Goal: Task Accomplishment & Management: Manage account settings

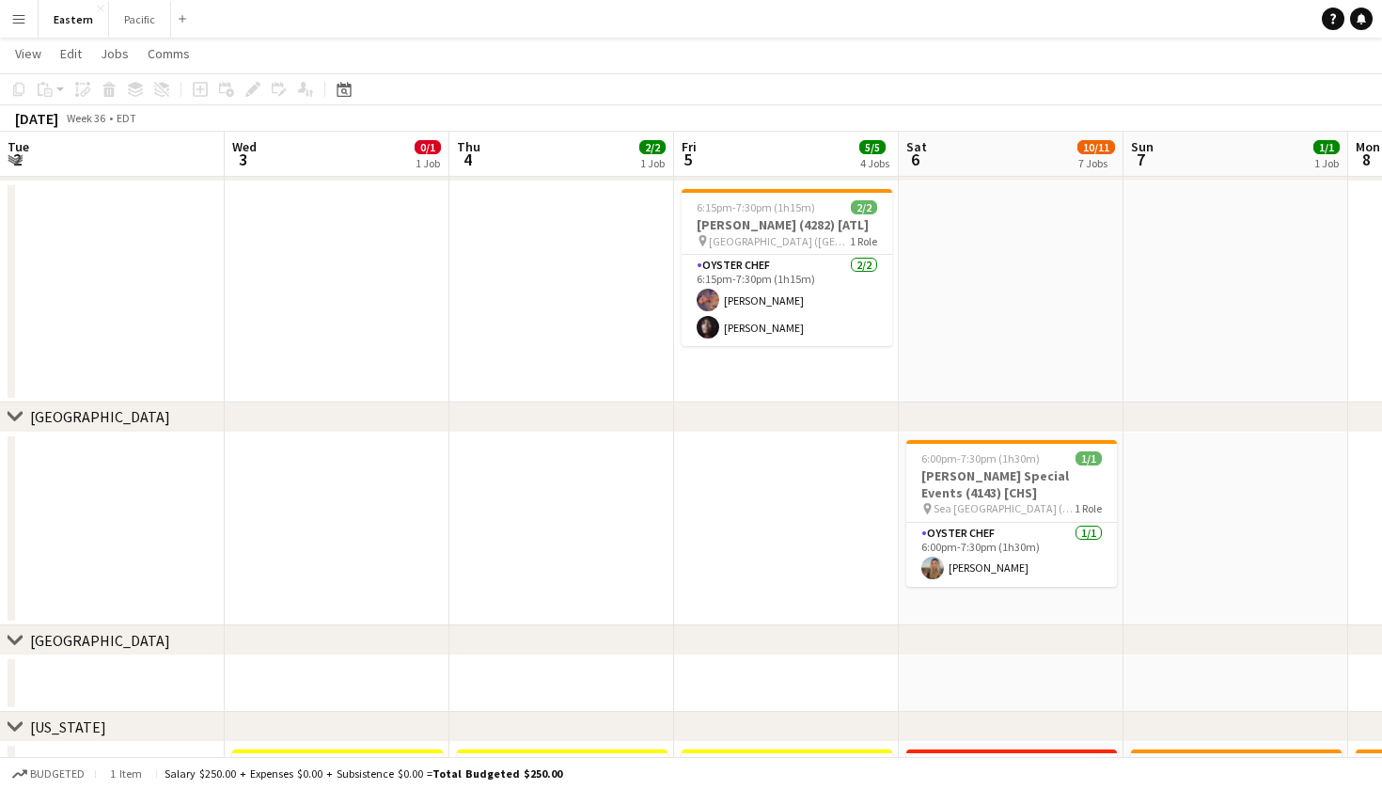
scroll to position [0, 897]
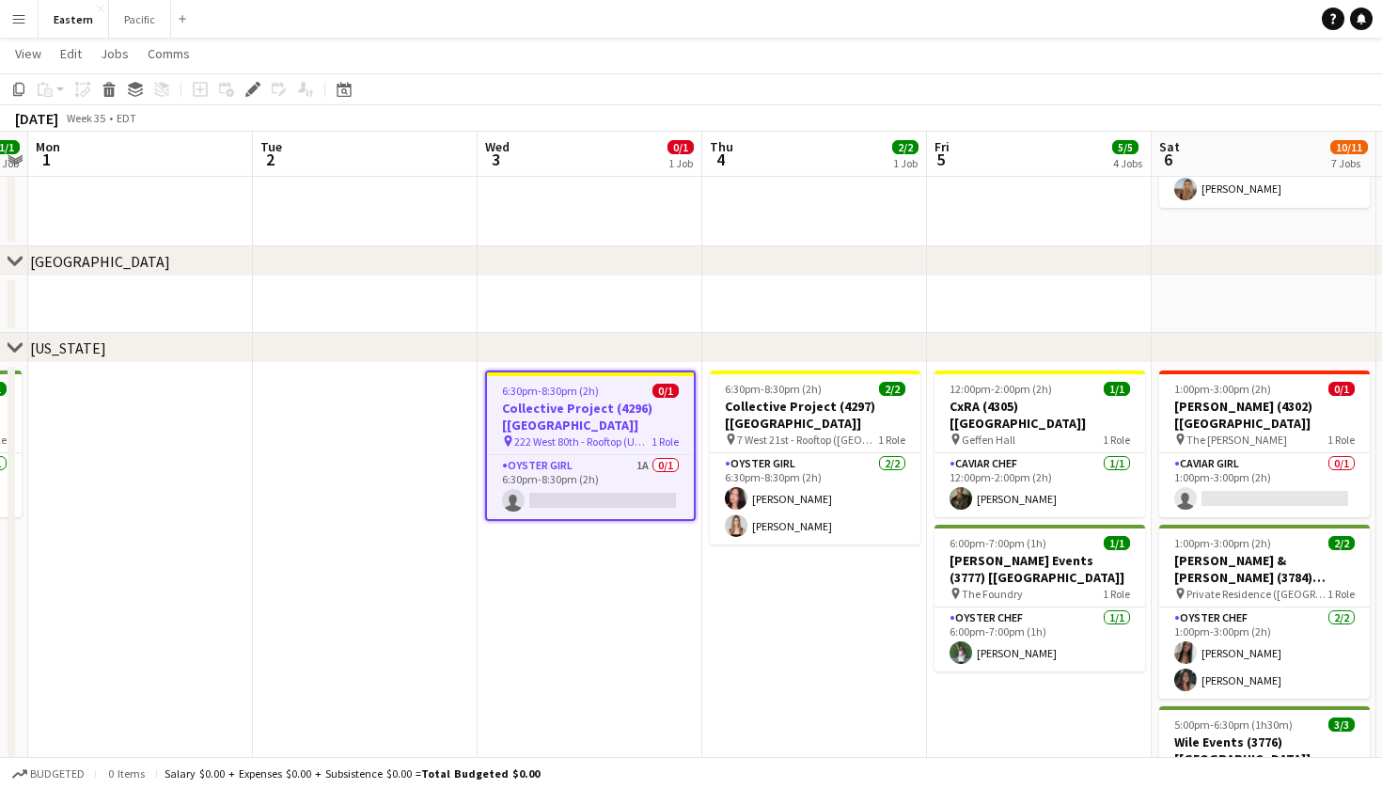
scroll to position [495, 0]
click at [646, 455] on app-card-role "Oyster Girl 1A 0/1 6:30pm-8:30pm (2h) single-neutral-actions" at bounding box center [590, 487] width 207 height 64
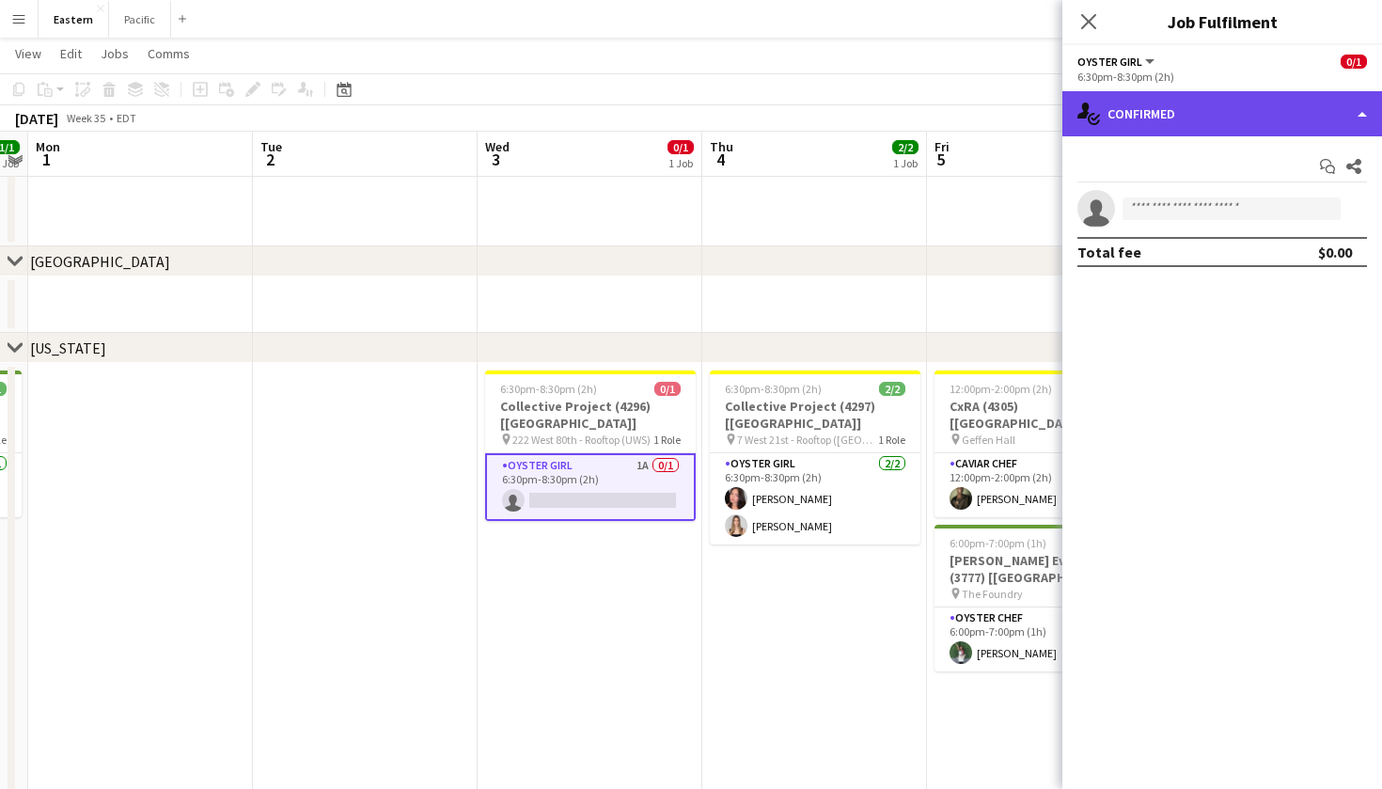
click at [1296, 124] on div "single-neutral-actions-check-2 Confirmed" at bounding box center [1223, 113] width 320 height 45
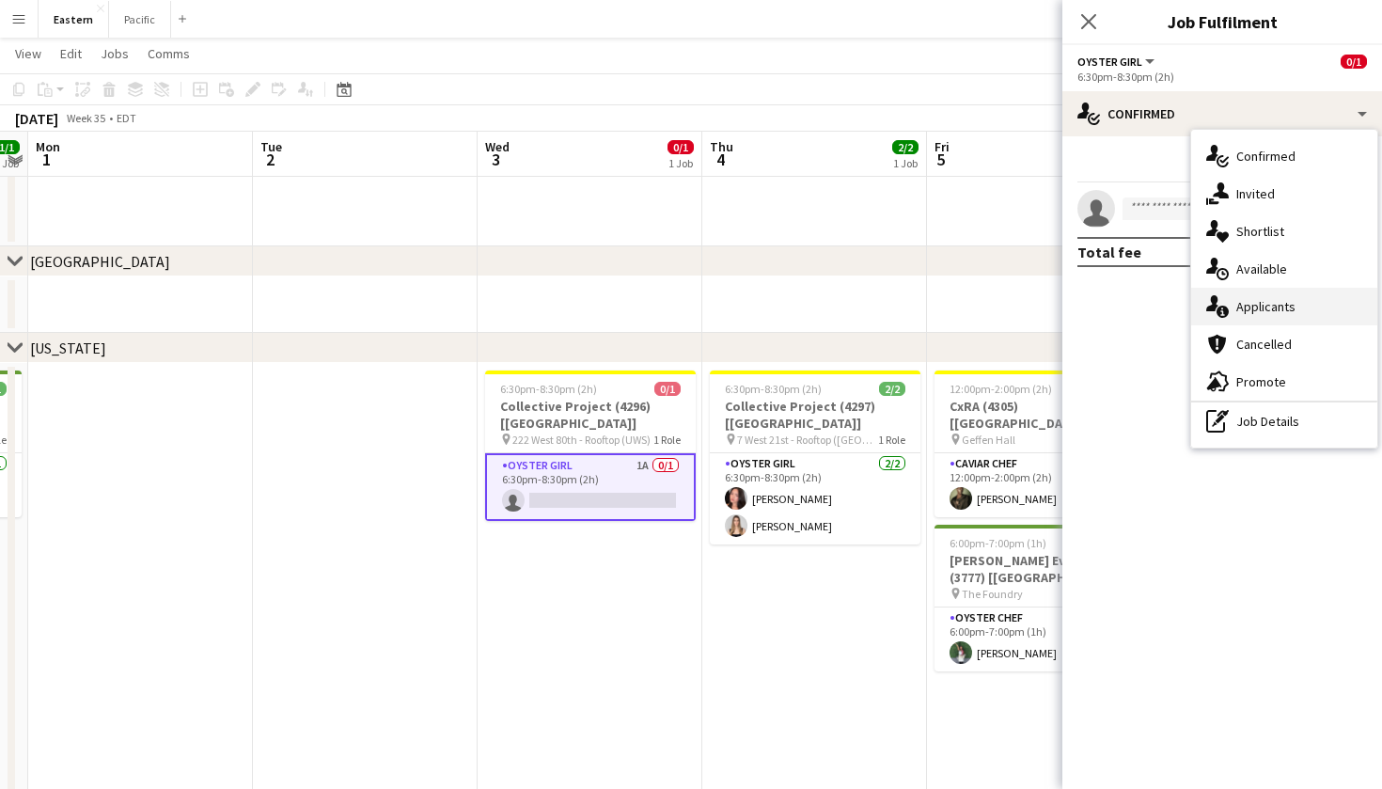
click at [1253, 294] on div "single-neutral-actions-information Applicants" at bounding box center [1284, 307] width 186 height 38
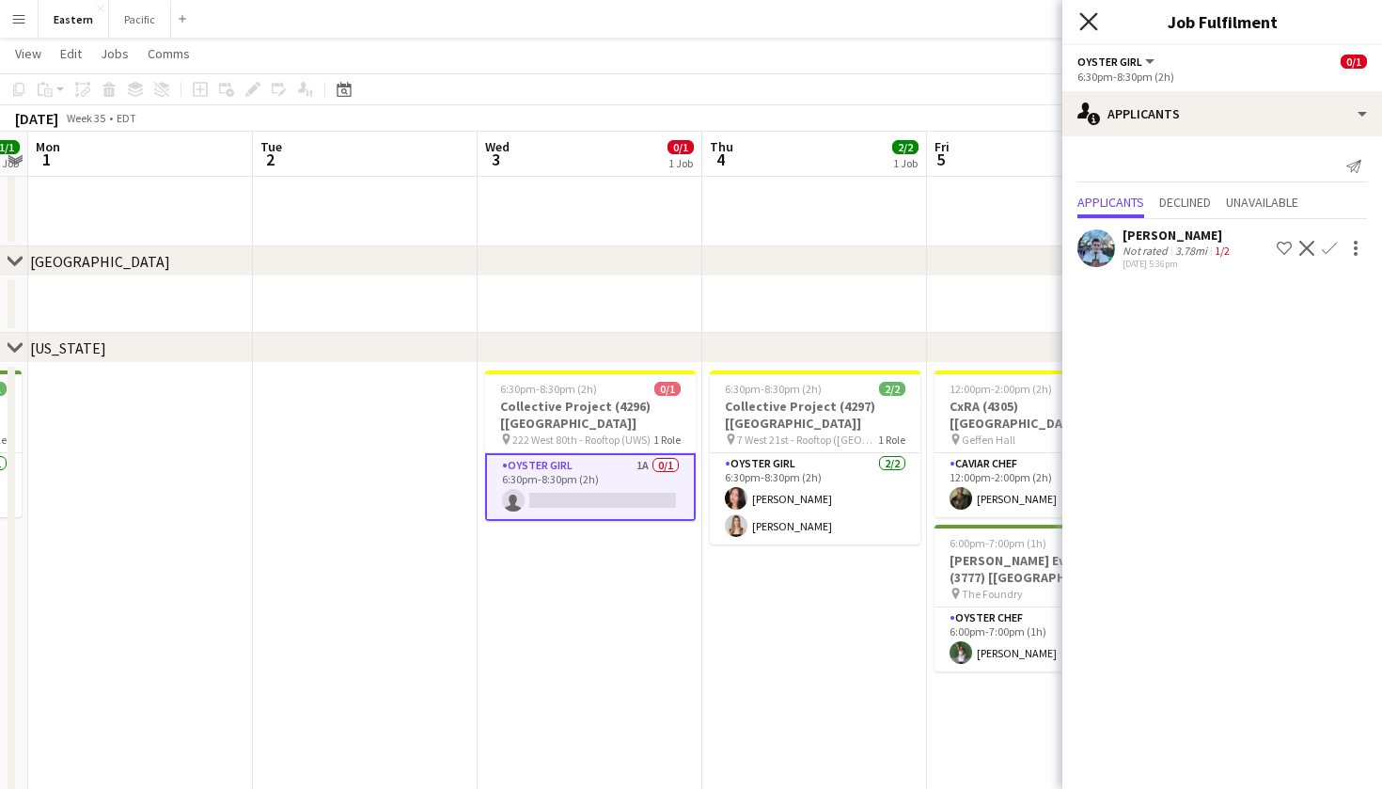
click at [1082, 23] on icon "Close pop-in" at bounding box center [1088, 21] width 18 height 18
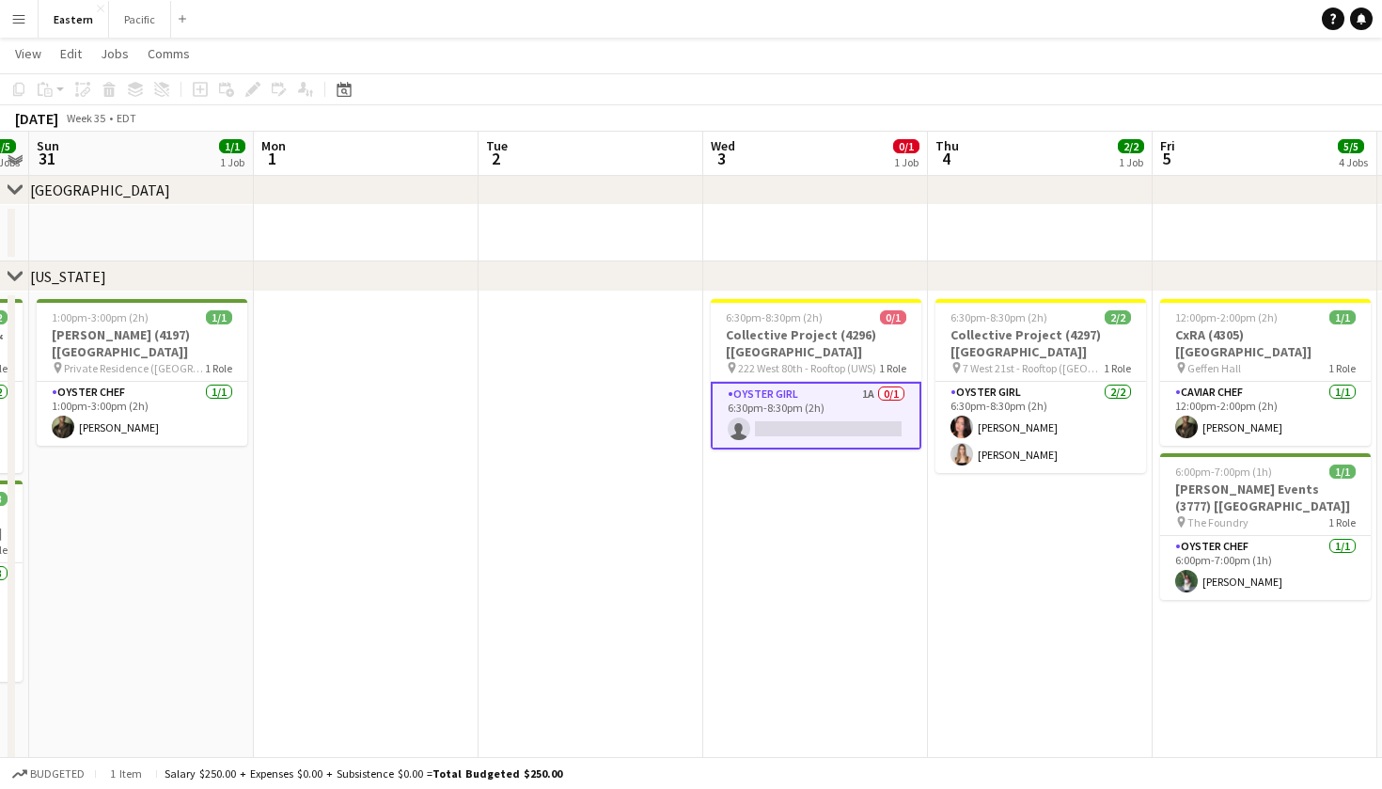
scroll to position [620, 0]
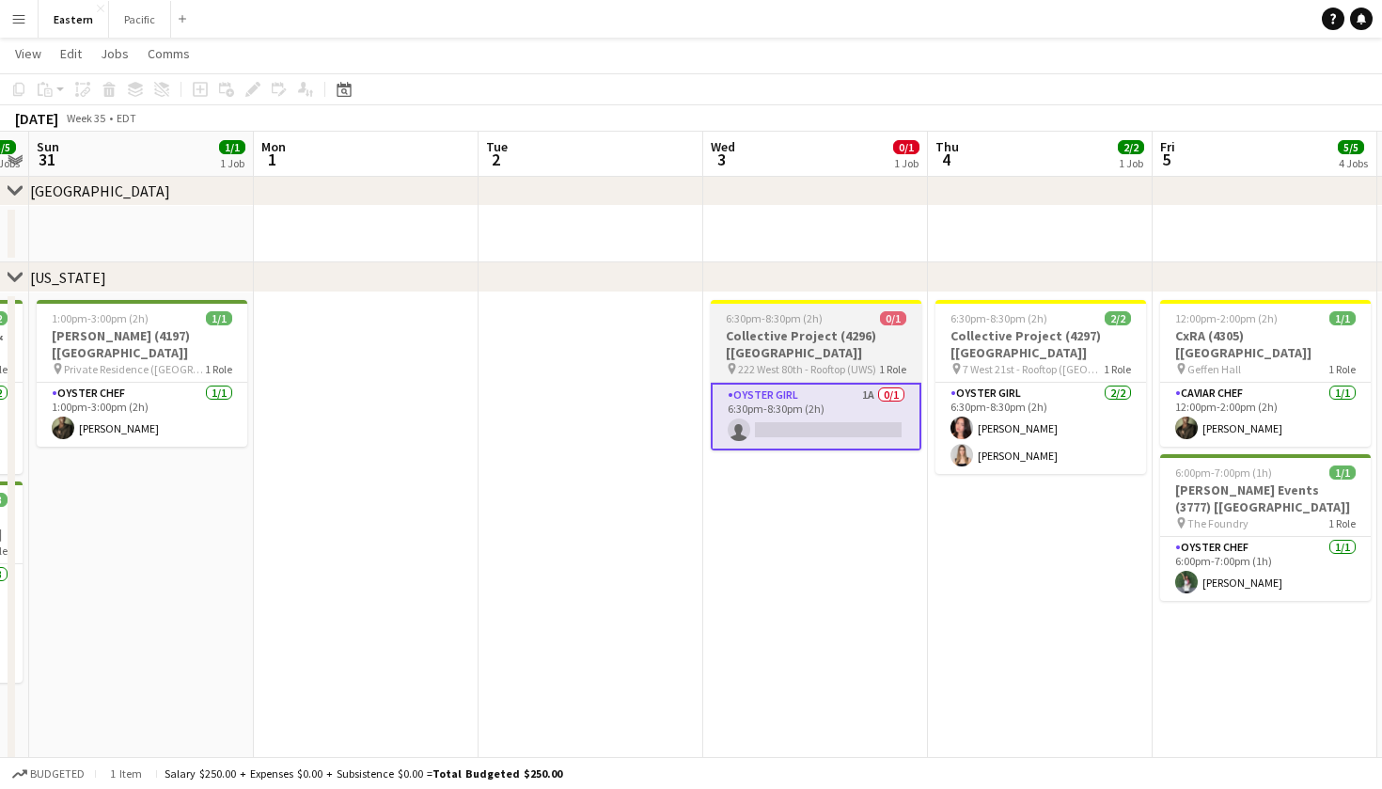
click at [853, 362] on span "222 West 80th - Rooftop (UWS)" at bounding box center [807, 369] width 138 height 14
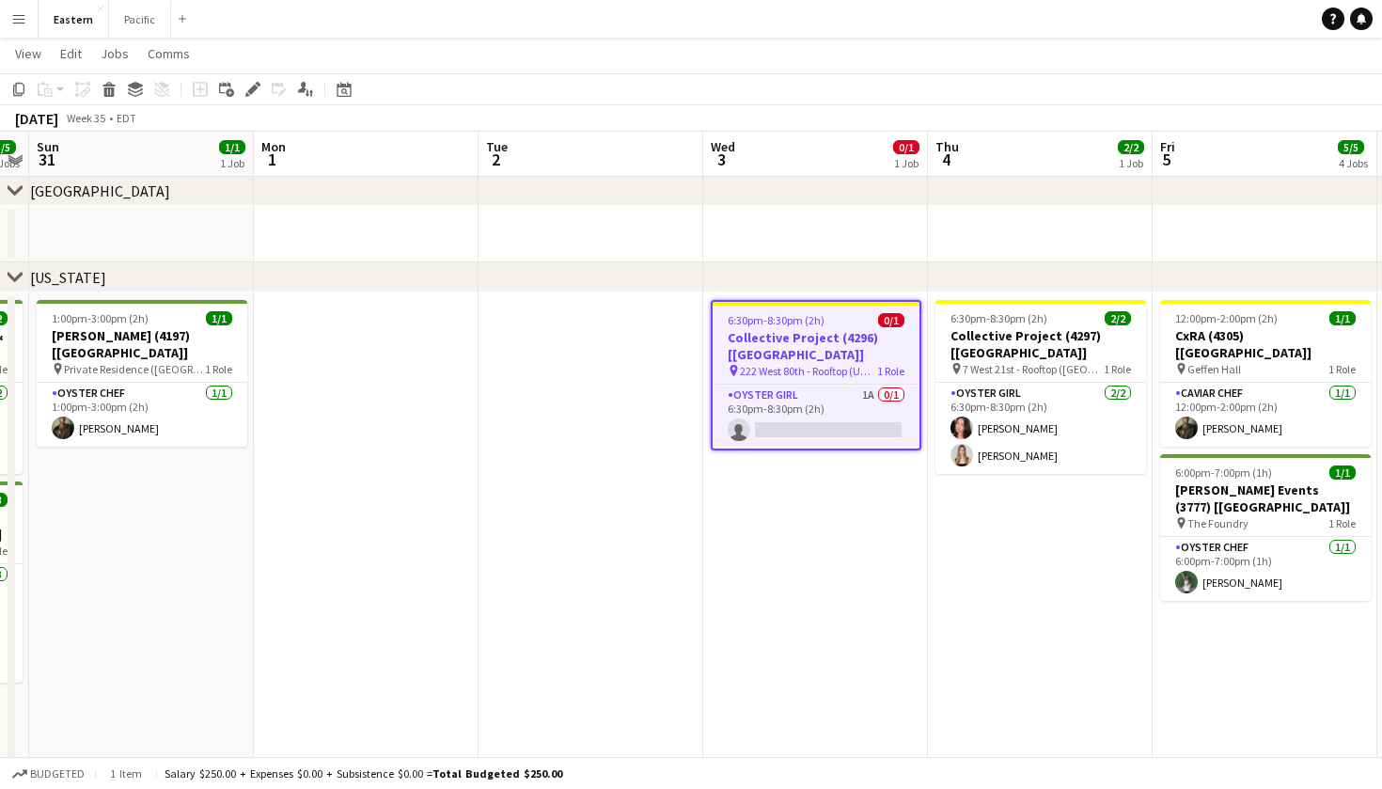
click at [864, 345] on h3 "Collective Project (4296) [[GEOGRAPHIC_DATA]]" at bounding box center [816, 346] width 207 height 34
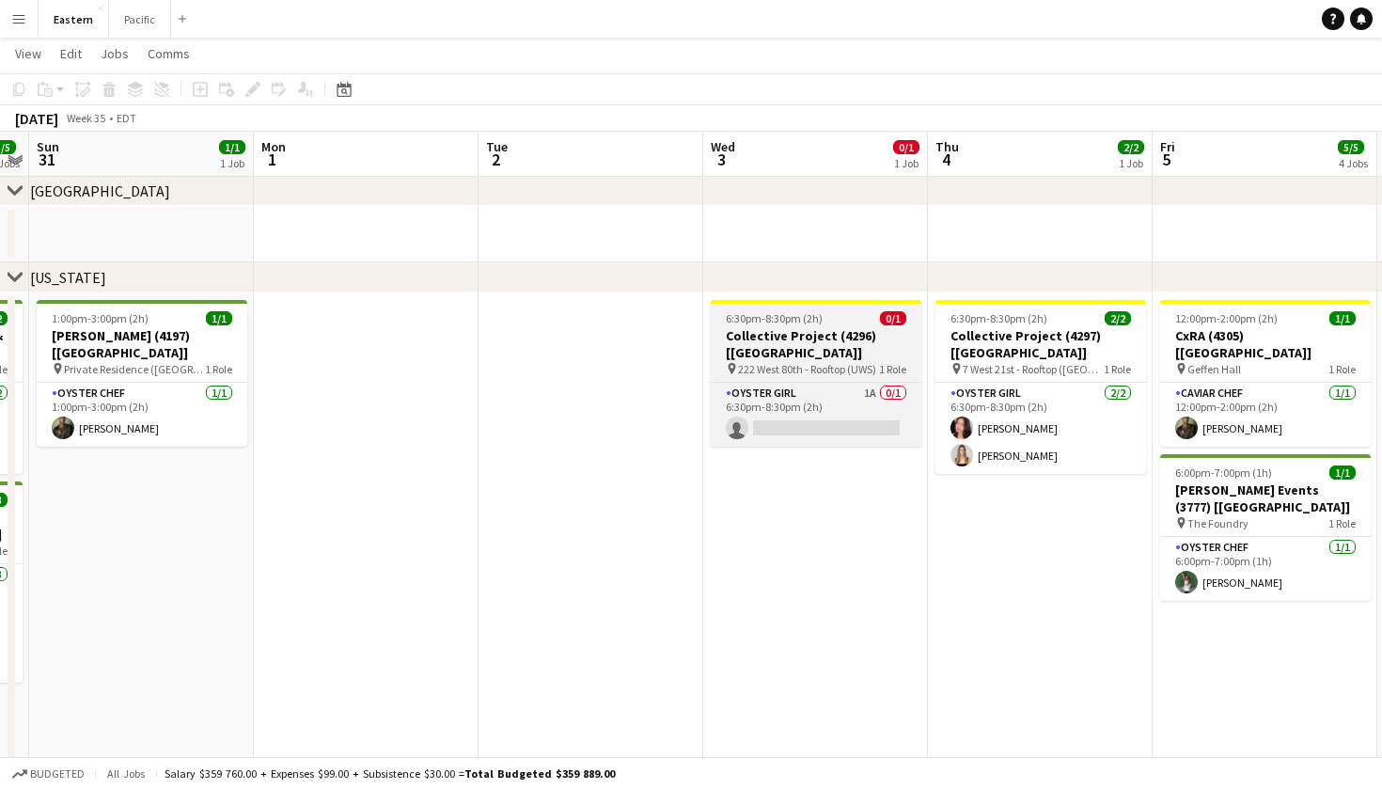
click at [864, 362] on span "222 West 80th - Rooftop (UWS)" at bounding box center [807, 369] width 138 height 14
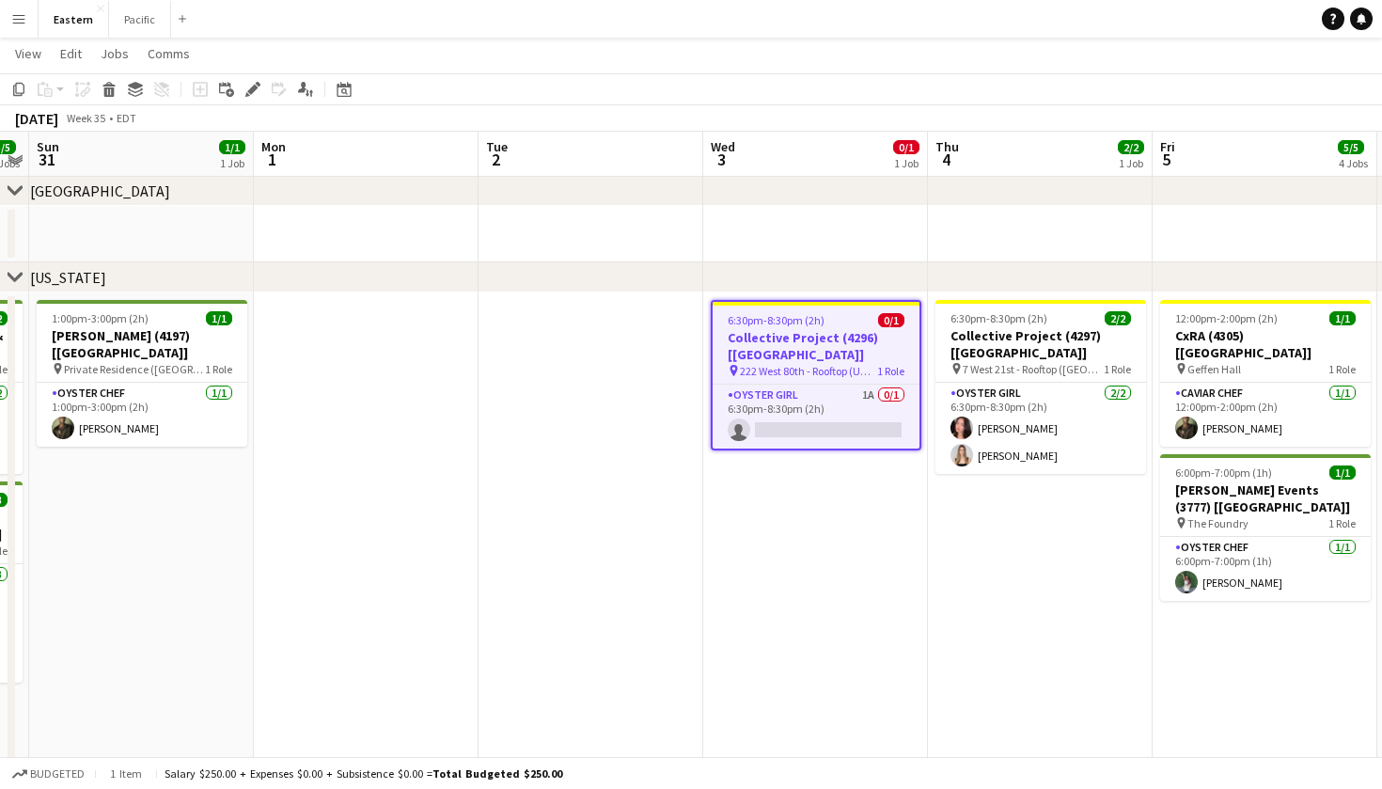
click at [820, 332] on h3 "Collective Project (4296) [[GEOGRAPHIC_DATA]]" at bounding box center [816, 346] width 207 height 34
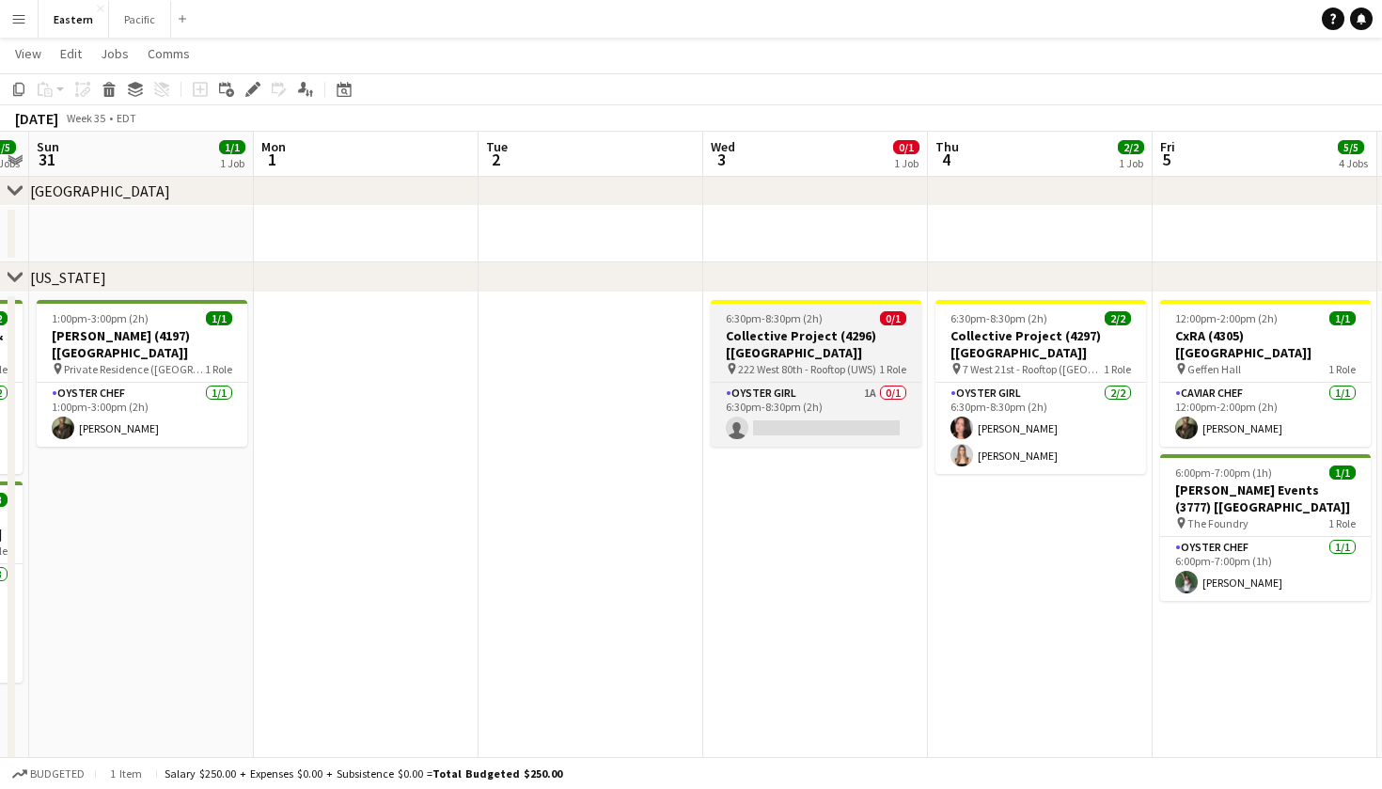
scroll to position [0, 646]
click at [865, 339] on h3 "Collective Project (4296) [[GEOGRAPHIC_DATA]]" at bounding box center [815, 344] width 211 height 34
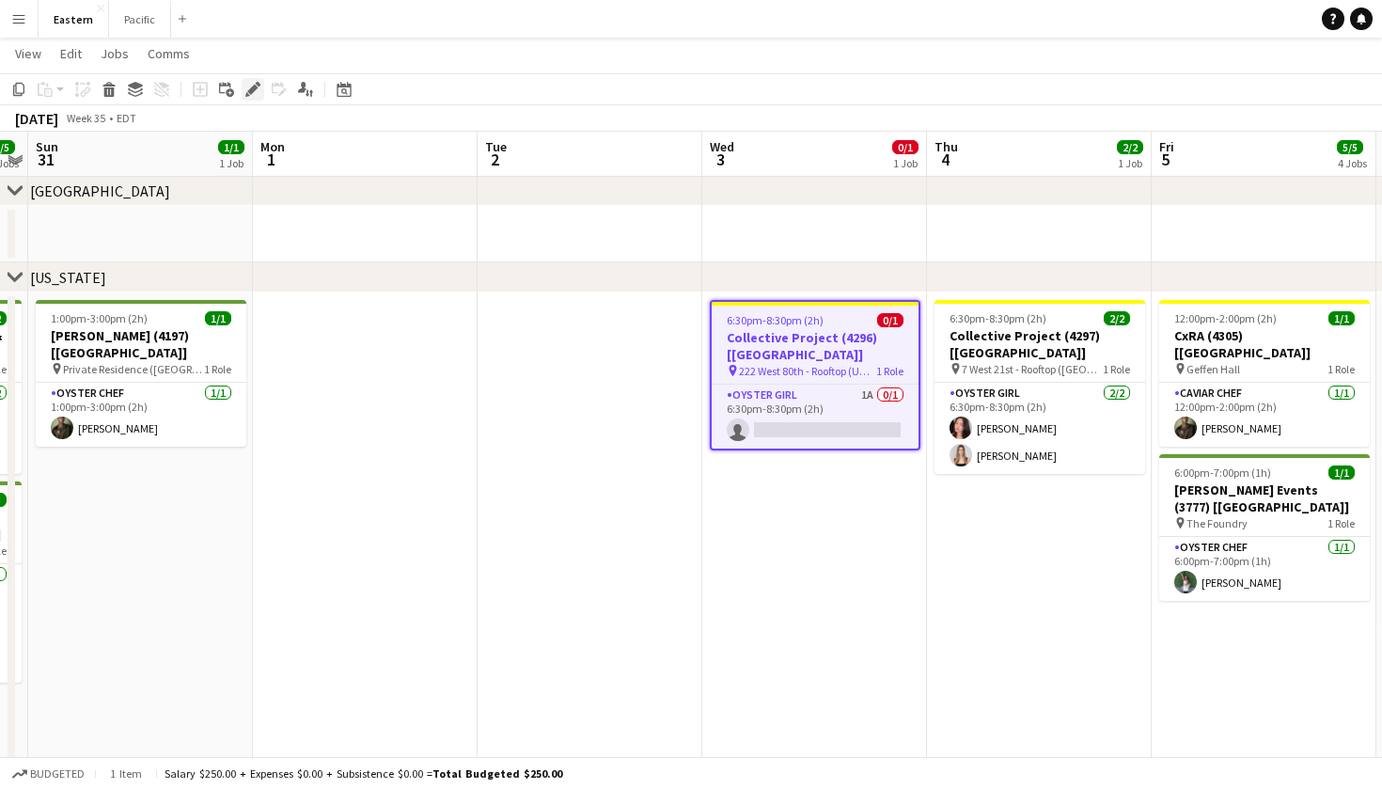
click at [256, 92] on icon "Edit" at bounding box center [252, 89] width 15 height 15
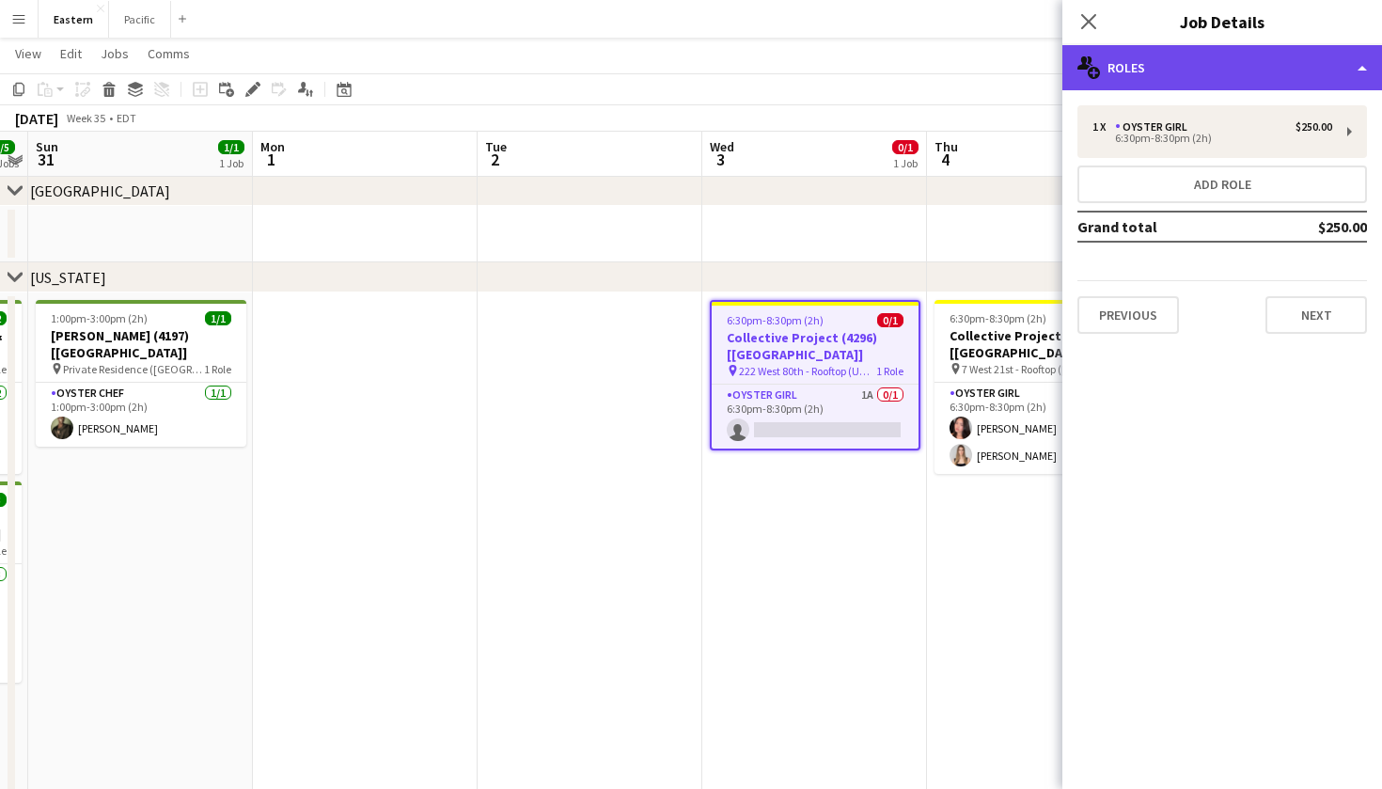
click at [1240, 88] on div "multiple-users-add Roles" at bounding box center [1223, 67] width 320 height 45
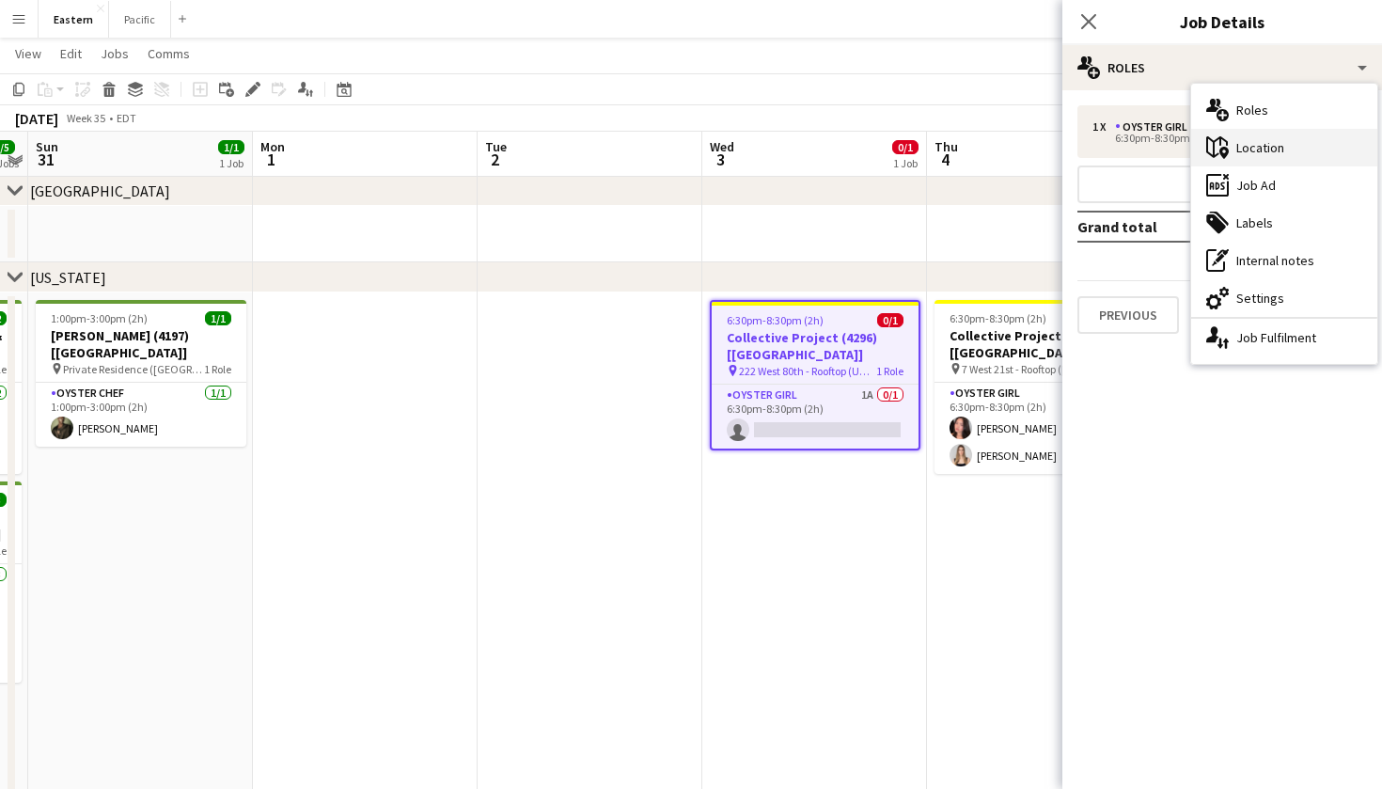
click at [1287, 162] on div "maps-pin-1 Location" at bounding box center [1284, 148] width 186 height 38
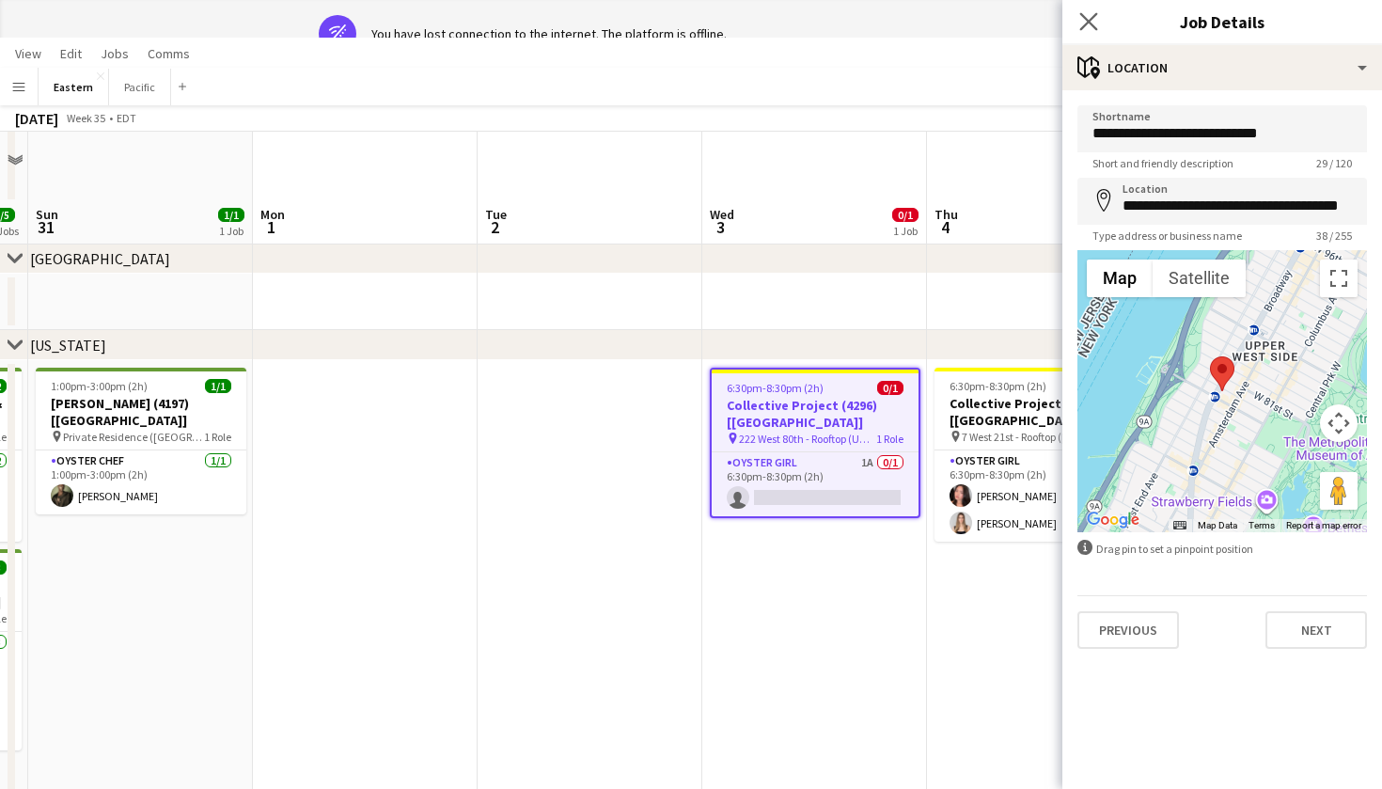
click at [1085, 9] on app-icon "Close pop-in" at bounding box center [1089, 21] width 27 height 27
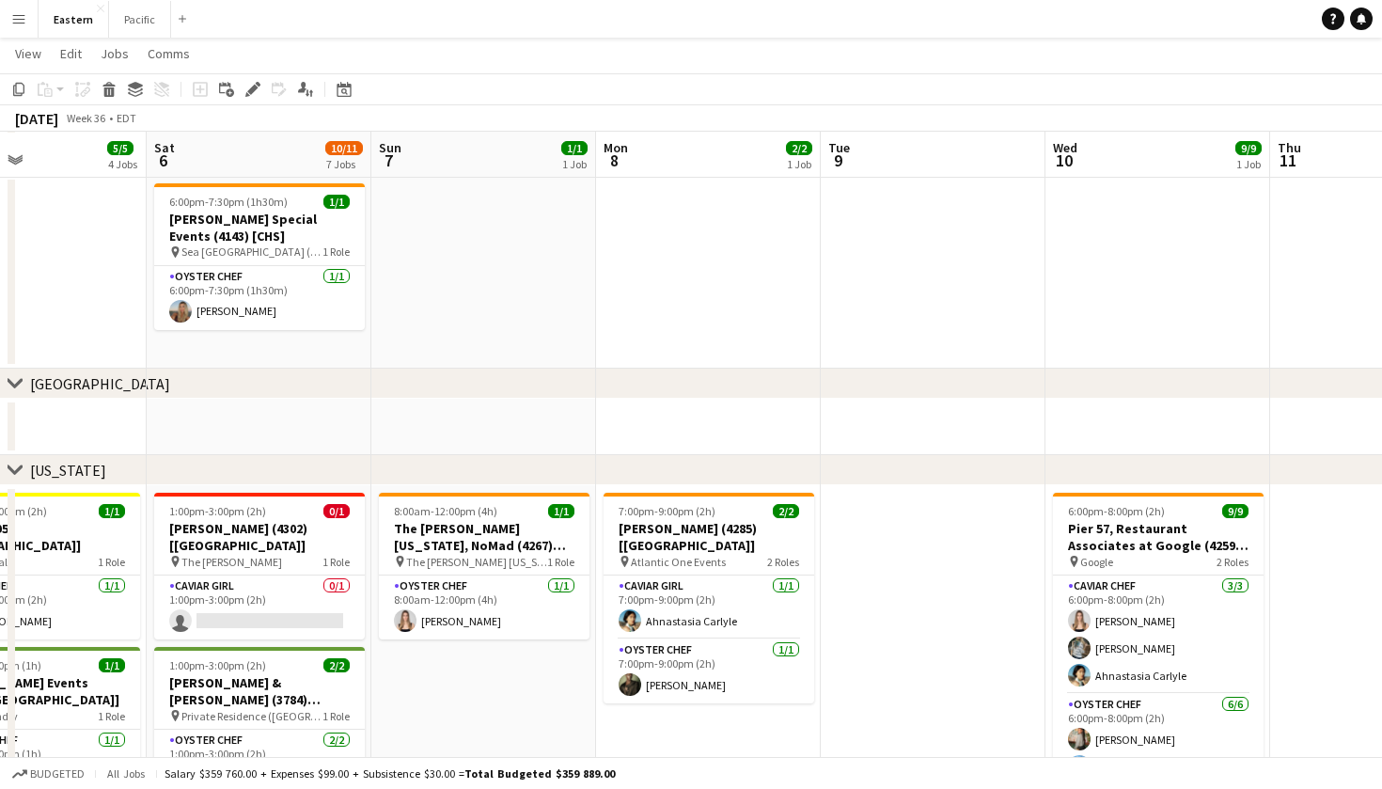
scroll to position [373, 0]
click at [266, 575] on app-card-role "Caviar Girl 0/1 1:00pm-3:00pm (2h) single-neutral-actions" at bounding box center [259, 607] width 211 height 64
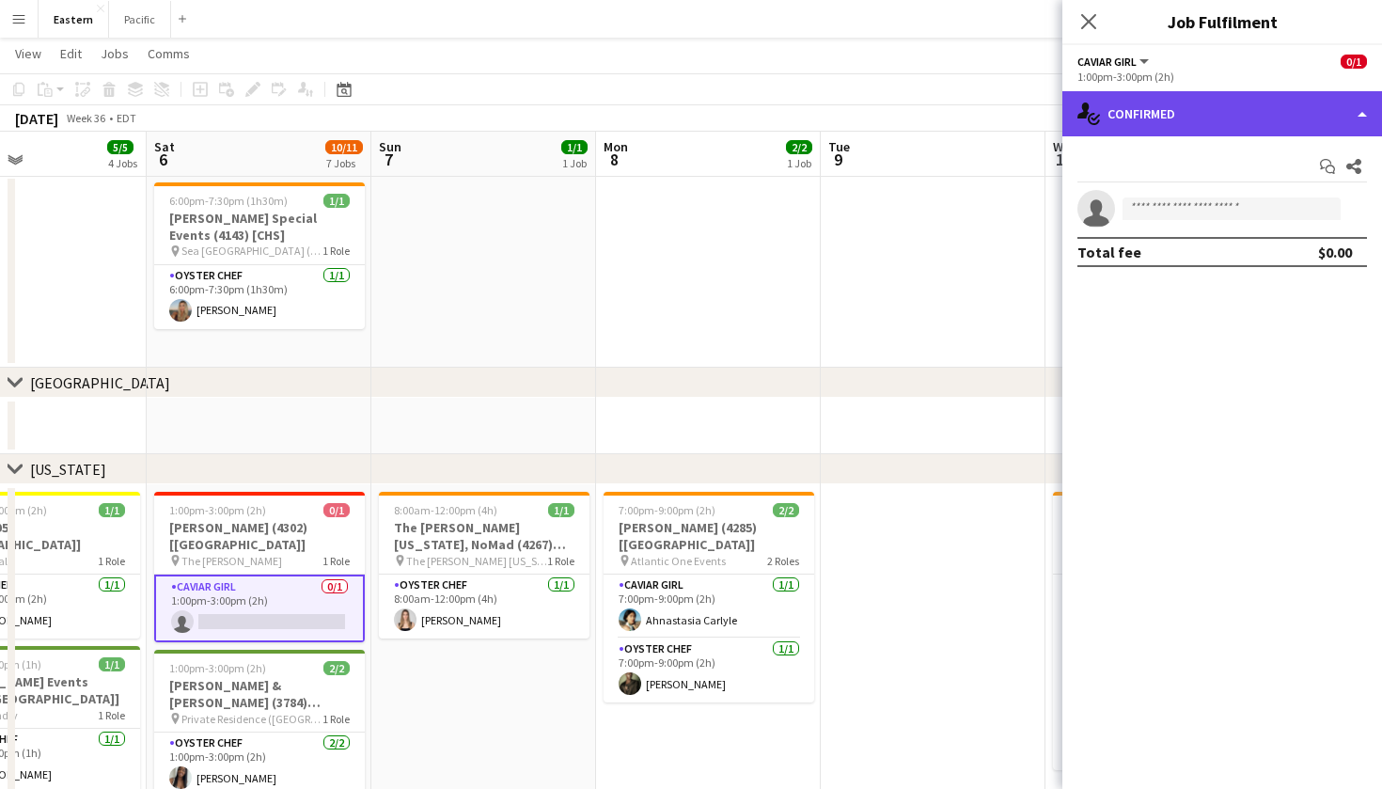
click at [1265, 125] on div "single-neutral-actions-check-2 Confirmed" at bounding box center [1223, 113] width 320 height 45
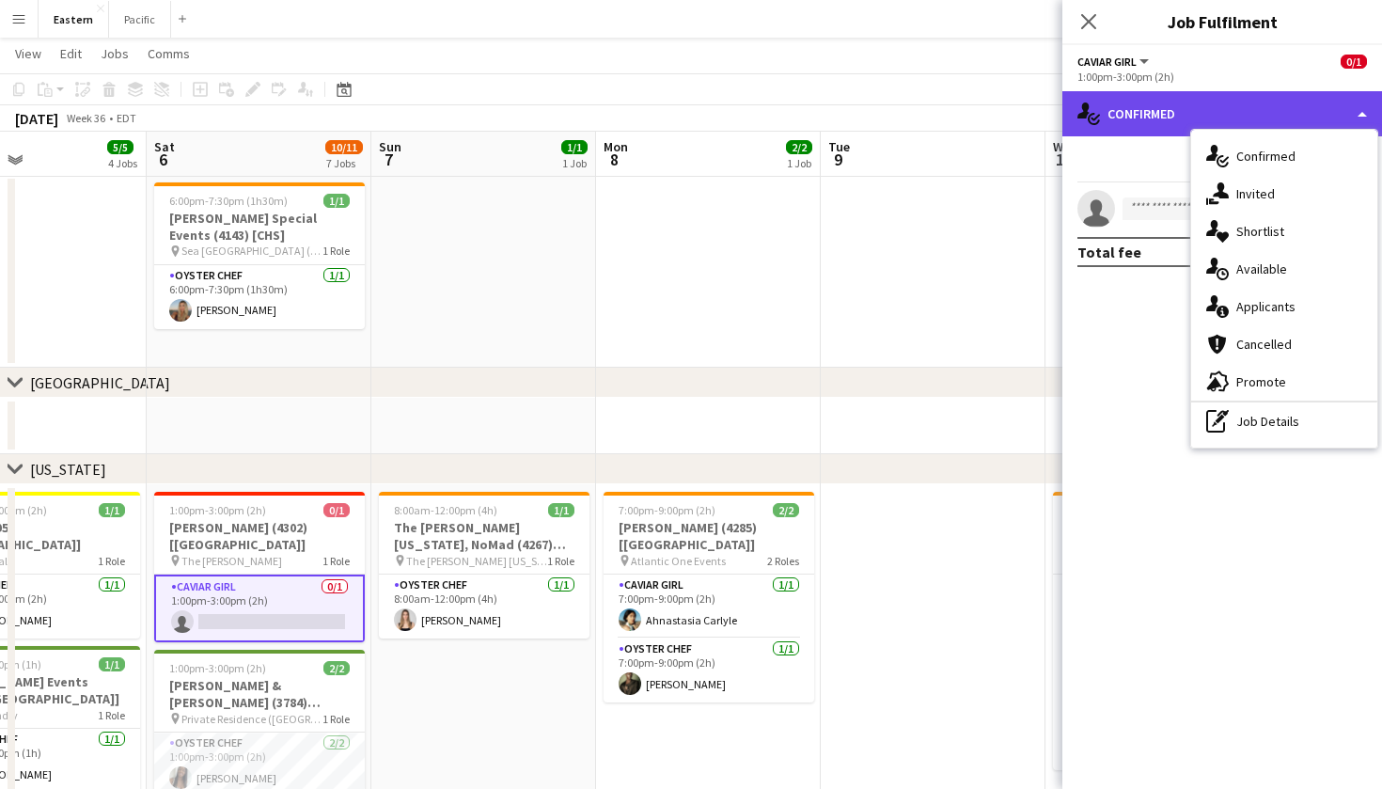
click at [1130, 132] on div "single-neutral-actions-check-2 Confirmed" at bounding box center [1223, 113] width 320 height 45
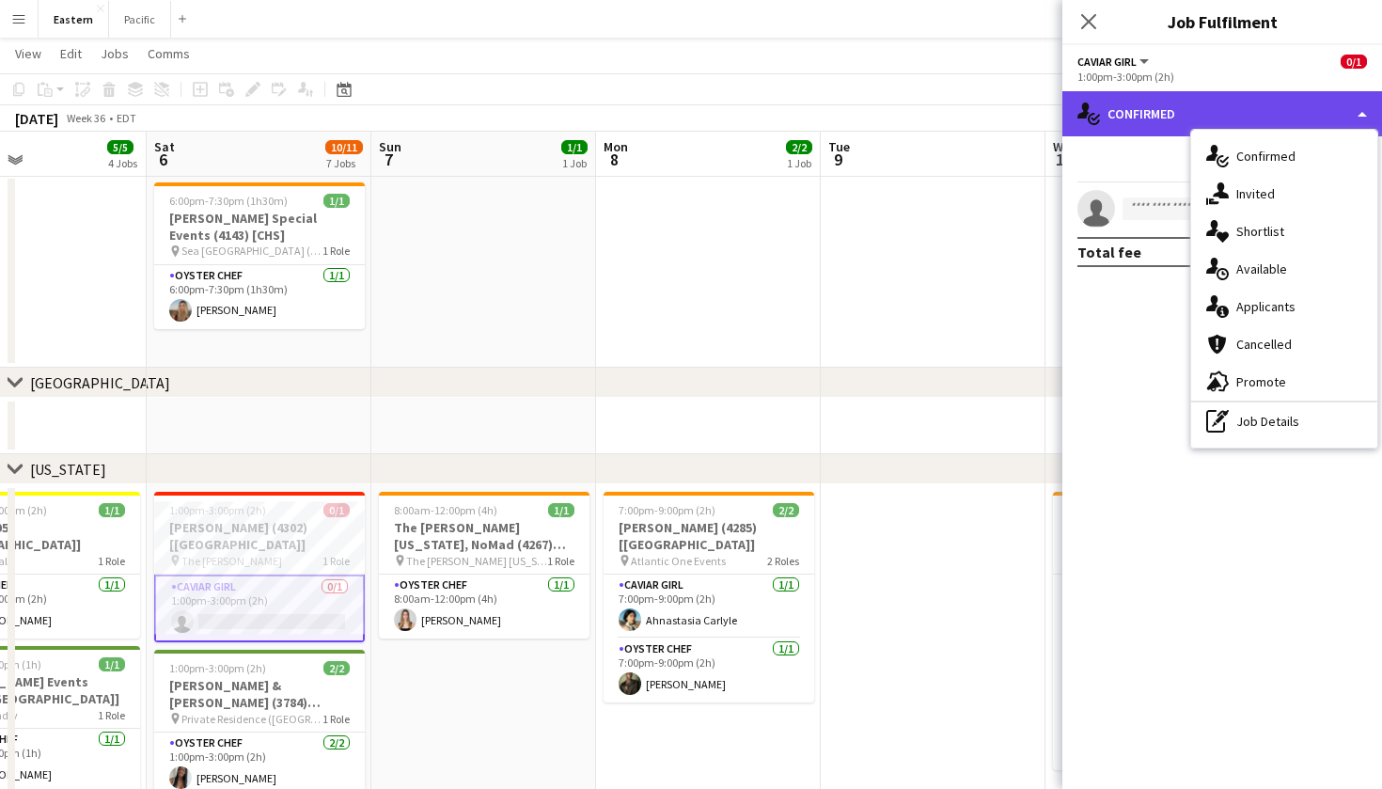
click at [1153, 119] on div "single-neutral-actions-check-2 Confirmed" at bounding box center [1223, 113] width 320 height 45
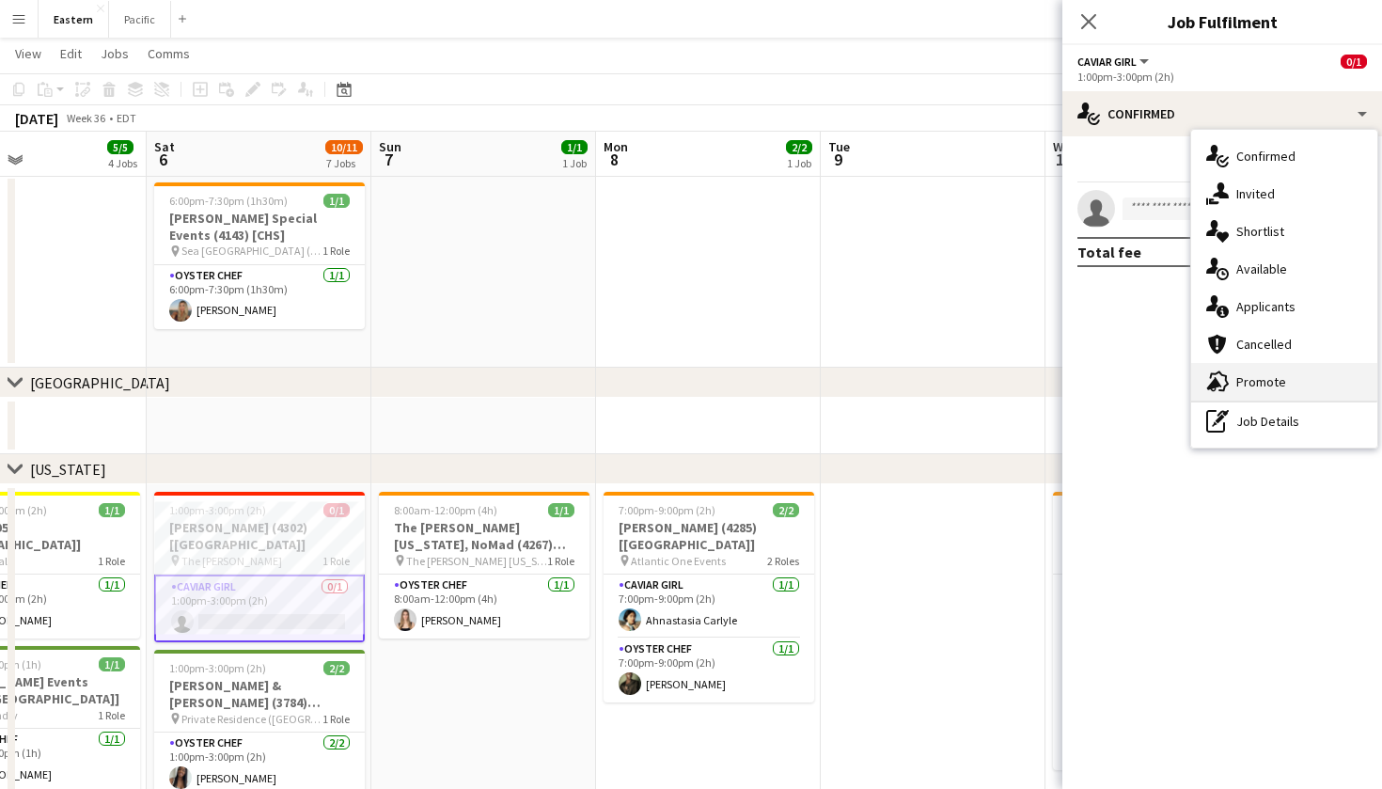
click at [1244, 386] on div "advertising-megaphone Promote" at bounding box center [1284, 382] width 186 height 38
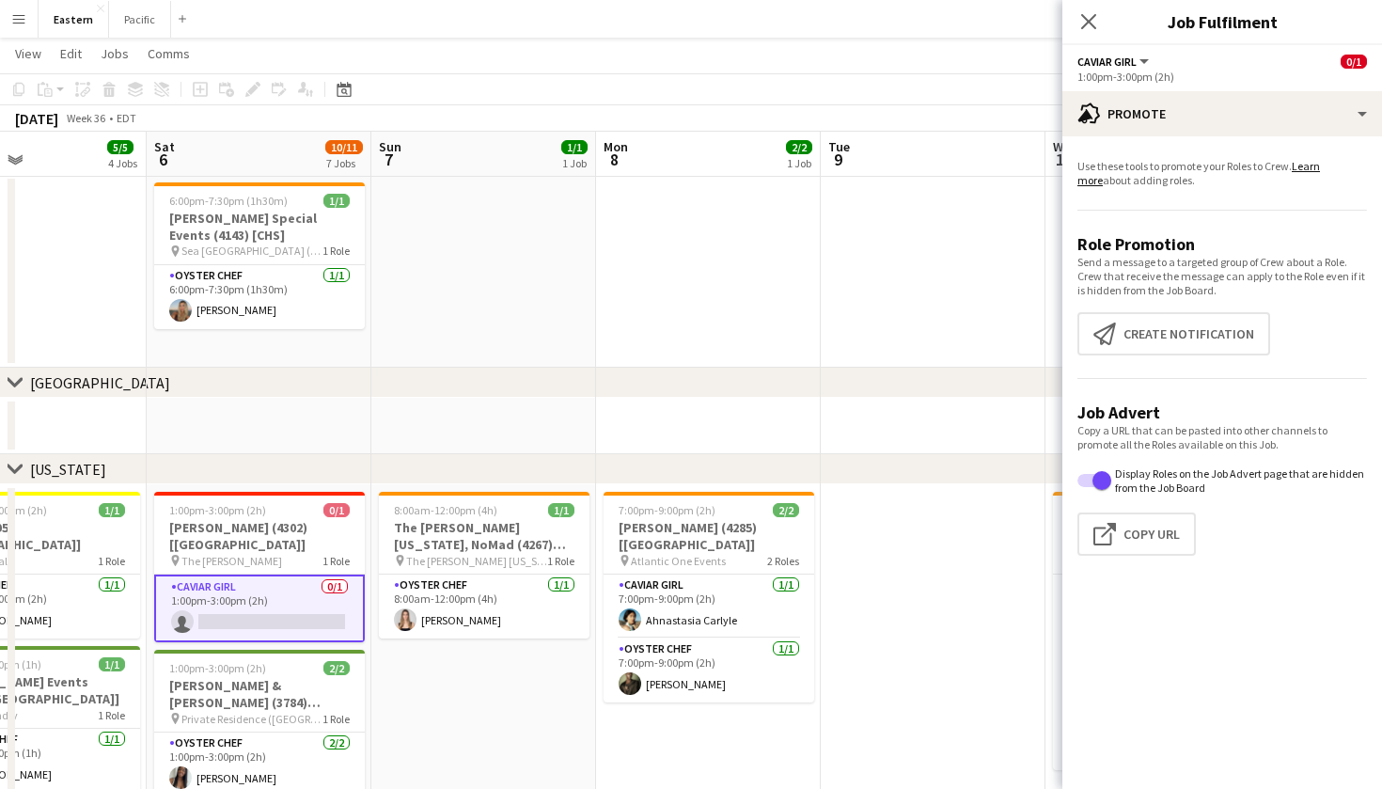
click at [1096, 6] on div "Close pop-in" at bounding box center [1089, 21] width 53 height 43
click at [1093, 17] on icon at bounding box center [1088, 21] width 18 height 18
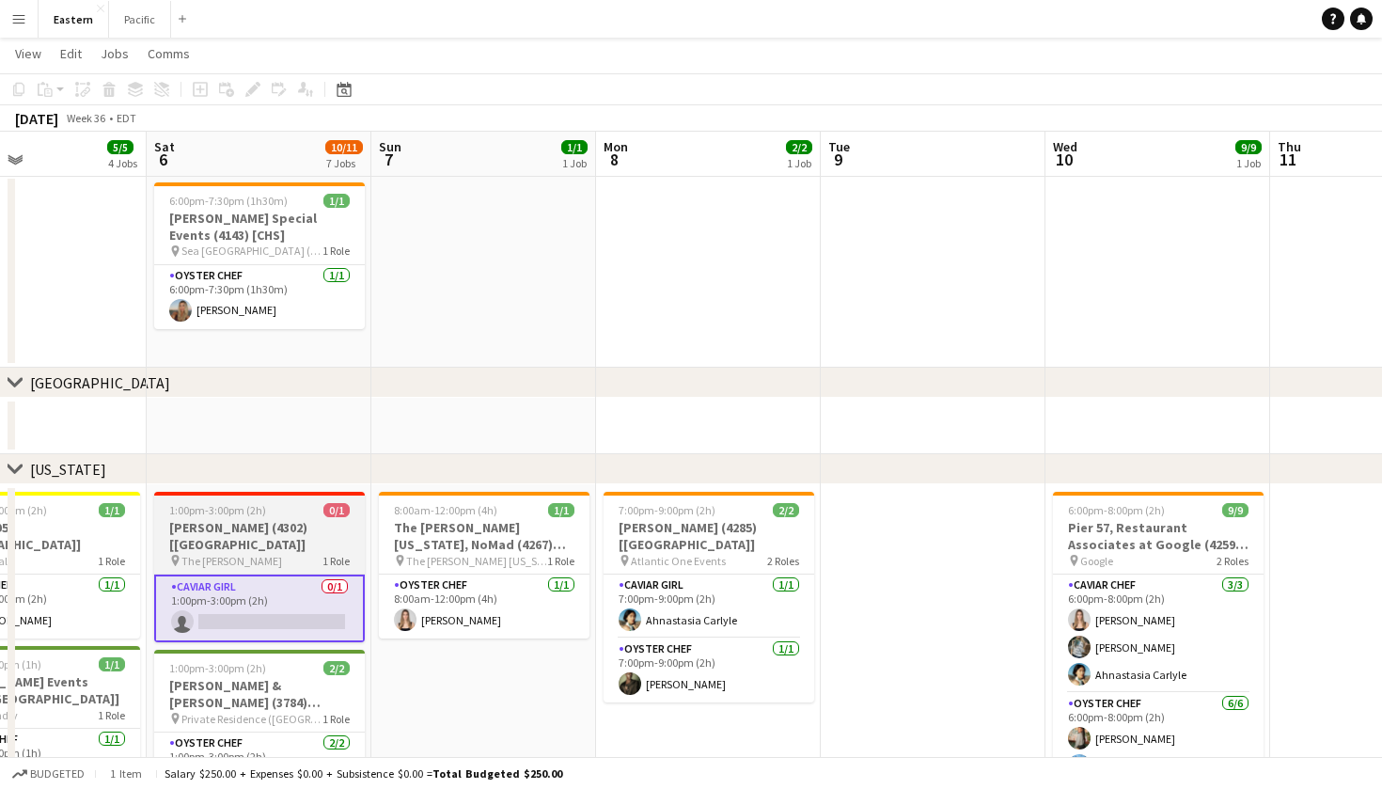
click at [356, 520] on h3 "[PERSON_NAME] (4302) [[GEOGRAPHIC_DATA]]" at bounding box center [259, 536] width 211 height 34
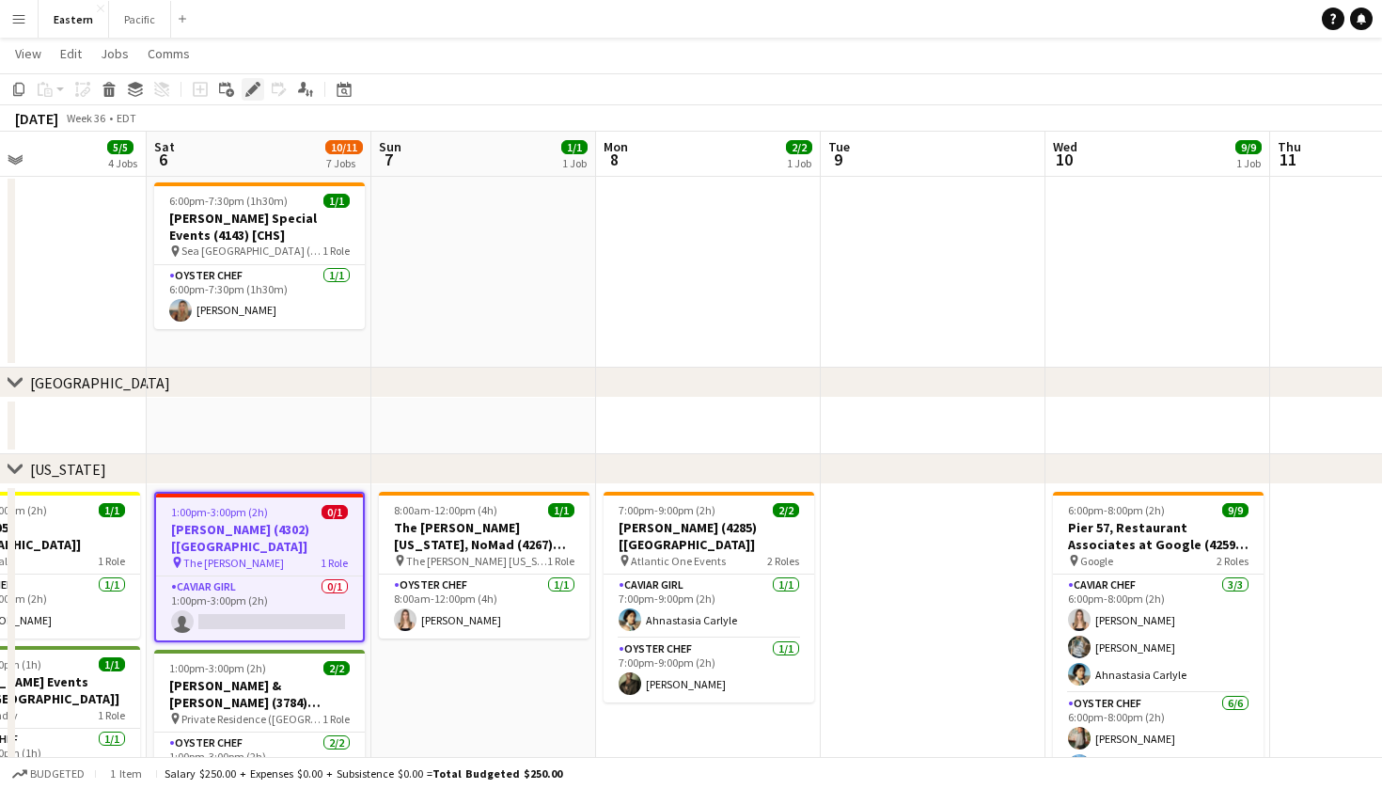
click at [251, 95] on icon "Edit" at bounding box center [252, 89] width 15 height 15
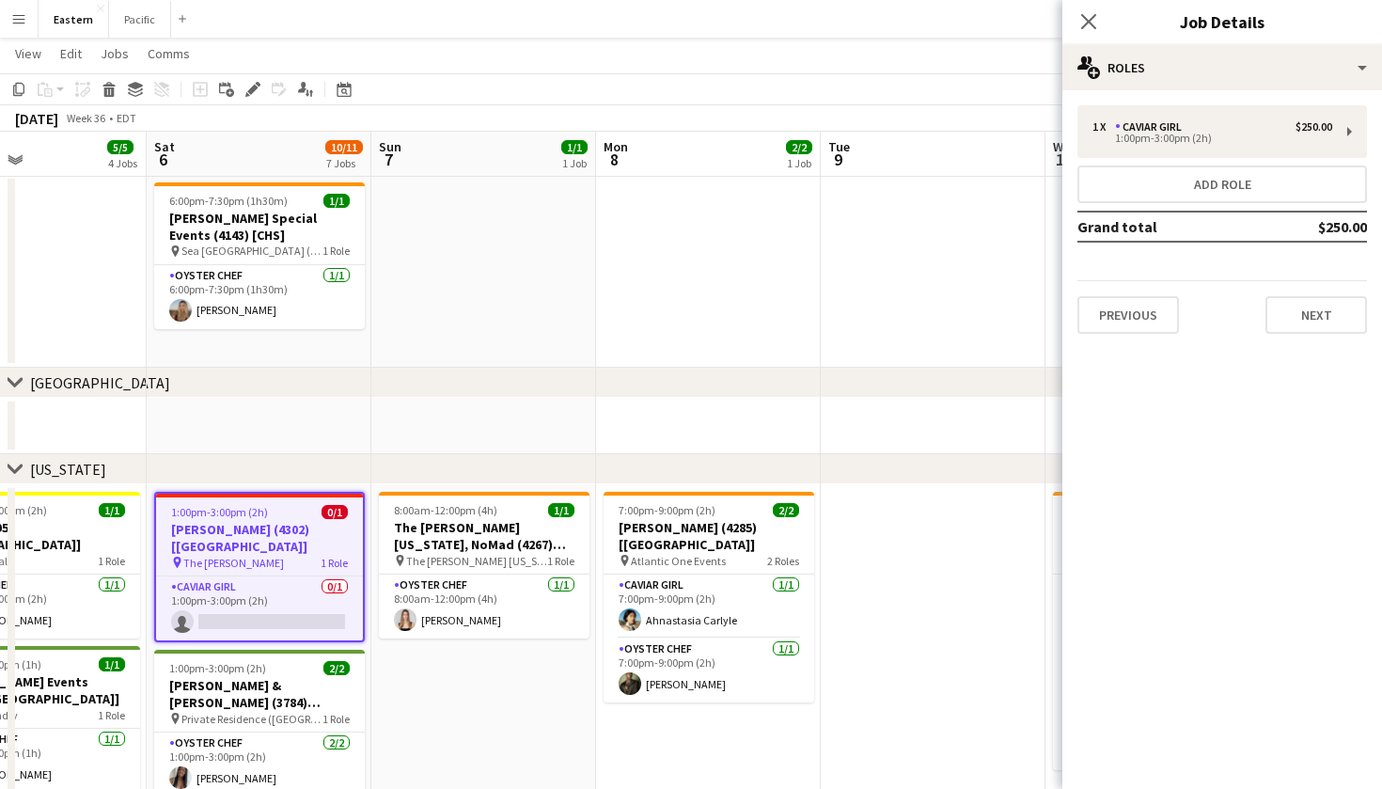
click at [1310, 91] on div "1 x Caviar Girl $250.00 1:00pm-3:00pm (2h) Add role Grand total $250.00 Previou…" at bounding box center [1223, 219] width 320 height 259
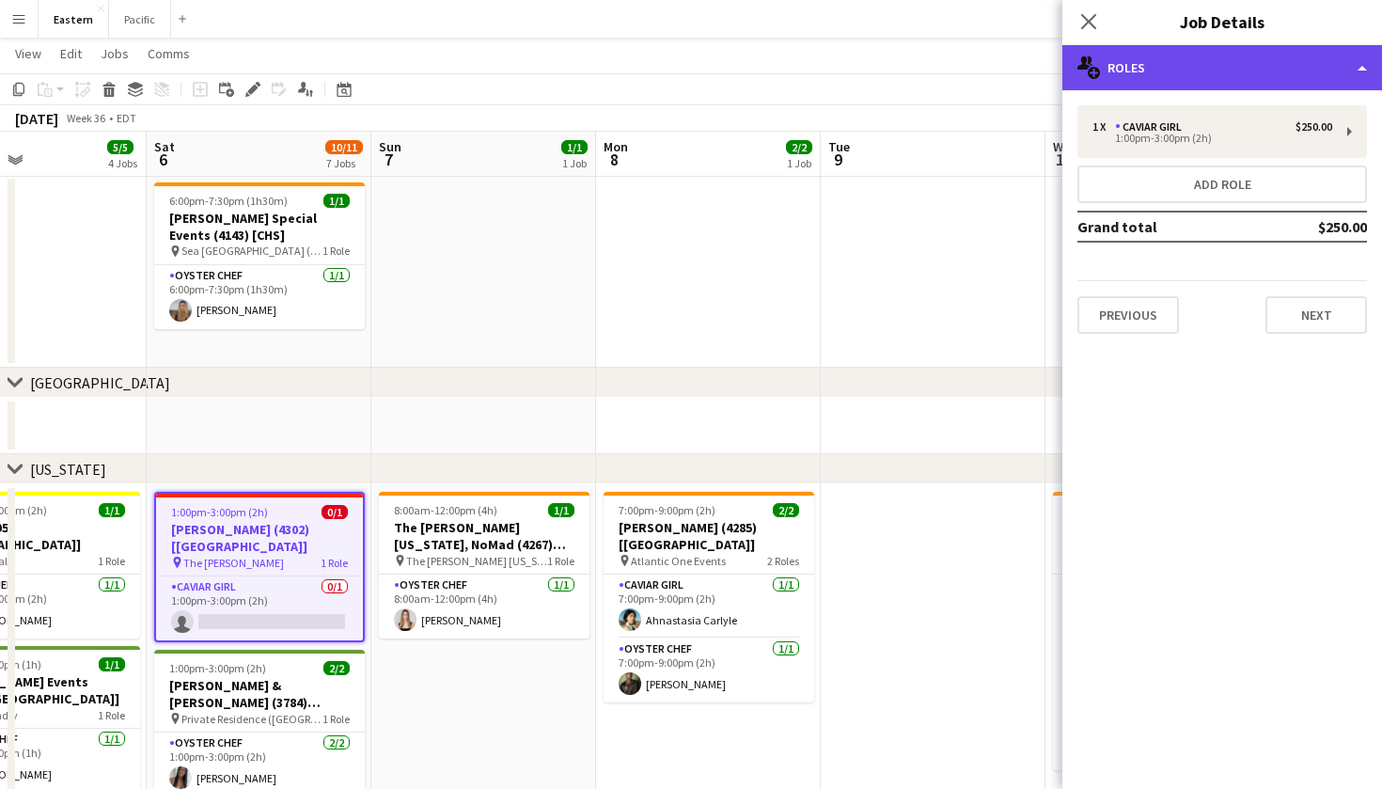
click at [1330, 69] on div "multiple-users-add Roles" at bounding box center [1223, 67] width 320 height 45
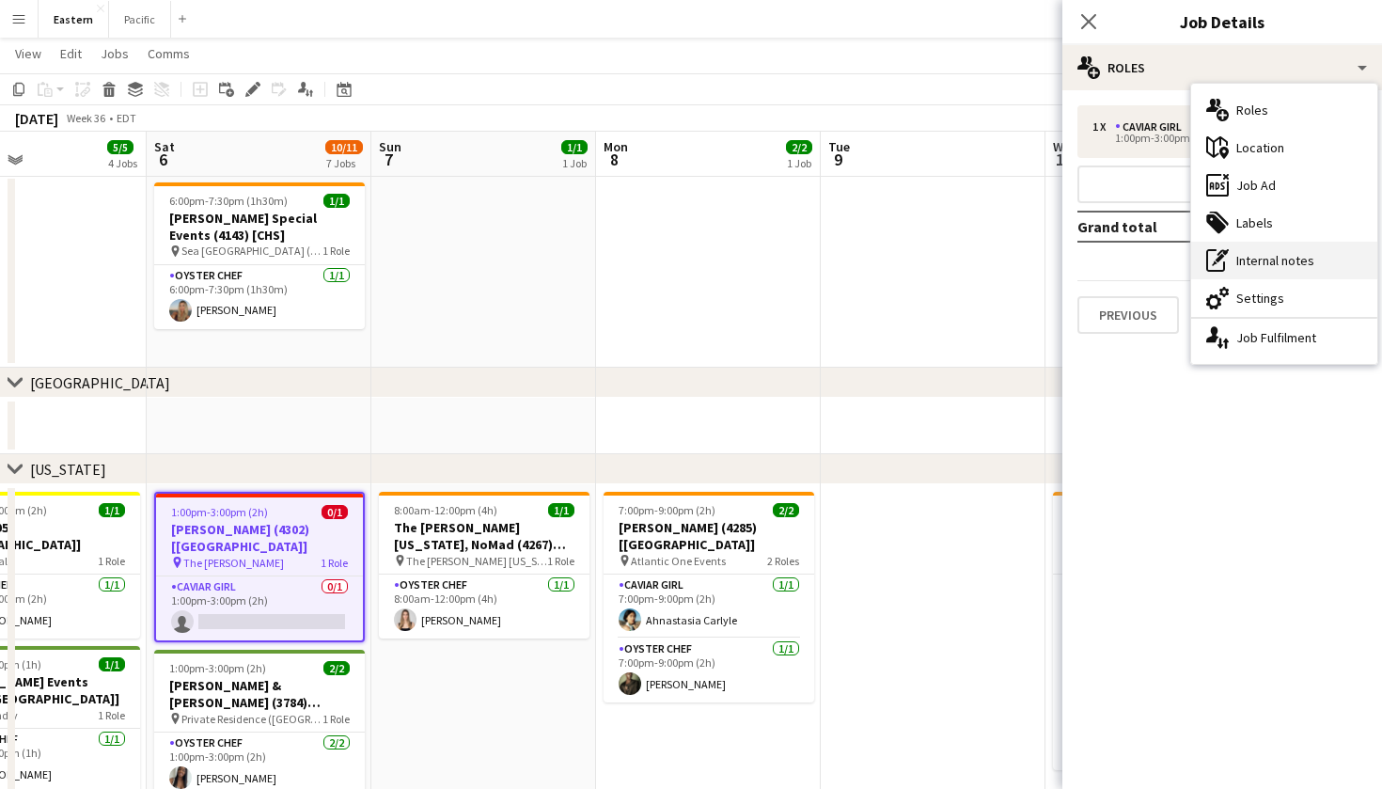
click at [1278, 260] on div "pen-write Internal notes" at bounding box center [1284, 261] width 186 height 38
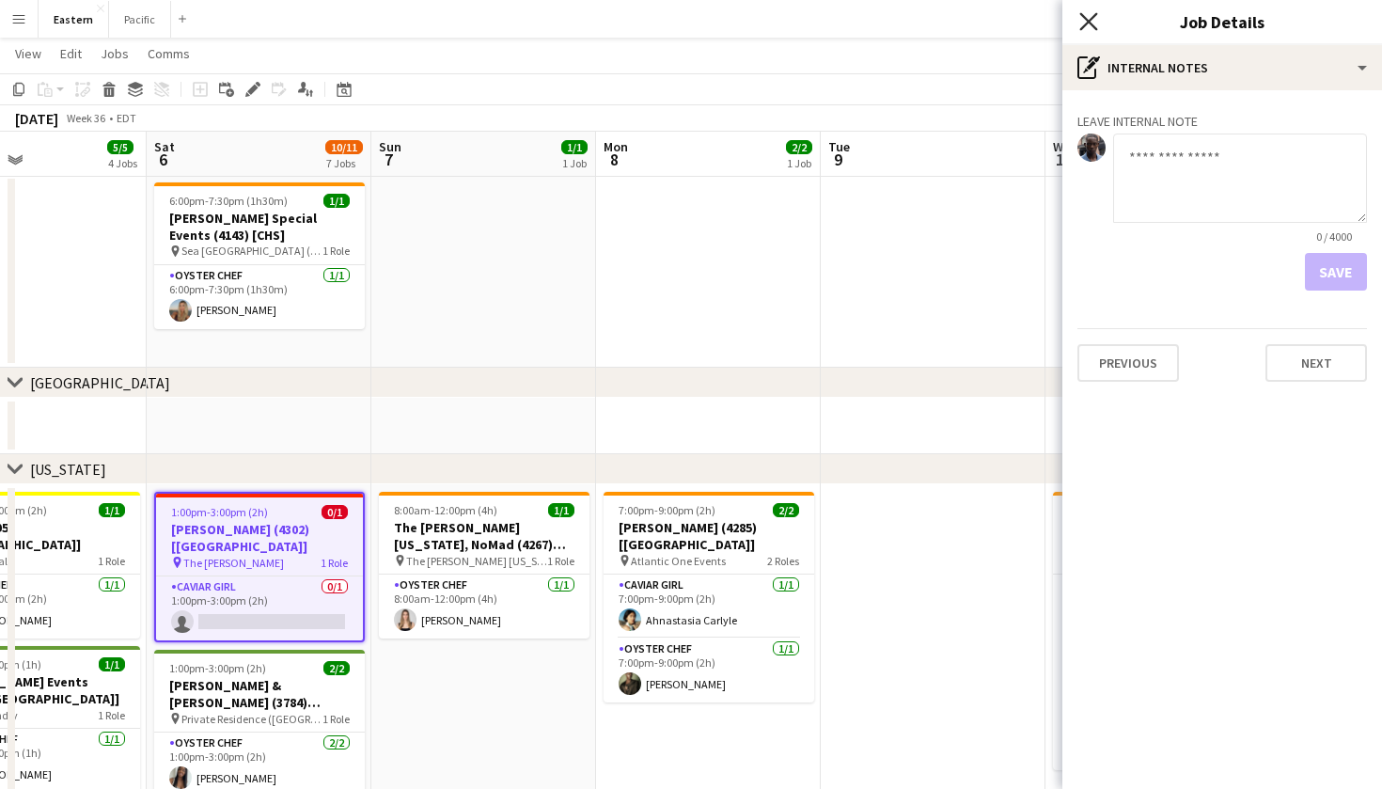
click at [1094, 21] on icon "Close pop-in" at bounding box center [1088, 21] width 18 height 18
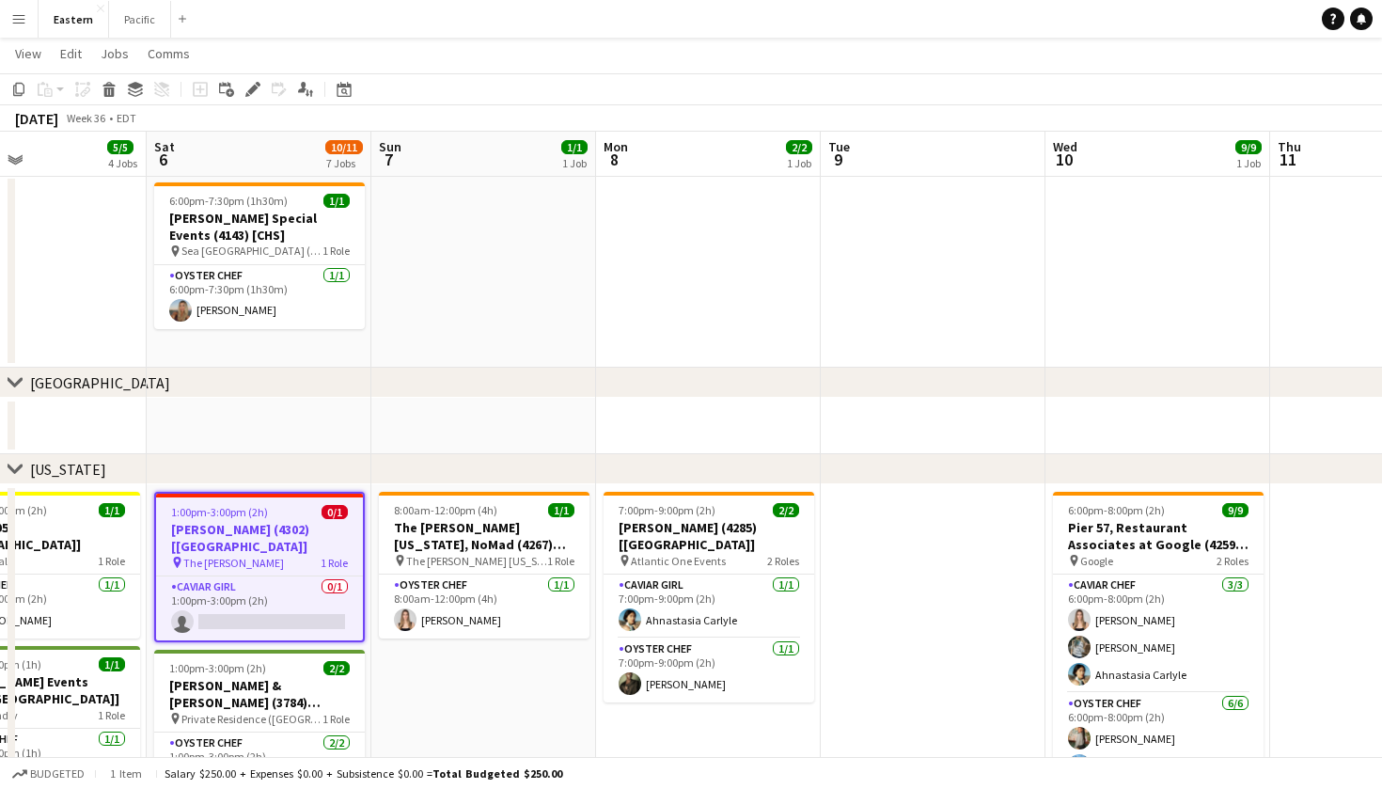
click at [290, 555] on div "pin The [PERSON_NAME] 1 Role" at bounding box center [259, 562] width 207 height 15
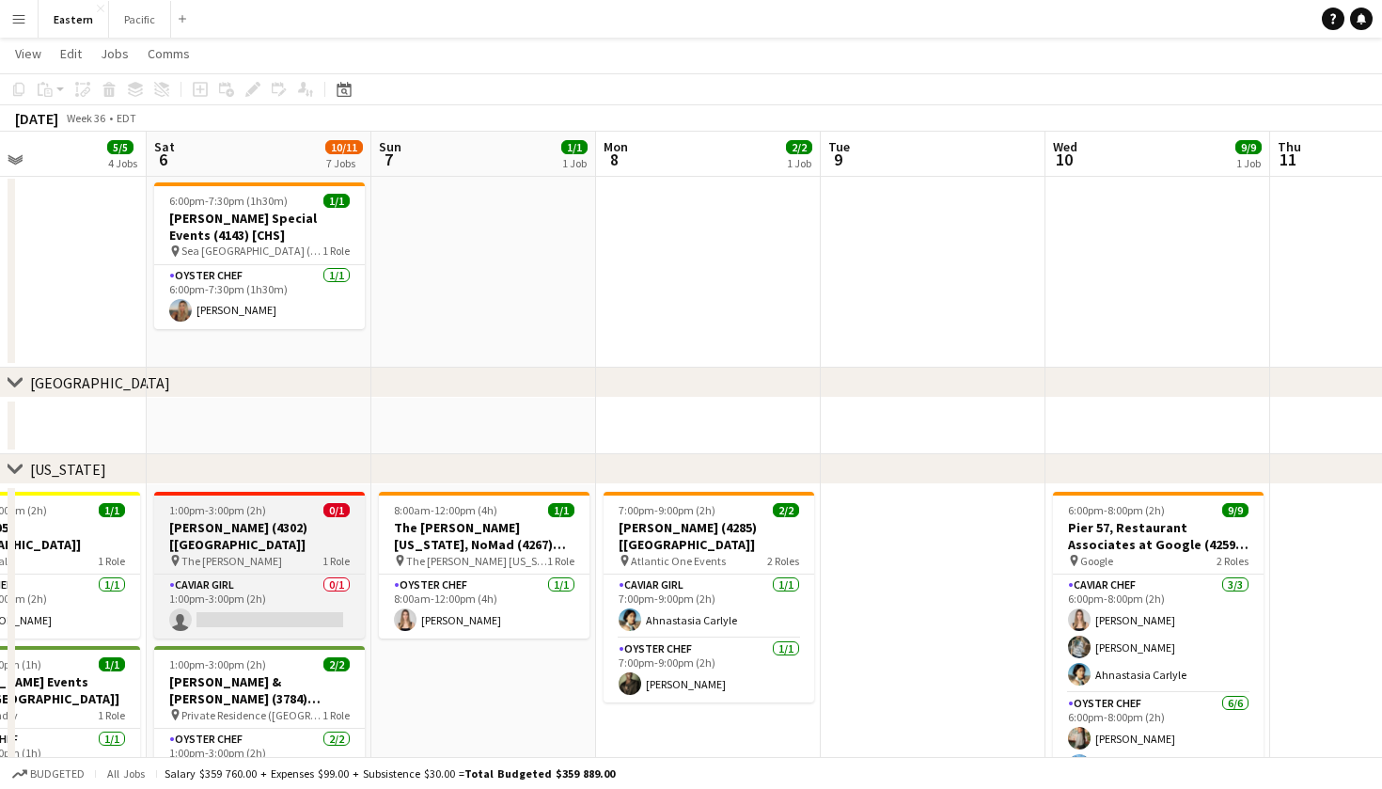
click at [308, 556] on app-job-card "1:00pm-3:00pm (2h) 0/1 Dermot Ignite (4302) [NYC] pin The Buchanan 1 Role Cavia…" at bounding box center [259, 565] width 211 height 147
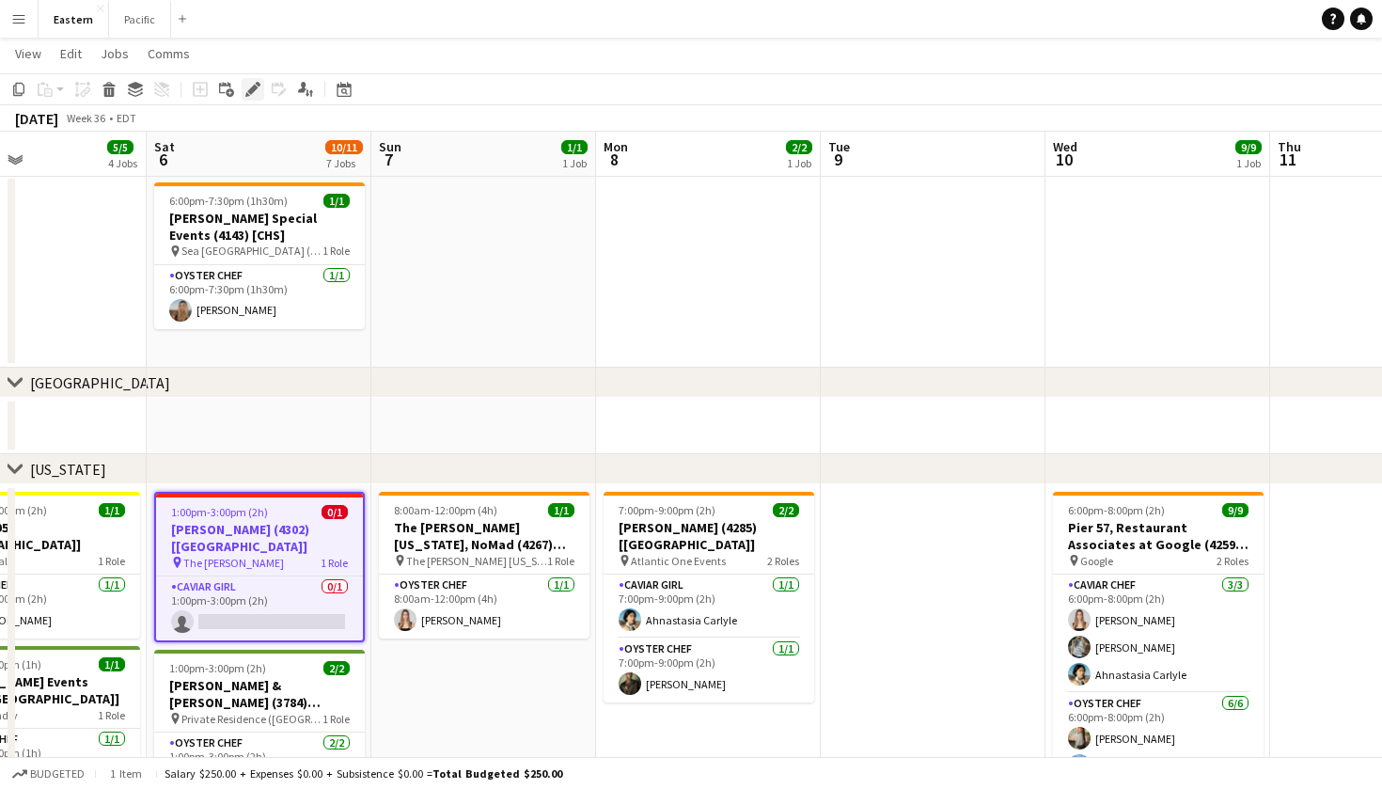
click at [256, 95] on icon "Edit" at bounding box center [252, 89] width 15 height 15
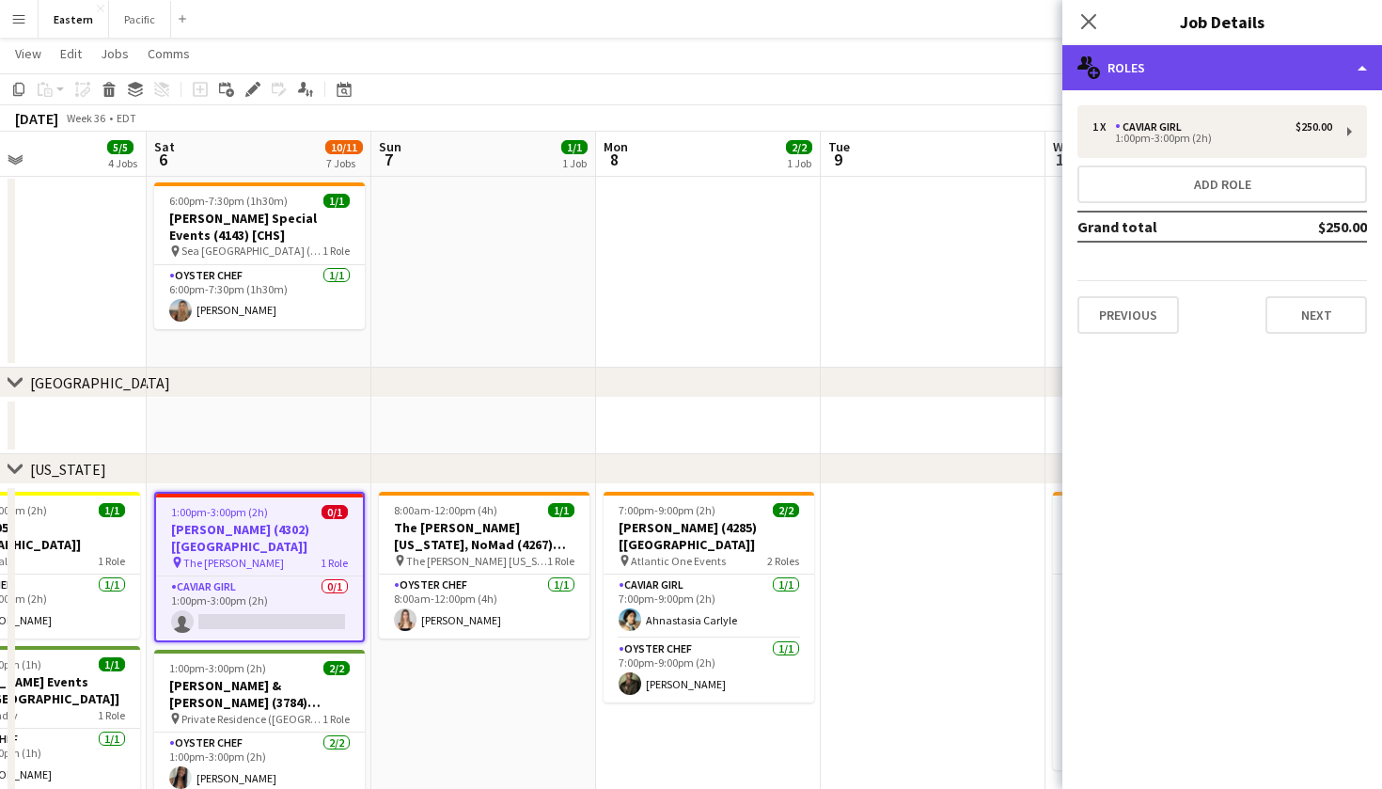
click at [1296, 59] on div "multiple-users-add Roles" at bounding box center [1223, 67] width 320 height 45
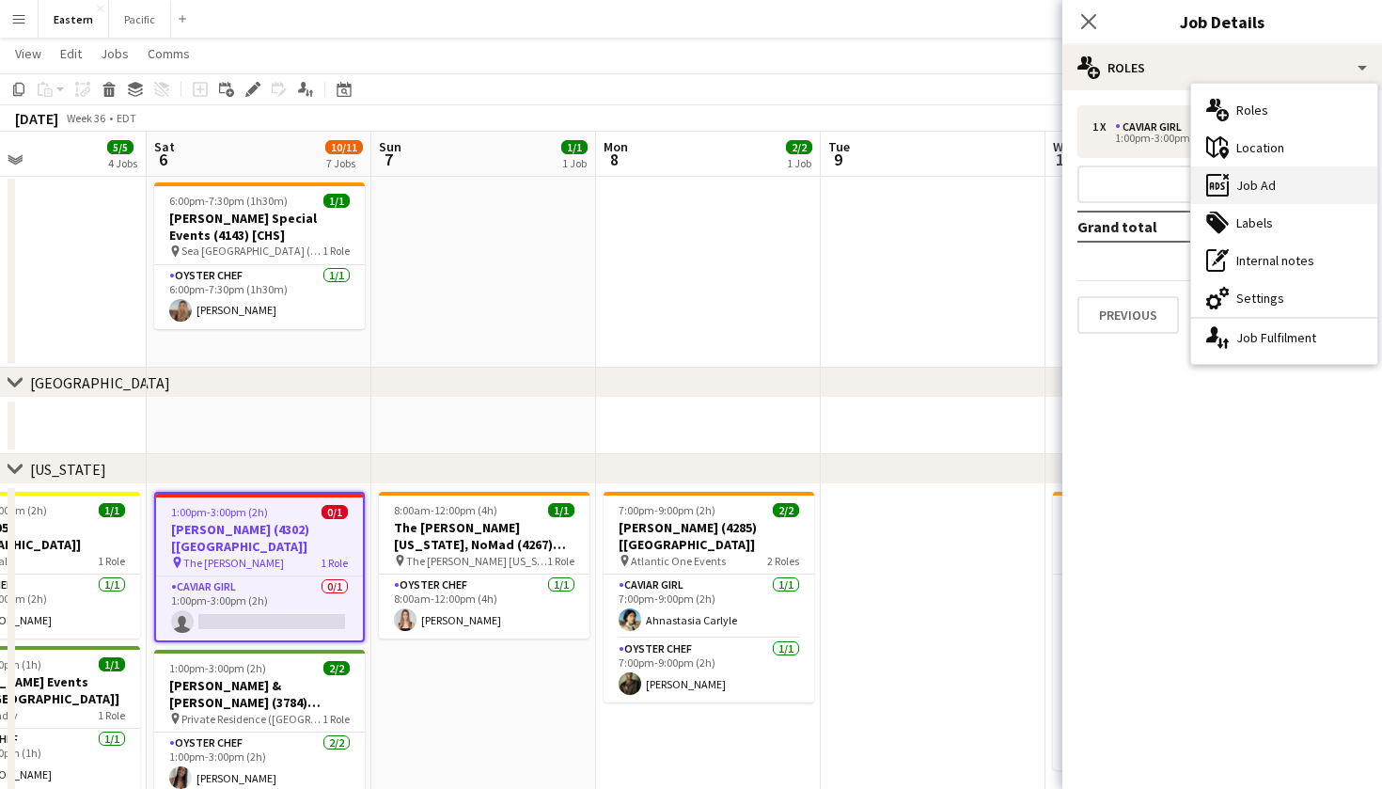
click at [1281, 188] on div "ads-window Job Ad" at bounding box center [1284, 185] width 186 height 38
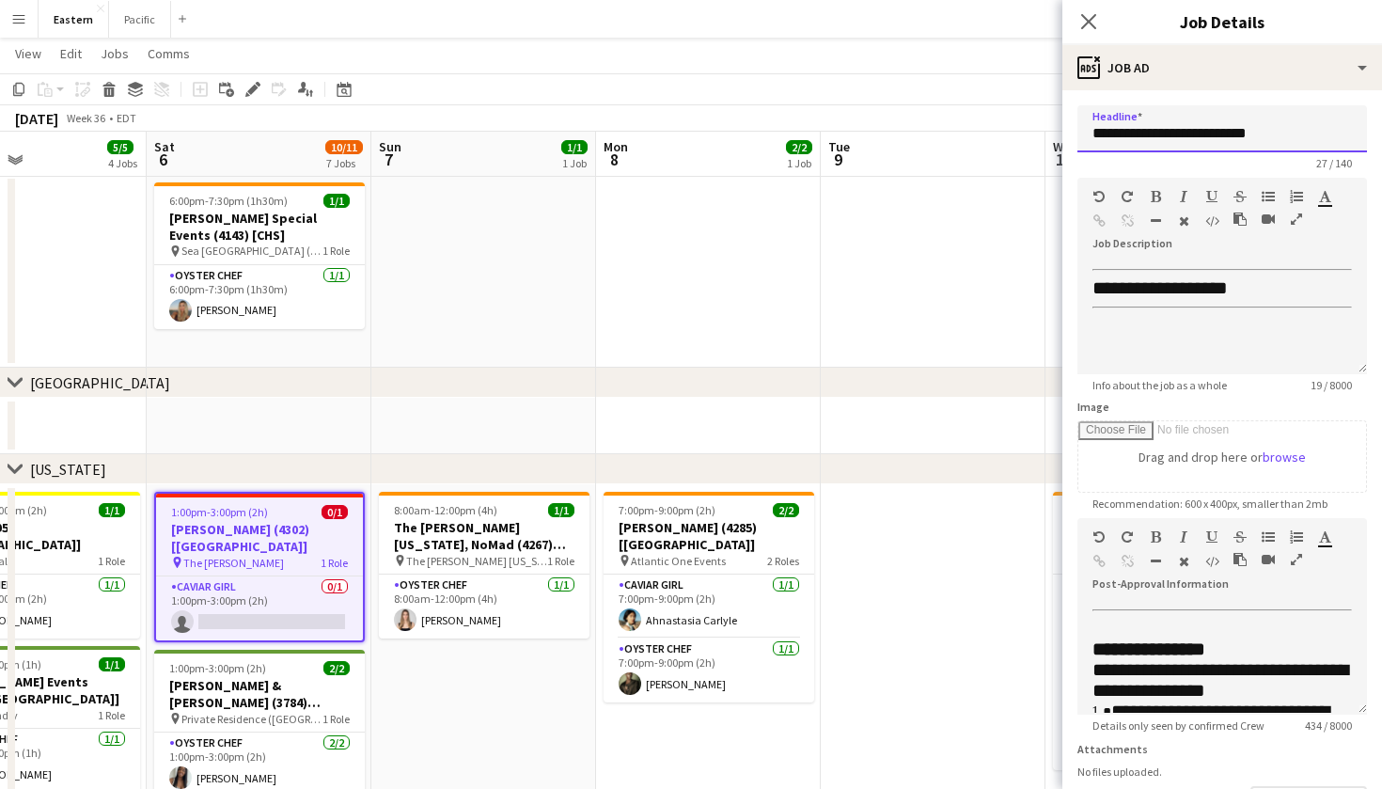
drag, startPoint x: 1307, startPoint y: 132, endPoint x: 1073, endPoint y: 130, distance: 234.1
click at [1073, 130] on form "**********" at bounding box center [1223, 510] width 320 height 810
click at [1094, 24] on icon "Close pop-in" at bounding box center [1088, 21] width 18 height 18
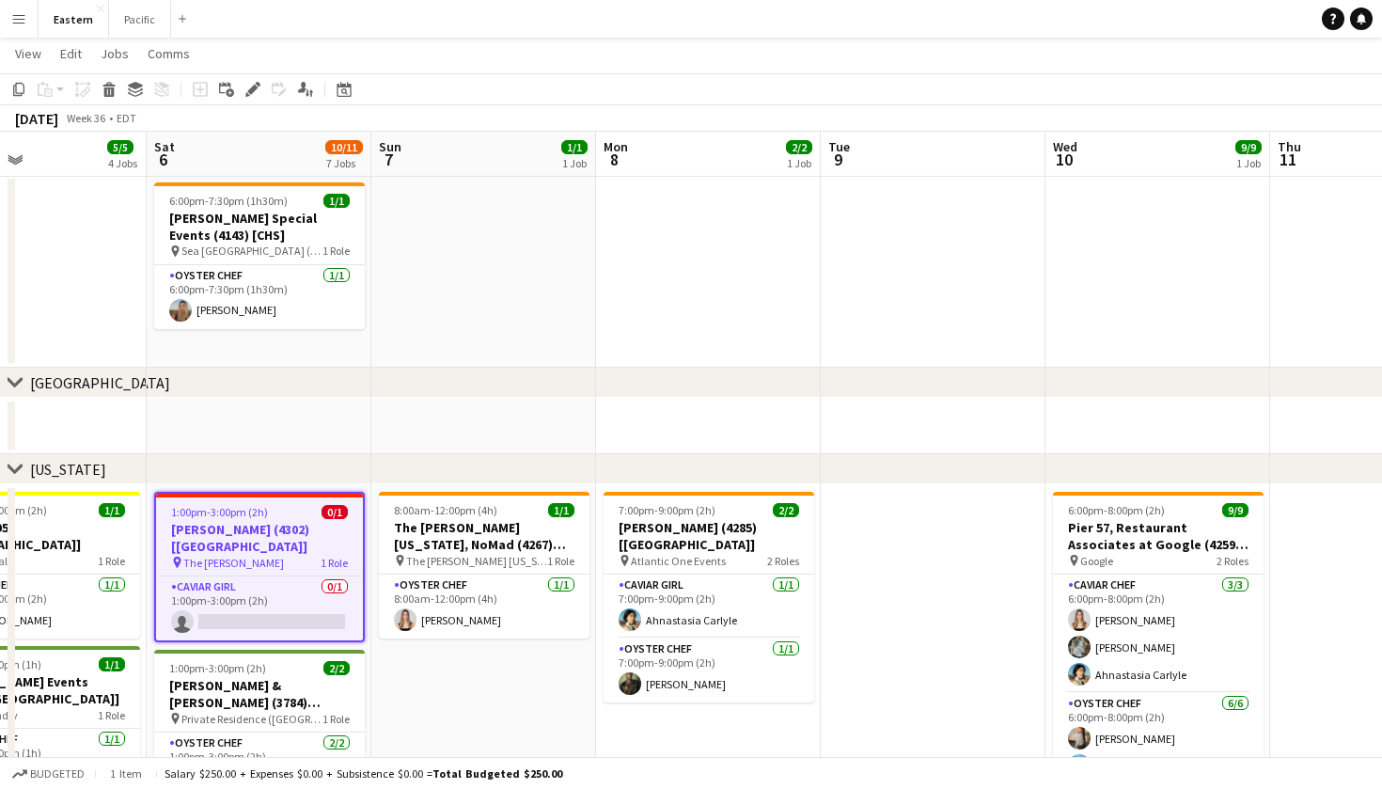
click at [300, 528] on h3 "[PERSON_NAME] (4302) [[GEOGRAPHIC_DATA]]" at bounding box center [259, 538] width 207 height 34
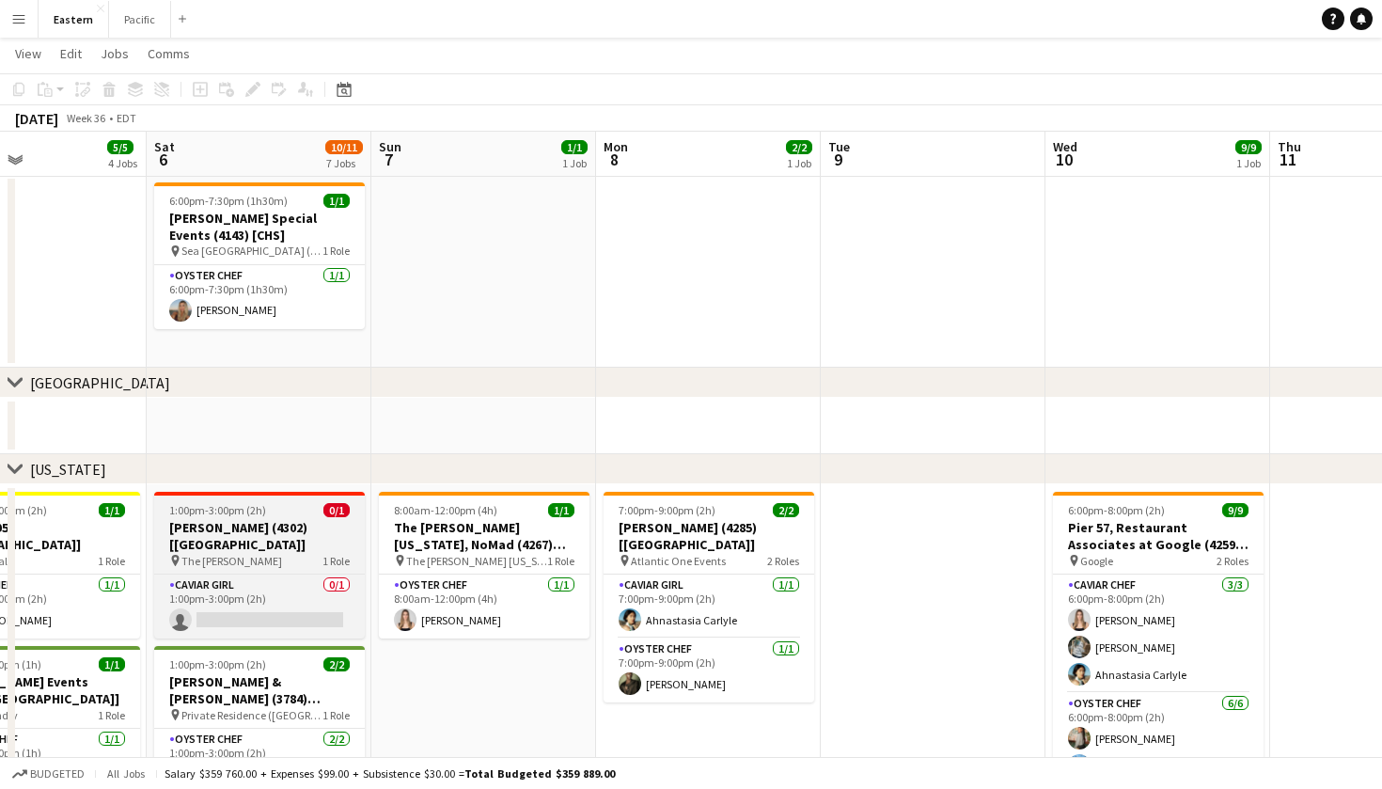
click at [287, 524] on h3 "[PERSON_NAME] (4302) [[GEOGRAPHIC_DATA]]" at bounding box center [259, 536] width 211 height 34
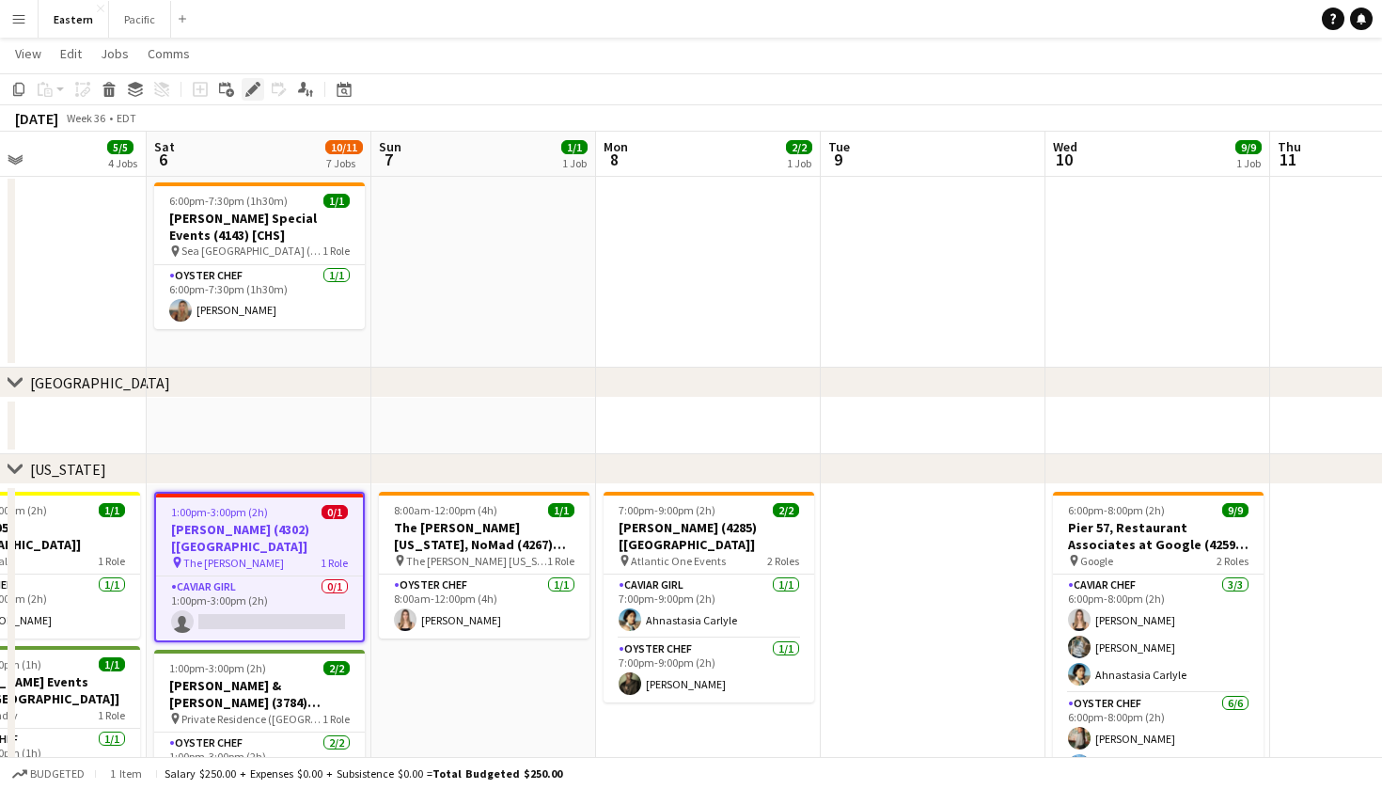
click at [249, 91] on icon at bounding box center [252, 90] width 10 height 10
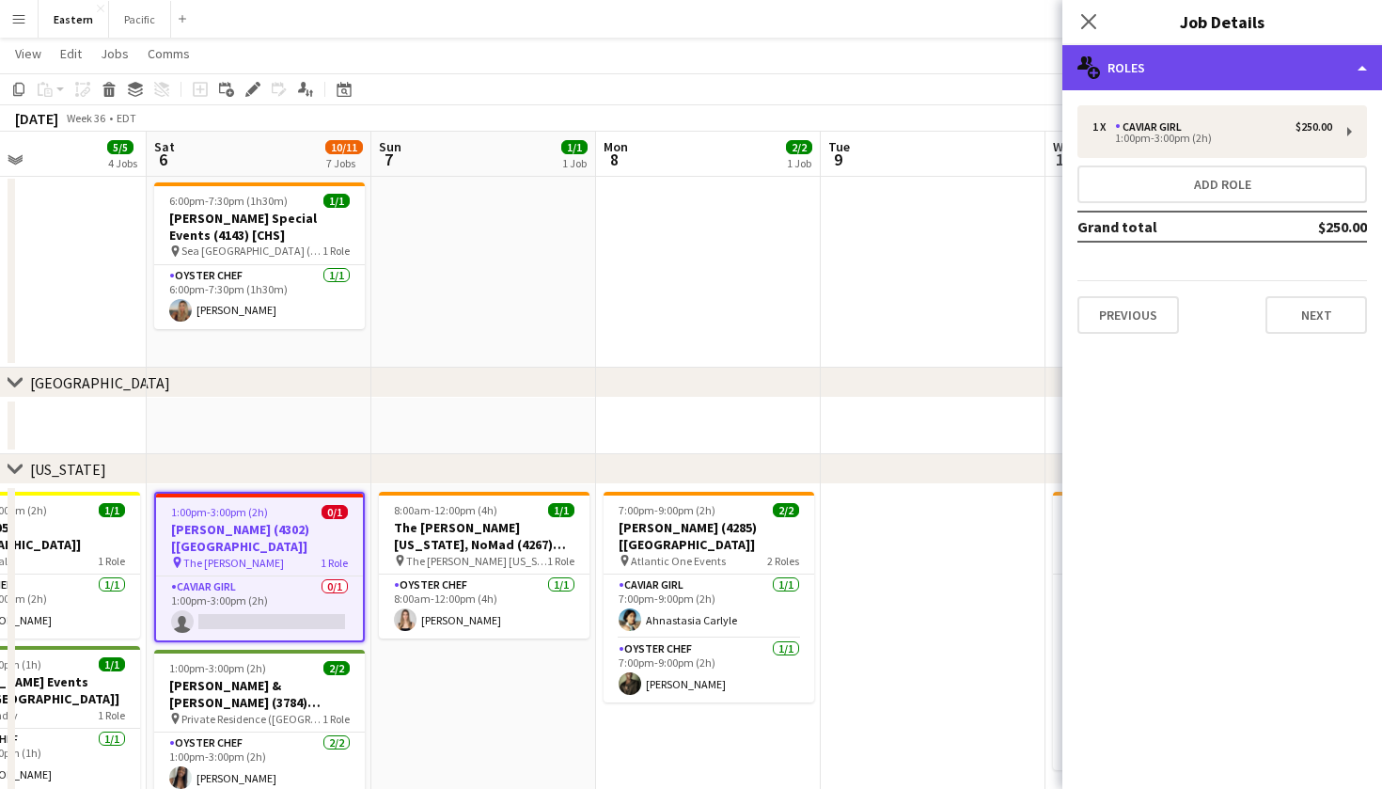
click at [1179, 72] on div "multiple-users-add Roles" at bounding box center [1223, 67] width 320 height 45
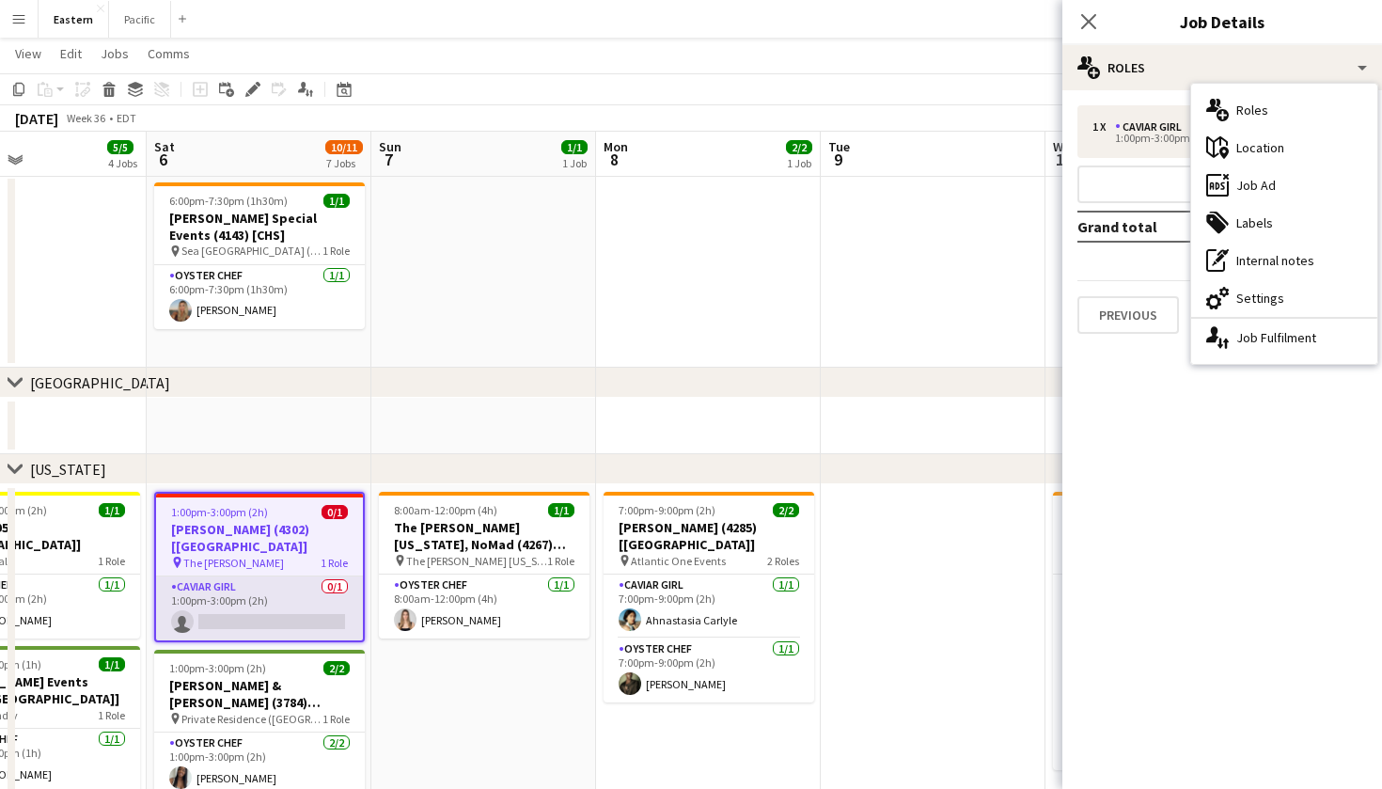
click at [335, 576] on app-card-role "Caviar Girl 0/1 1:00pm-3:00pm (2h) single-neutral-actions" at bounding box center [259, 608] width 207 height 64
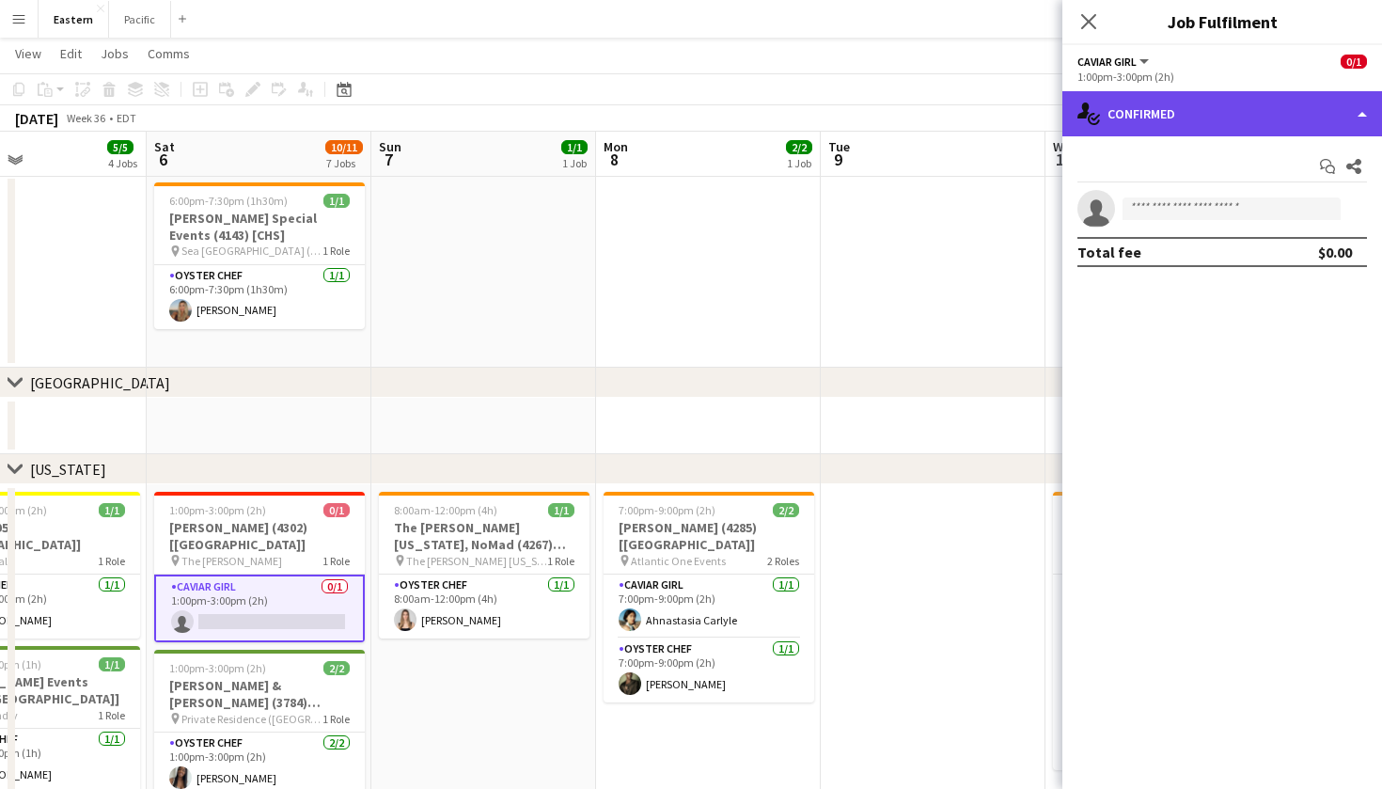
click at [1272, 103] on div "single-neutral-actions-check-2 Confirmed" at bounding box center [1223, 113] width 320 height 45
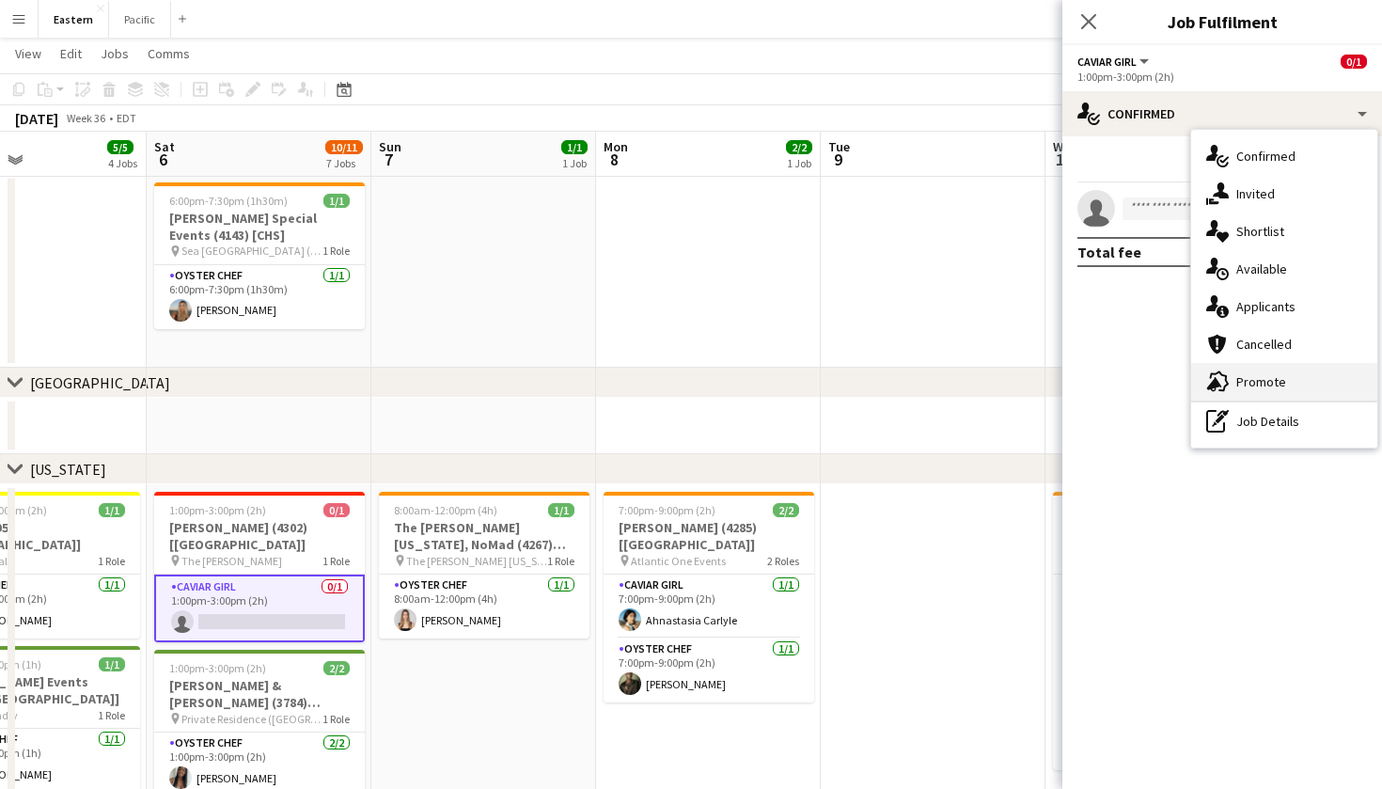
click at [1272, 389] on div "advertising-megaphone Promote" at bounding box center [1284, 382] width 186 height 38
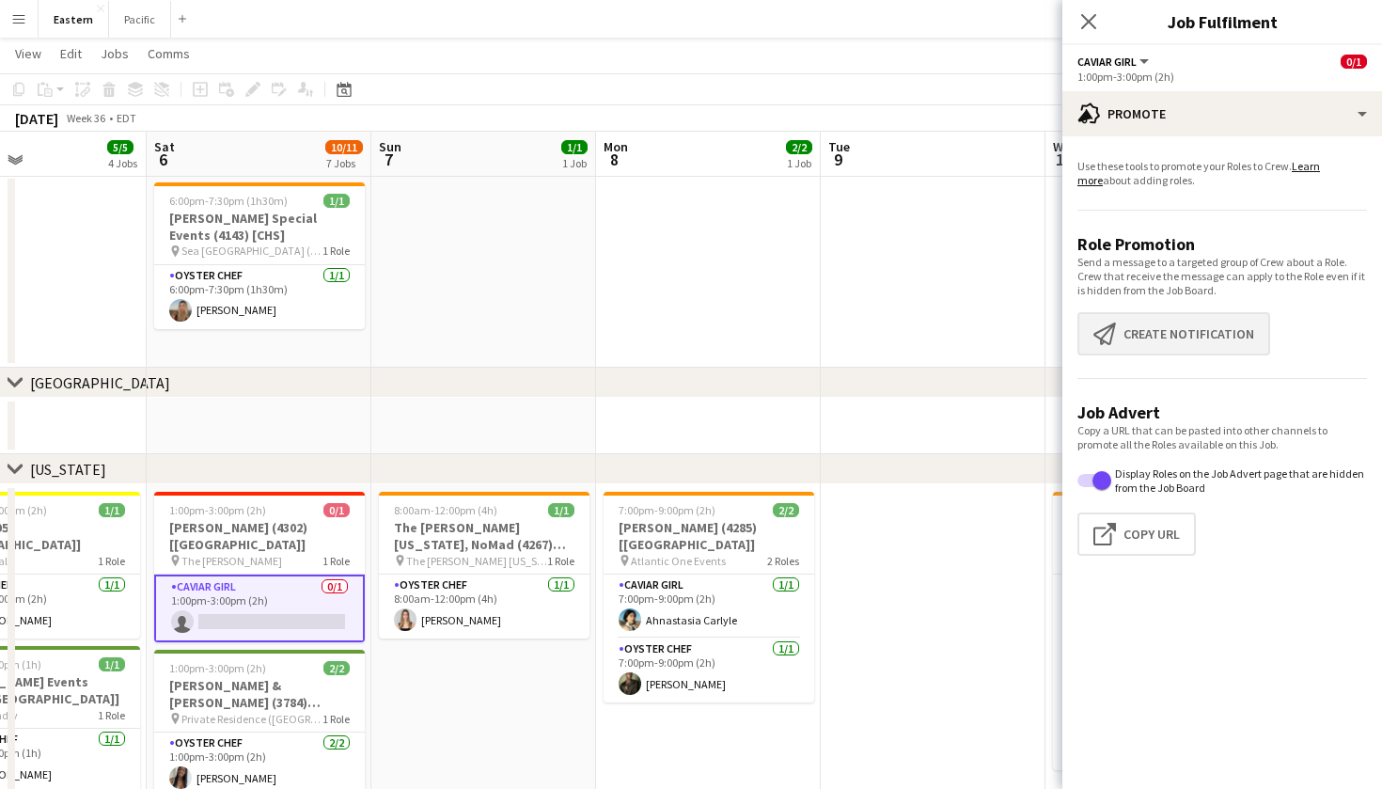
click at [1181, 322] on button "Create notification Create notification" at bounding box center [1174, 333] width 193 height 43
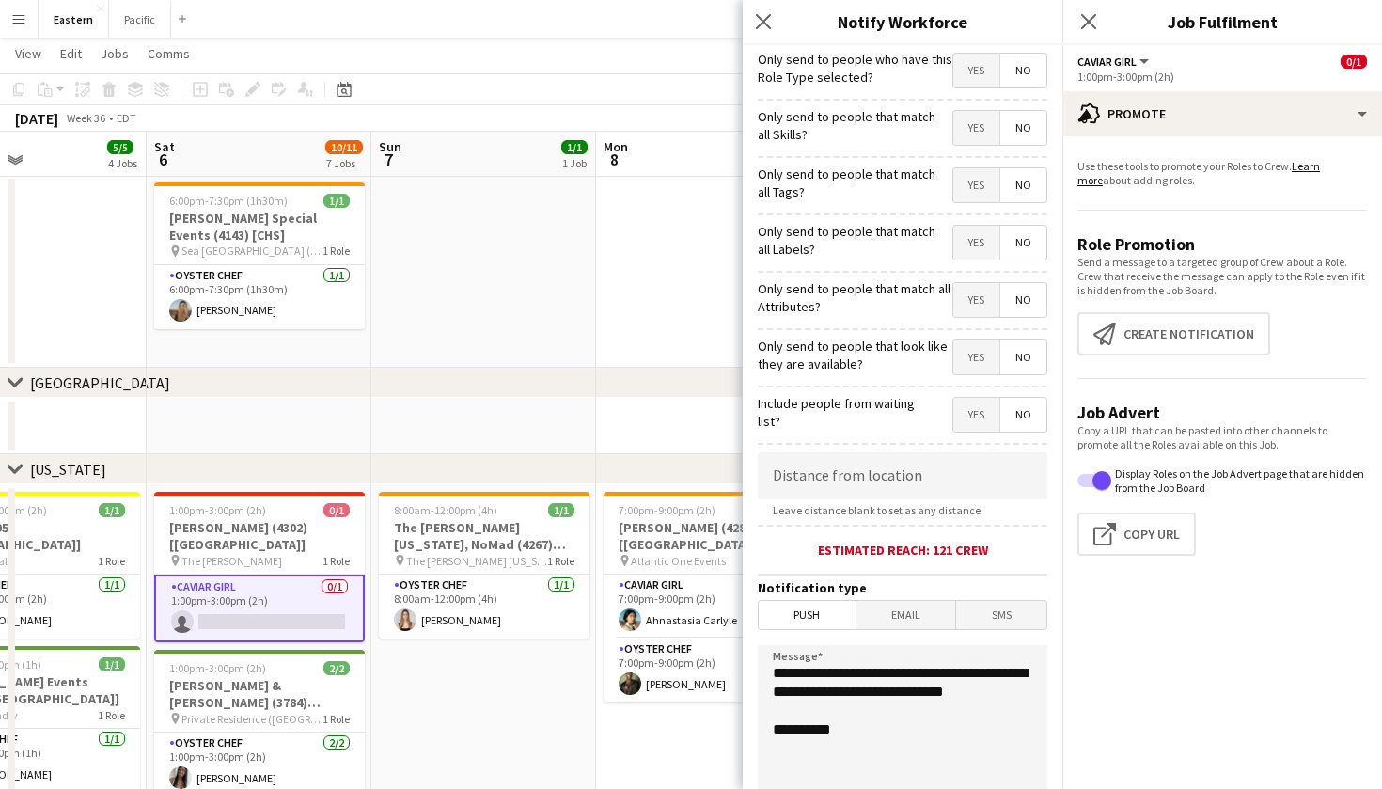
click at [963, 183] on span "Yes" at bounding box center [976, 185] width 46 height 34
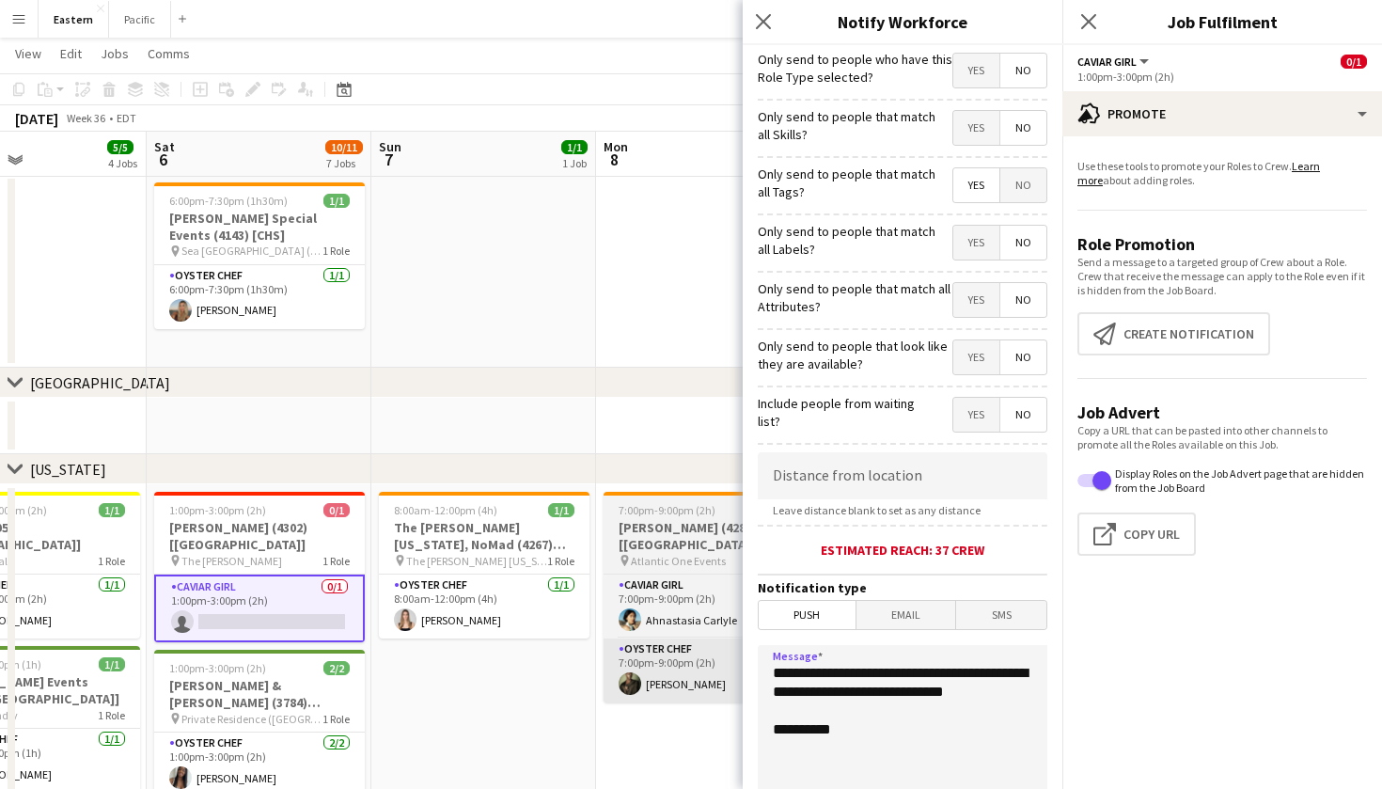
drag, startPoint x: 871, startPoint y: 723, endPoint x: 732, endPoint y: 676, distance: 146.0
paste textarea "**********"
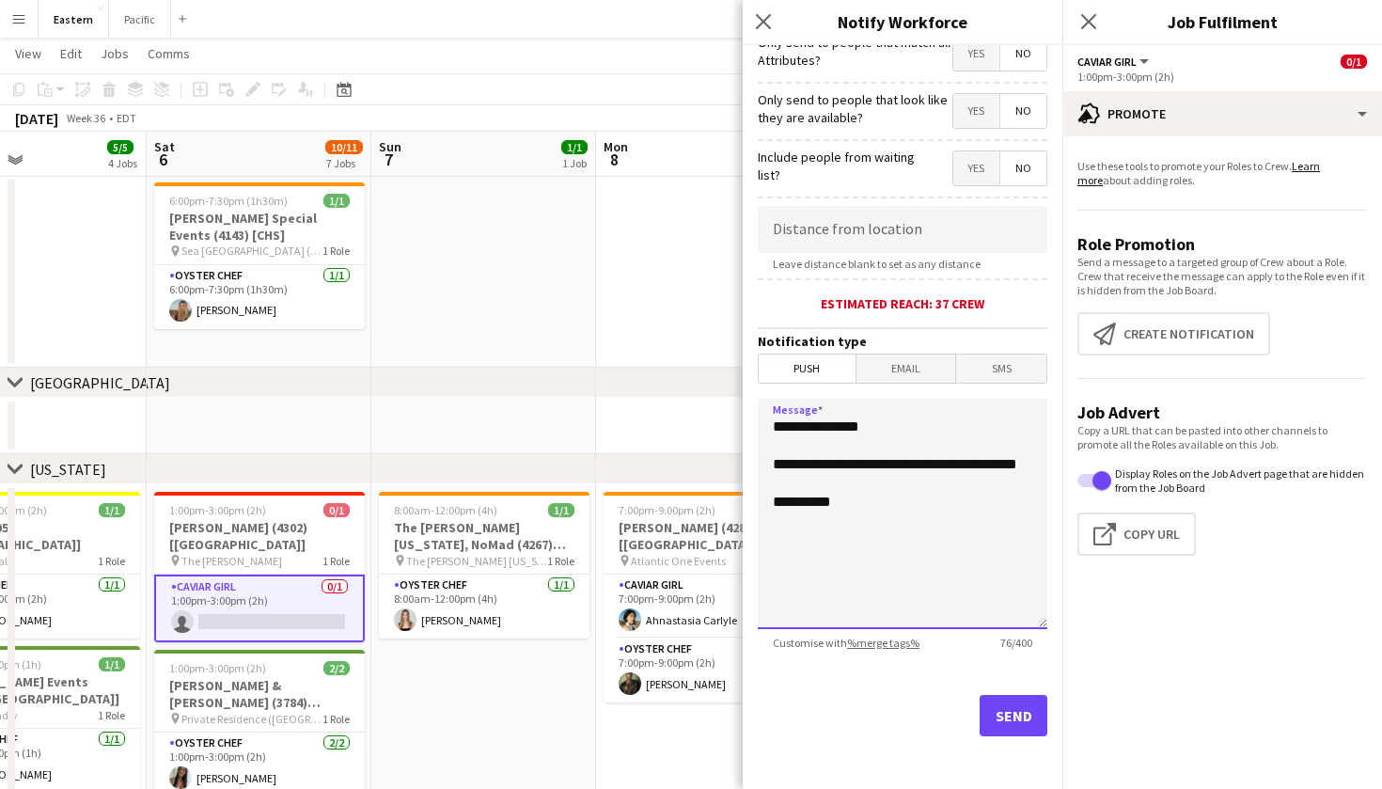
scroll to position [246, 0]
type textarea "**********"
click at [1007, 700] on button "Send" at bounding box center [1014, 715] width 68 height 41
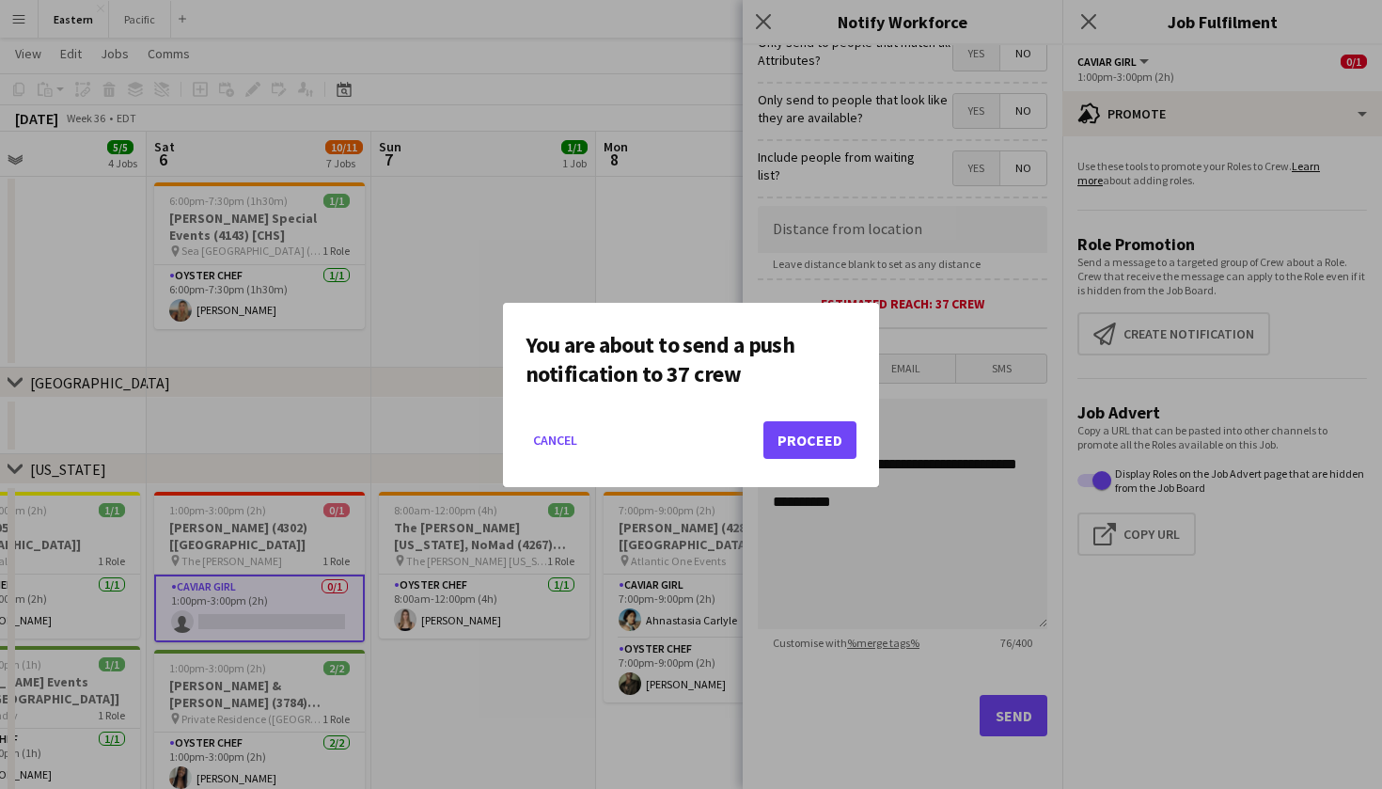
click at [834, 435] on button "Proceed" at bounding box center [810, 440] width 93 height 38
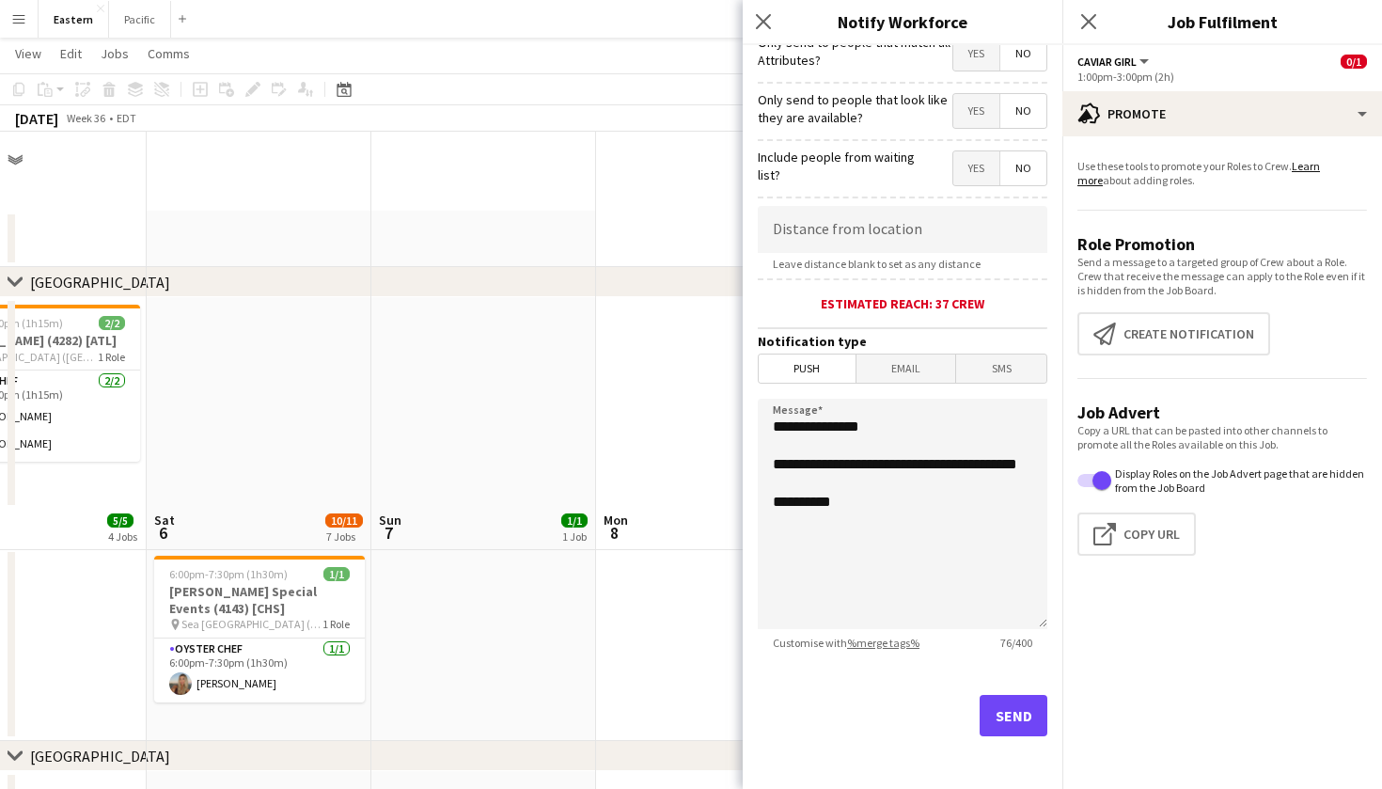
scroll to position [373, 0]
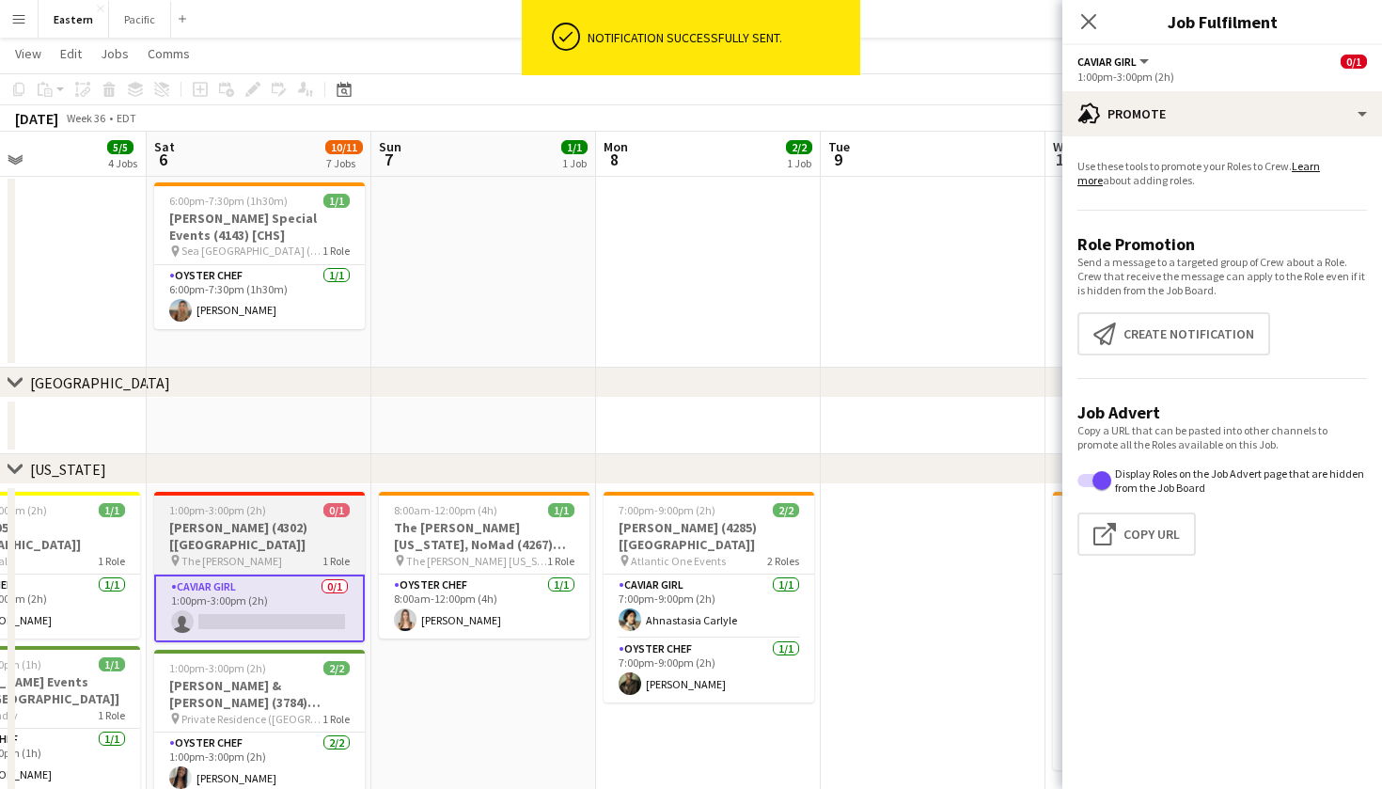
click at [271, 521] on h3 "[PERSON_NAME] (4302) [[GEOGRAPHIC_DATA]]" at bounding box center [259, 536] width 211 height 34
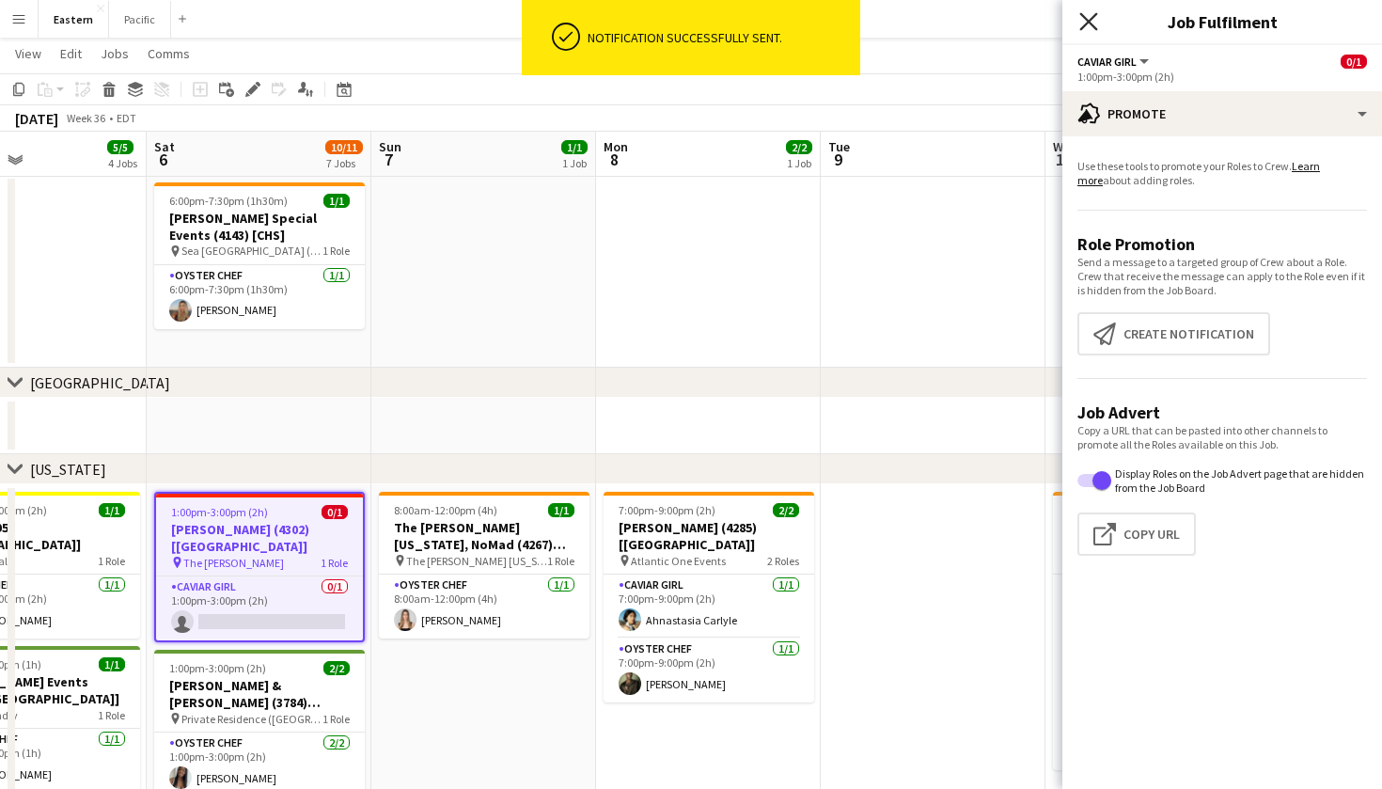
click at [1094, 27] on icon at bounding box center [1088, 21] width 18 height 18
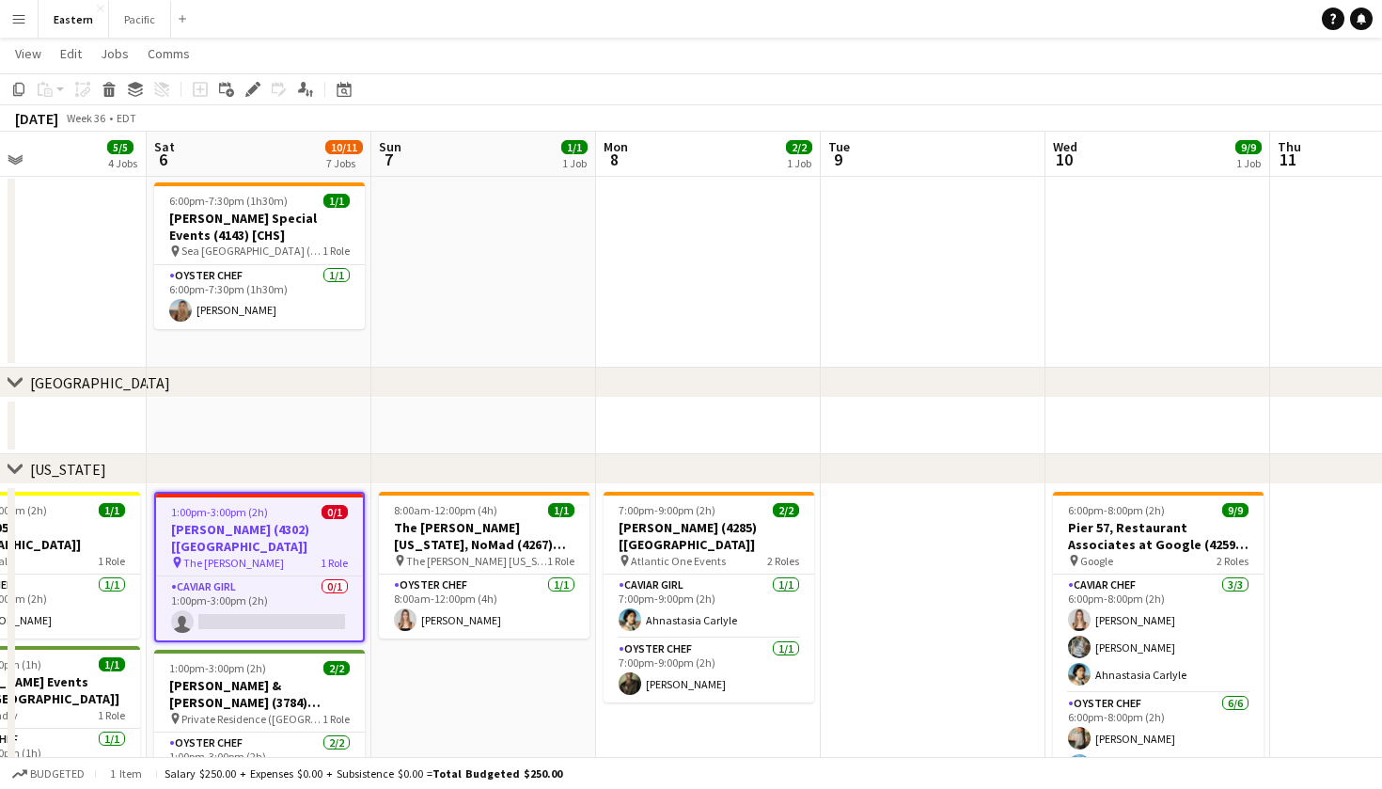
click at [321, 556] on span "1 Role" at bounding box center [334, 563] width 27 height 14
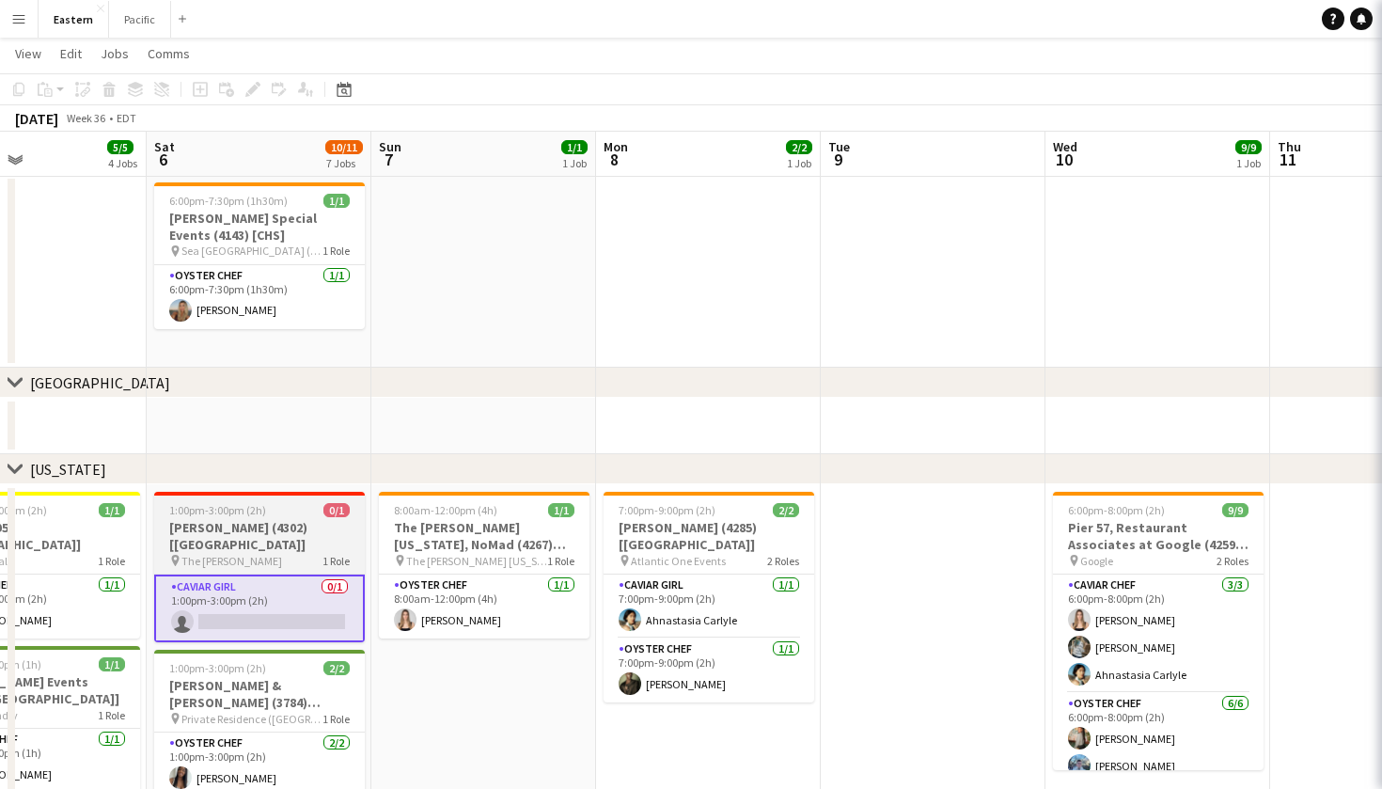
click at [323, 554] on span "1 Role" at bounding box center [336, 561] width 27 height 14
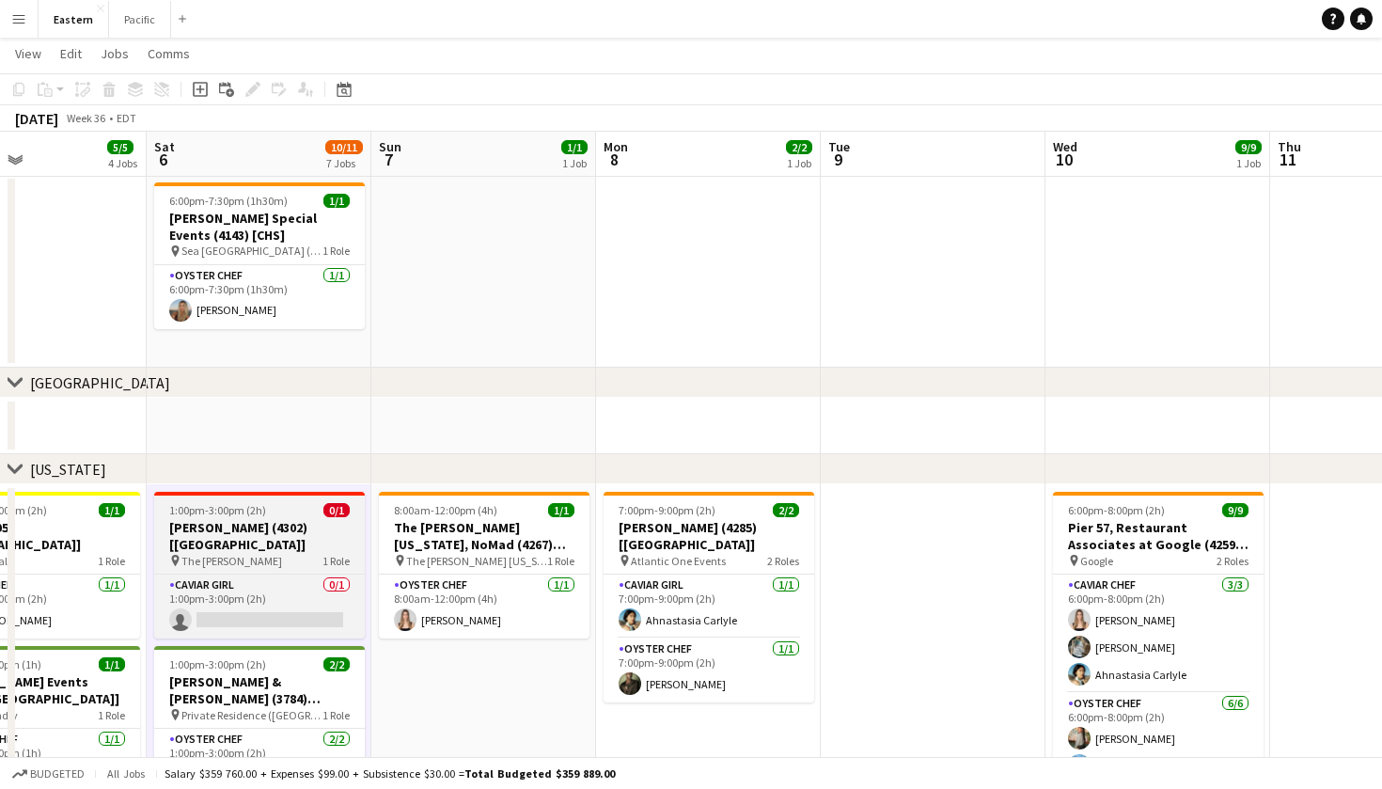
click at [317, 527] on h3 "[PERSON_NAME] (4302) [[GEOGRAPHIC_DATA]]" at bounding box center [259, 536] width 211 height 34
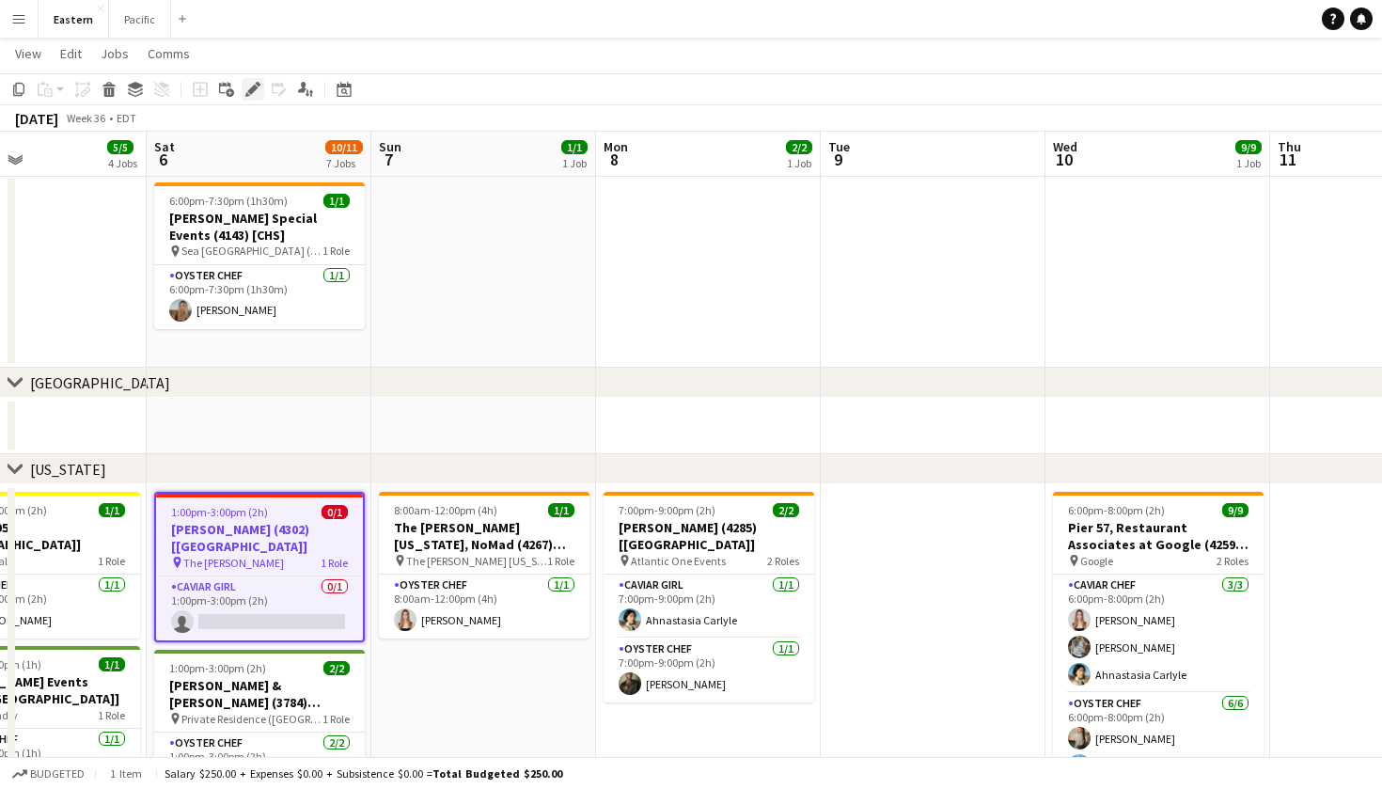
click at [257, 86] on icon "Edit" at bounding box center [252, 89] width 15 height 15
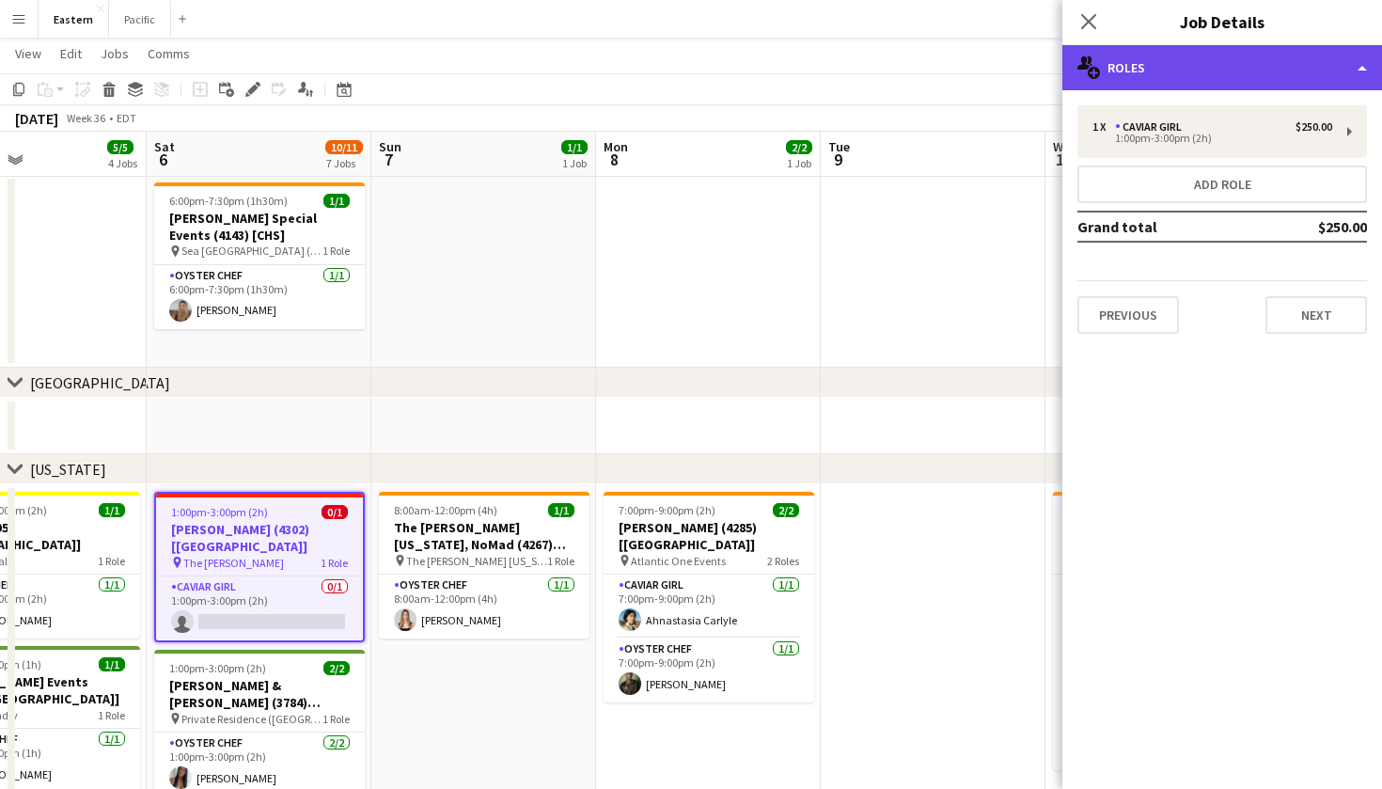
click at [1266, 69] on div "multiple-users-add Roles" at bounding box center [1223, 67] width 320 height 45
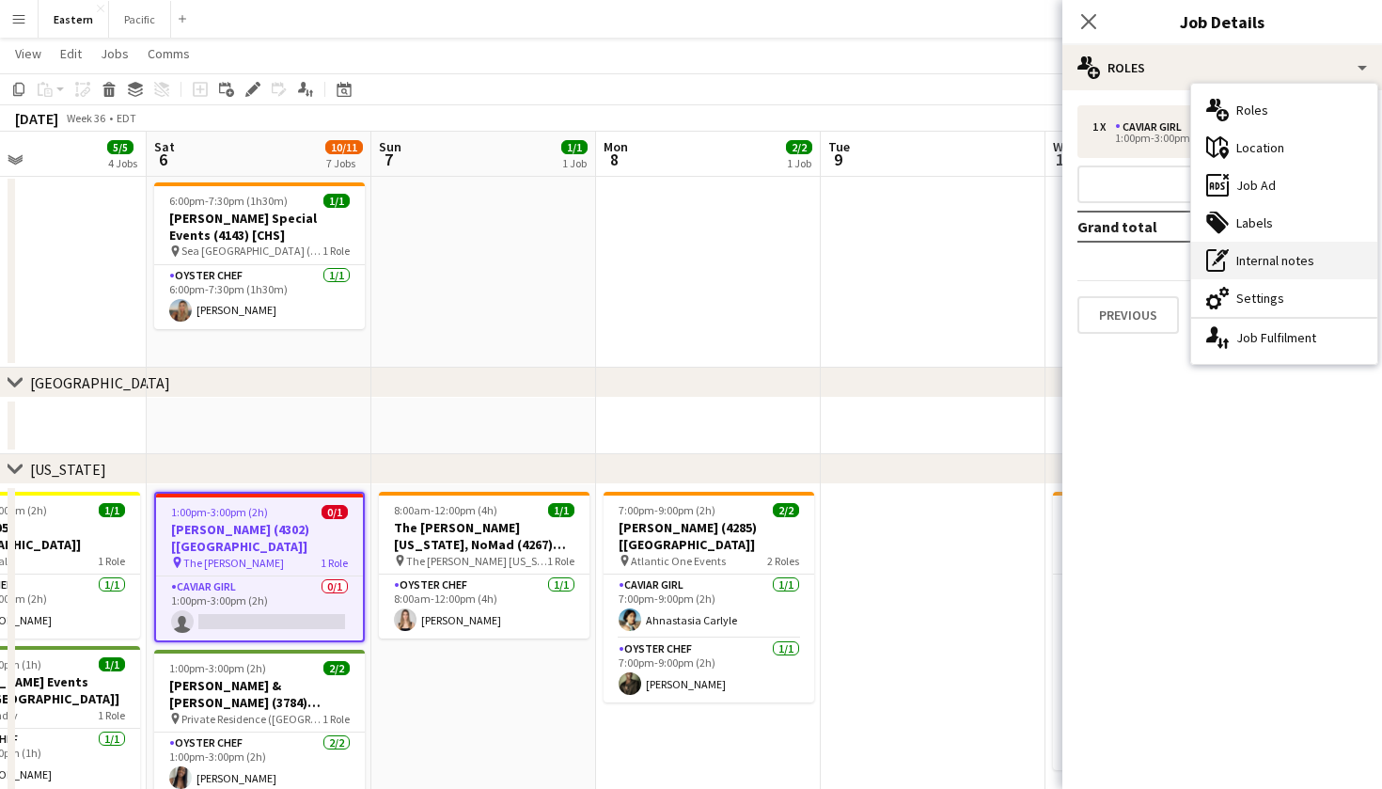
click at [1273, 269] on div "pen-write Internal notes" at bounding box center [1284, 261] width 186 height 38
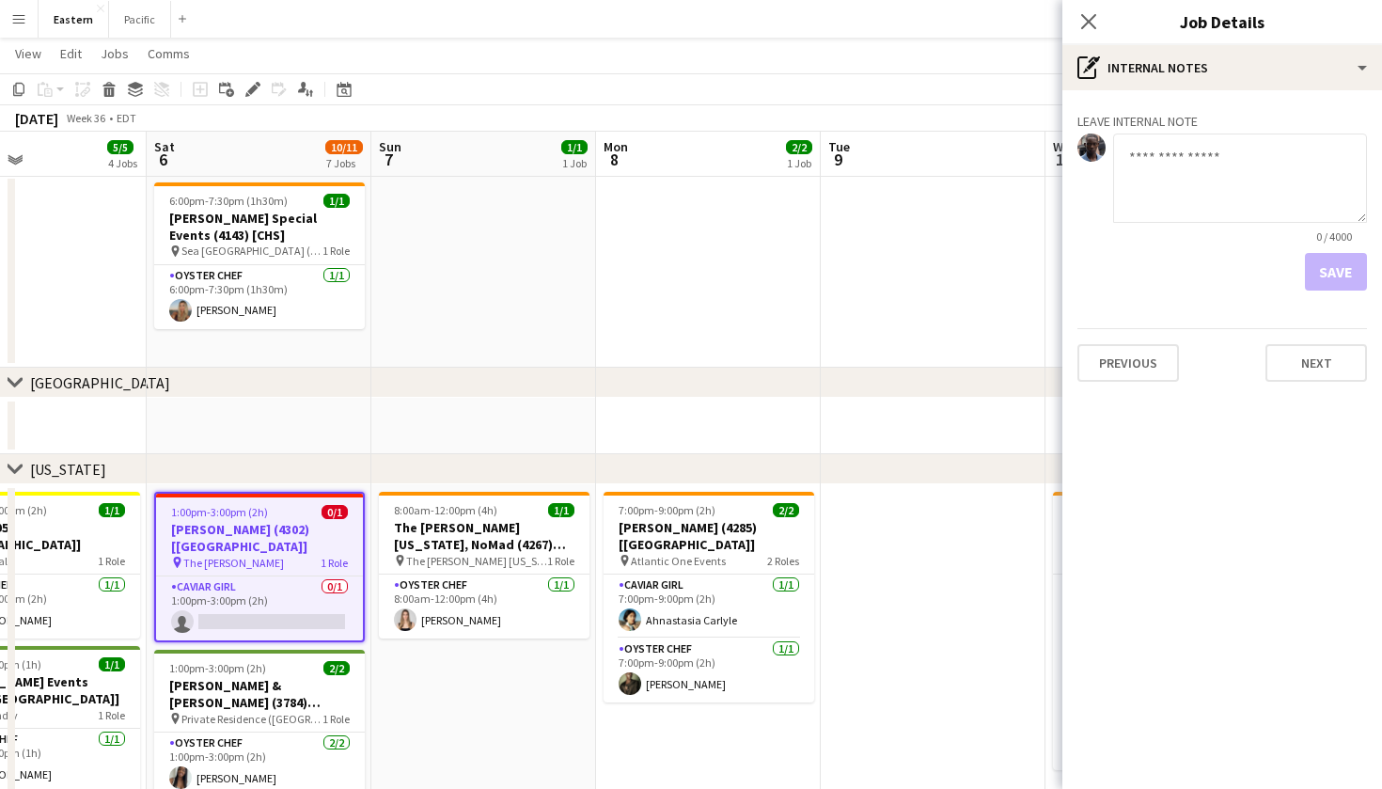
click at [1205, 160] on textarea at bounding box center [1240, 178] width 254 height 89
type textarea "*"
type textarea "**********"
click at [1319, 268] on button "Save" at bounding box center [1336, 272] width 62 height 38
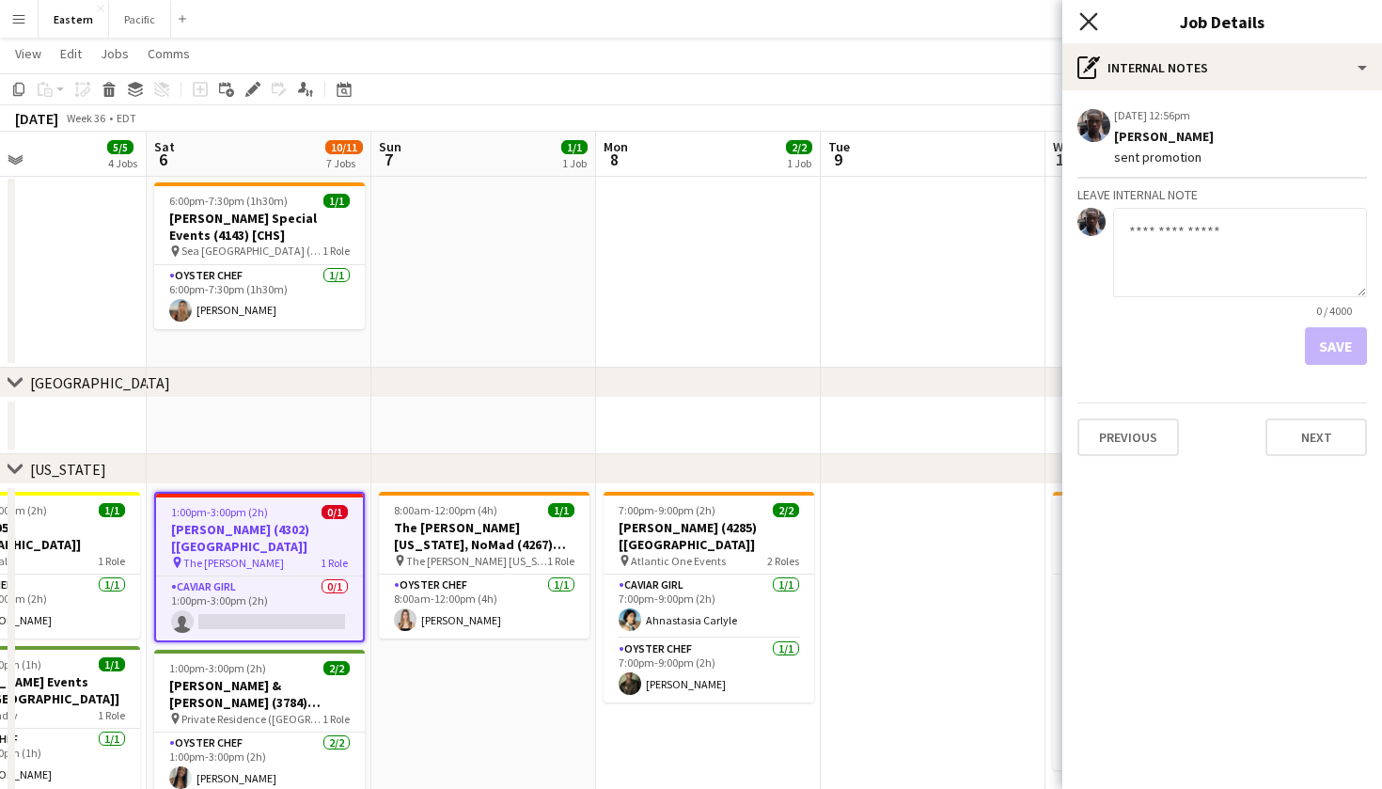
click at [1087, 17] on icon "Close pop-in" at bounding box center [1088, 21] width 18 height 18
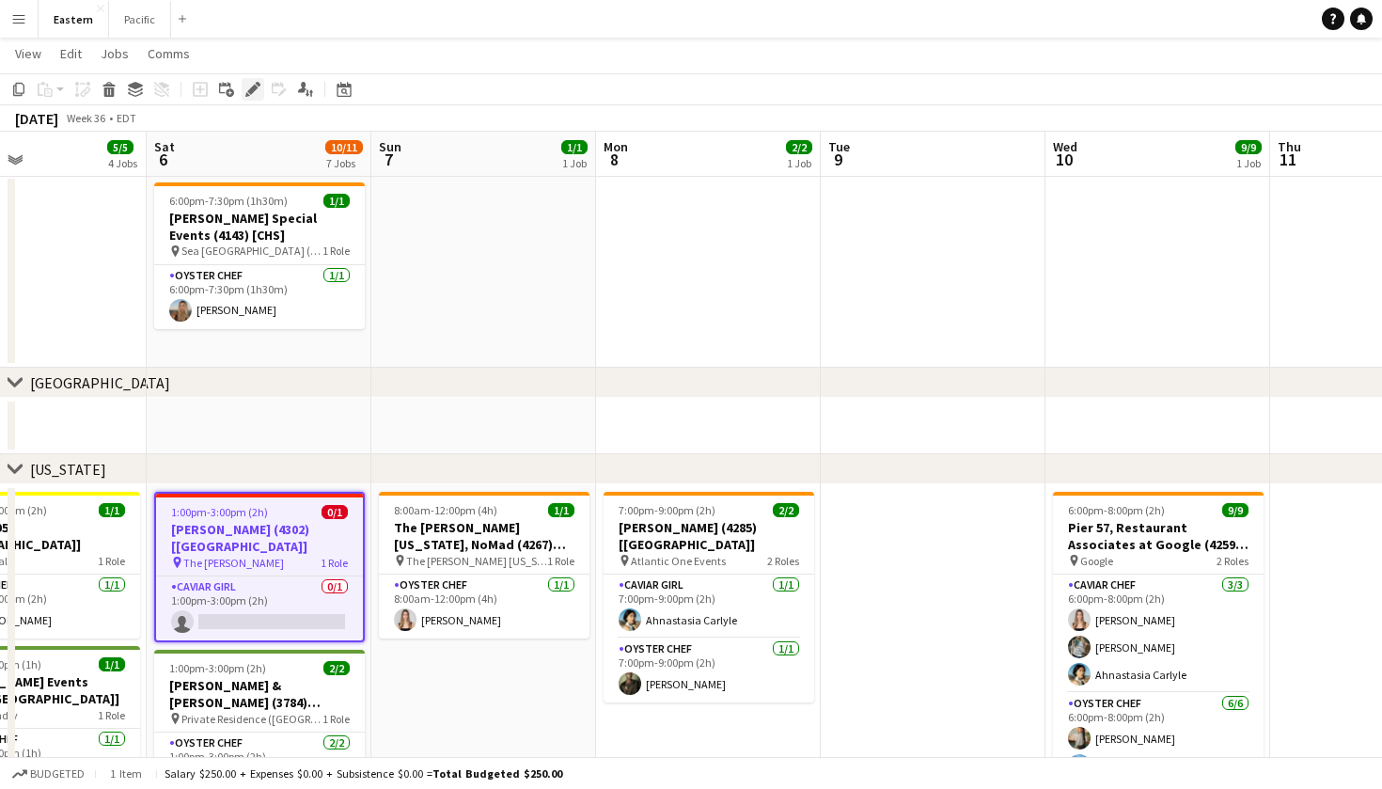
click at [247, 92] on icon "Edit" at bounding box center [252, 89] width 15 height 15
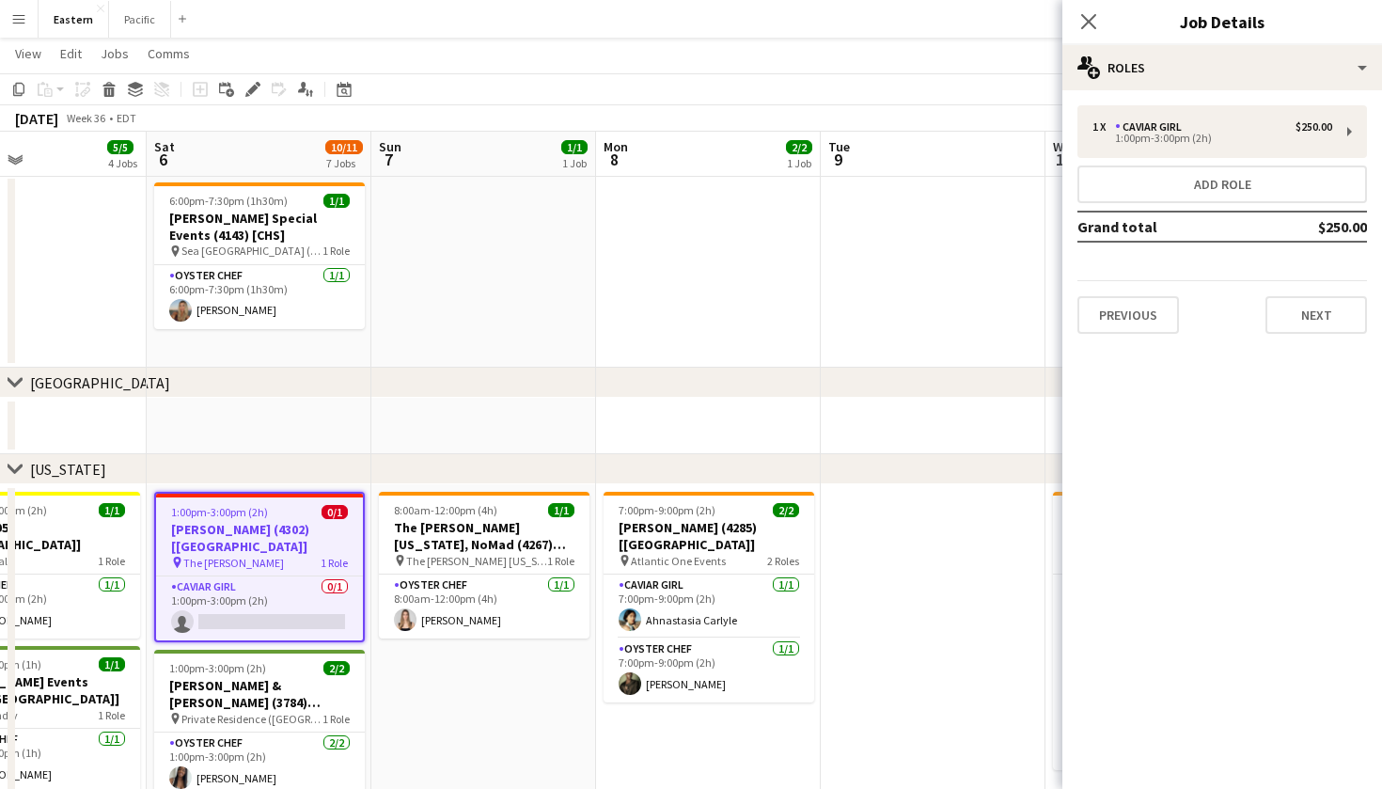
click at [250, 519] on app-job-card "1:00pm-3:00pm (2h) 0/1 Dermot Ignite (4302) [NYC] pin The Buchanan 1 Role Cavia…" at bounding box center [259, 567] width 211 height 150
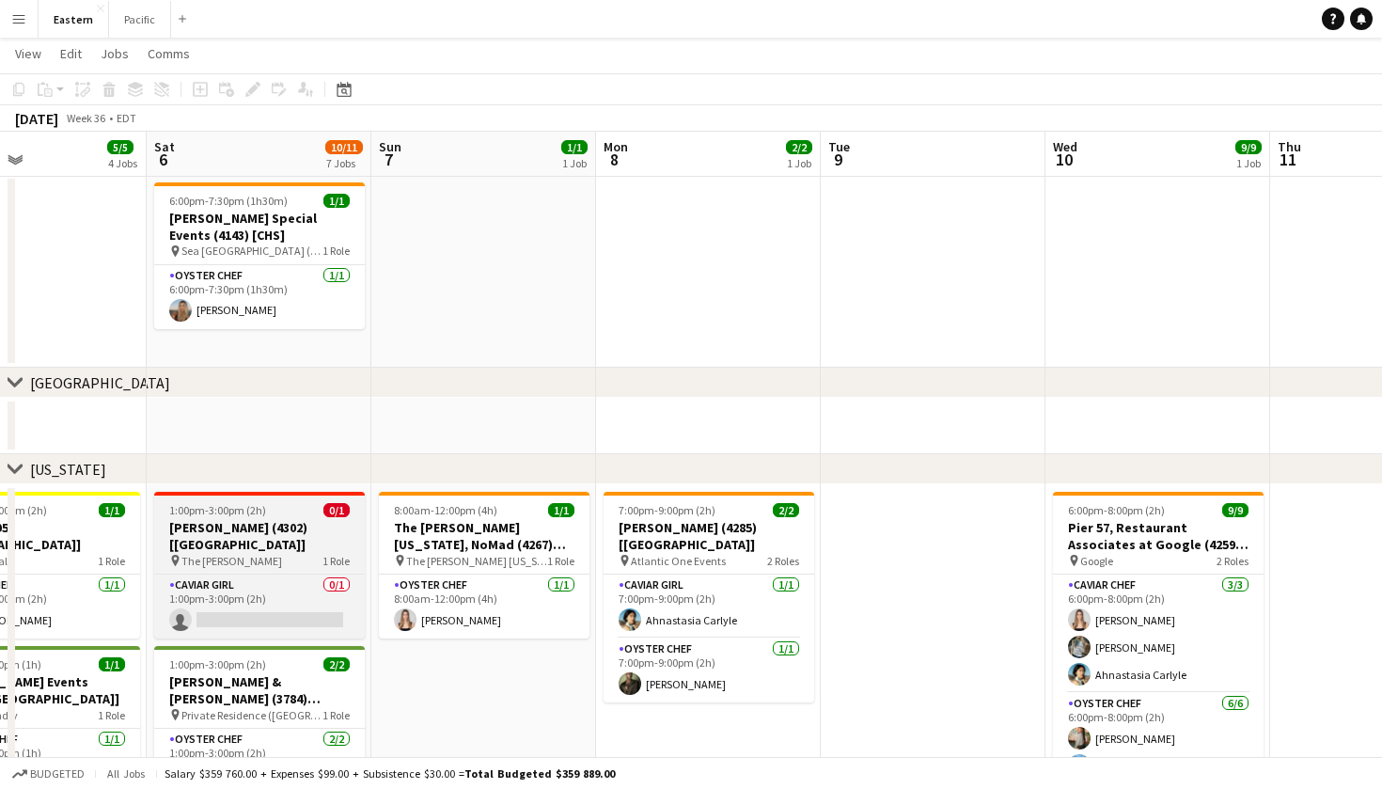
click at [238, 496] on app-job-card "1:00pm-3:00pm (2h) 0/1 Dermot Ignite (4302) [NYC] pin The Buchanan 1 Role Cavia…" at bounding box center [259, 565] width 211 height 147
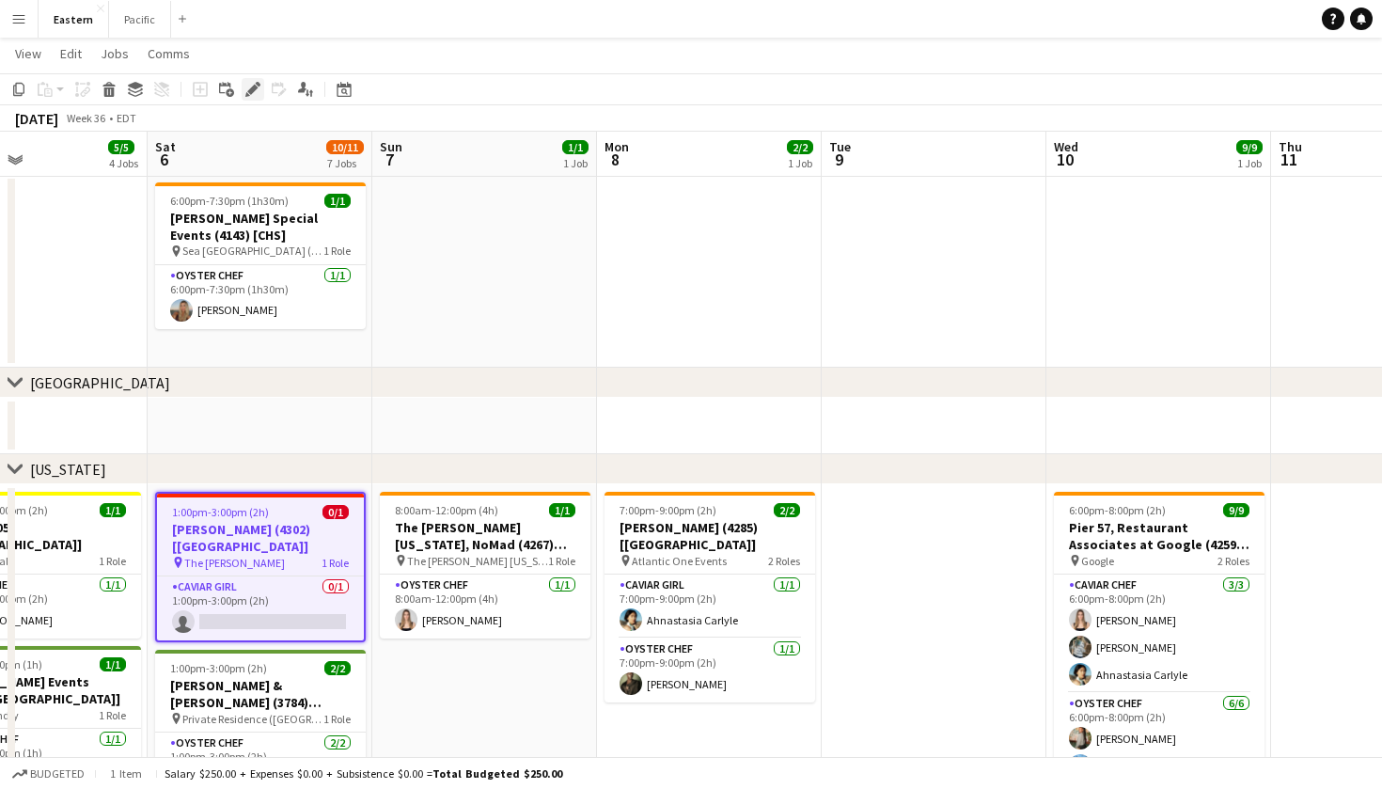
click at [250, 85] on icon "Edit" at bounding box center [252, 89] width 15 height 15
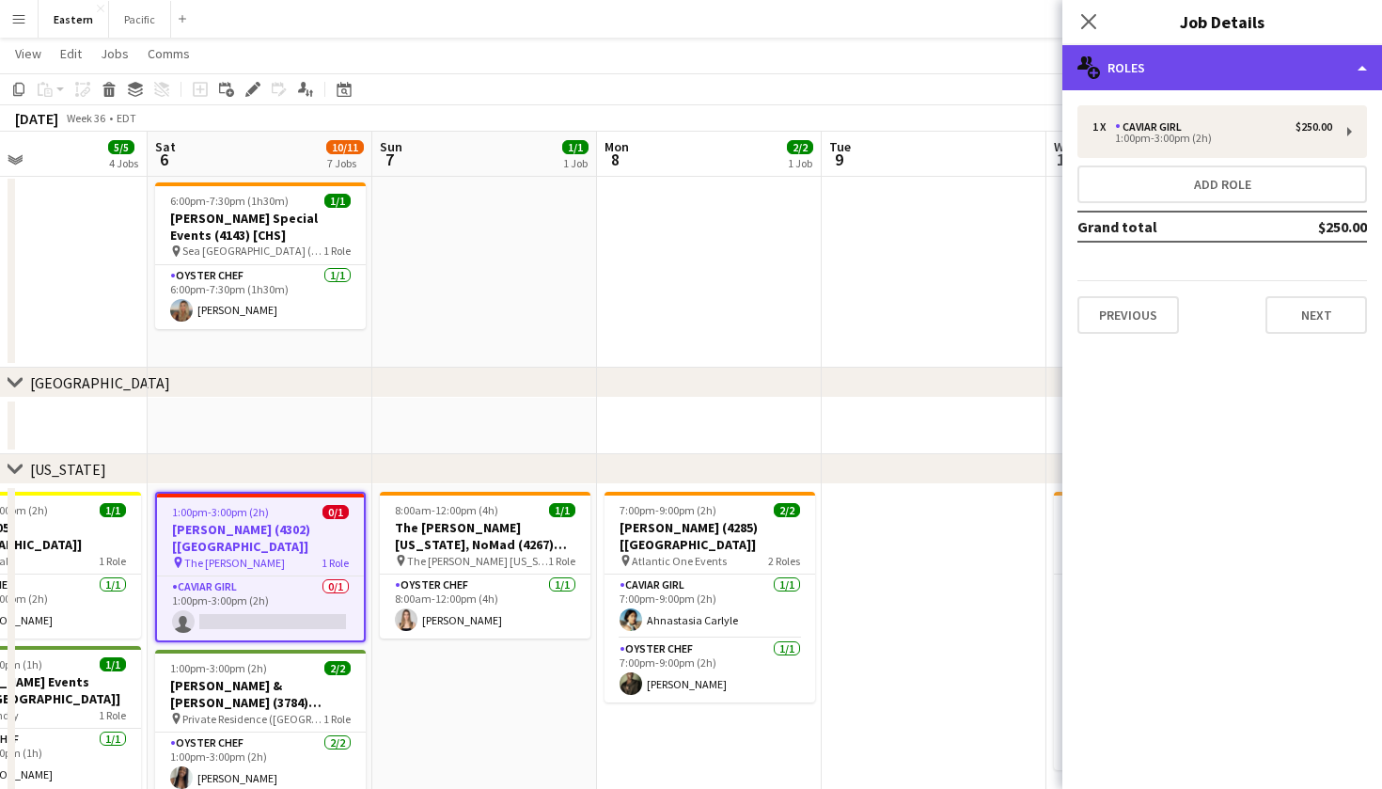
click at [1310, 66] on div "multiple-users-add Roles" at bounding box center [1223, 67] width 320 height 45
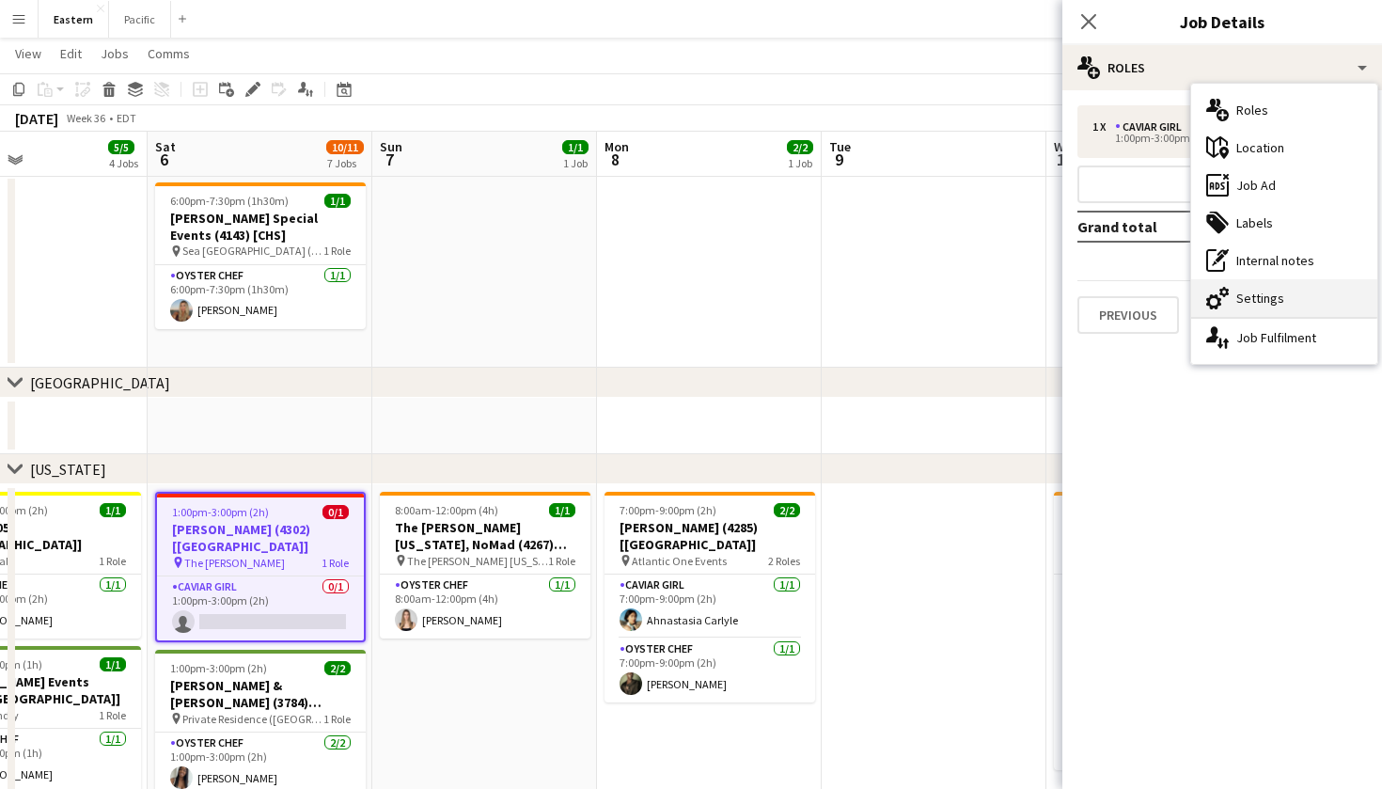
click at [1275, 316] on div "cog-double-3 Settings" at bounding box center [1284, 298] width 186 height 38
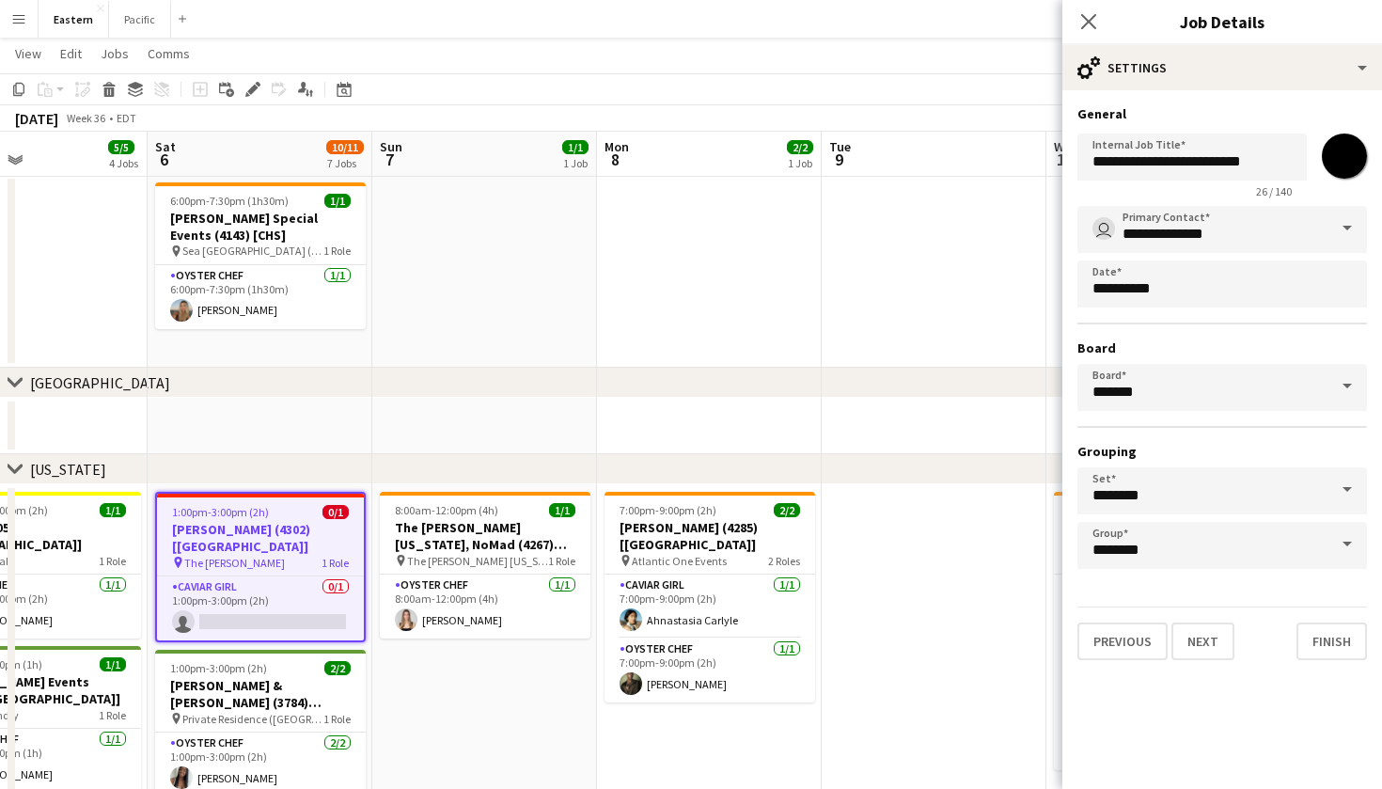
click at [1356, 162] on input "*******" at bounding box center [1345, 156] width 68 height 68
type input "*******"
click at [1086, 5] on div "Close pop-in" at bounding box center [1089, 21] width 53 height 43
click at [1089, 16] on icon "Close pop-in" at bounding box center [1088, 21] width 18 height 18
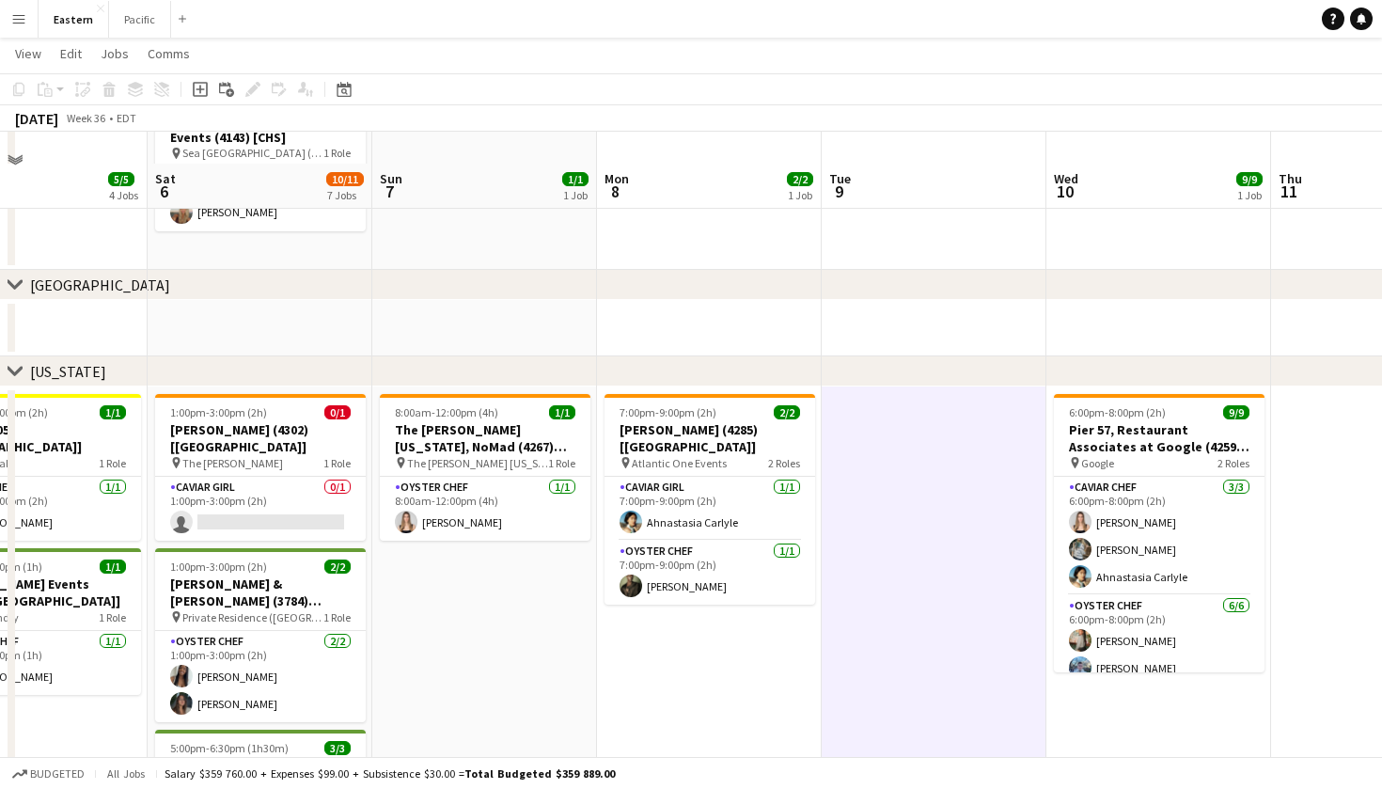
scroll to position [503, 0]
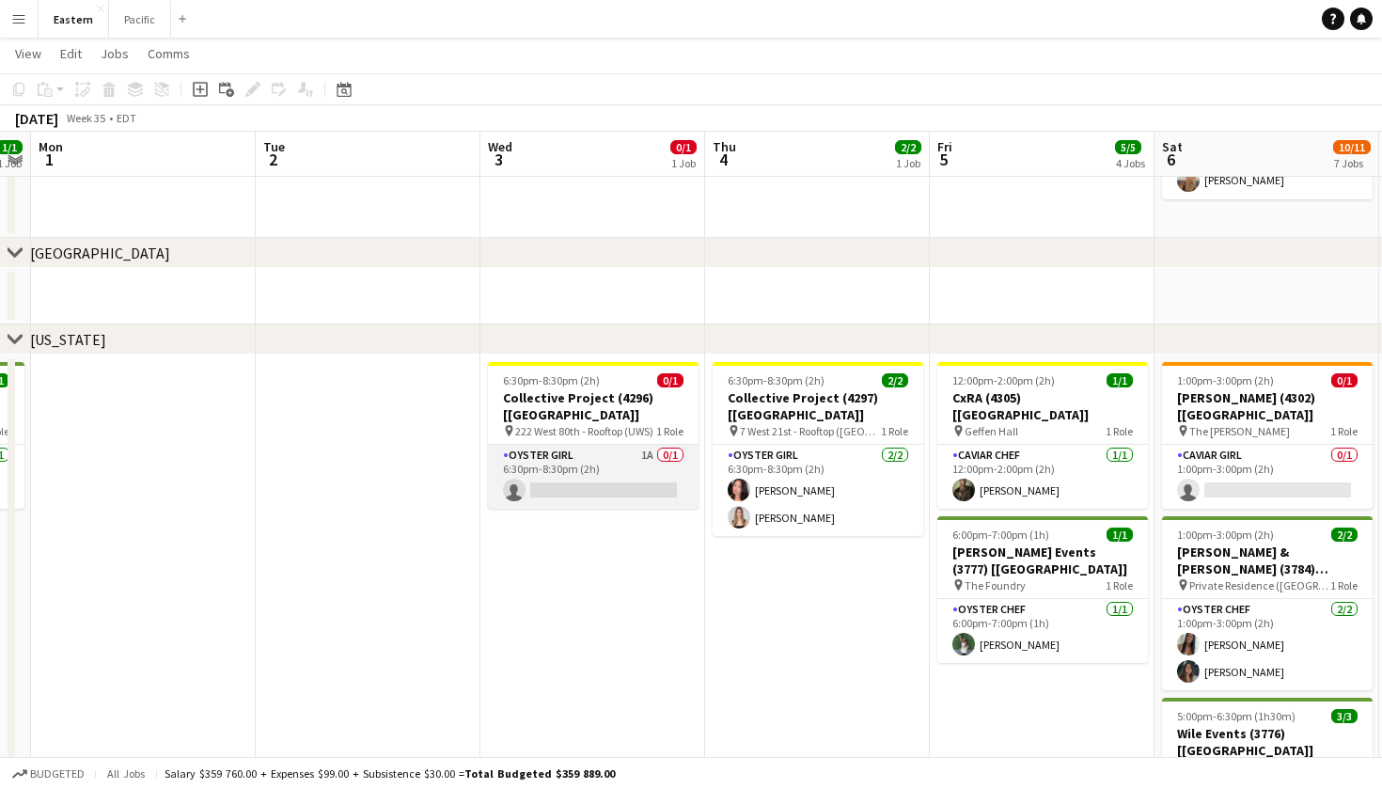
click at [566, 445] on app-card-role "Oyster Girl 1A 0/1 6:30pm-8:30pm (2h) single-neutral-actions" at bounding box center [593, 477] width 211 height 64
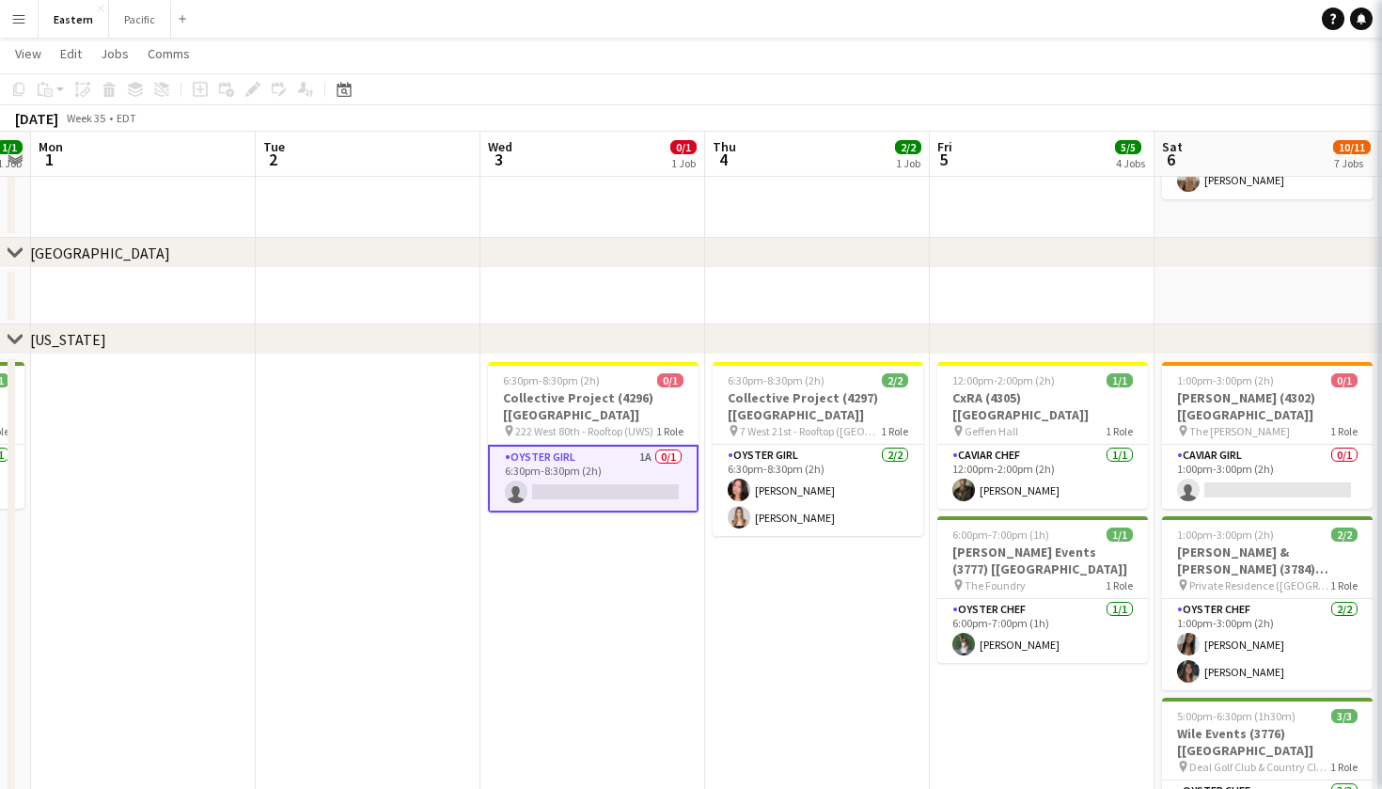
scroll to position [0, 417]
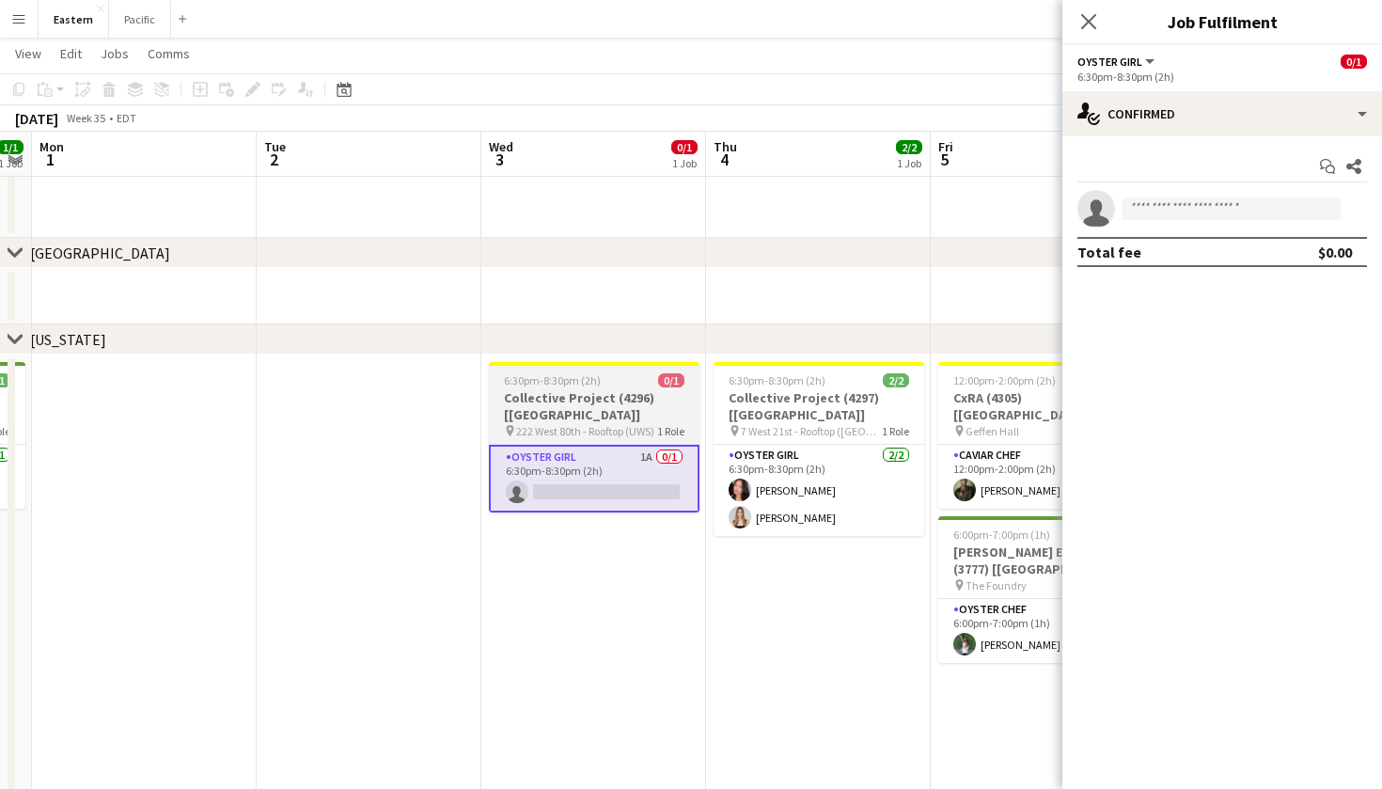
click at [641, 445] on app-card-role "Oyster Girl 1A 0/1 6:30pm-8:30pm (2h) single-neutral-actions" at bounding box center [594, 479] width 211 height 68
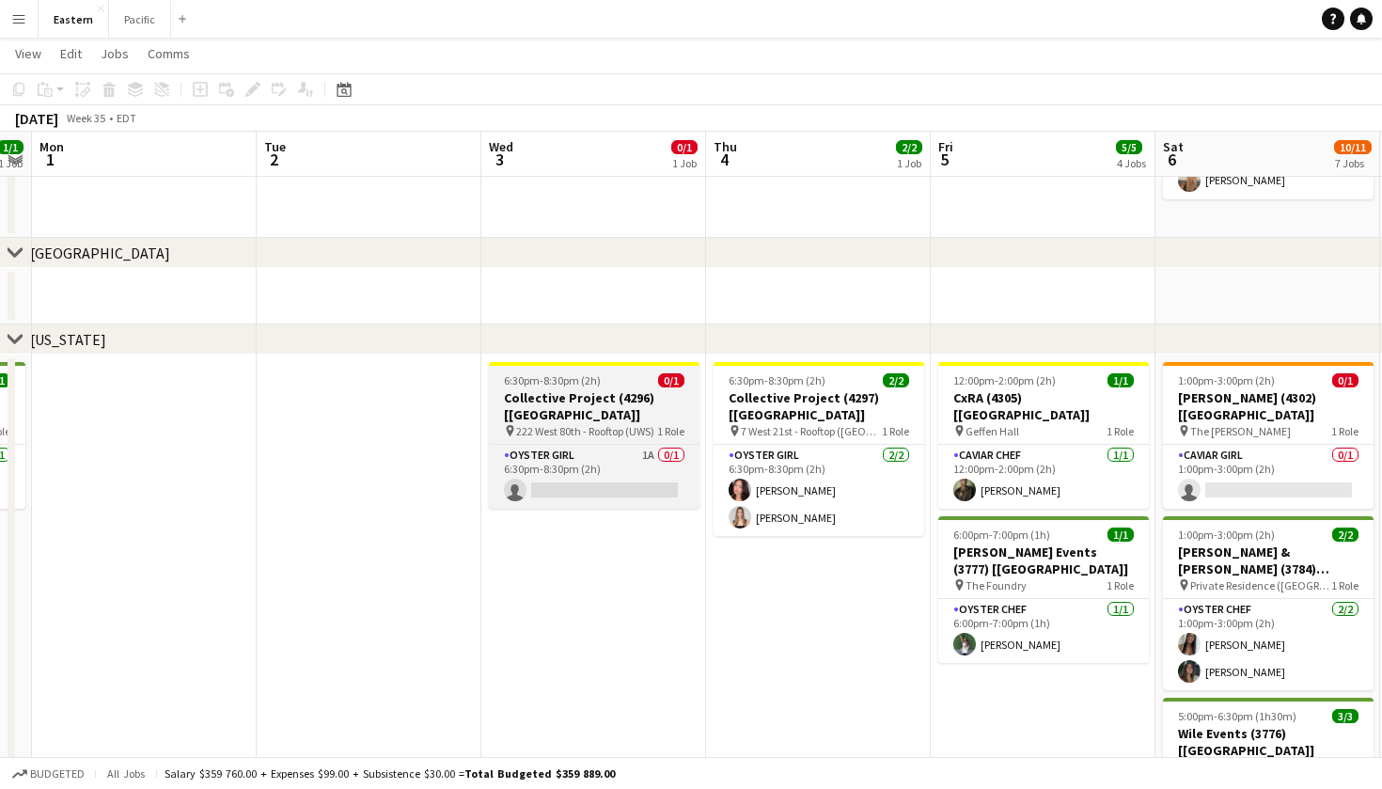
click at [674, 398] on h3 "Collective Project (4296) [[GEOGRAPHIC_DATA]]" at bounding box center [594, 406] width 211 height 34
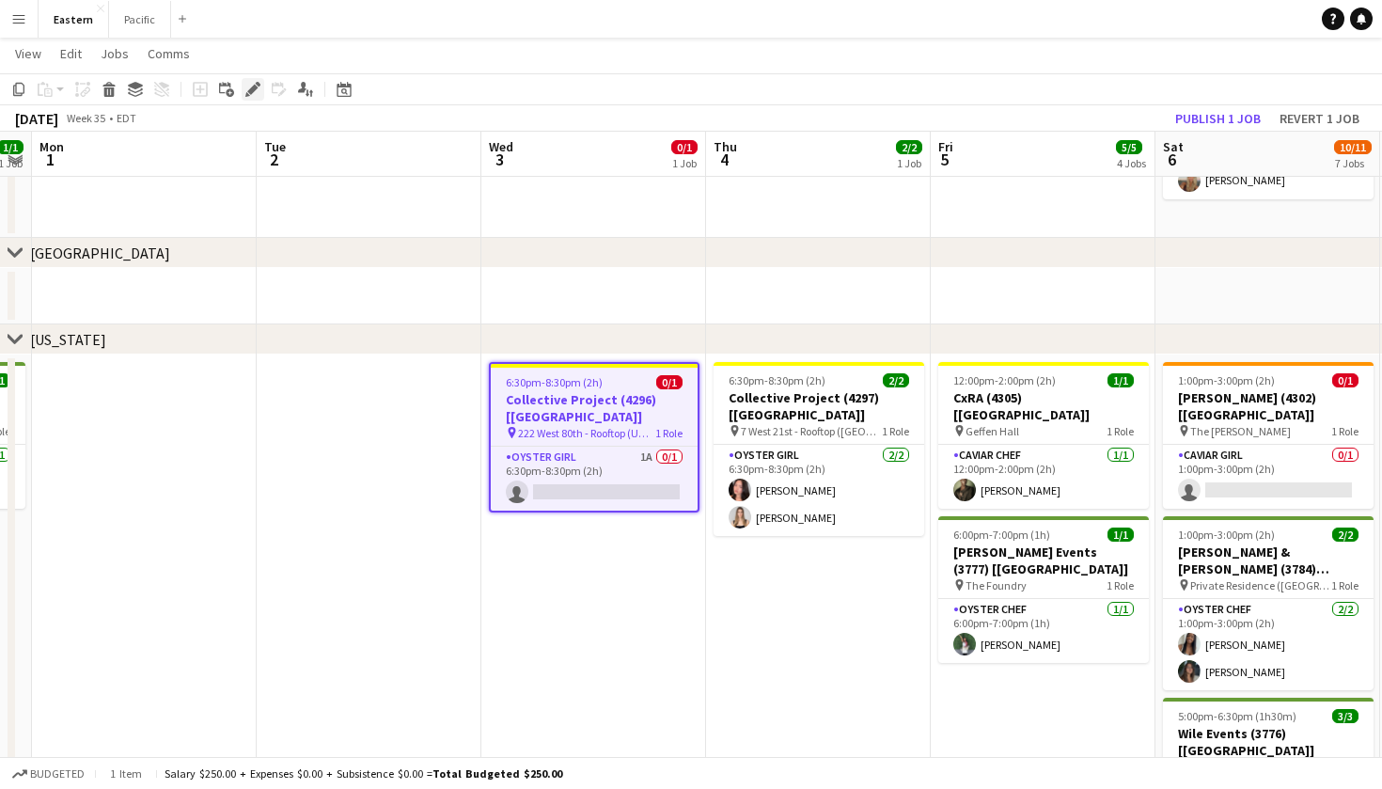
click at [258, 83] on icon at bounding box center [258, 84] width 5 height 5
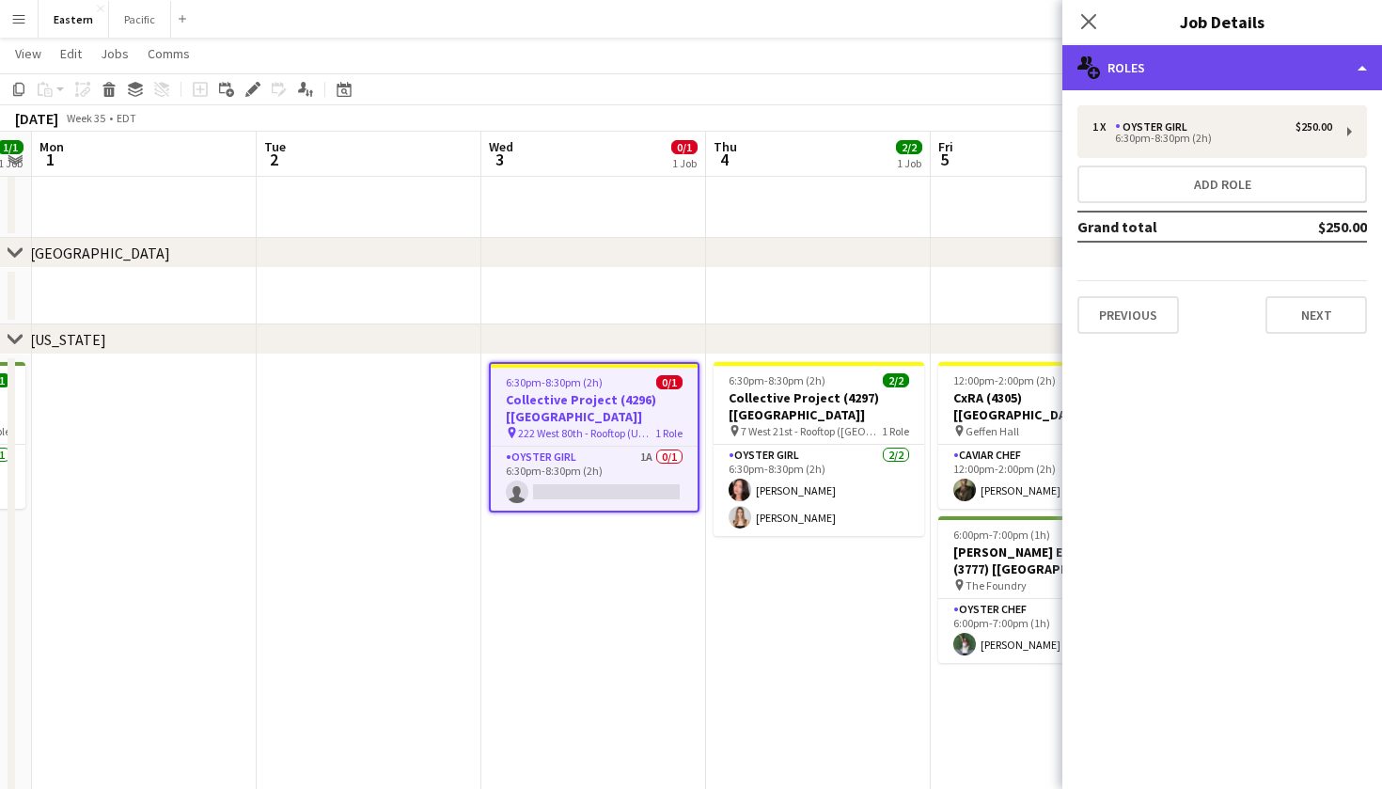
click at [1212, 50] on div "multiple-users-add Roles" at bounding box center [1223, 67] width 320 height 45
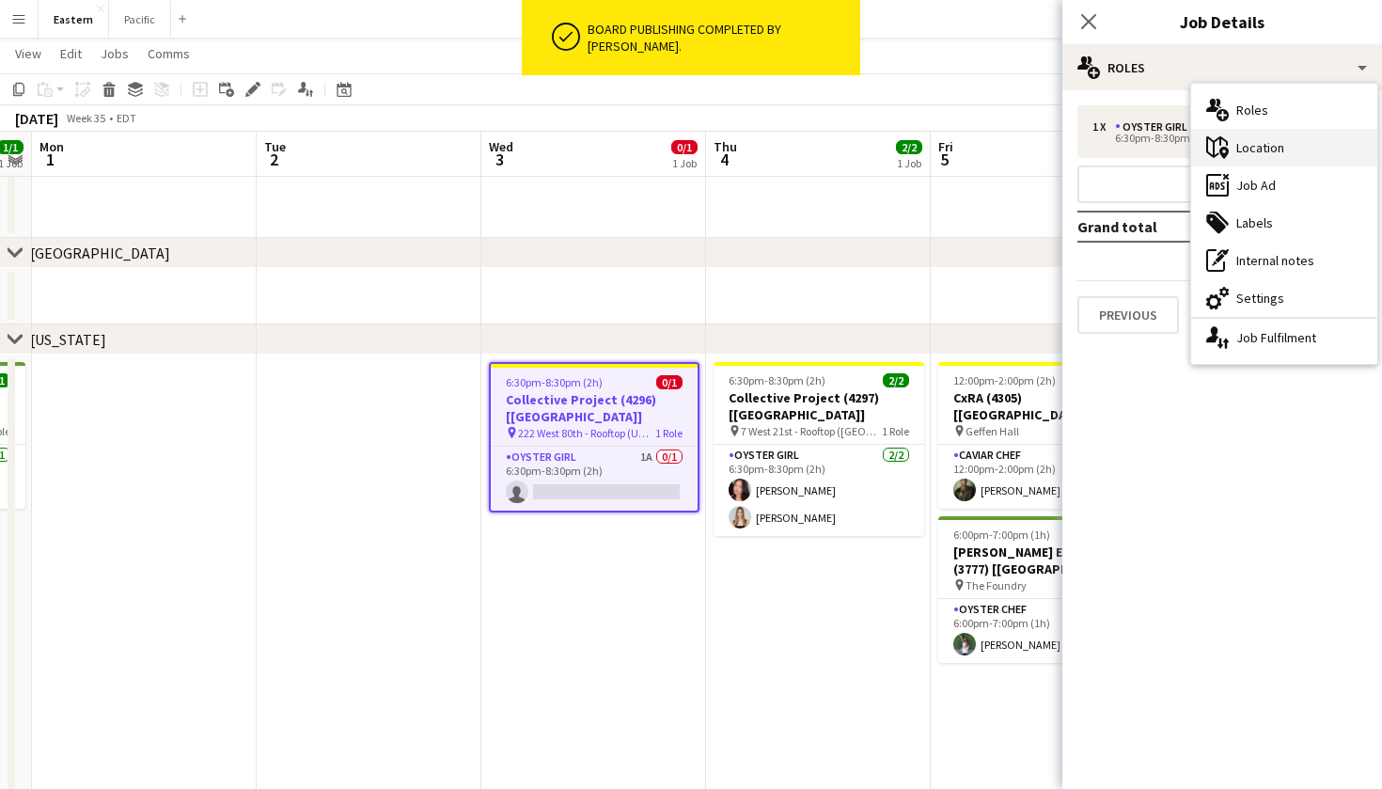
click at [1277, 149] on div "maps-pin-1 Location" at bounding box center [1284, 148] width 186 height 38
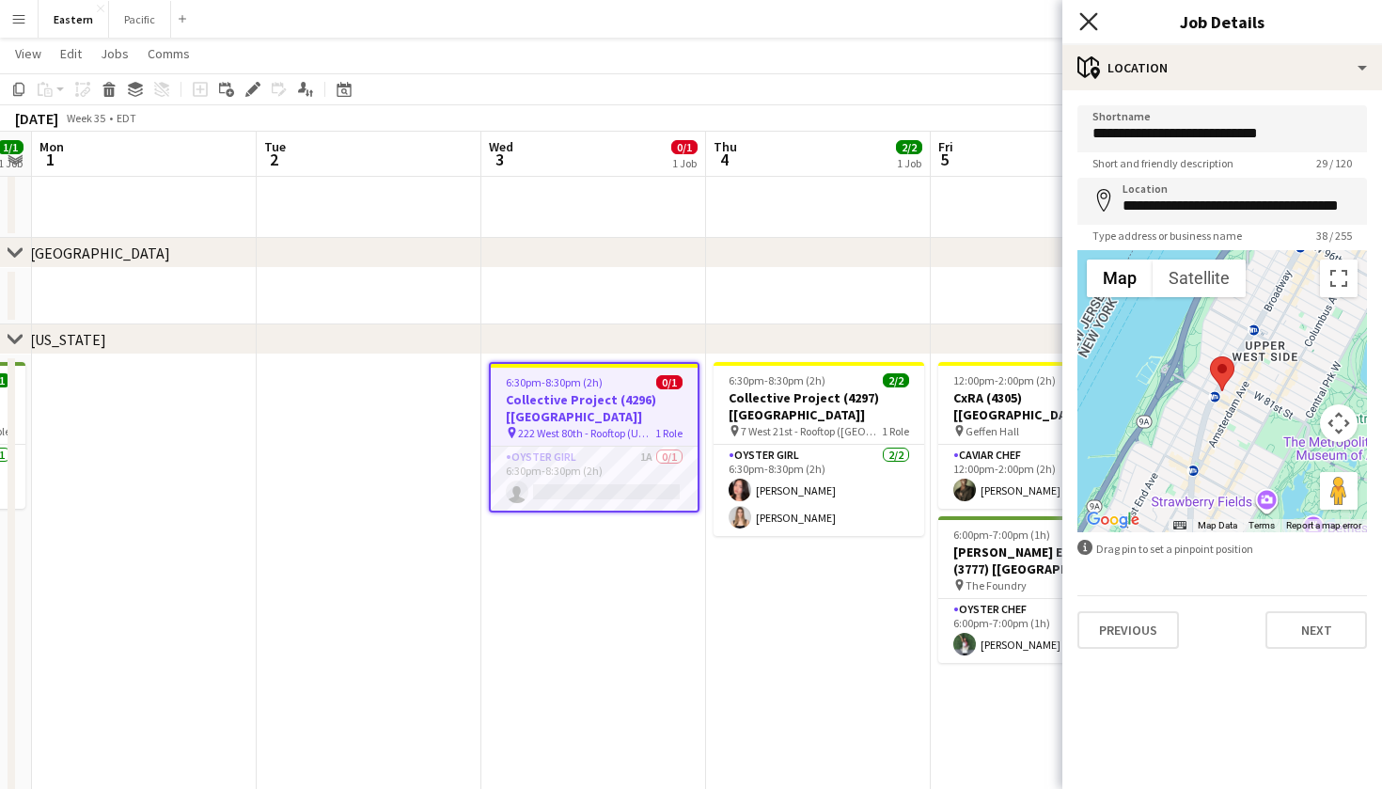
click at [1094, 20] on icon "Close pop-in" at bounding box center [1088, 21] width 18 height 18
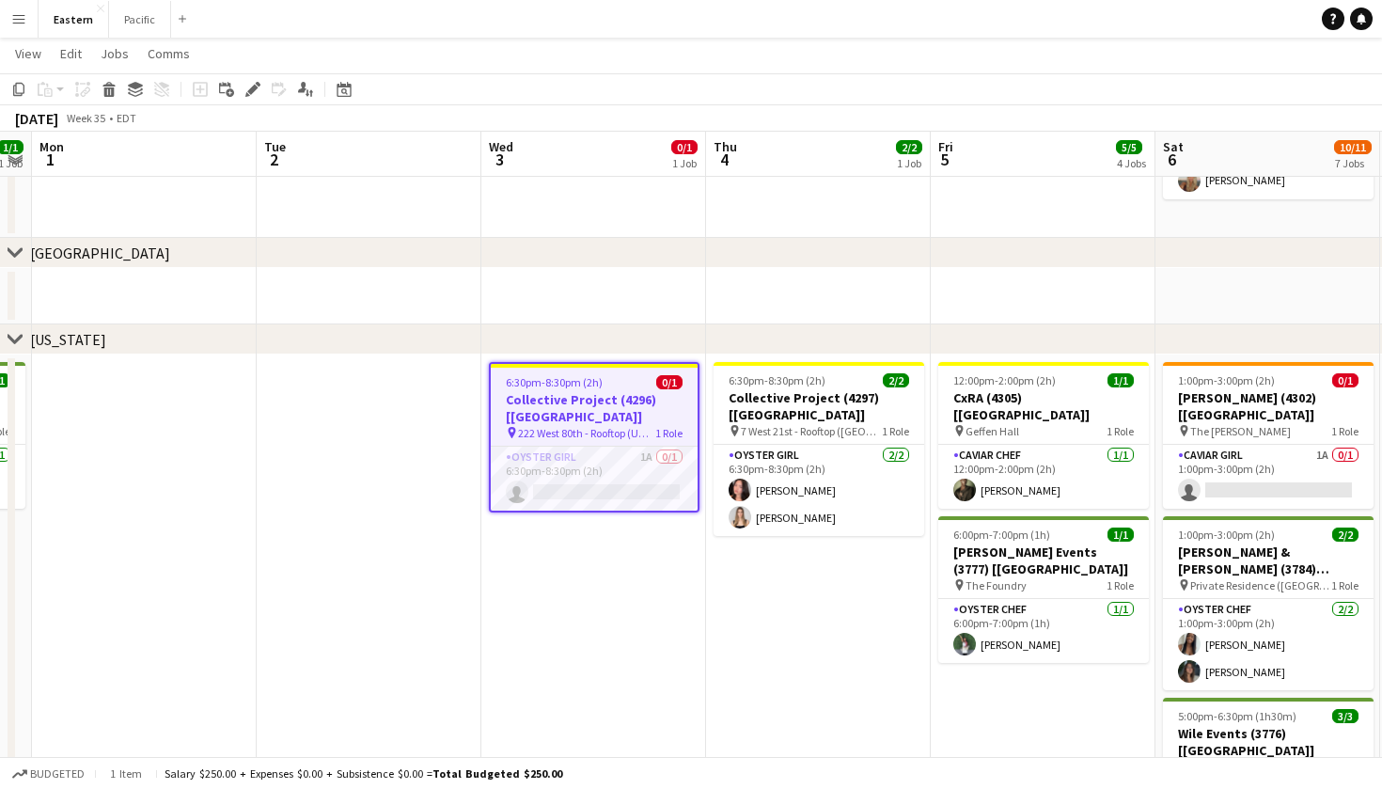
click at [642, 386] on div "6:30pm-8:30pm (2h) 0/1" at bounding box center [594, 382] width 207 height 14
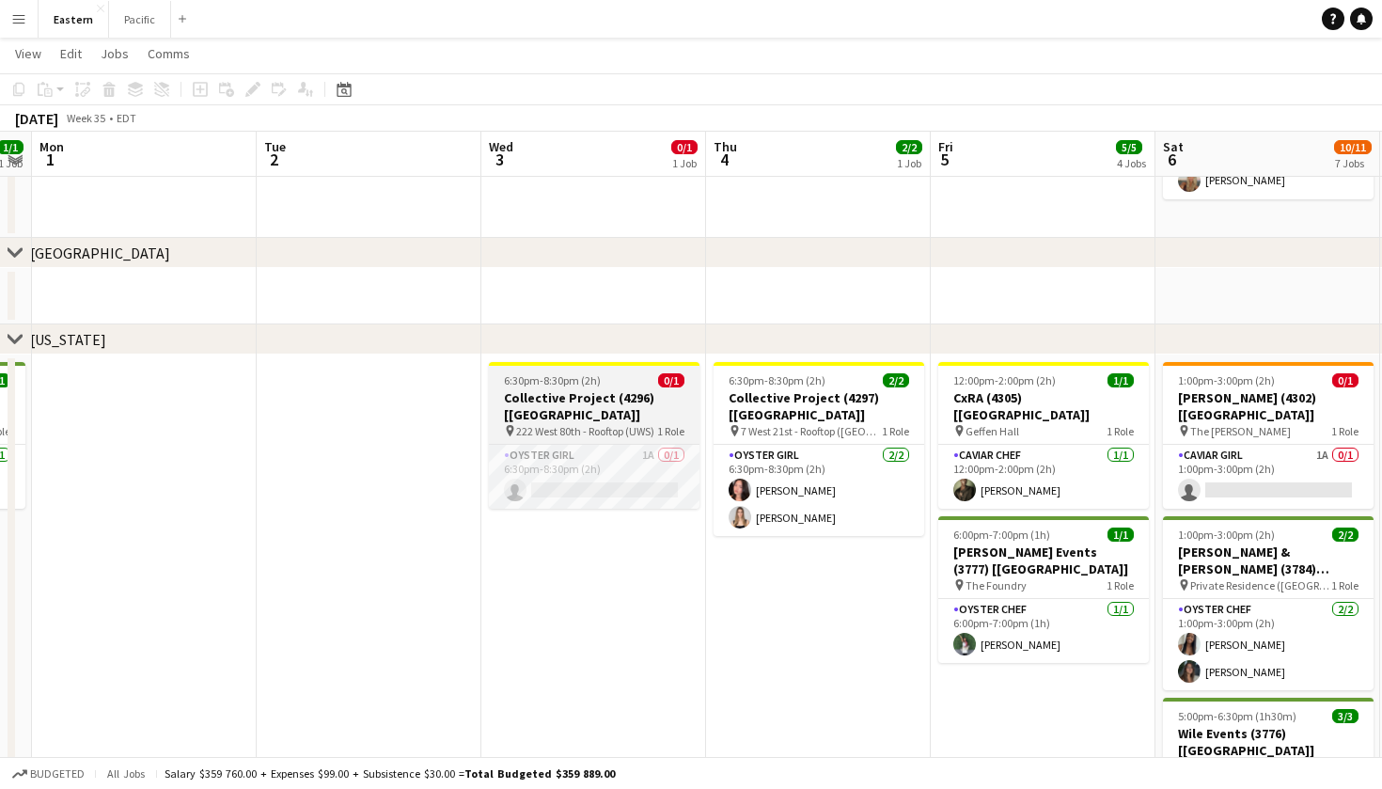
click at [558, 424] on span "222 West 80th - Rooftop (UWS)" at bounding box center [585, 431] width 138 height 14
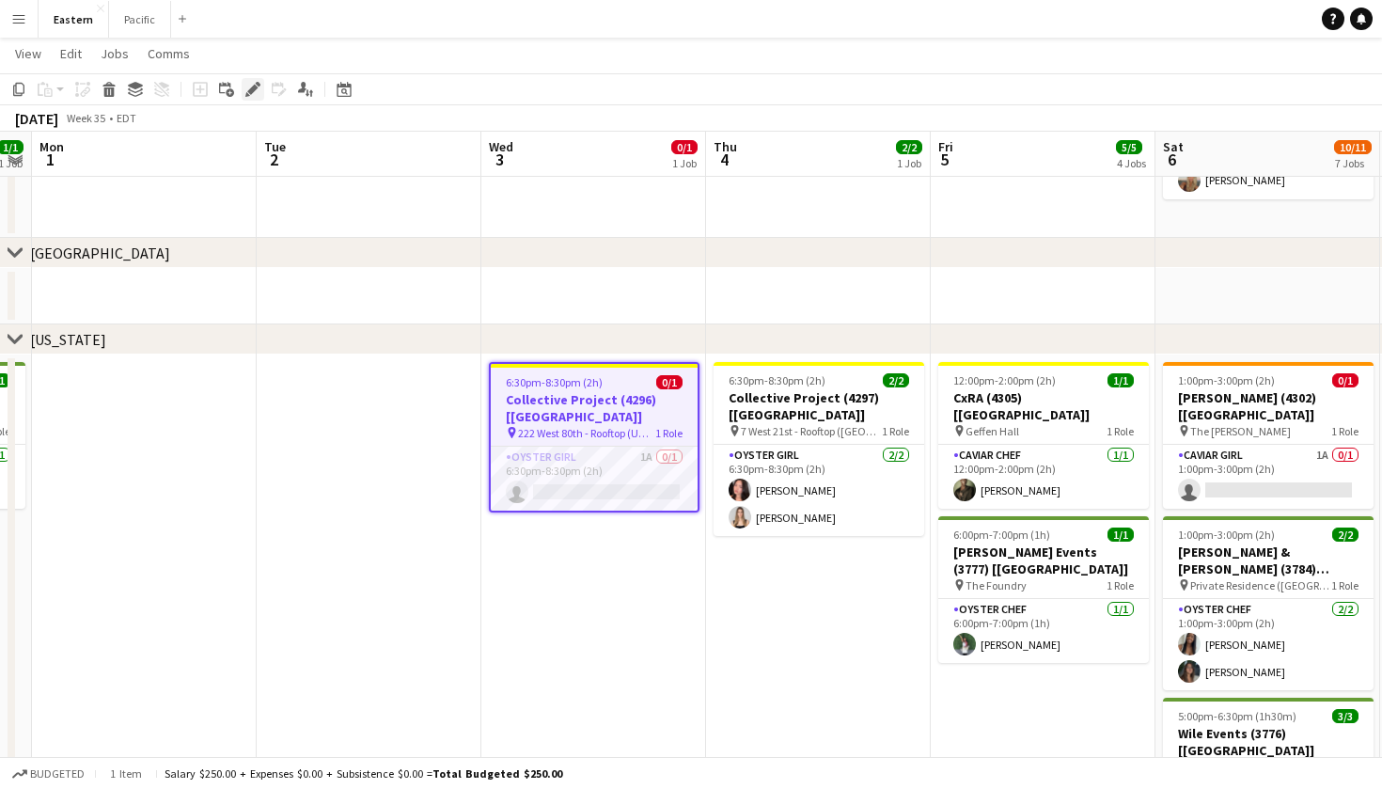
click at [250, 86] on icon "Edit" at bounding box center [252, 89] width 15 height 15
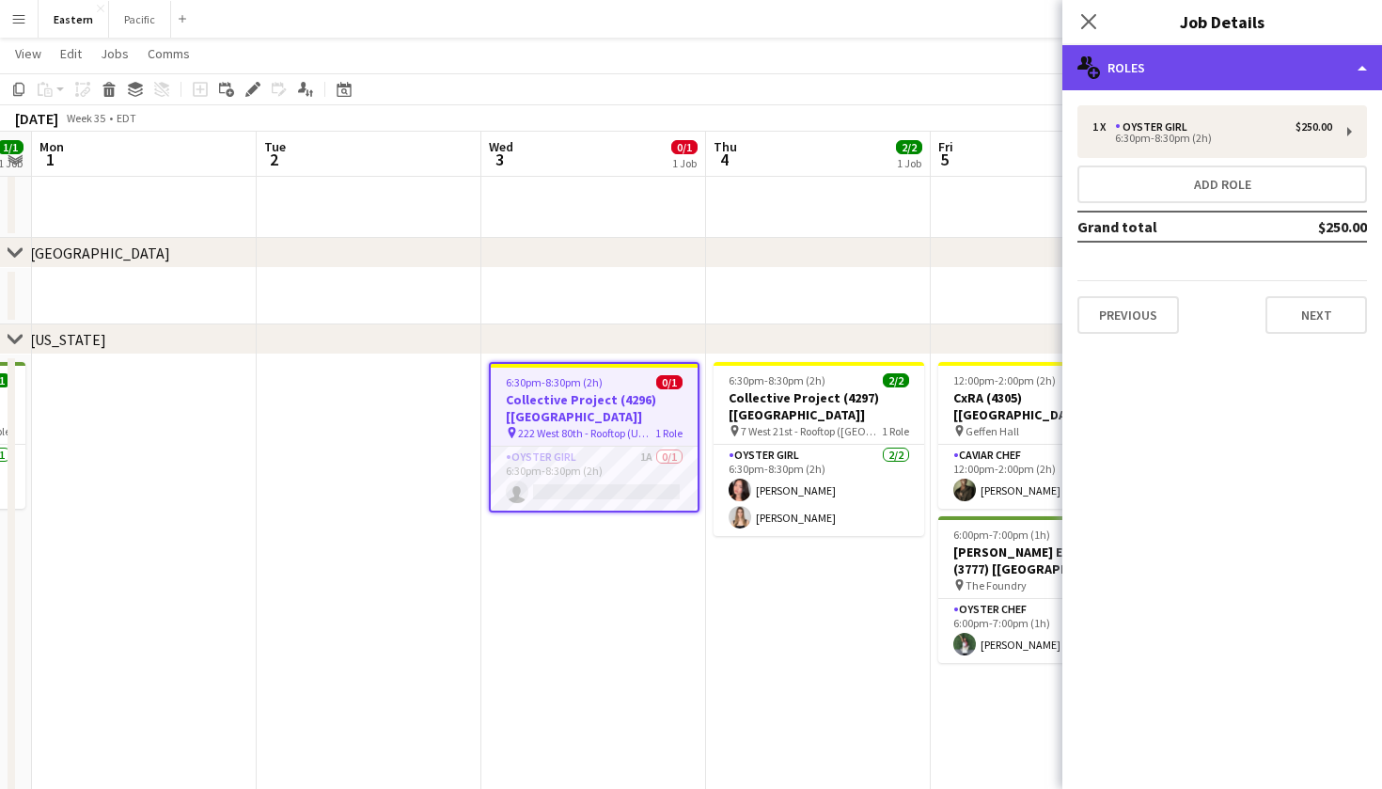
click at [1272, 79] on div "multiple-users-add Roles" at bounding box center [1223, 67] width 320 height 45
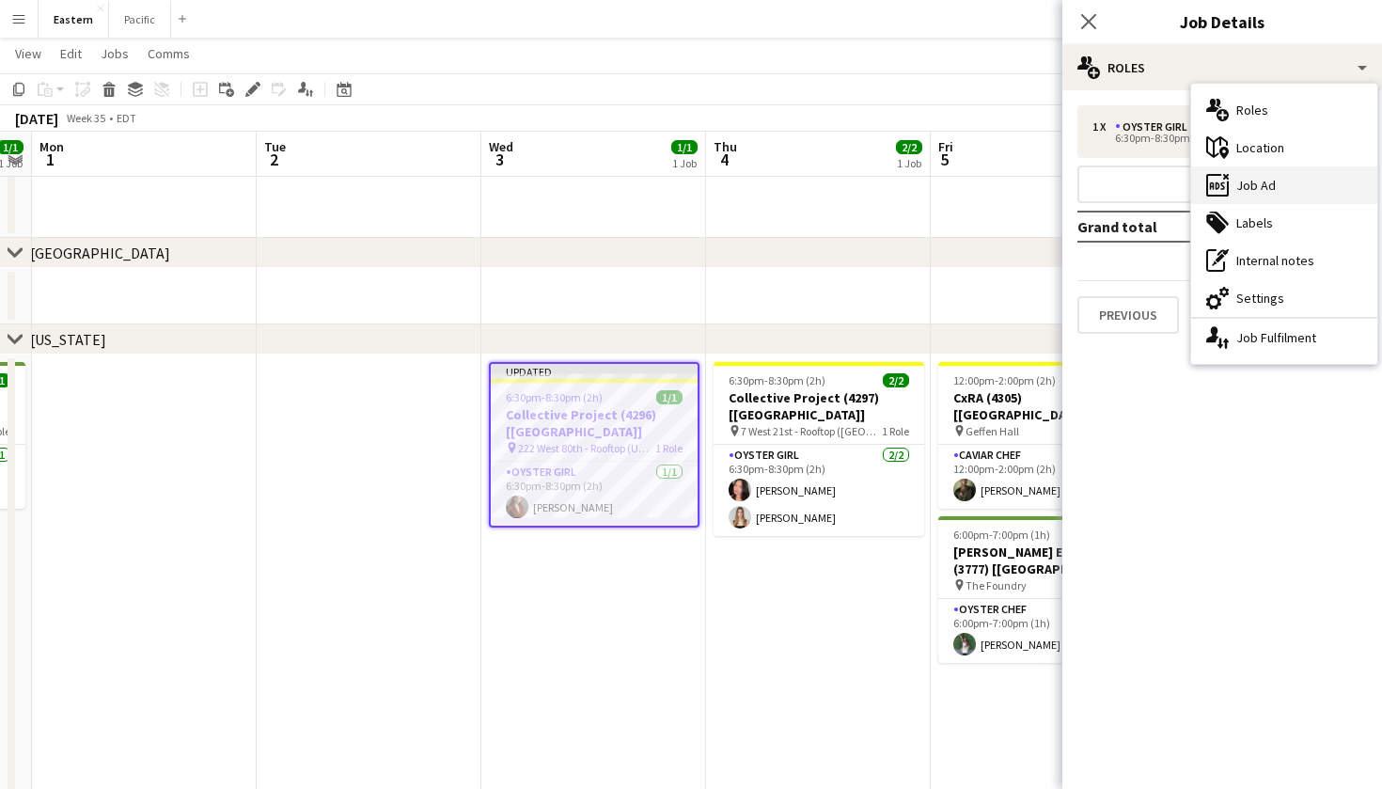
click at [1267, 187] on div "ads-window Job Ad" at bounding box center [1284, 185] width 186 height 38
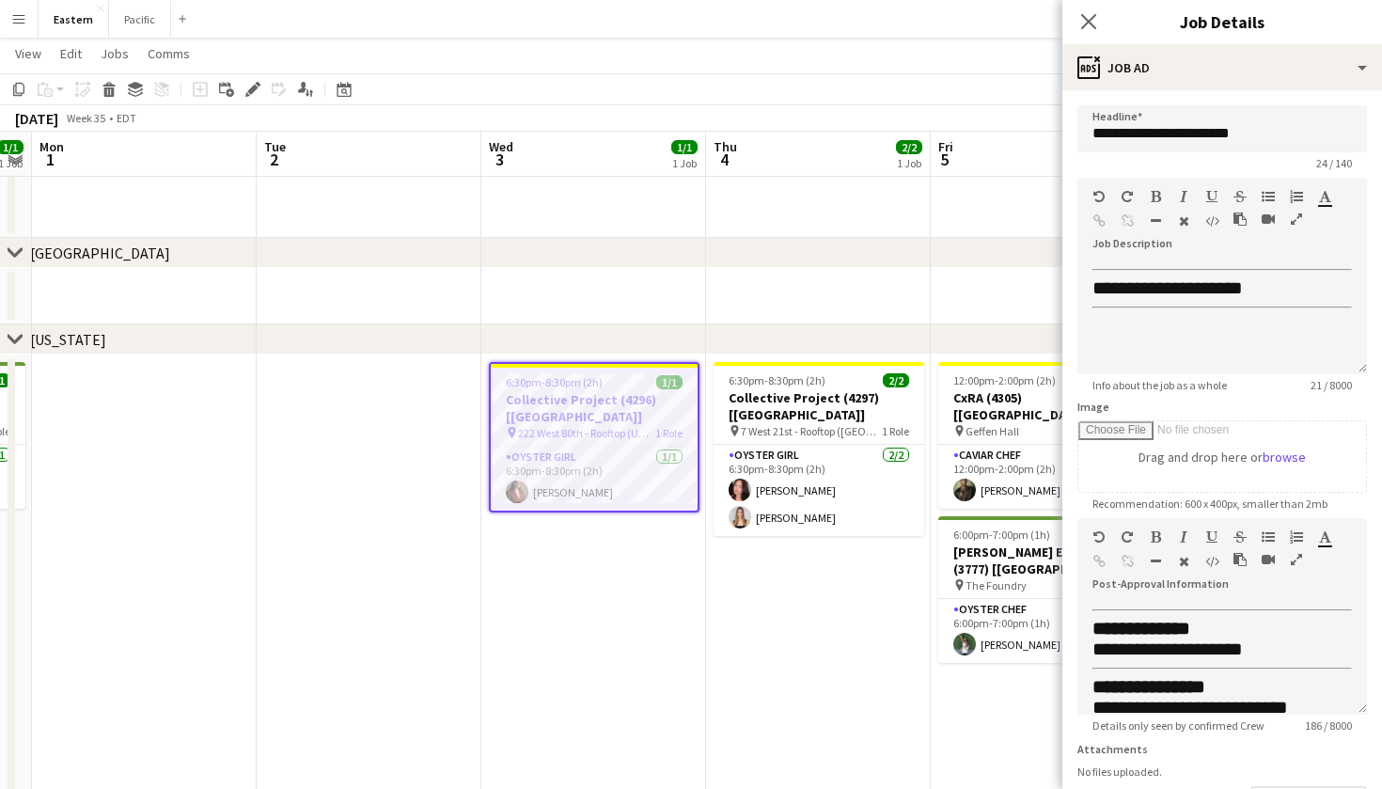
click at [1086, 8] on div "Close pop-in" at bounding box center [1089, 21] width 53 height 43
click at [1091, 19] on icon at bounding box center [1088, 21] width 18 height 18
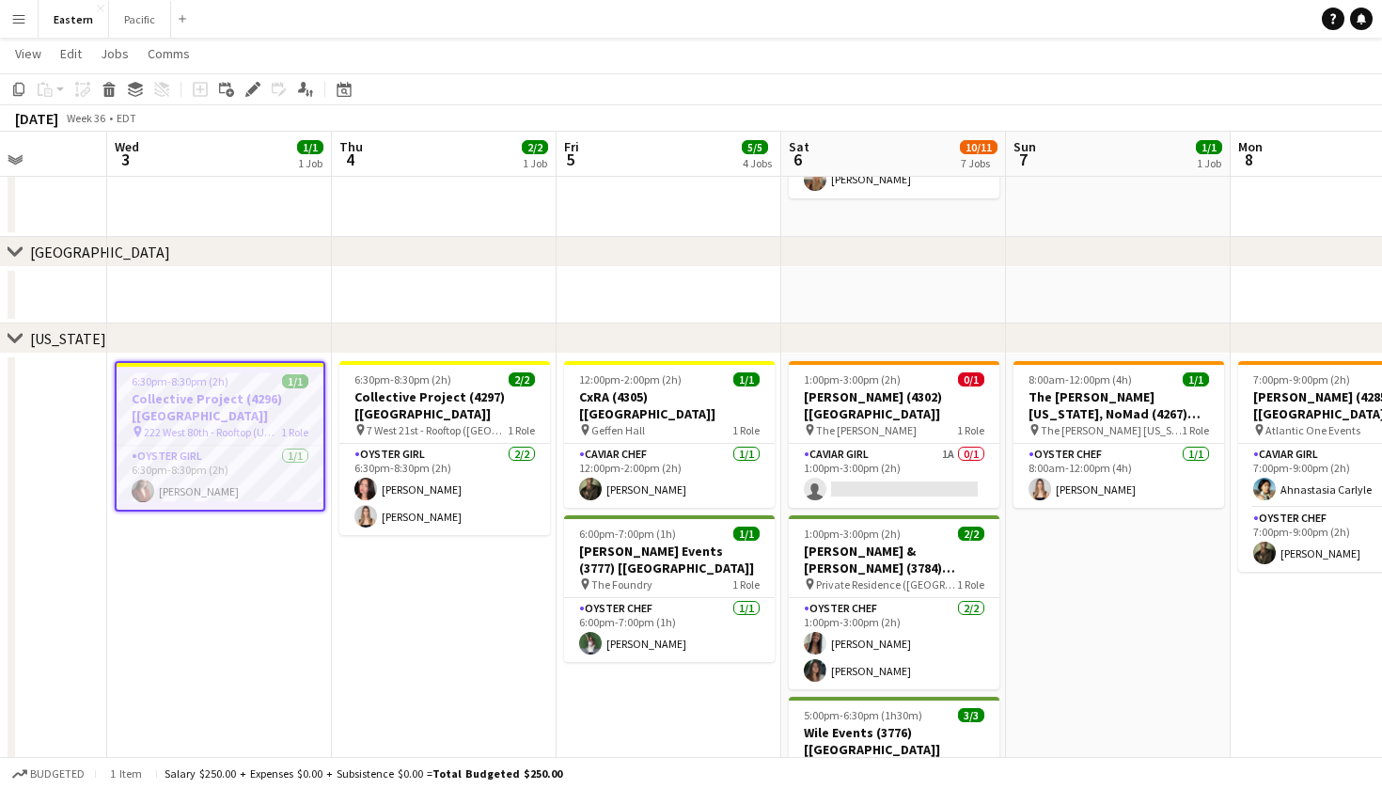
scroll to position [0, 813]
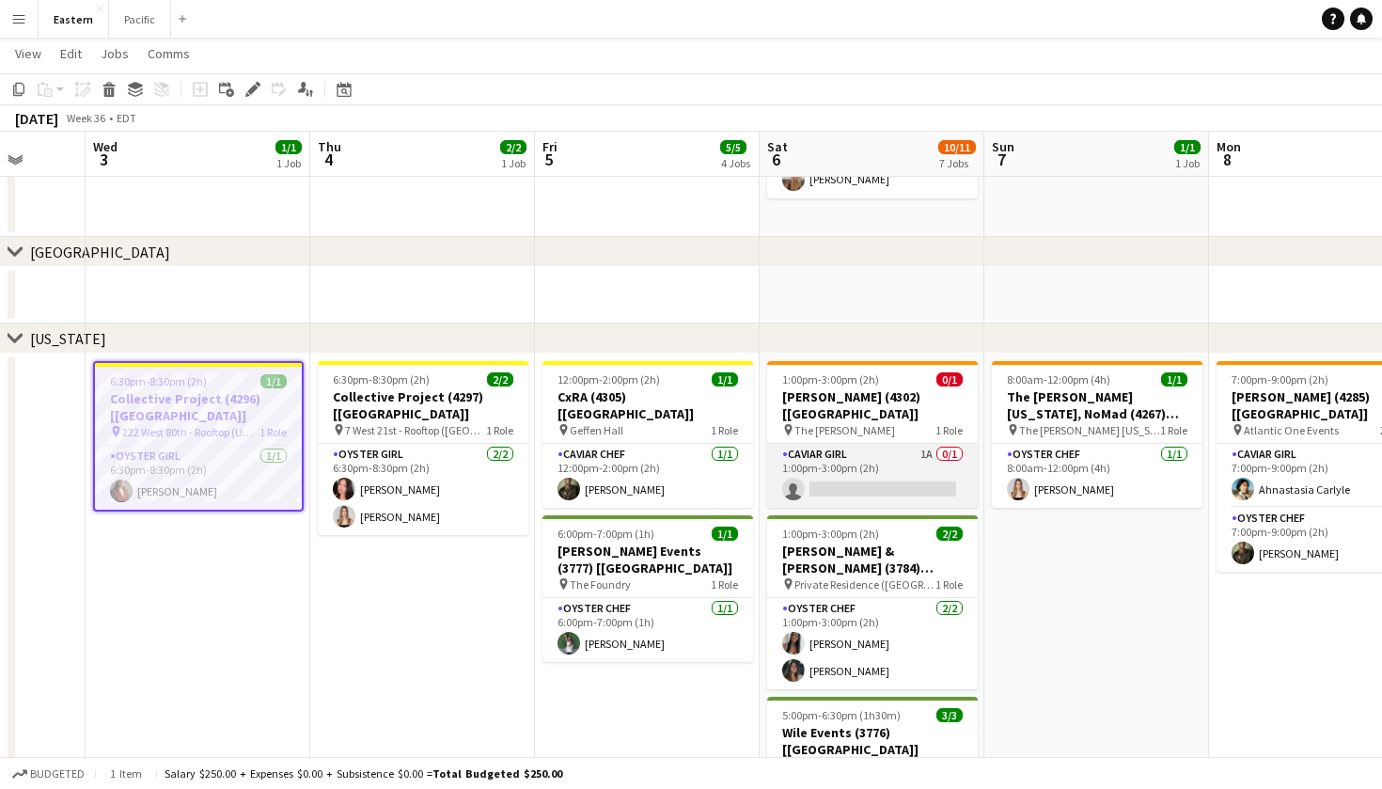
click at [954, 467] on app-card-role "Caviar Girl 1A 0/1 1:00pm-3:00pm (2h) single-neutral-actions" at bounding box center [872, 476] width 211 height 64
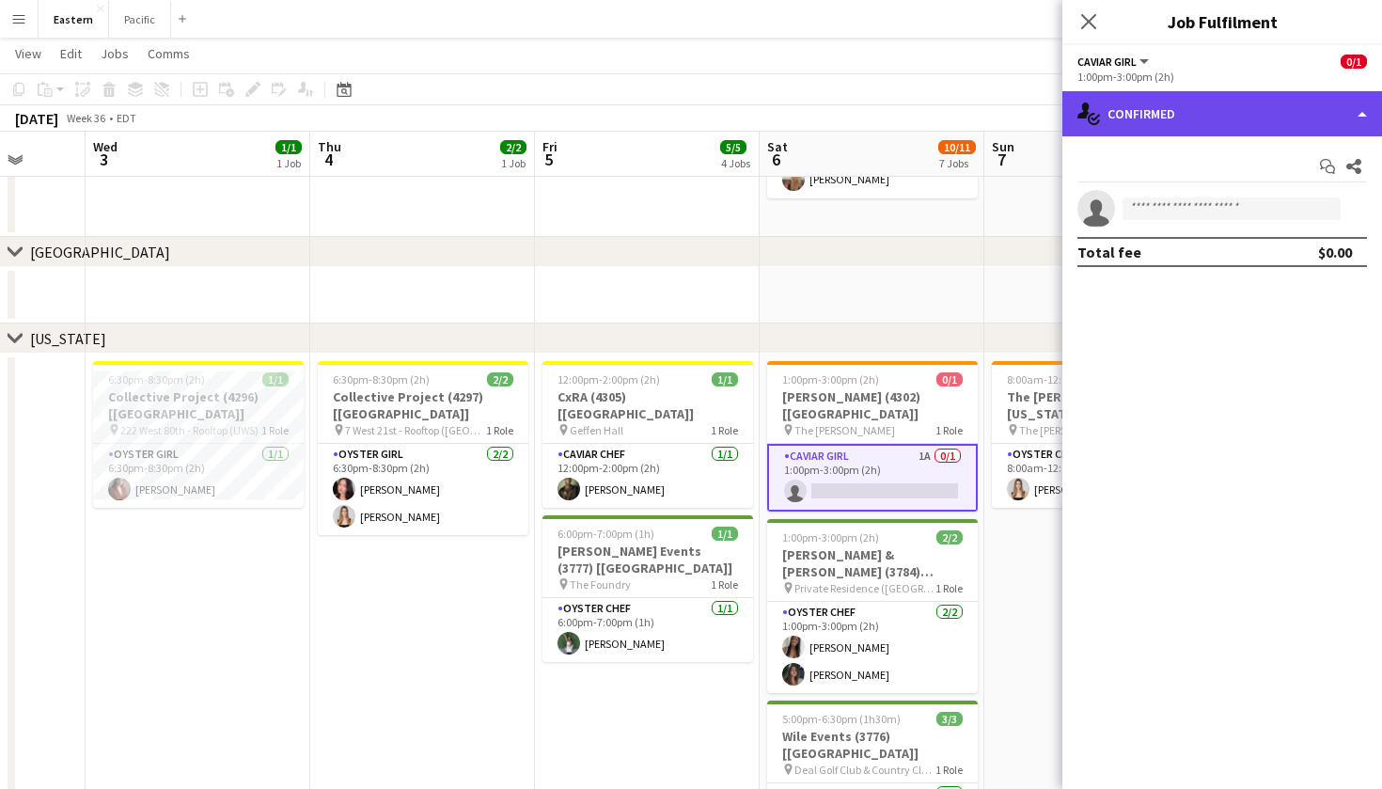
click at [1185, 132] on div "single-neutral-actions-check-2 Confirmed" at bounding box center [1223, 113] width 320 height 45
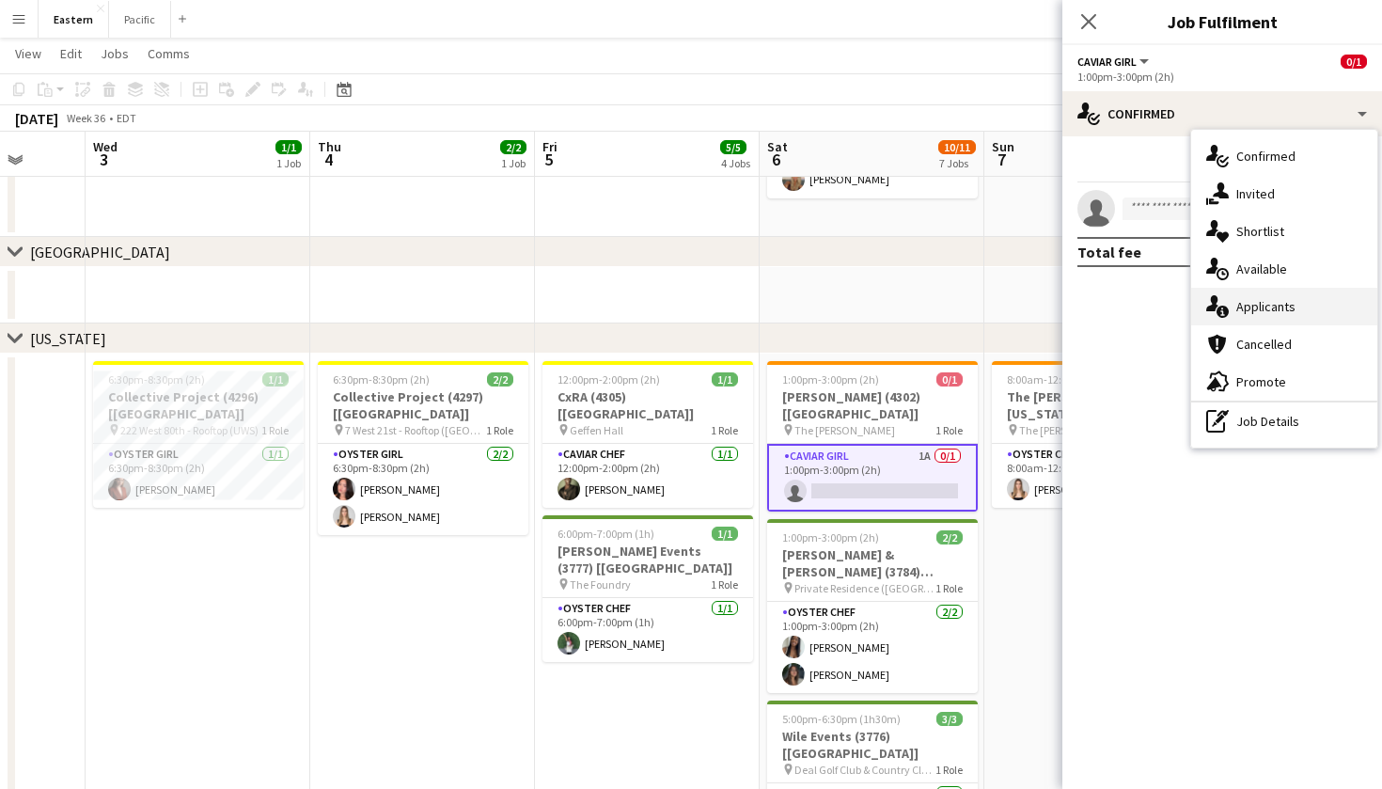
click at [1259, 296] on div "single-neutral-actions-information Applicants" at bounding box center [1284, 307] width 186 height 38
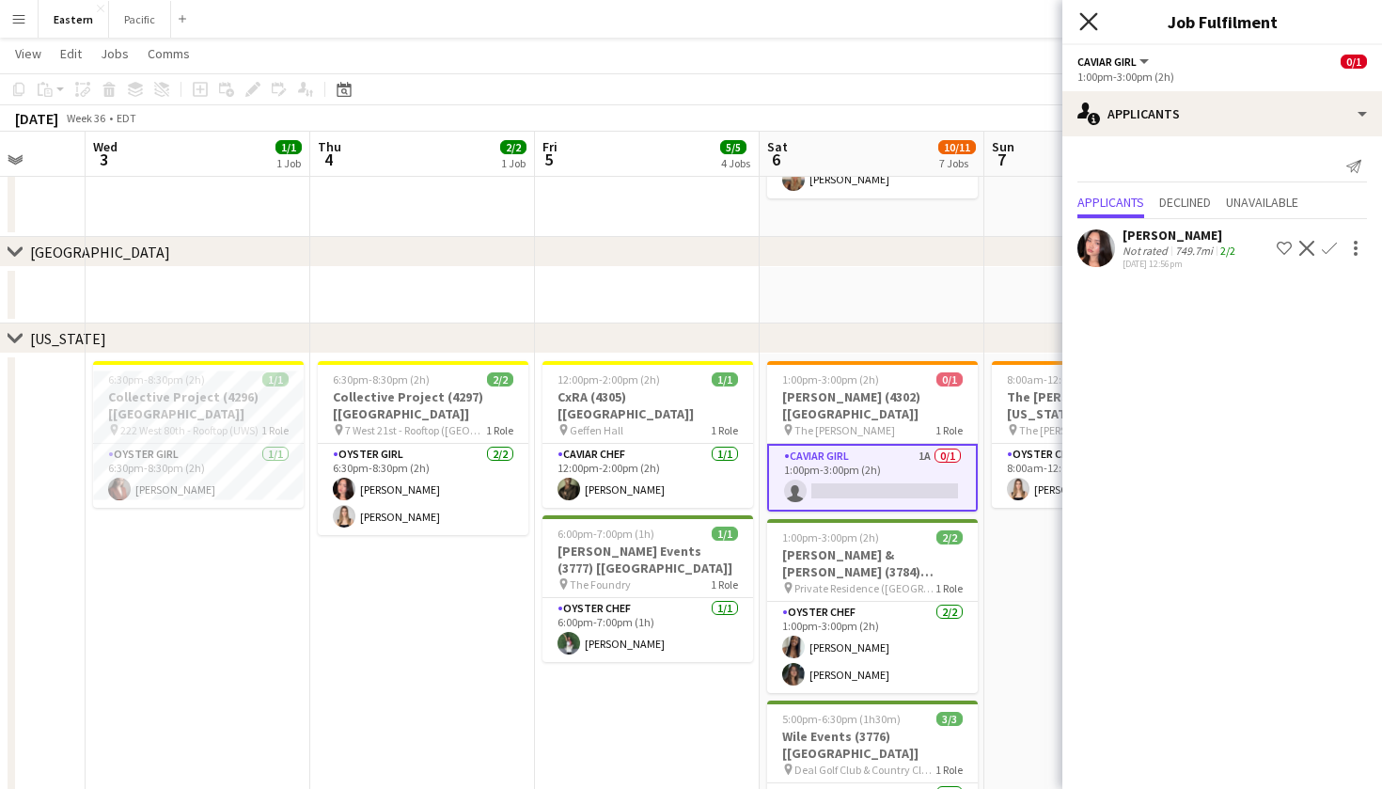
click at [1090, 17] on icon "Close pop-in" at bounding box center [1088, 21] width 18 height 18
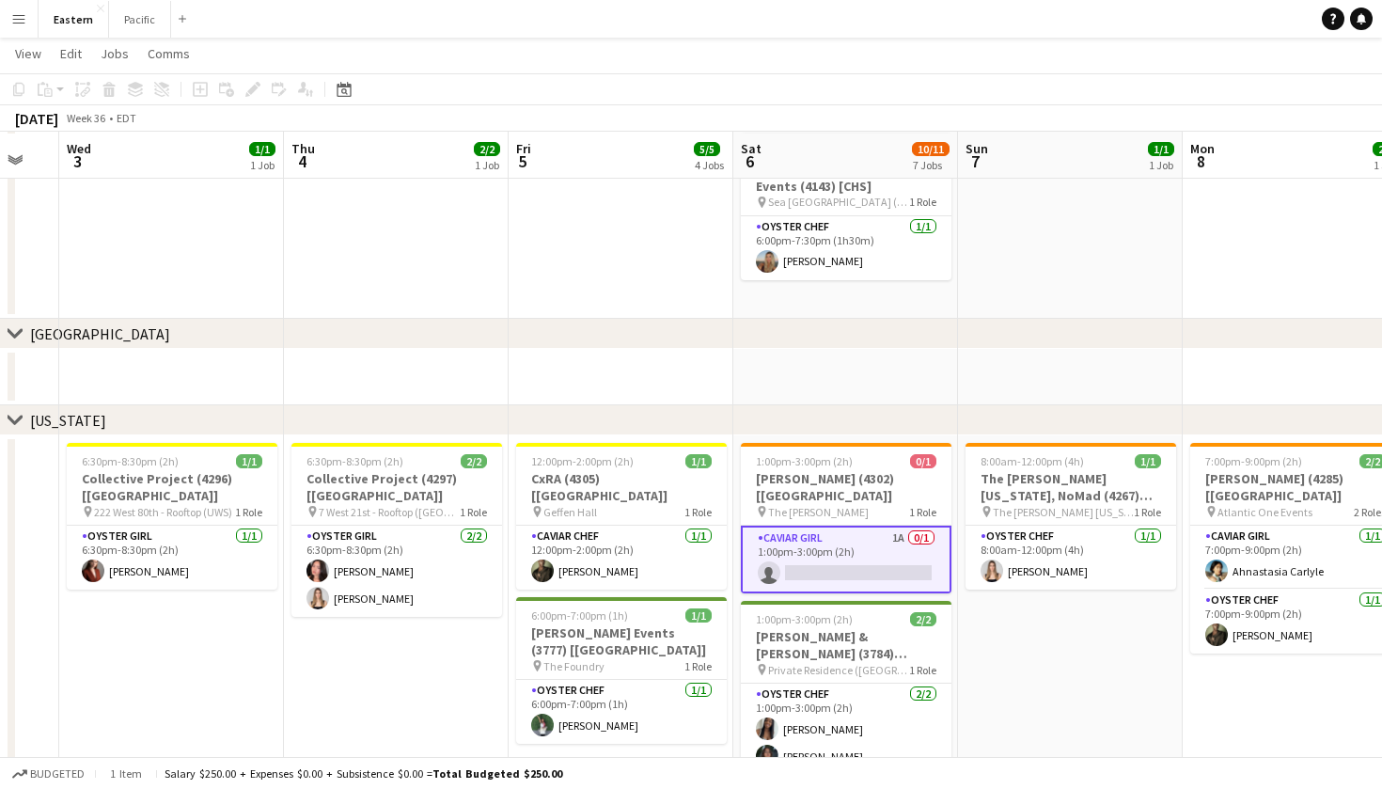
scroll to position [428, 0]
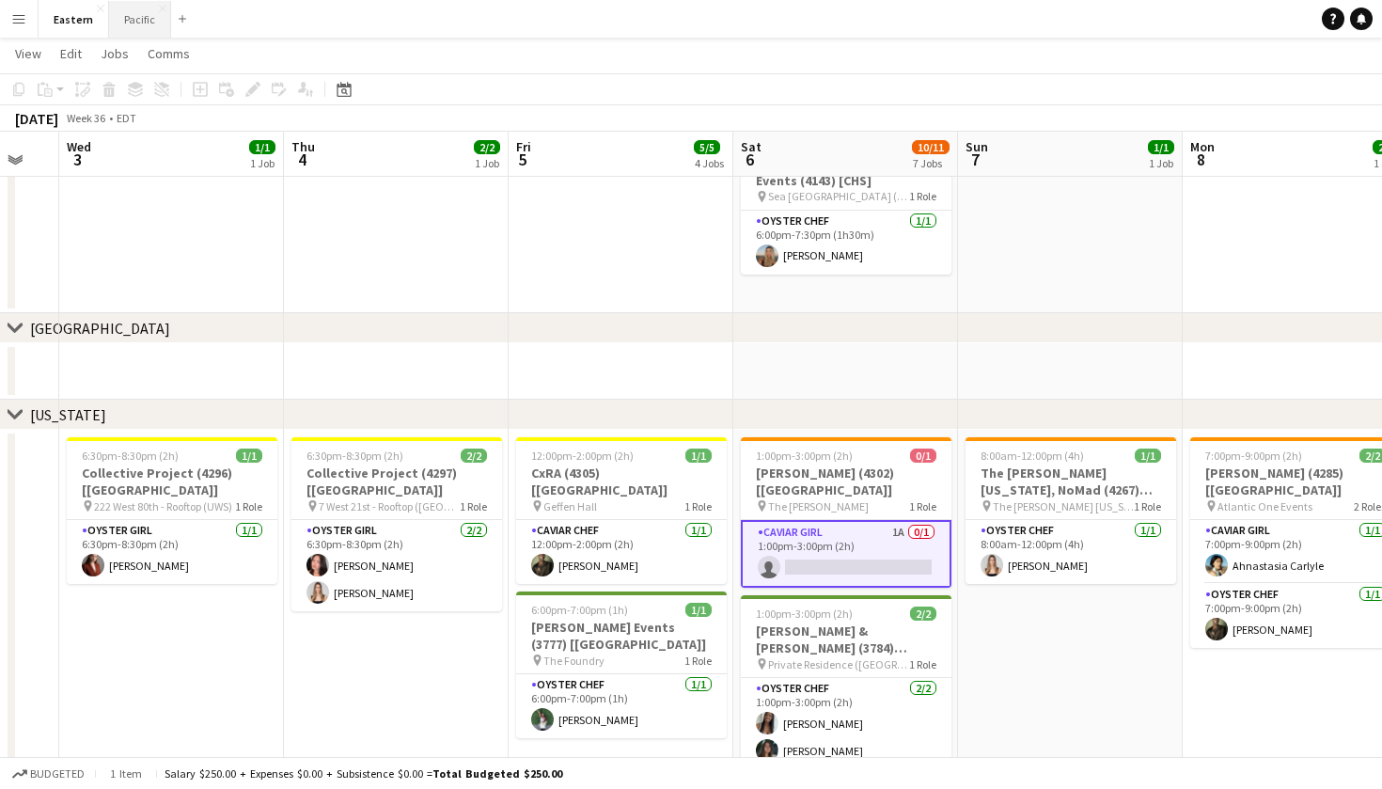
click at [138, 18] on button "Pacific Close" at bounding box center [140, 19] width 62 height 37
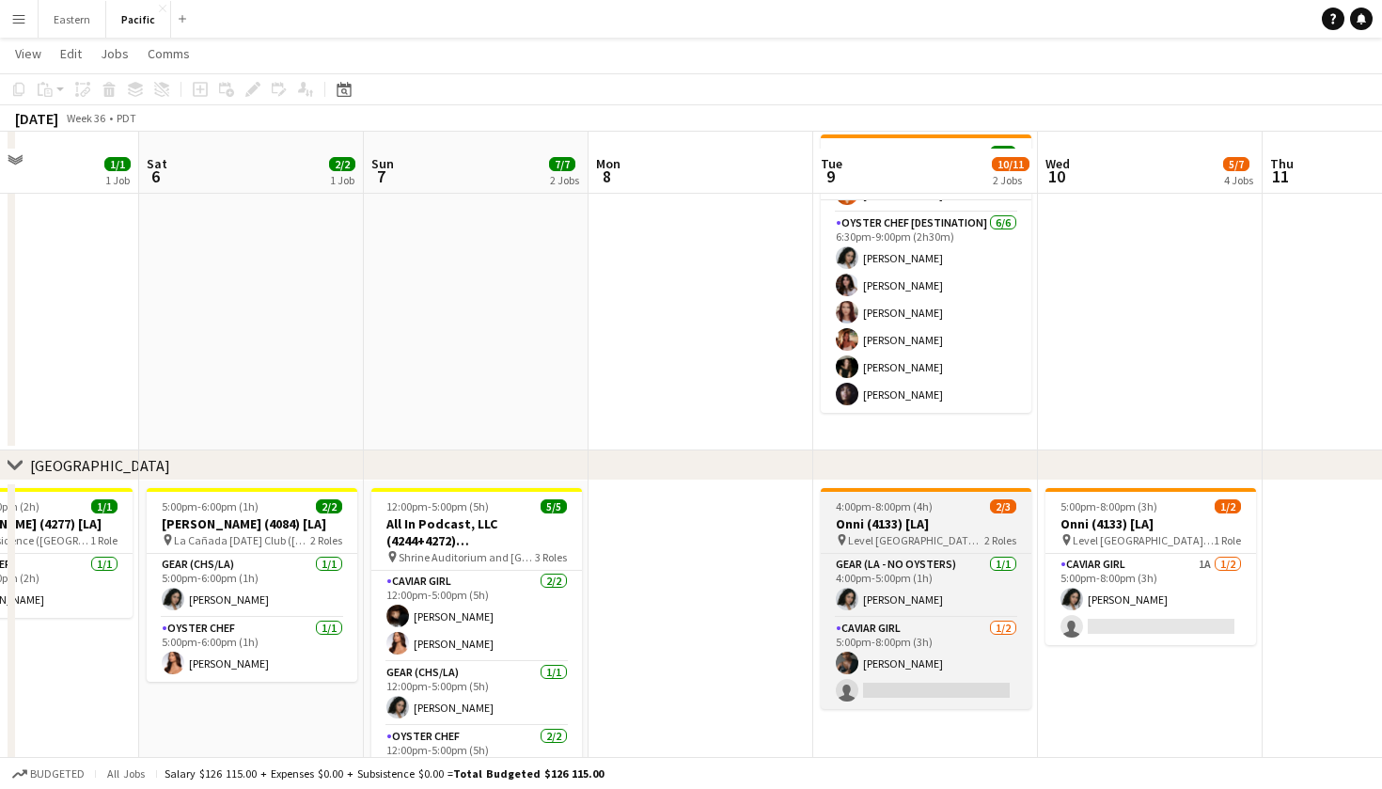
scroll to position [191, 0]
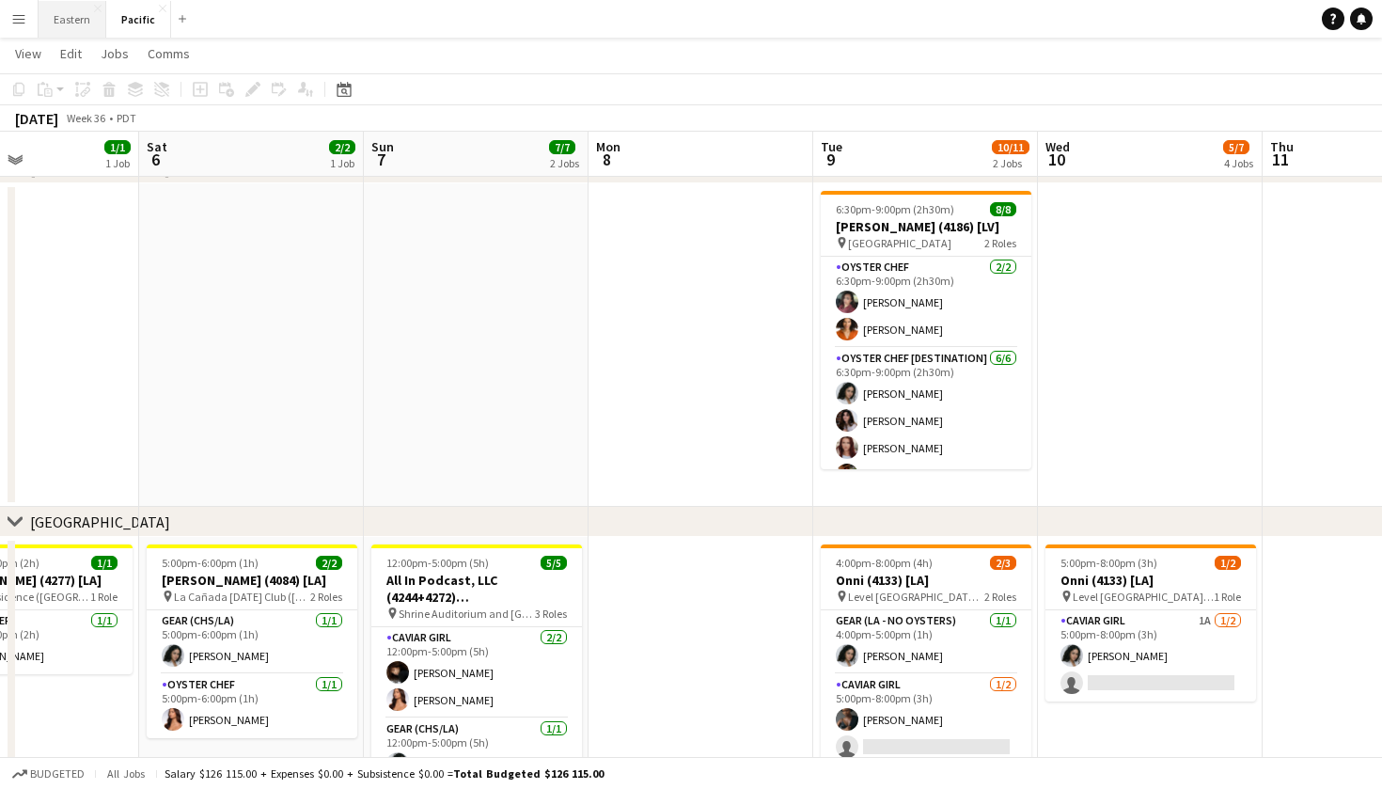
click at [87, 25] on button "Eastern Close" at bounding box center [73, 19] width 68 height 37
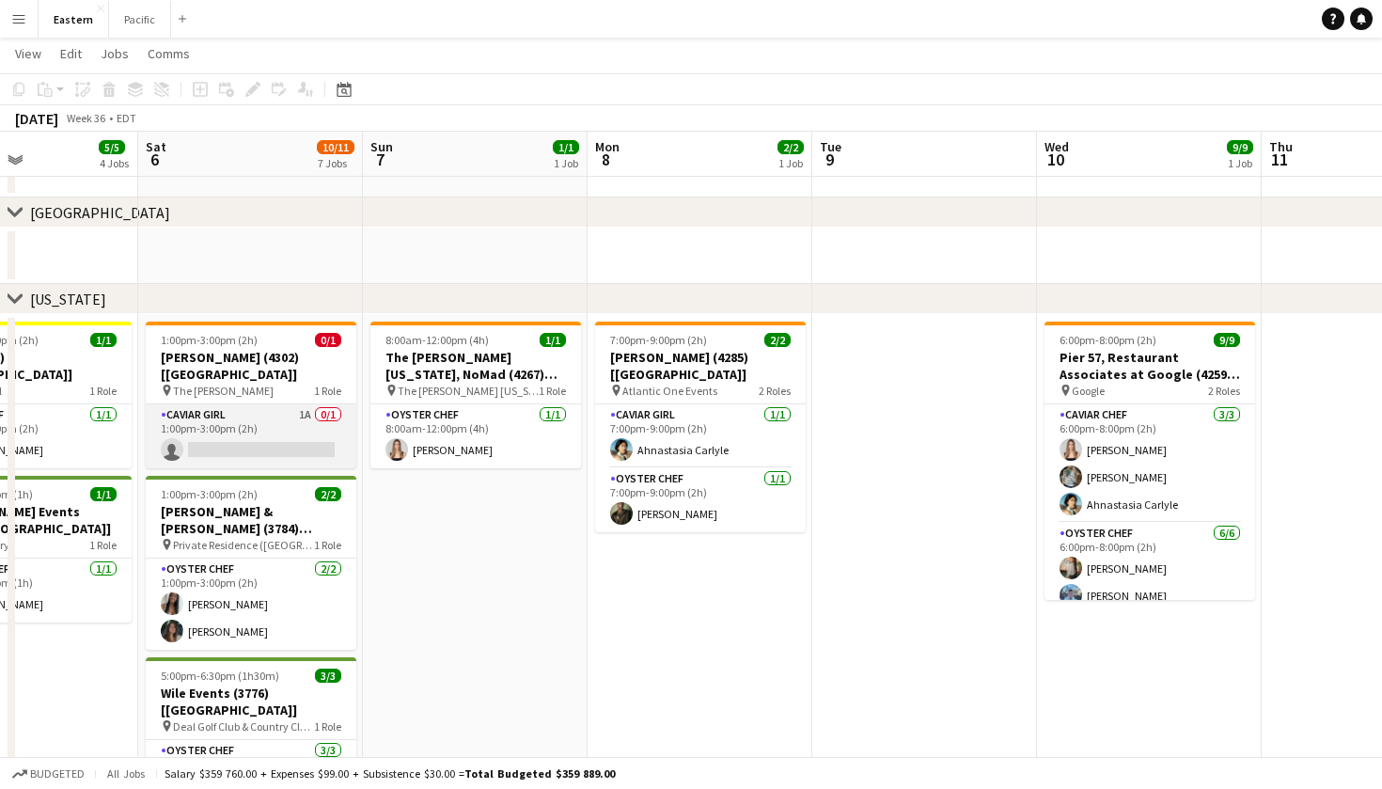
click at [298, 404] on app-card-role "Caviar Girl 1A 0/1 1:00pm-3:00pm (2h) single-neutral-actions" at bounding box center [251, 436] width 211 height 64
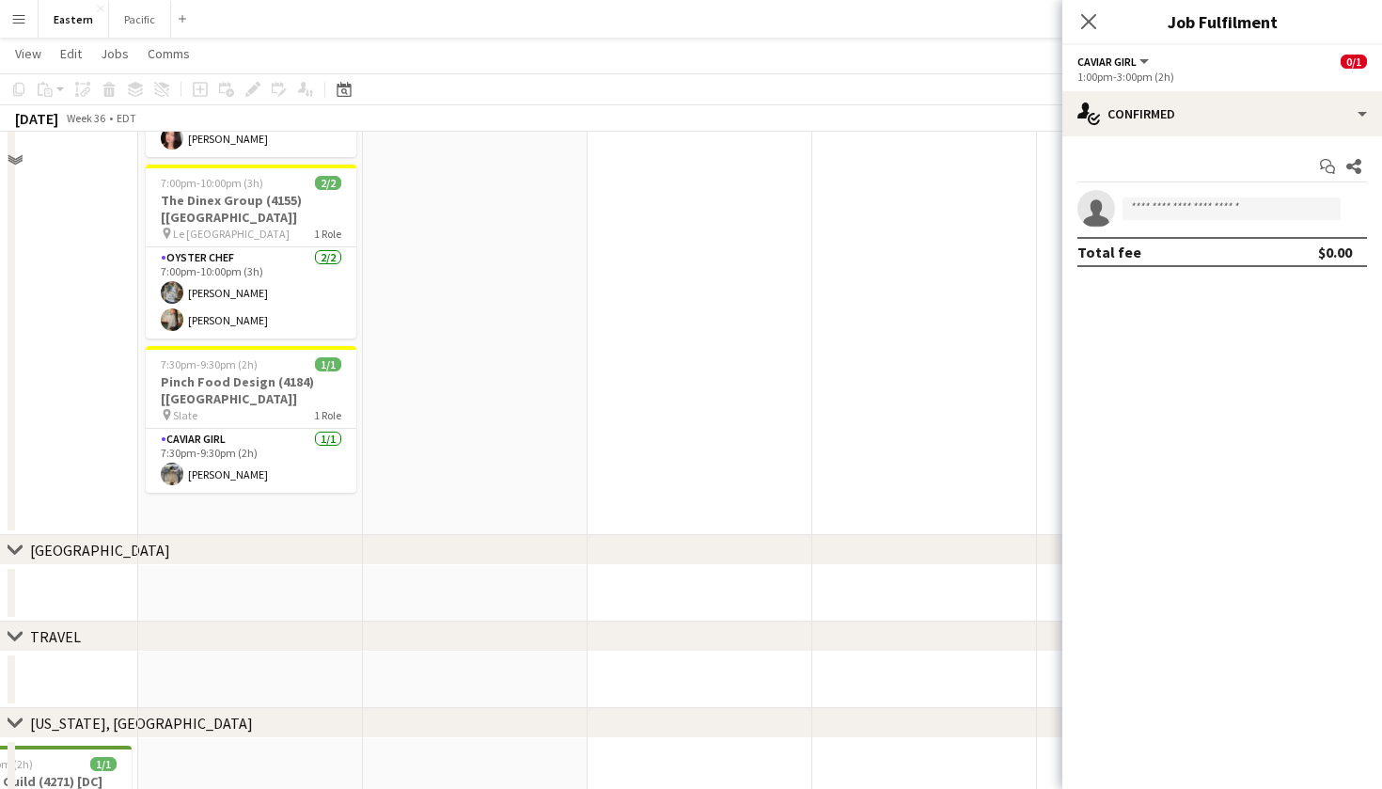
scroll to position [1413, 0]
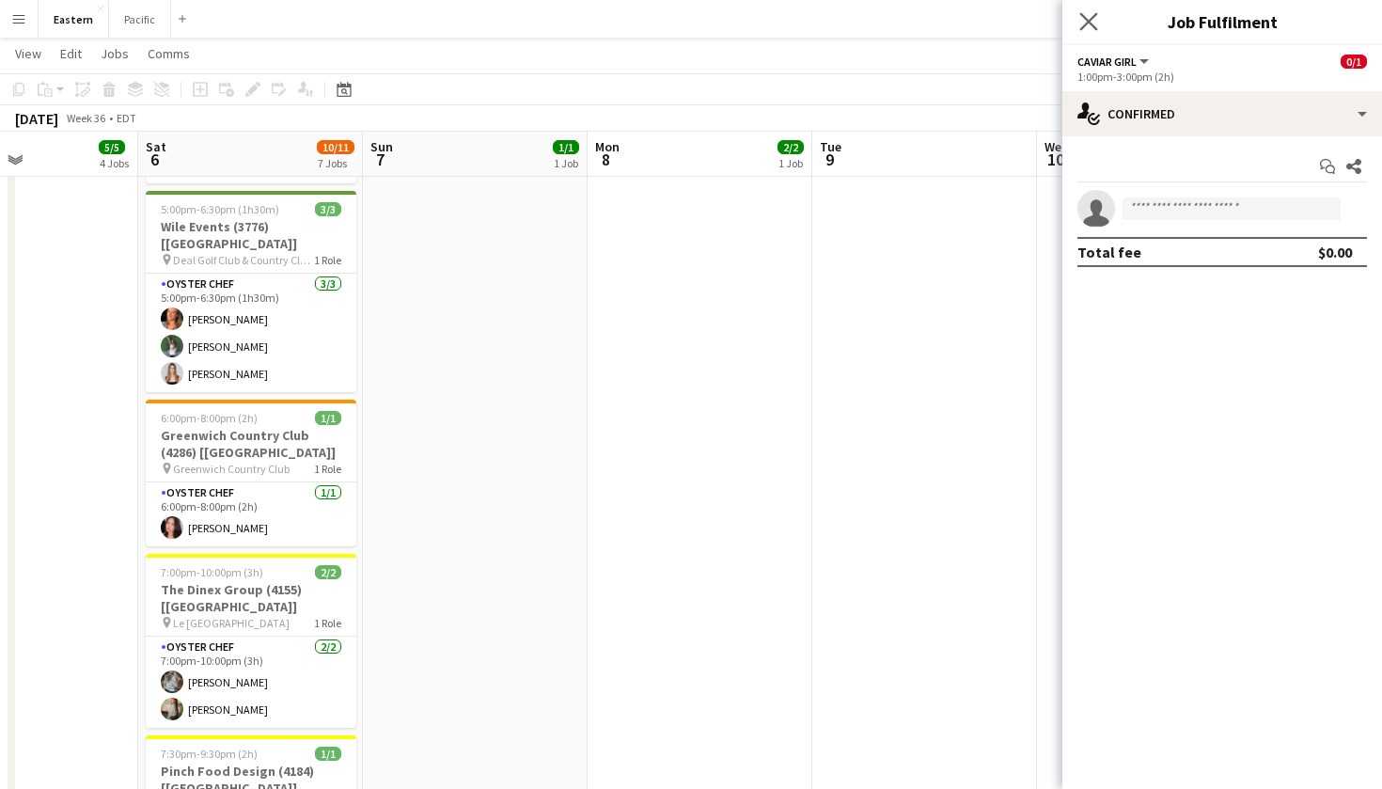
click at [1097, 19] on app-icon "Close pop-in" at bounding box center [1089, 21] width 27 height 27
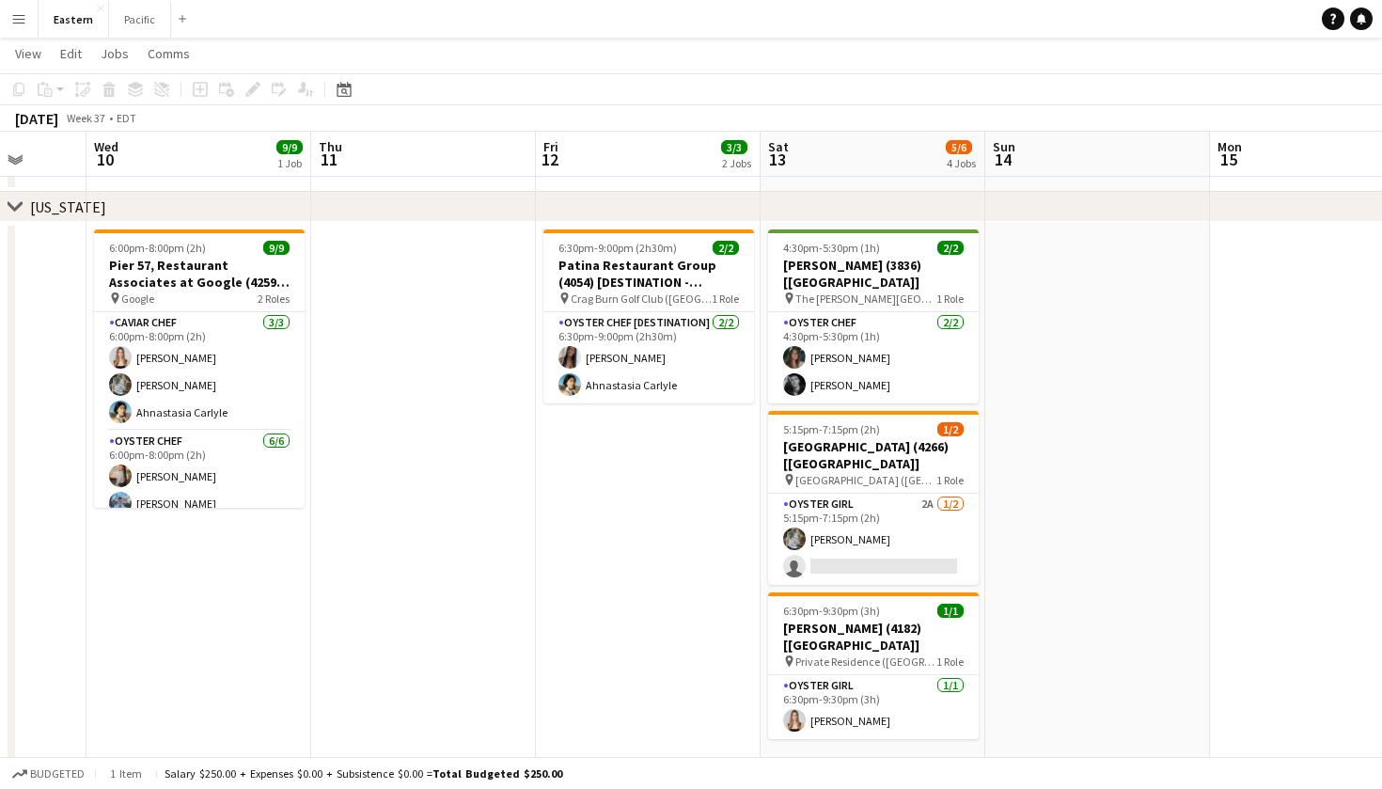
scroll to position [0, 575]
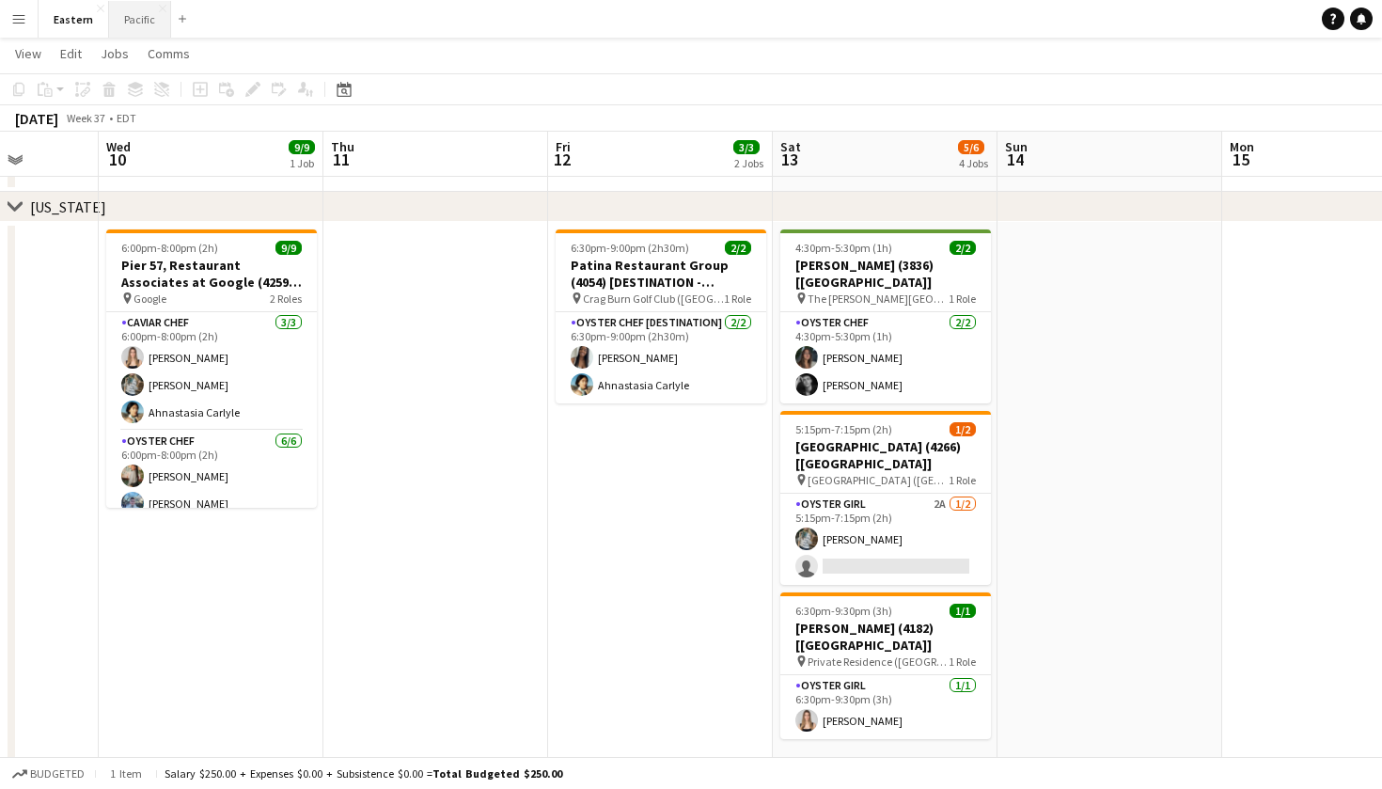
click at [144, 5] on button "Pacific Close" at bounding box center [140, 19] width 62 height 37
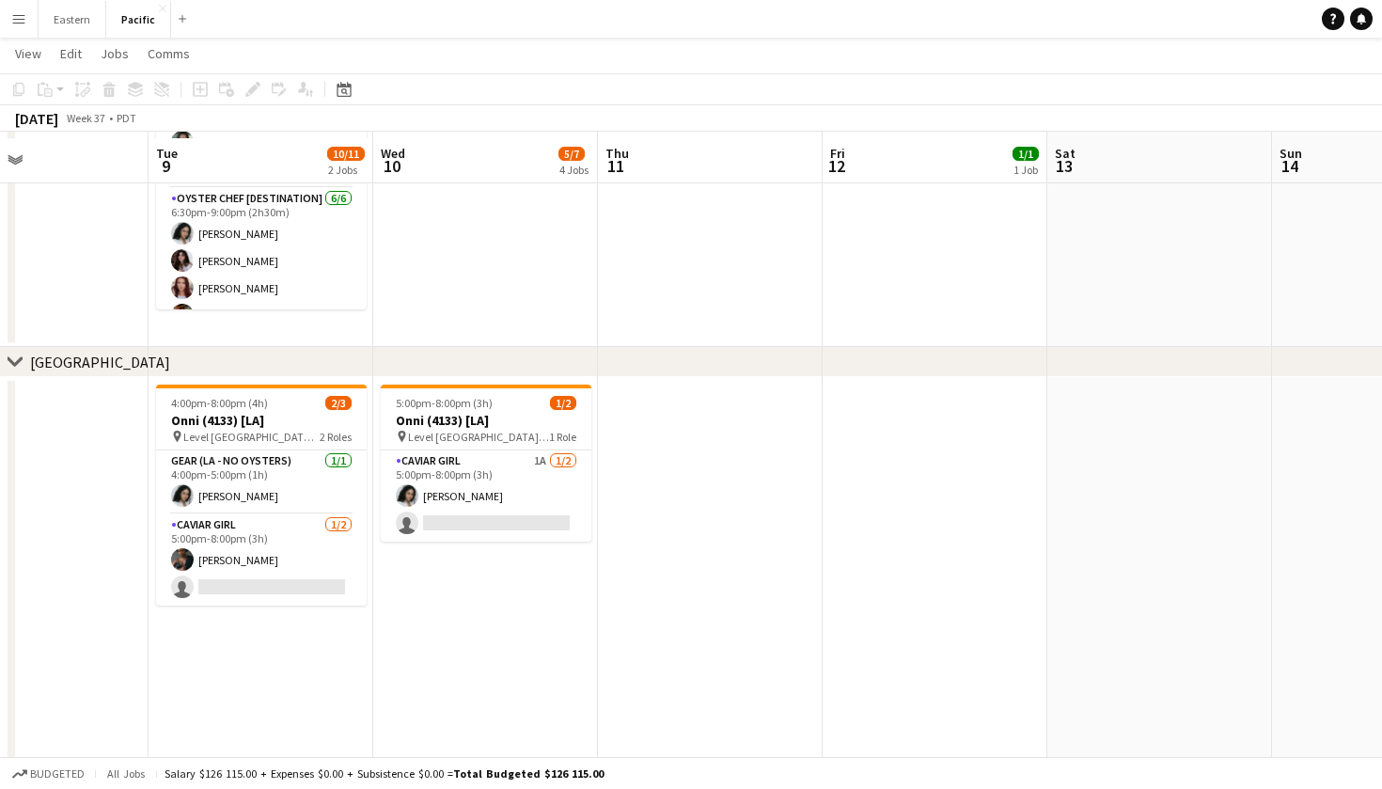
scroll to position [281, 0]
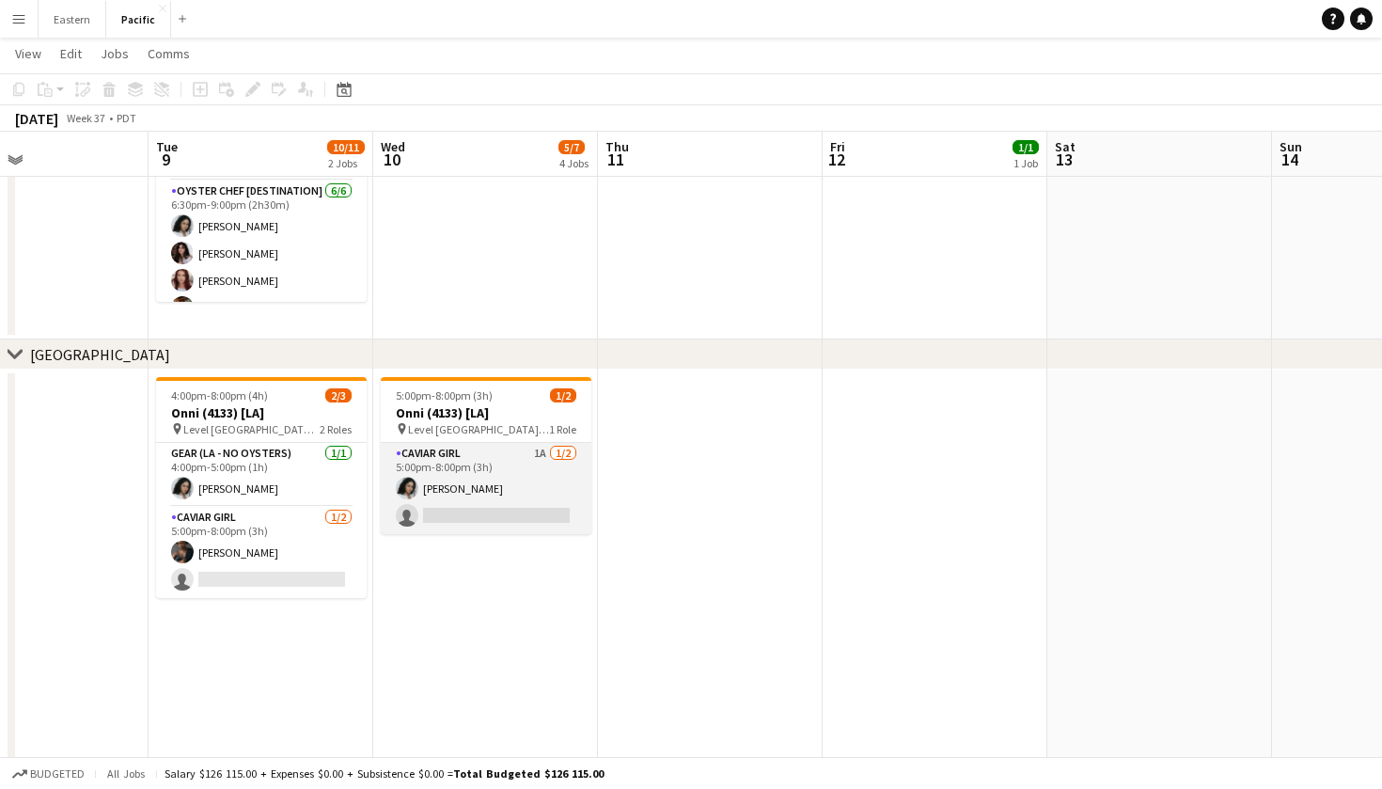
click at [512, 447] on app-card-role "Caviar Girl 1A 1/2 5:00pm-8:00pm (3h) Natalie Reynafarje single-neutral-actions" at bounding box center [486, 488] width 211 height 91
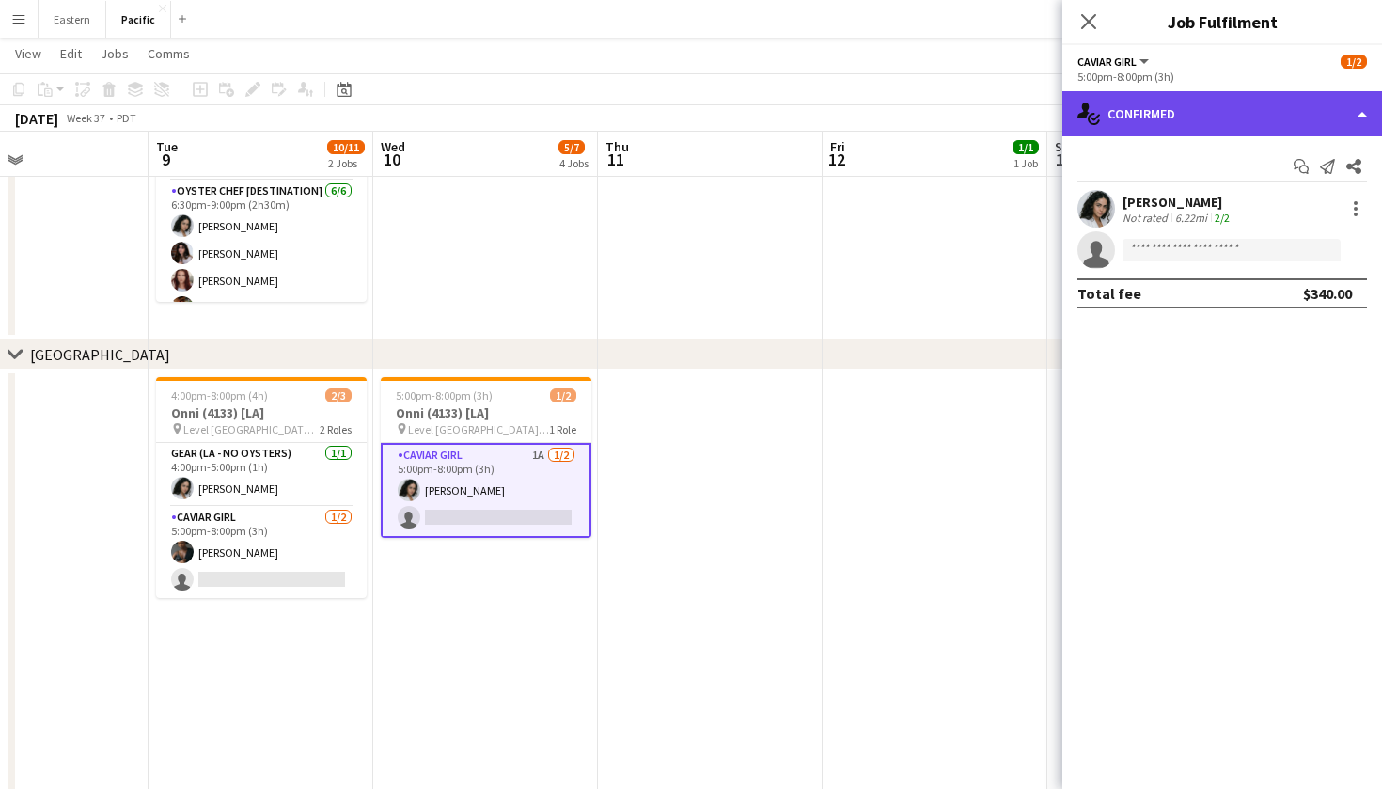
click at [1273, 120] on div "single-neutral-actions-check-2 Confirmed" at bounding box center [1223, 113] width 320 height 45
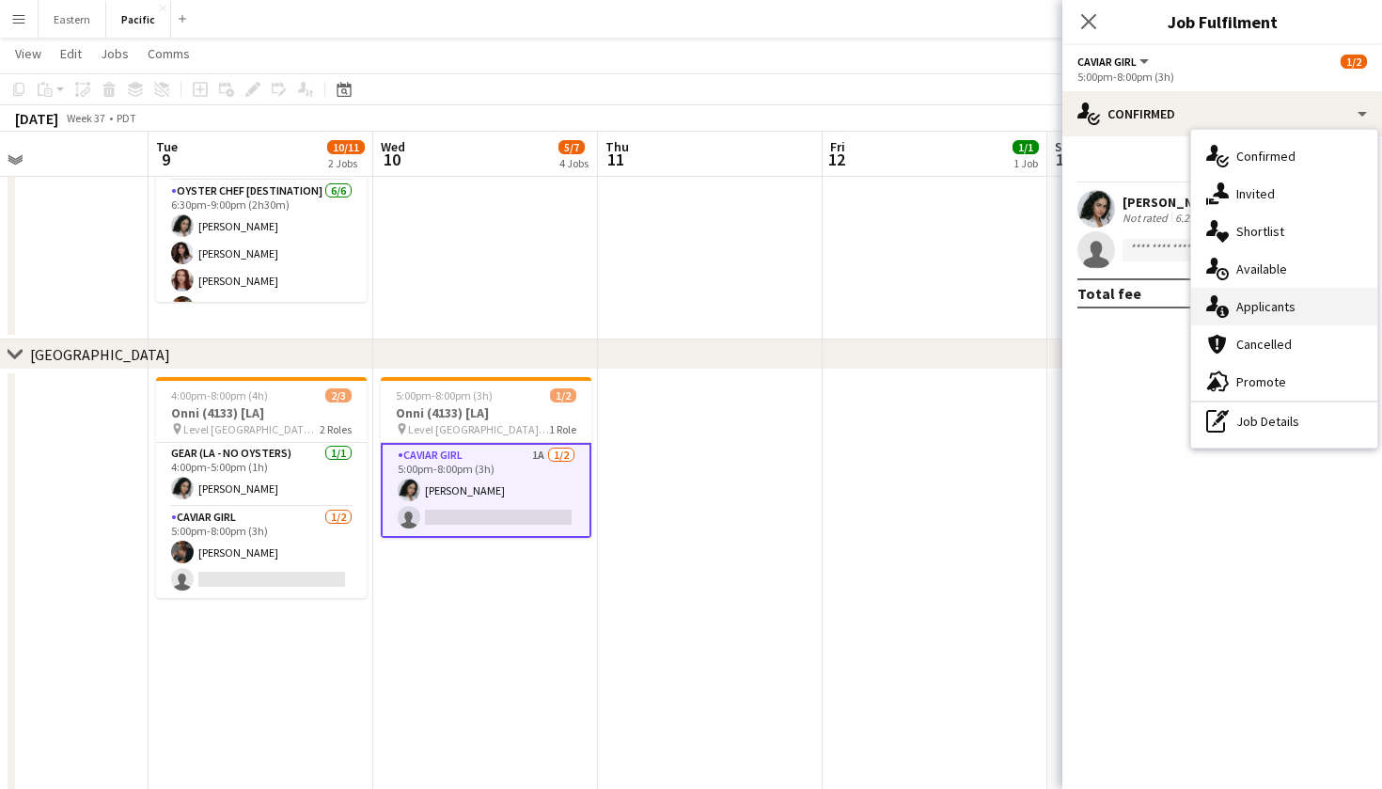
click at [1279, 291] on div "single-neutral-actions-information Applicants" at bounding box center [1284, 307] width 186 height 38
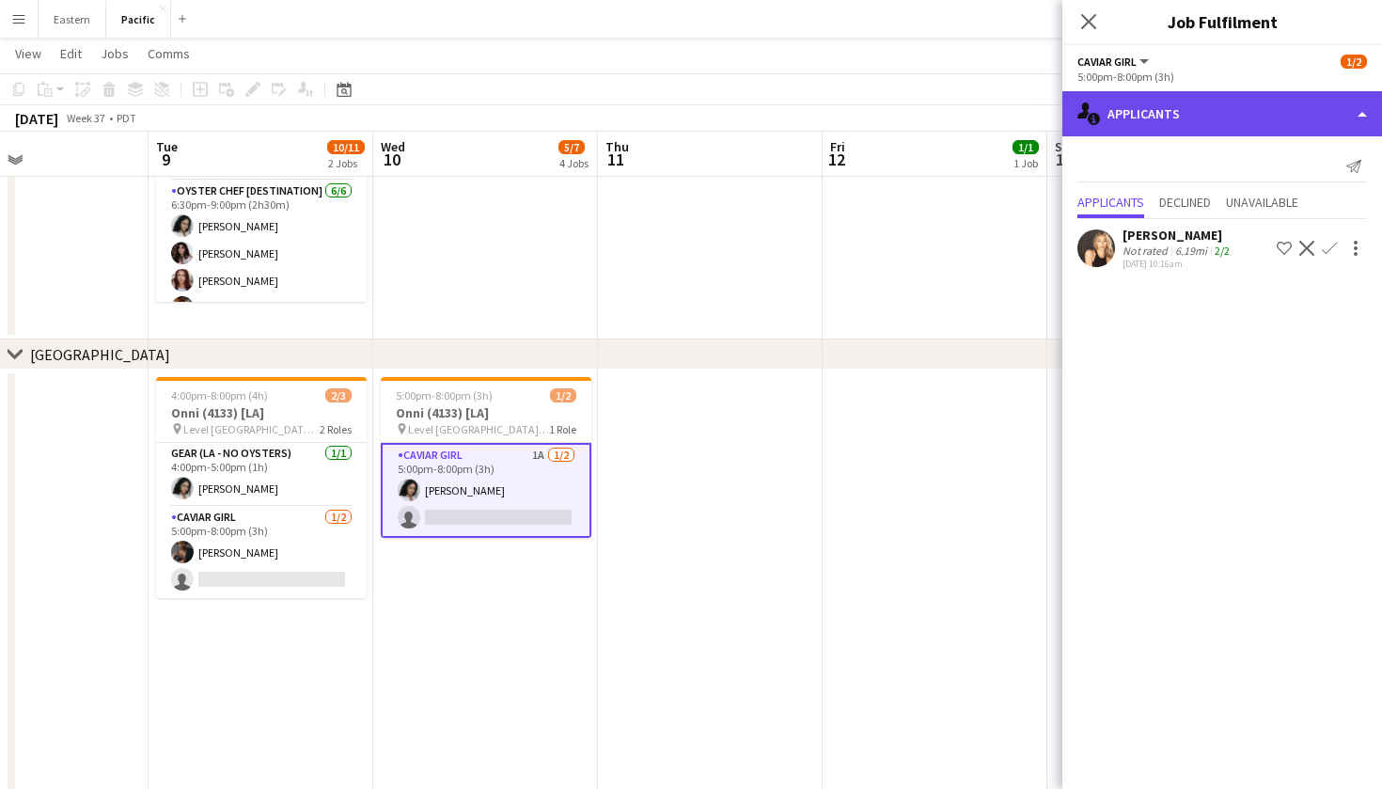
click at [1226, 95] on div "single-neutral-actions-information Applicants" at bounding box center [1223, 113] width 320 height 45
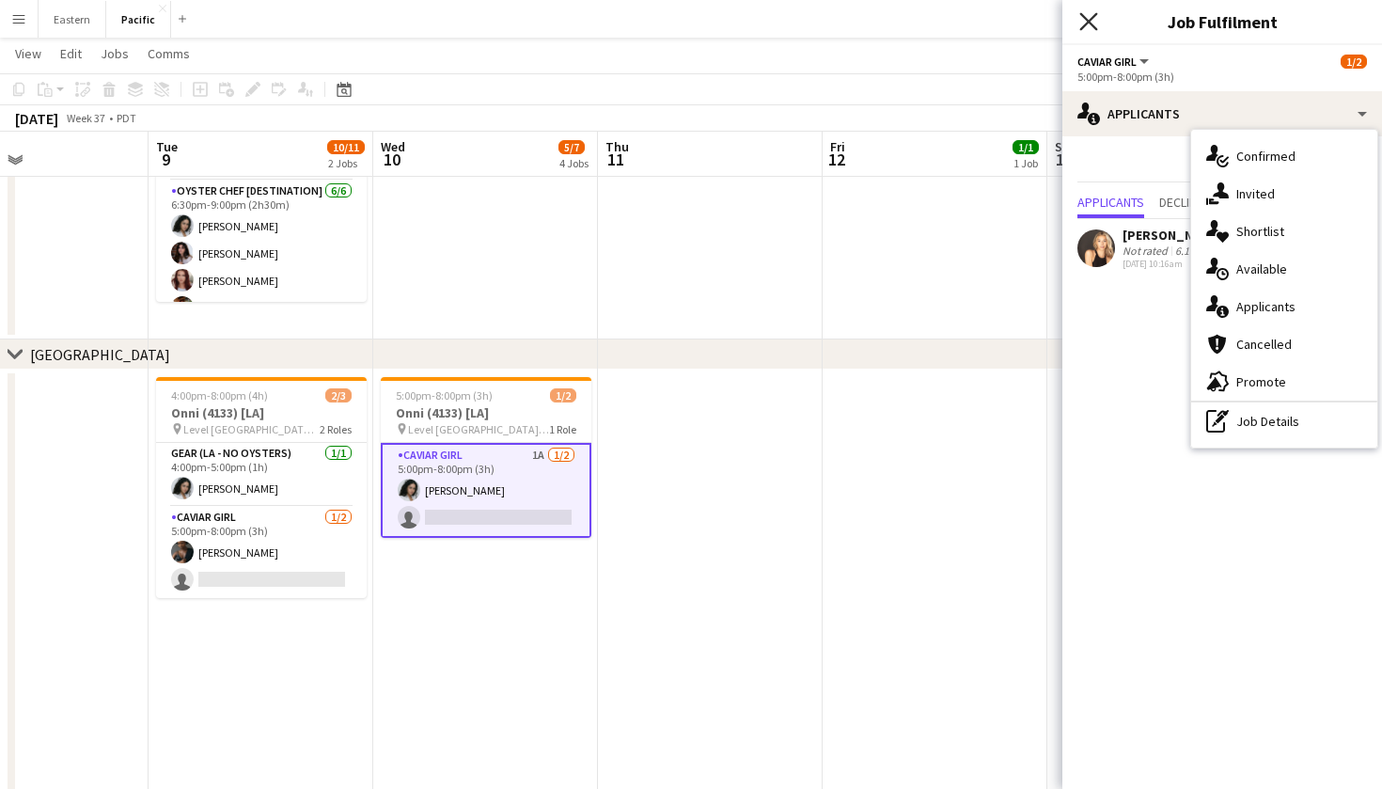
click at [1092, 27] on icon "Close pop-in" at bounding box center [1088, 21] width 18 height 18
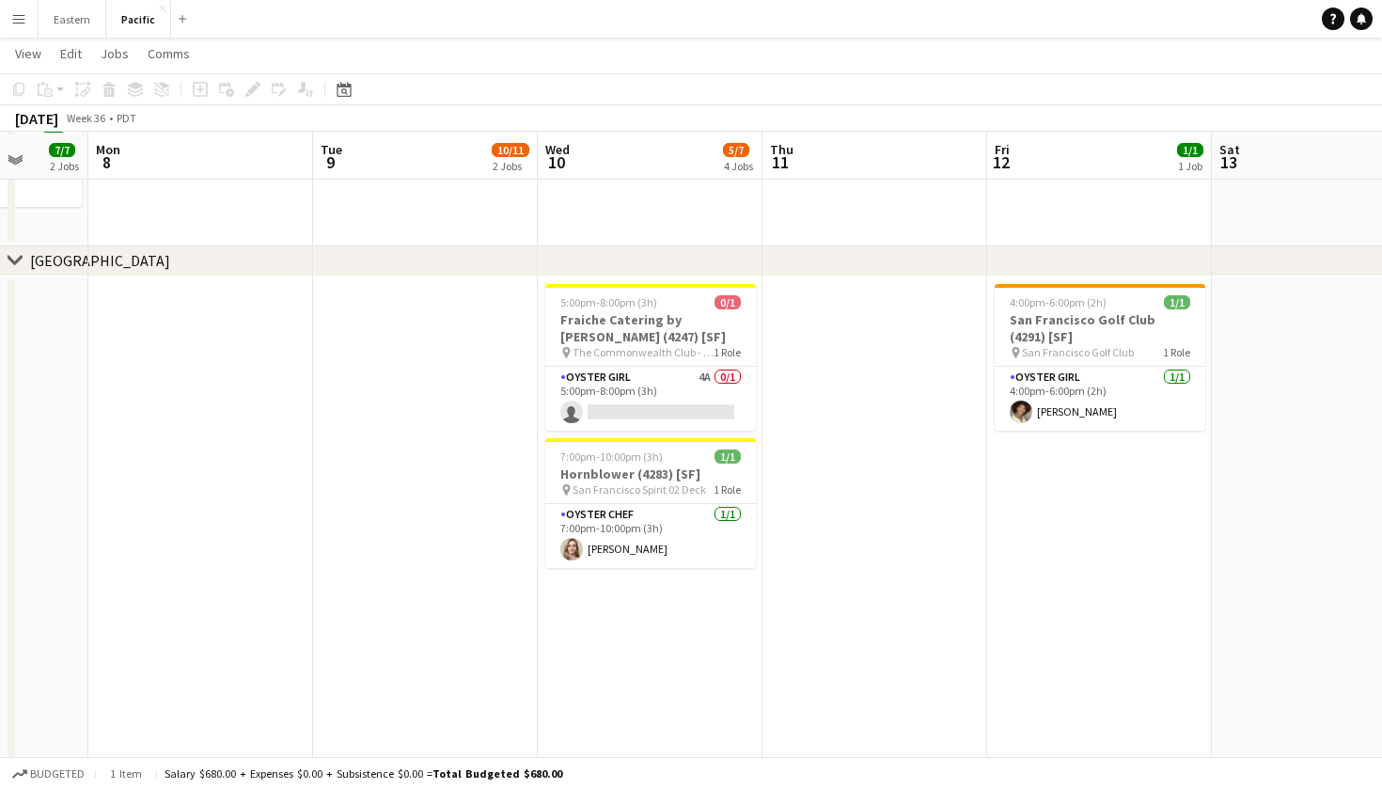
scroll to position [914, 0]
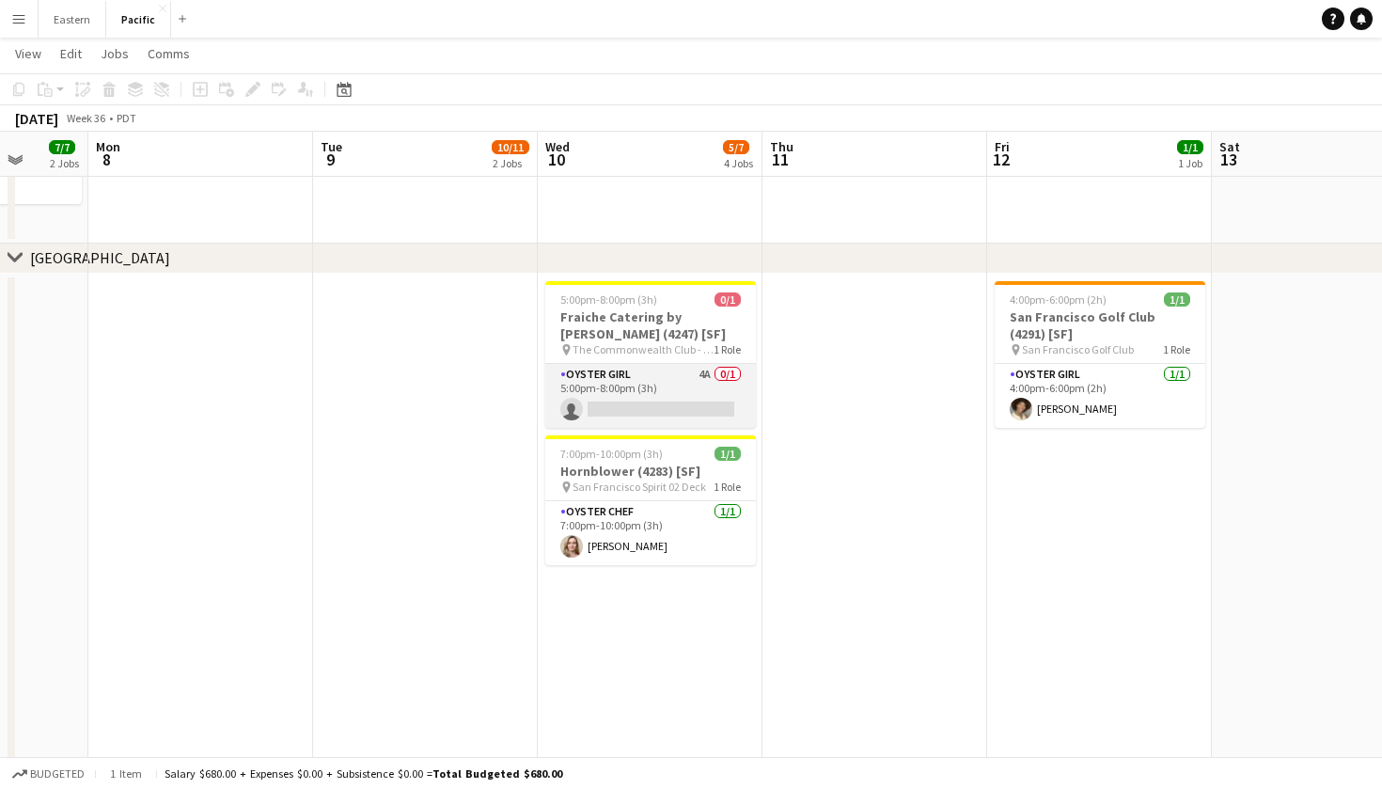
click at [688, 398] on app-card-role "Oyster Girl 4A 0/1 5:00pm-8:00pm (3h) single-neutral-actions" at bounding box center [650, 396] width 211 height 64
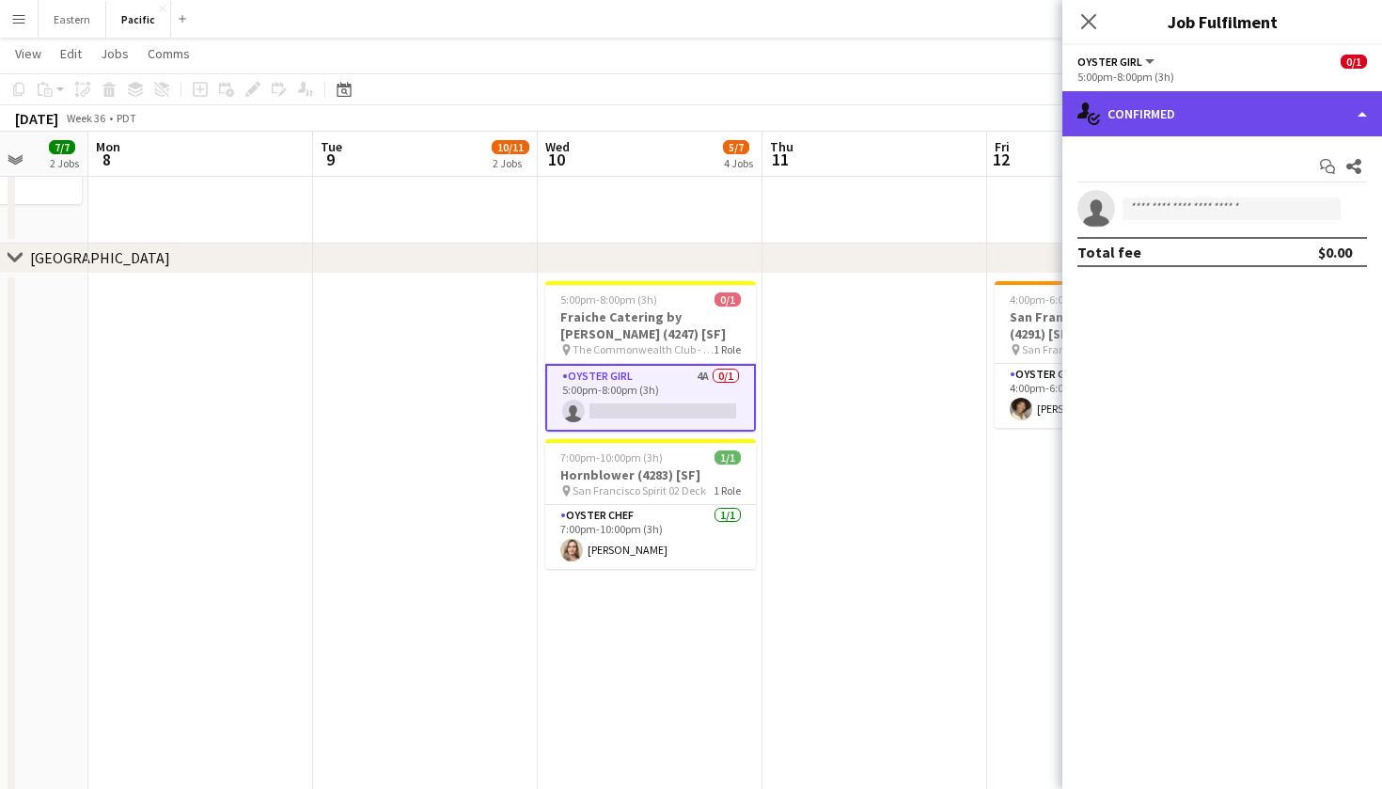
click at [1197, 111] on div "single-neutral-actions-check-2 Confirmed" at bounding box center [1223, 113] width 320 height 45
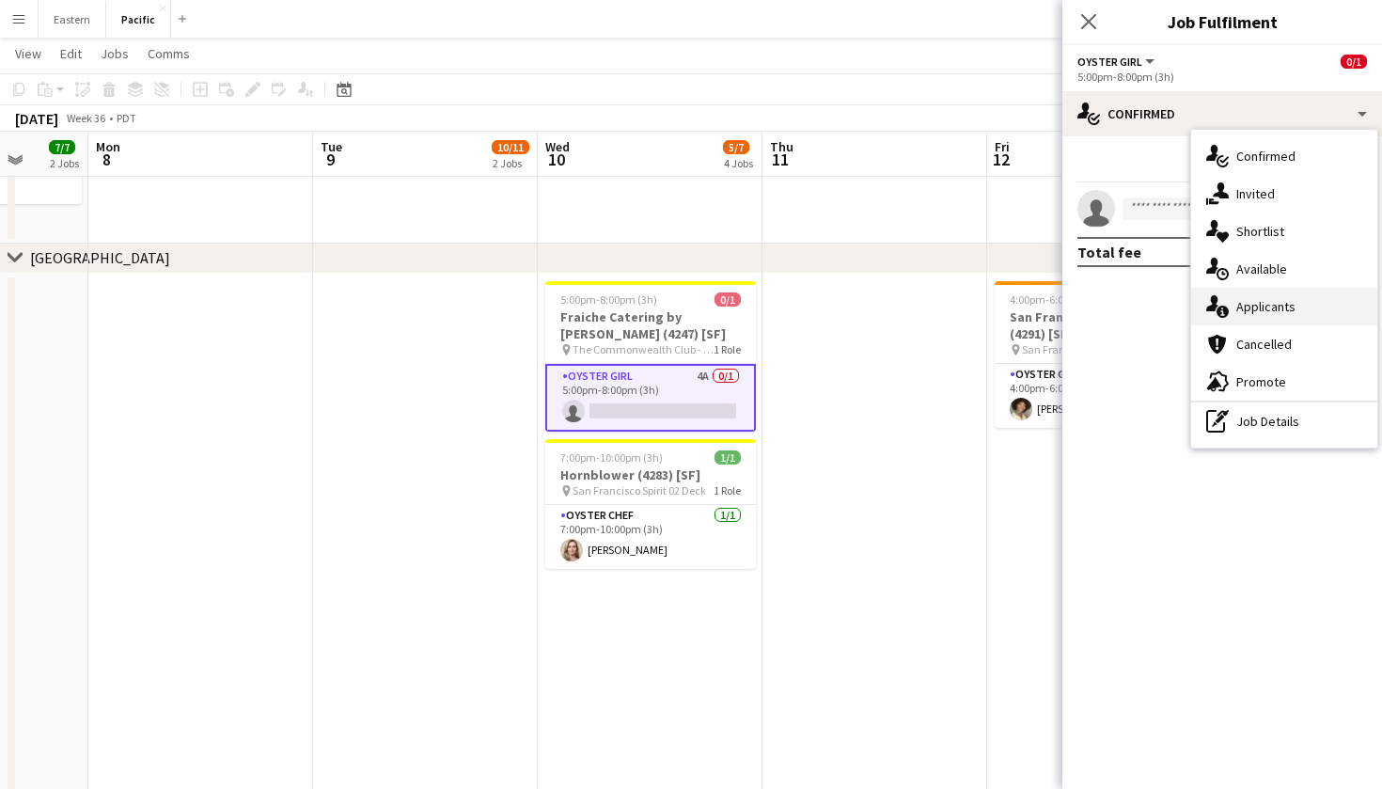
click at [1281, 304] on div "single-neutral-actions-information Applicants" at bounding box center [1284, 307] width 186 height 38
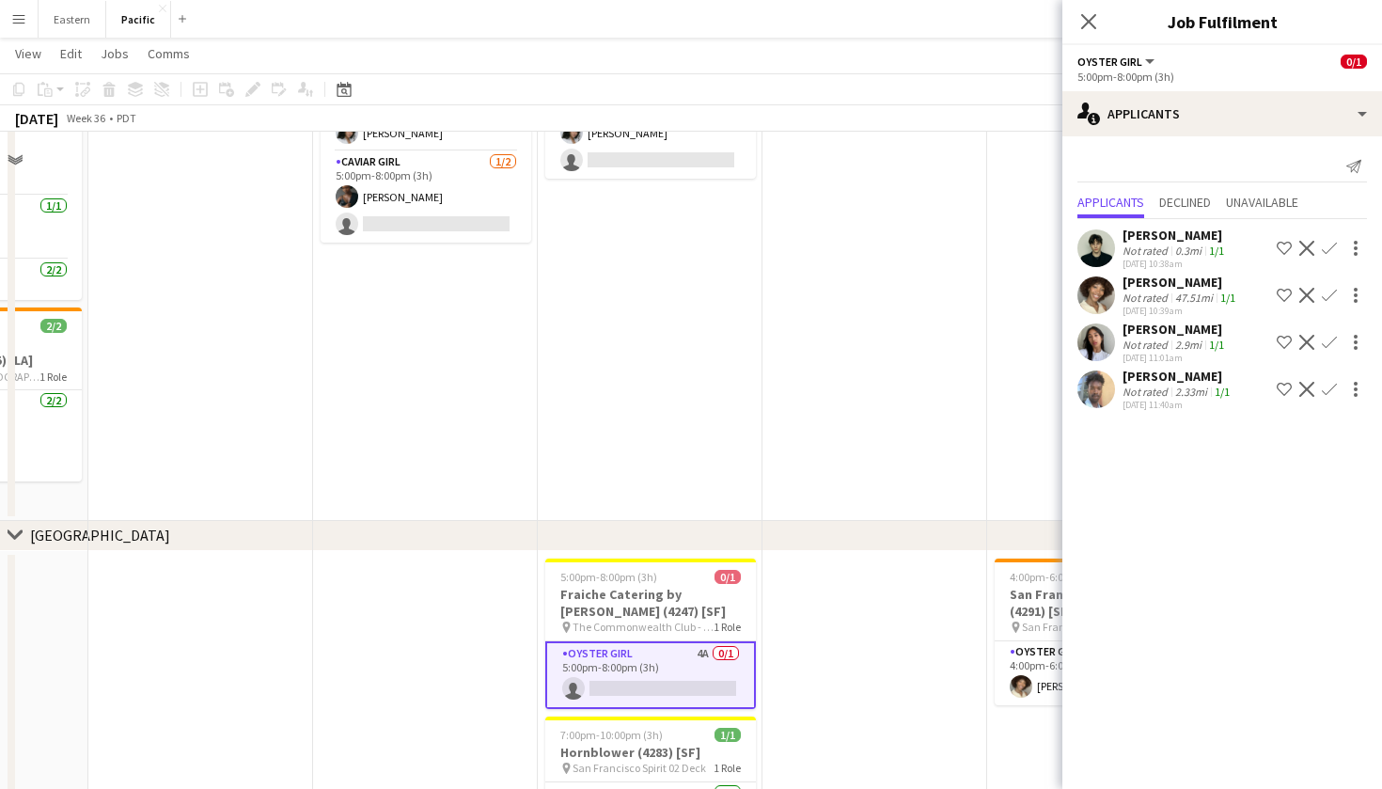
scroll to position [706, 0]
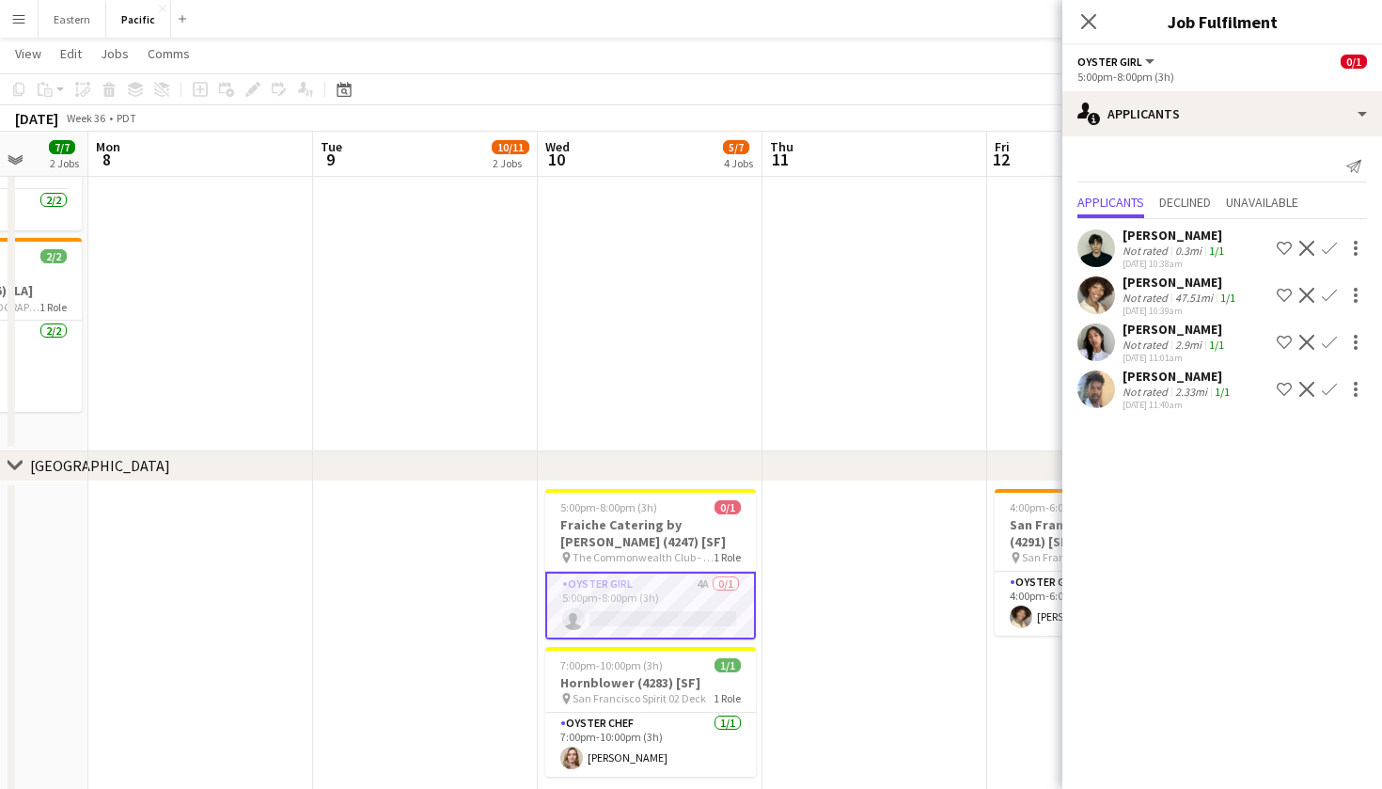
click at [1334, 292] on app-icon "Confirm" at bounding box center [1329, 295] width 15 height 15
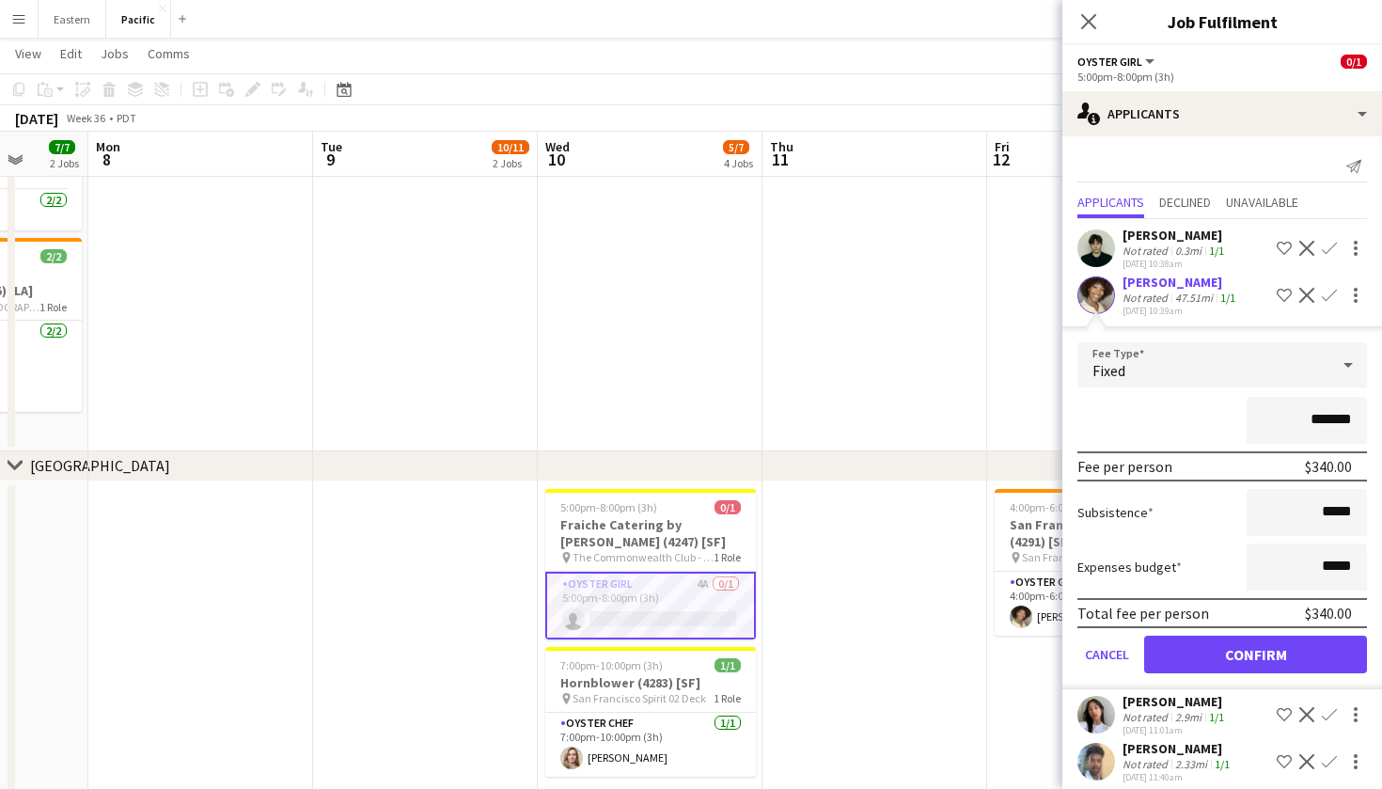
click at [1261, 650] on button "Confirm" at bounding box center [1255, 655] width 223 height 38
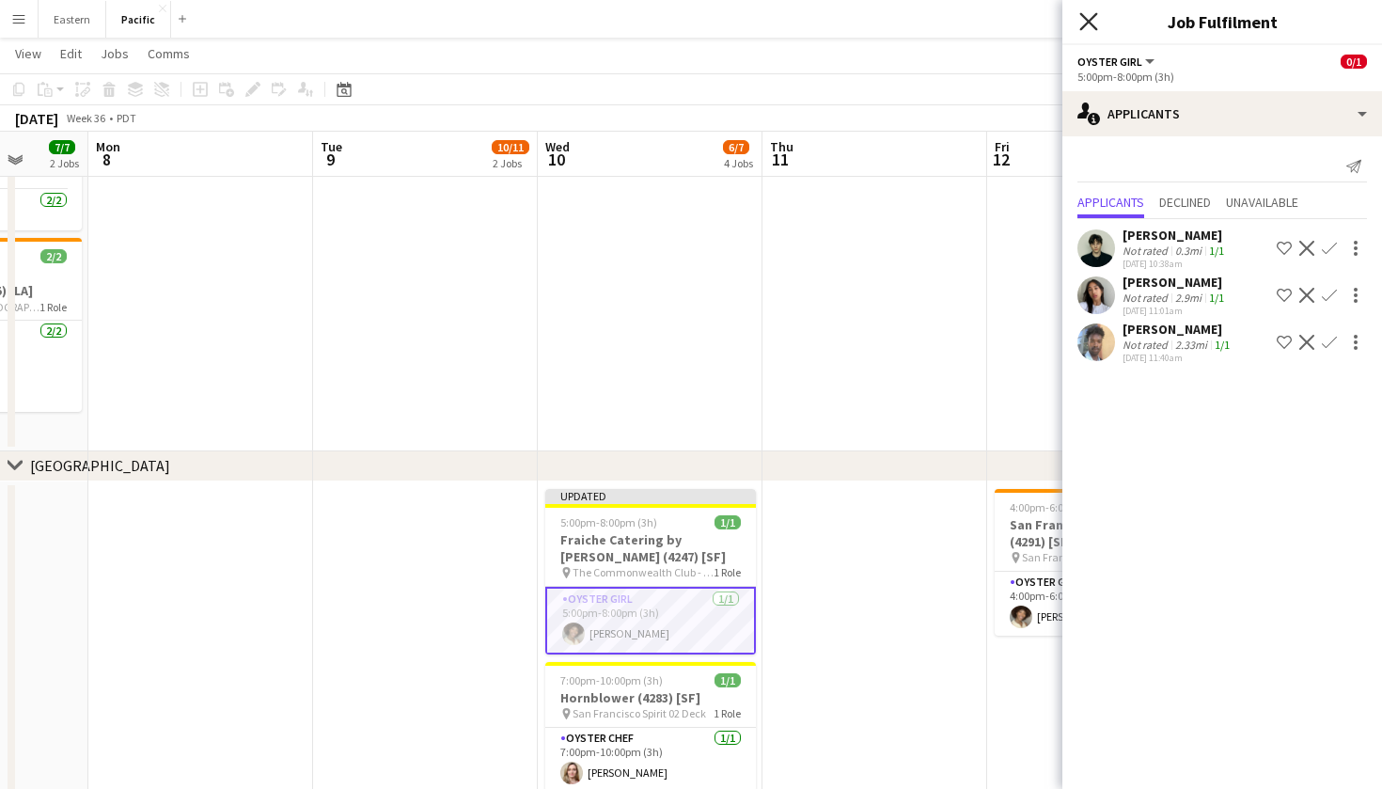
click at [1088, 18] on icon "Close pop-in" at bounding box center [1088, 21] width 18 height 18
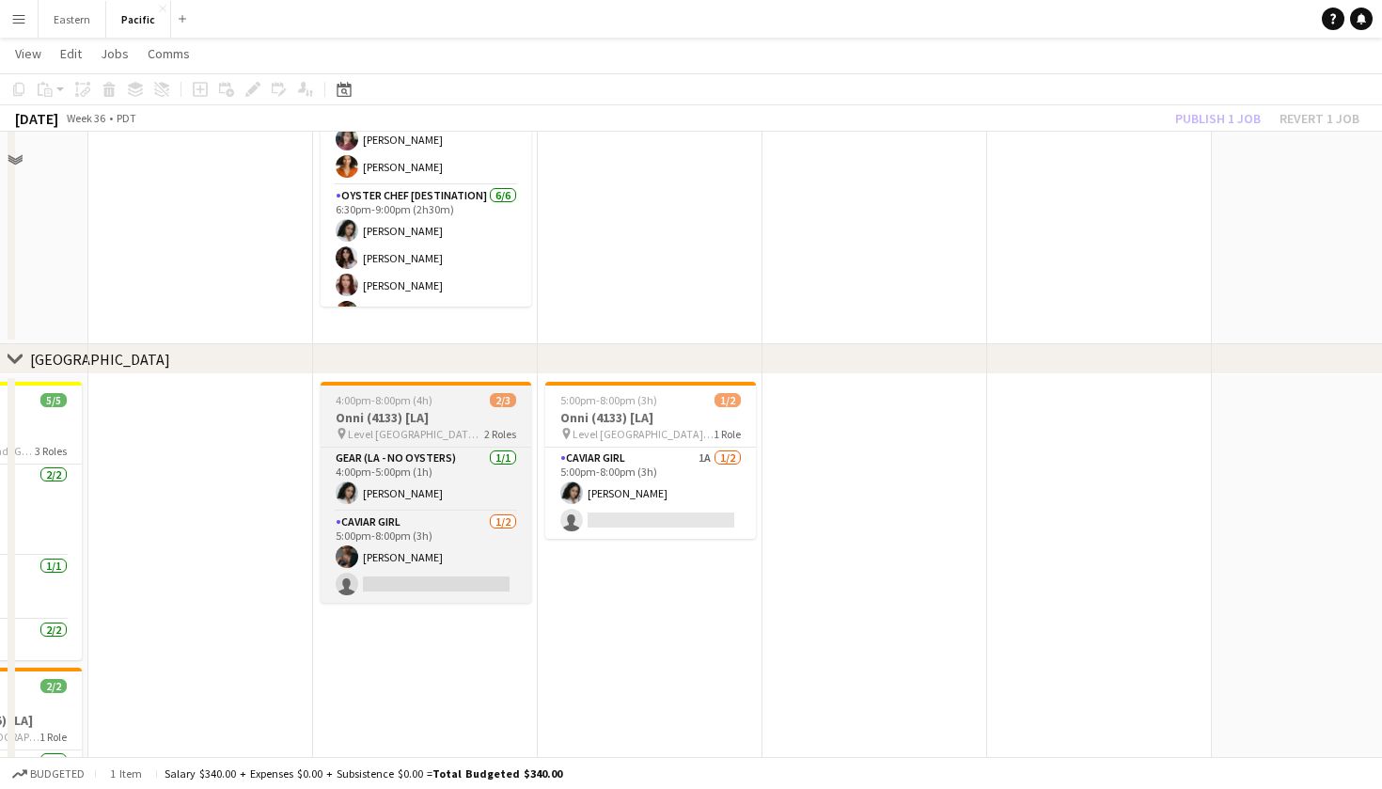
scroll to position [294, 0]
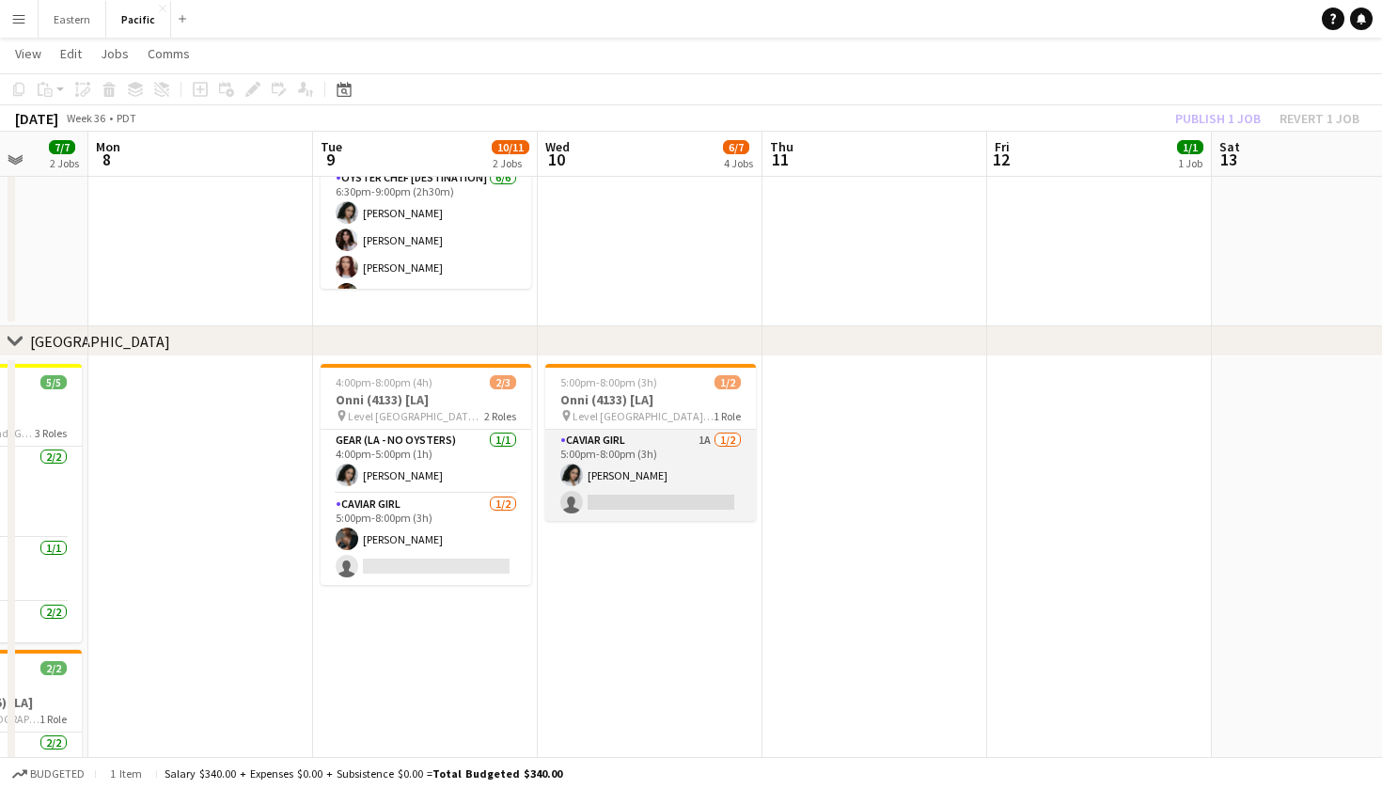
click at [715, 487] on app-card-role "Caviar Girl 1A 1/2 5:00pm-8:00pm (3h) Natalie Reynafarje single-neutral-actions" at bounding box center [650, 475] width 211 height 91
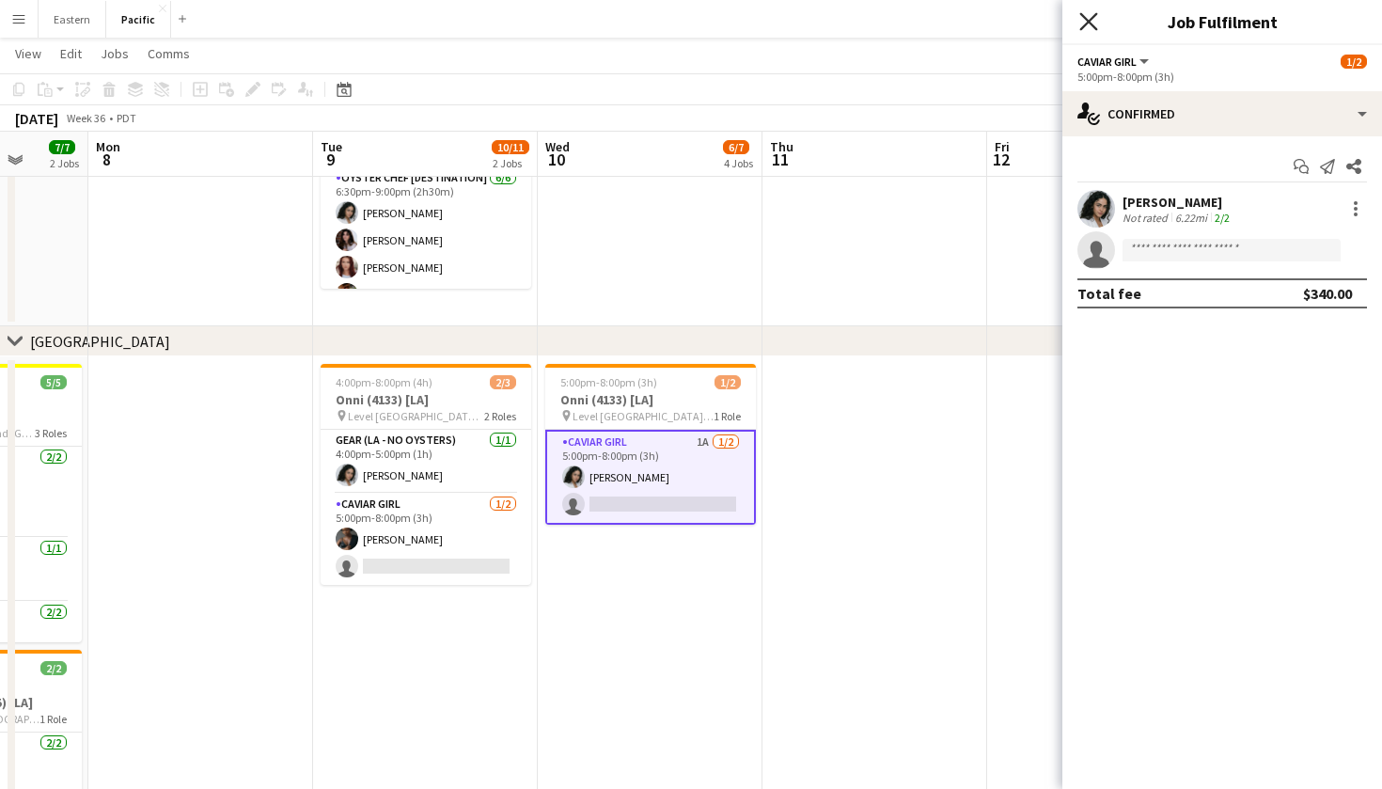
click at [1091, 18] on icon "Close pop-in" at bounding box center [1088, 21] width 18 height 18
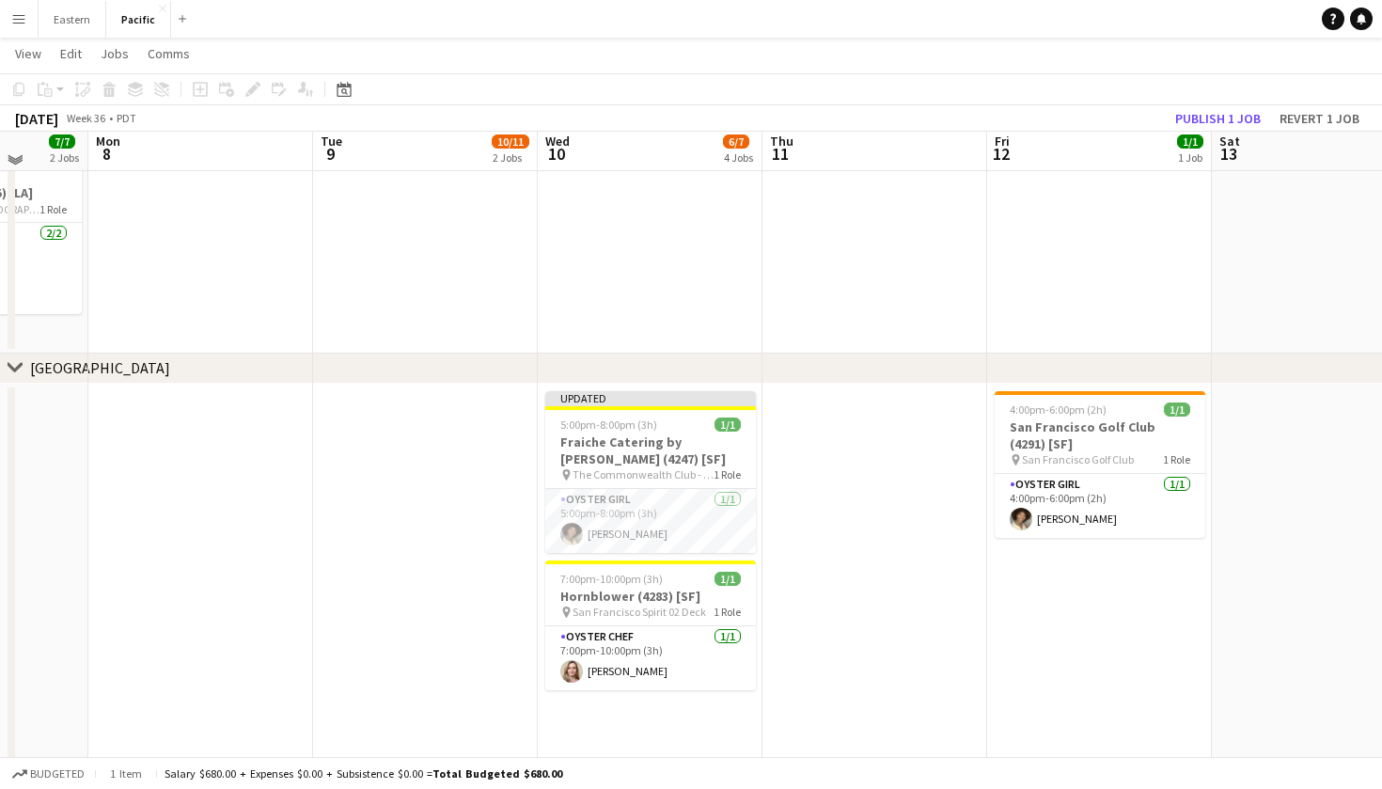
scroll to position [808, 0]
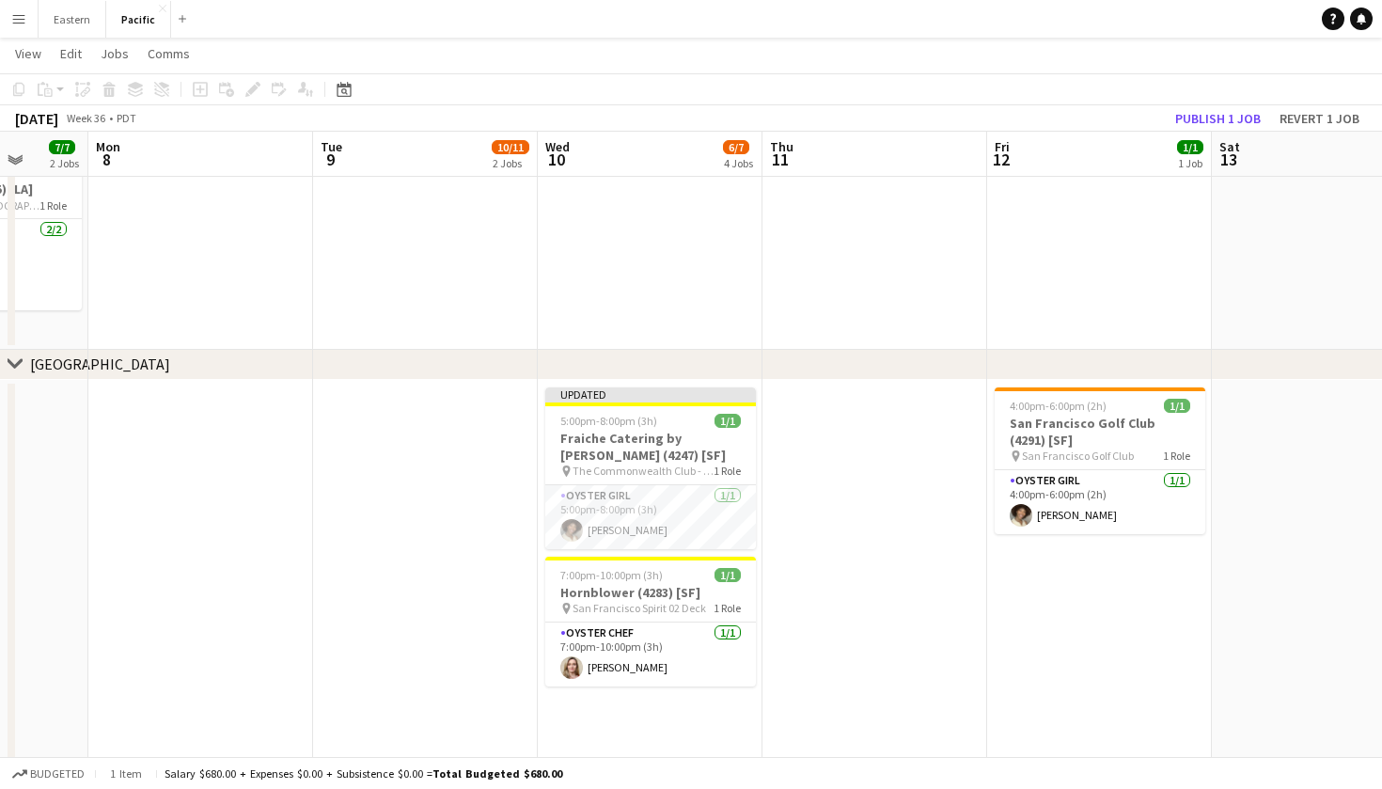
click at [765, 412] on app-date-cell at bounding box center [875, 706] width 225 height 653
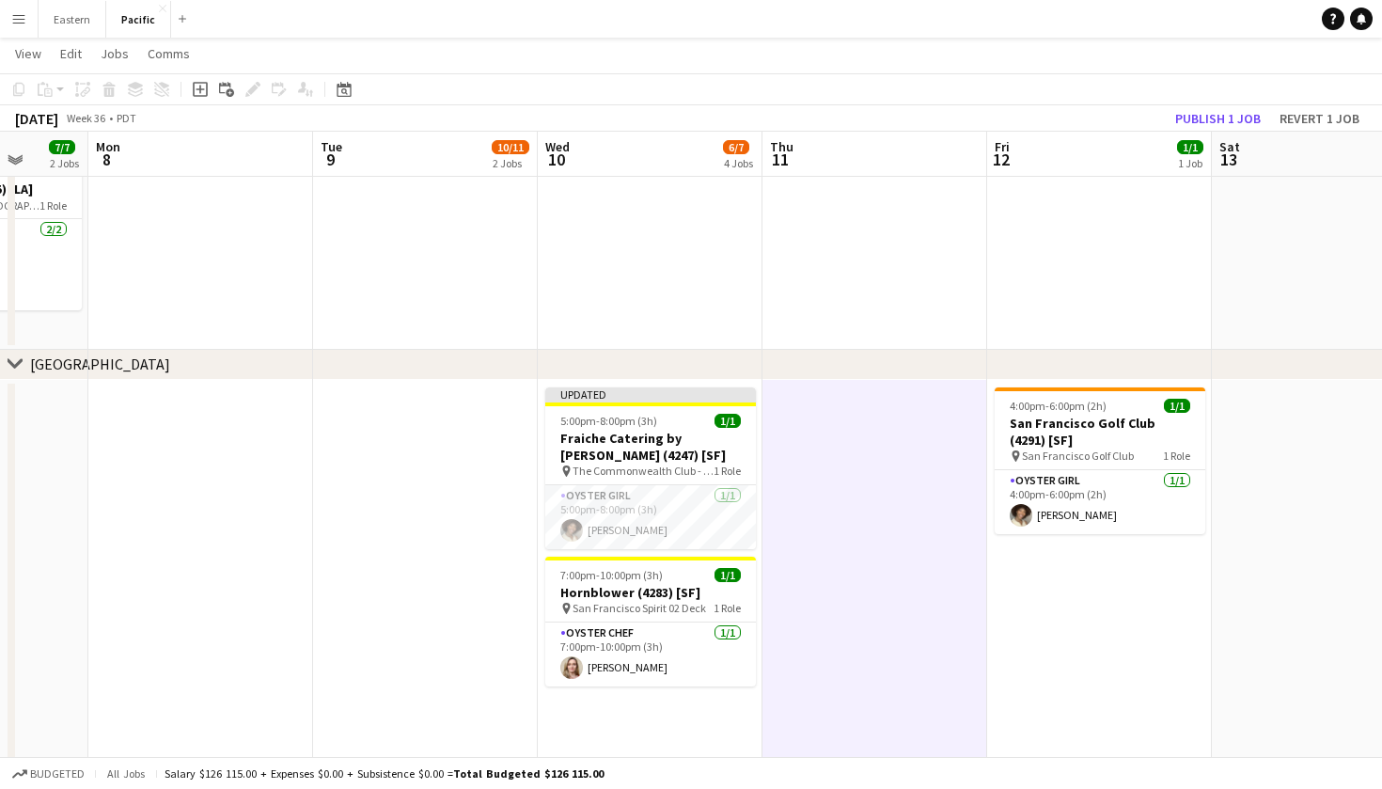
scroll to position [0, 587]
click at [716, 426] on span "1/1" at bounding box center [727, 421] width 26 height 14
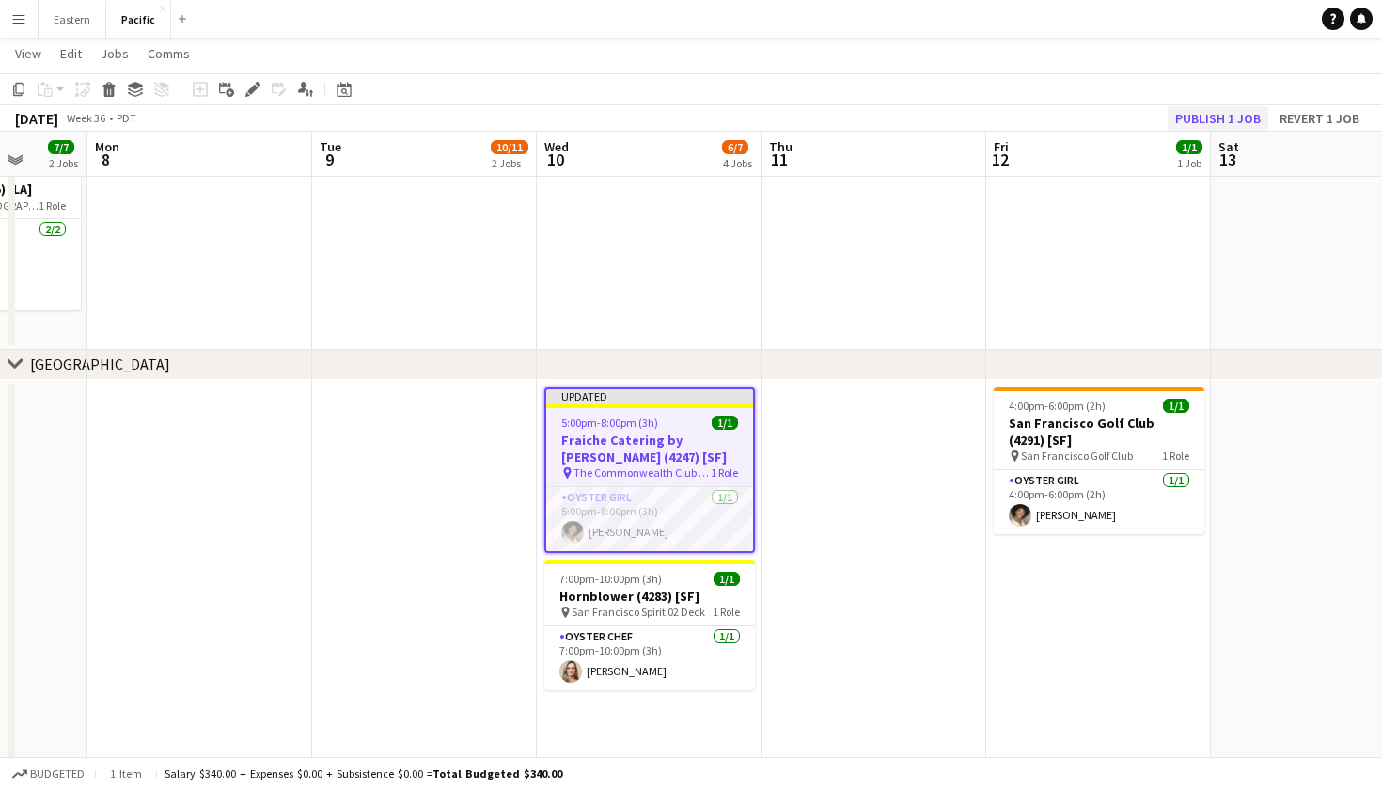
click at [1220, 120] on button "Publish 1 job" at bounding box center [1218, 118] width 101 height 24
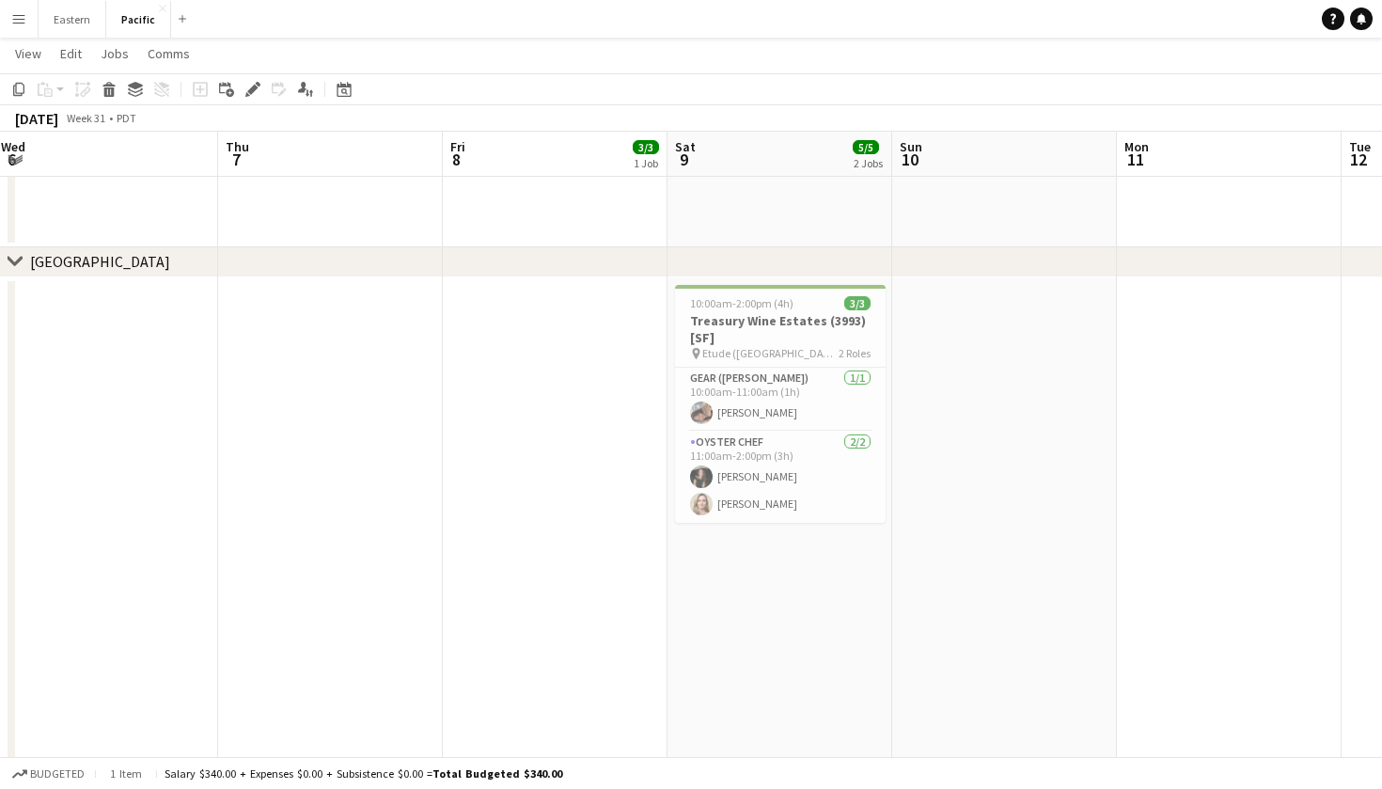
scroll to position [0, 778]
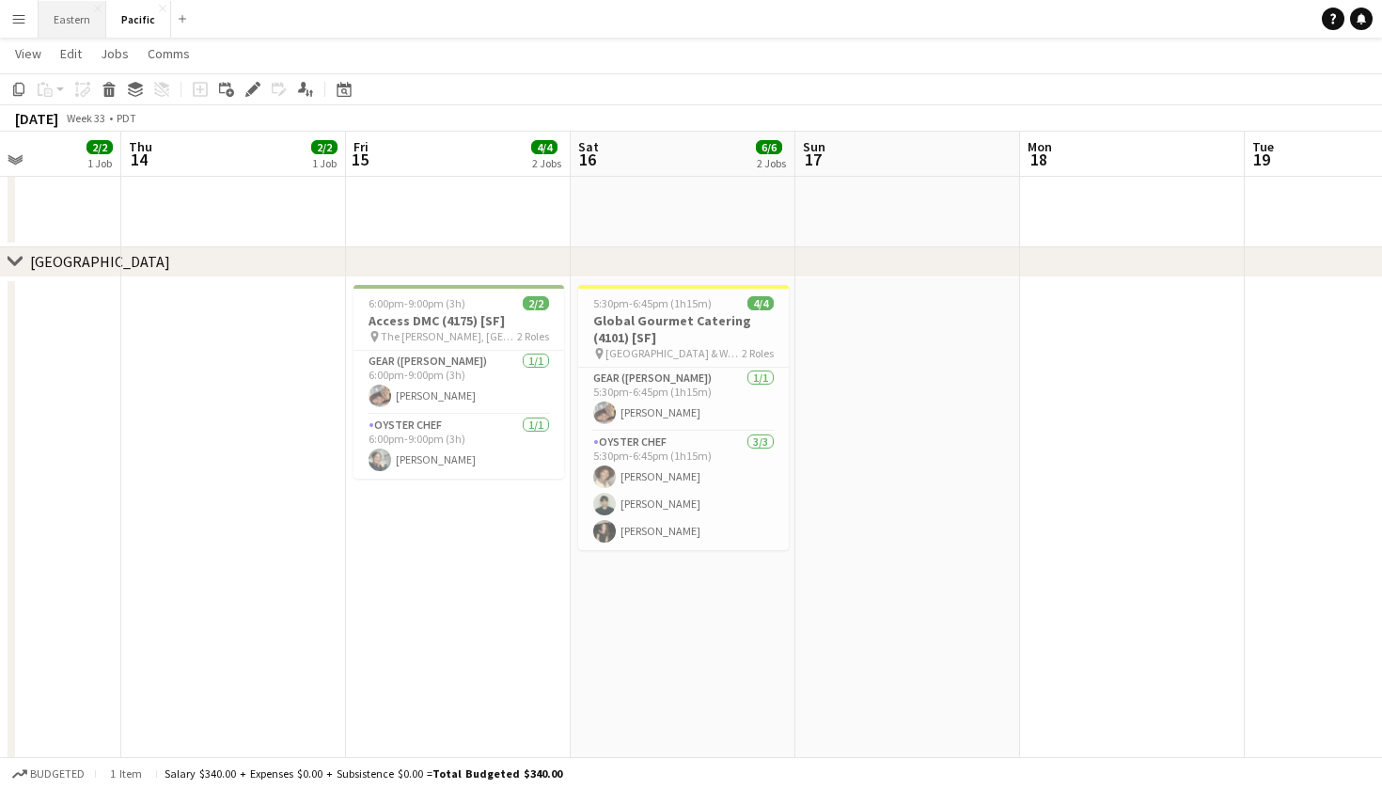
click at [75, 14] on button "Eastern Close" at bounding box center [73, 19] width 68 height 37
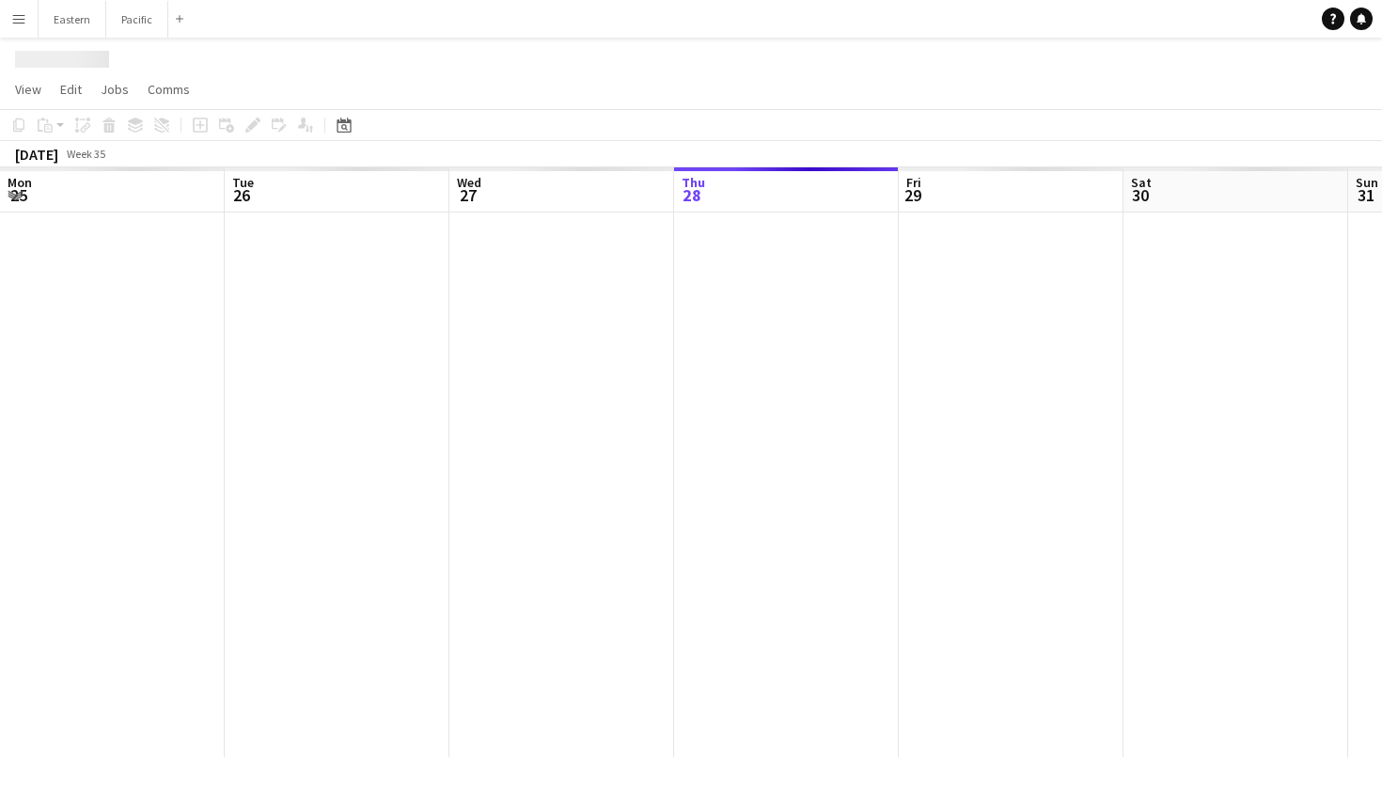
scroll to position [0, 449]
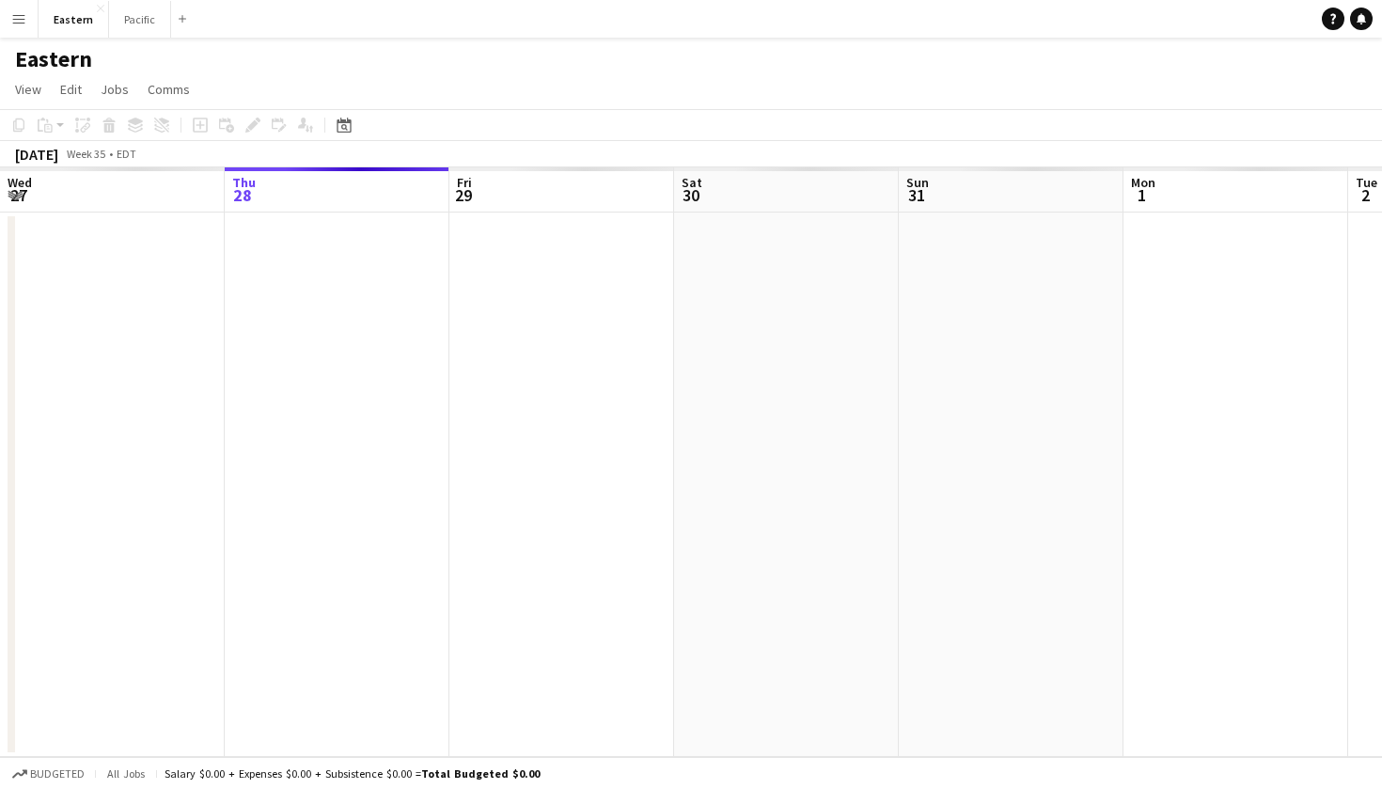
click at [12, 20] on app-icon "Menu" at bounding box center [18, 18] width 15 height 15
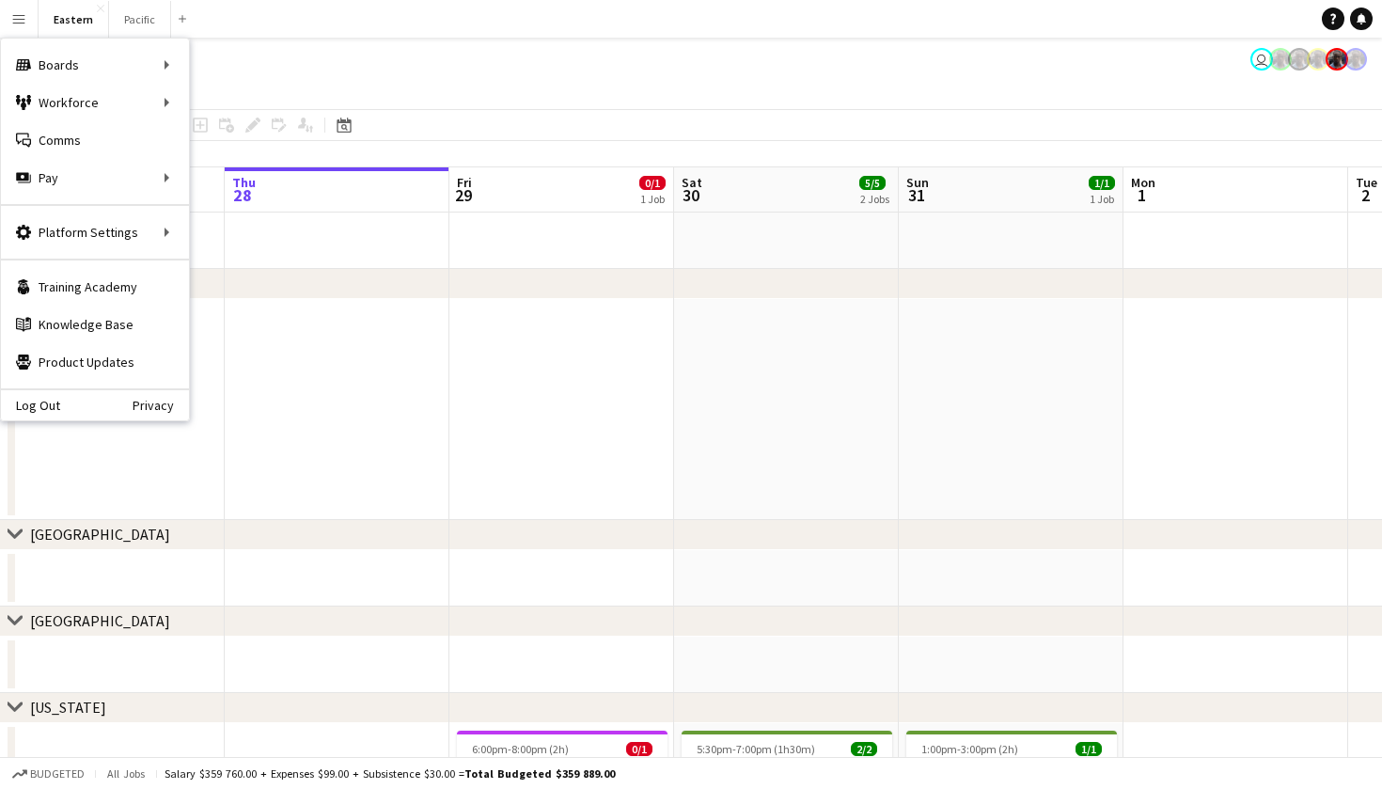
click at [515, 412] on app-date-cell at bounding box center [561, 409] width 225 height 221
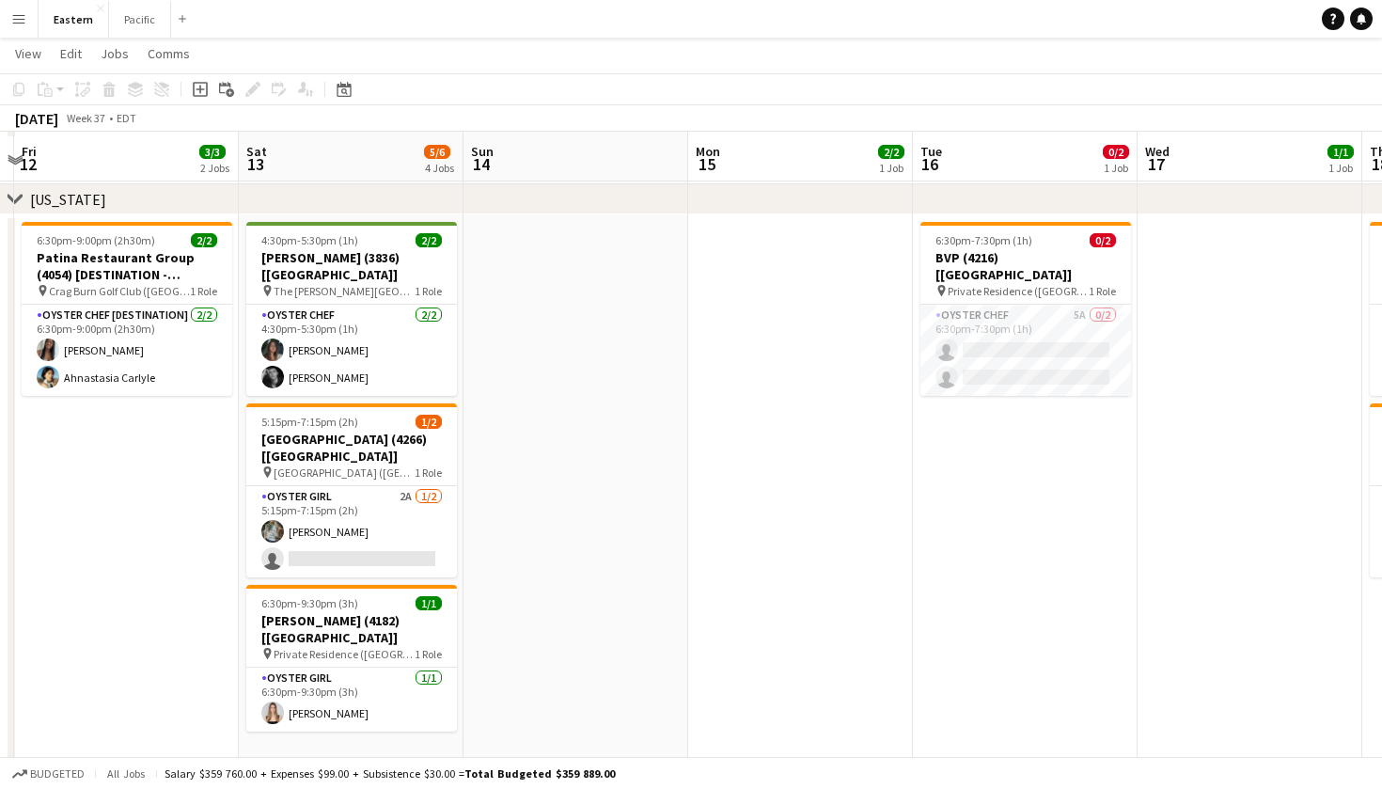
scroll to position [648, 0]
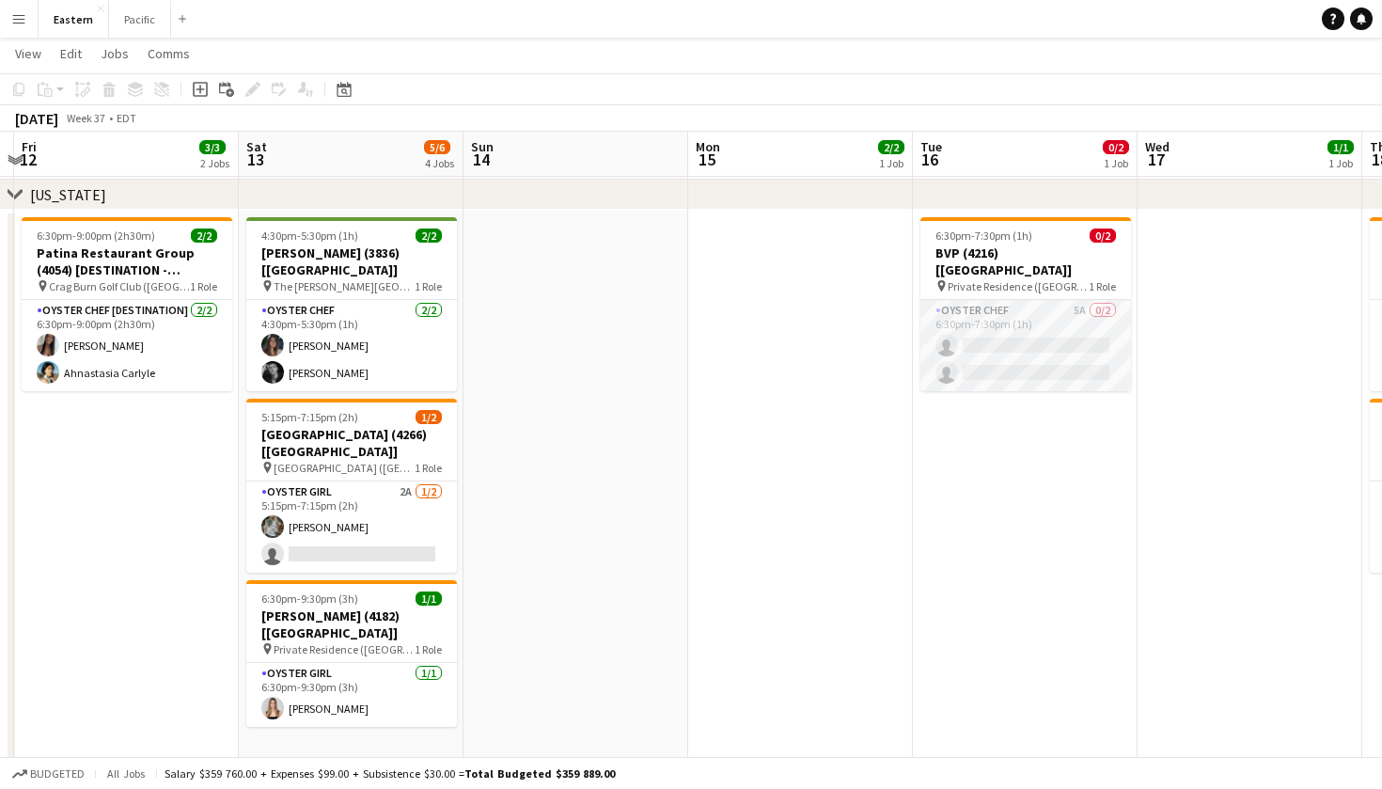
click at [1080, 312] on app-card-role "Oyster Chef 5A 0/2 6:30pm-7:30pm (1h) single-neutral-actions single-neutral-act…" at bounding box center [1026, 345] width 211 height 91
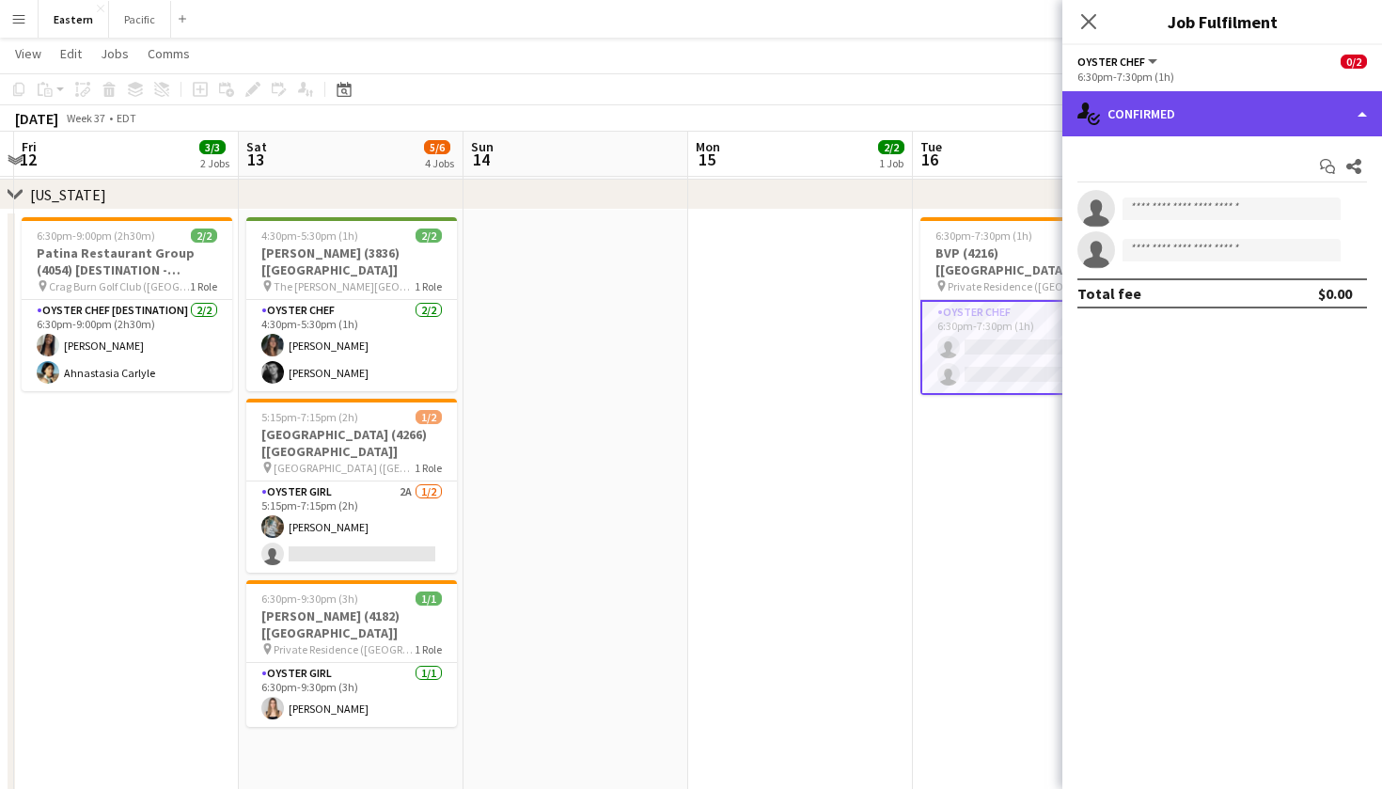
click at [1274, 111] on div "single-neutral-actions-check-2 Confirmed" at bounding box center [1223, 113] width 320 height 45
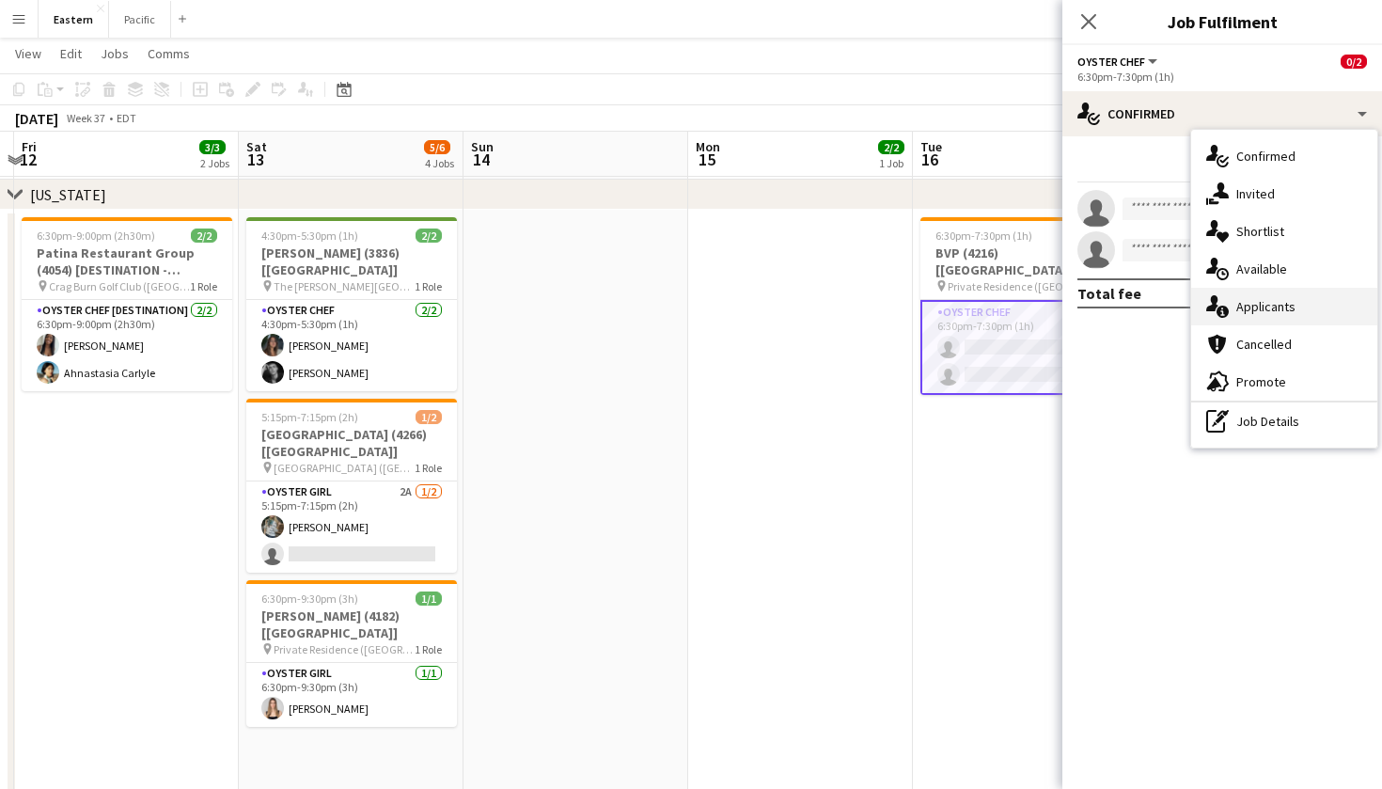
click at [1281, 304] on div "single-neutral-actions-information Applicants" at bounding box center [1284, 307] width 186 height 38
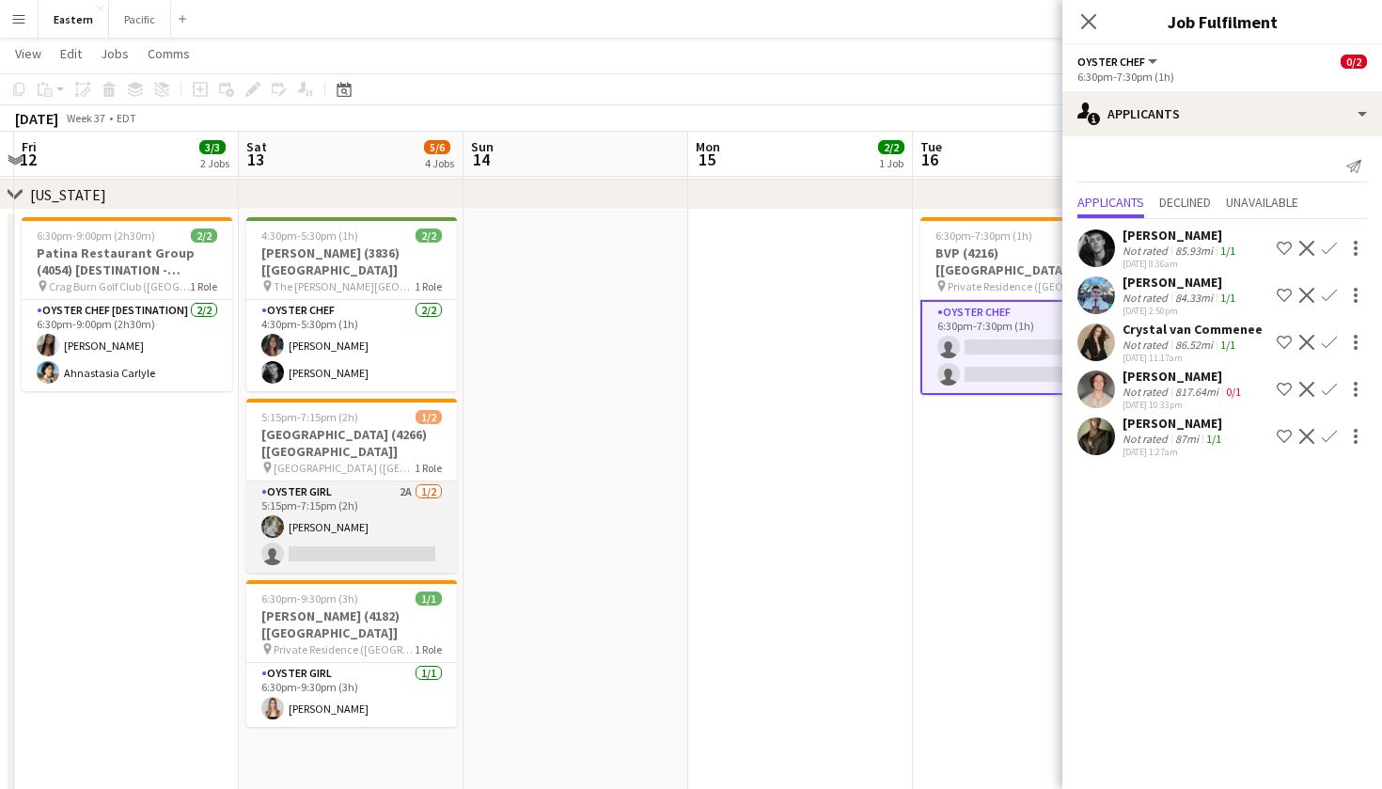
click at [417, 482] on app-card-role "Oyster Girl 2A 1/2 5:15pm-7:15pm (2h) Brooke Anderson single-neutral-actions" at bounding box center [351, 526] width 211 height 91
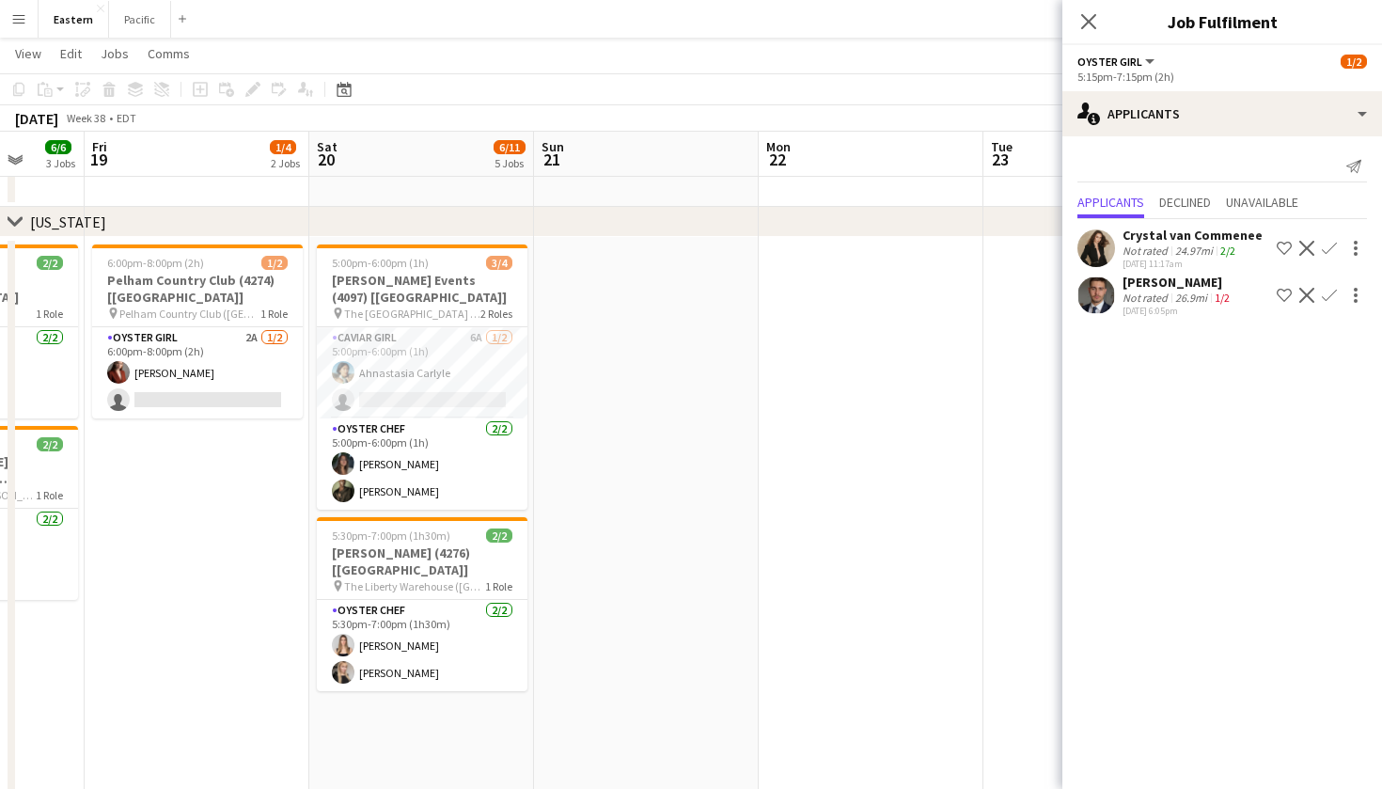
scroll to position [0, 578]
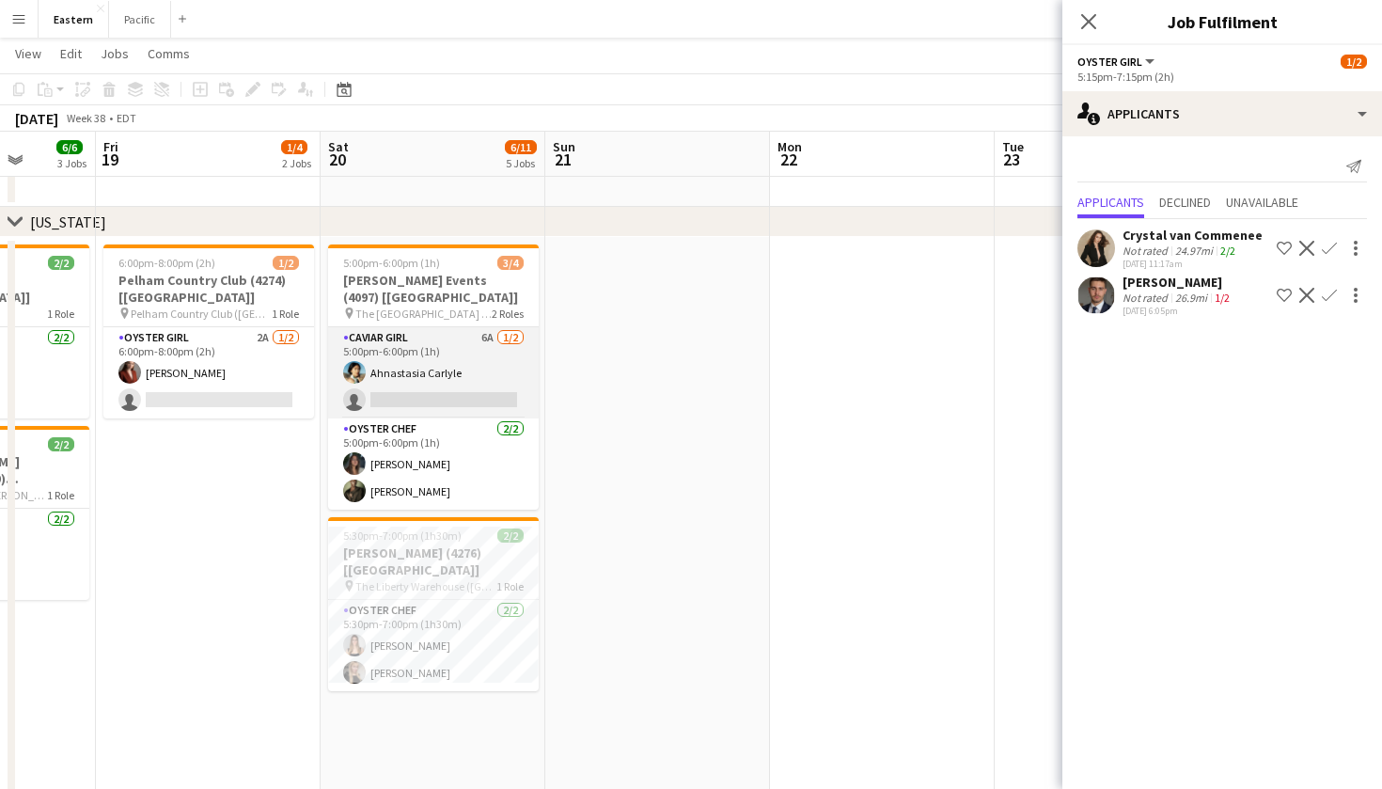
click at [471, 343] on app-card-role "Caviar Girl 6A 1/2 5:00pm-6:00pm (1h) Ahnastasia Carlyle single-neutral-actions" at bounding box center [433, 372] width 211 height 91
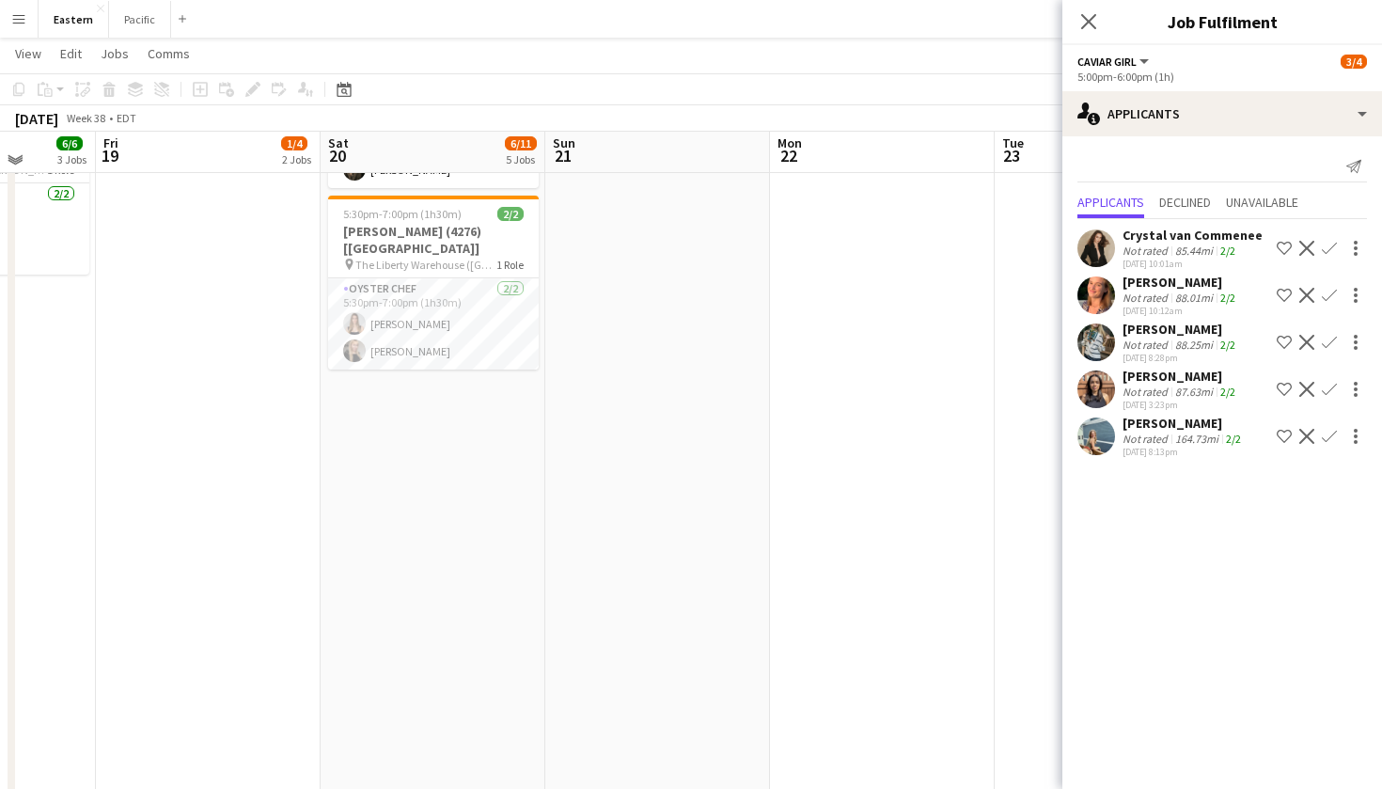
scroll to position [967, 0]
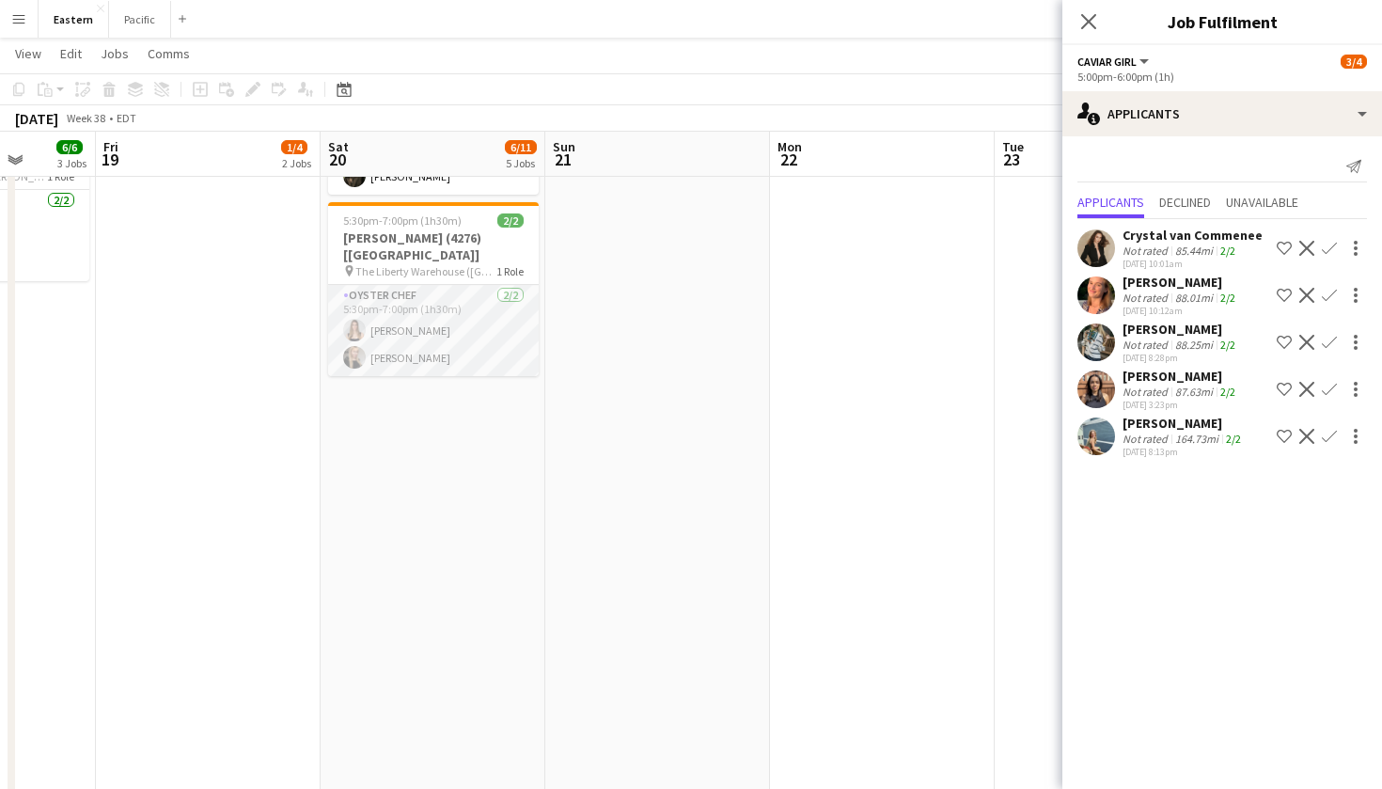
click at [493, 285] on app-card-role "Oyster Chef 2/2 5:30pm-7:00pm (1h30m) Diana Barbosa Da Silva Ronja Susi" at bounding box center [433, 330] width 211 height 91
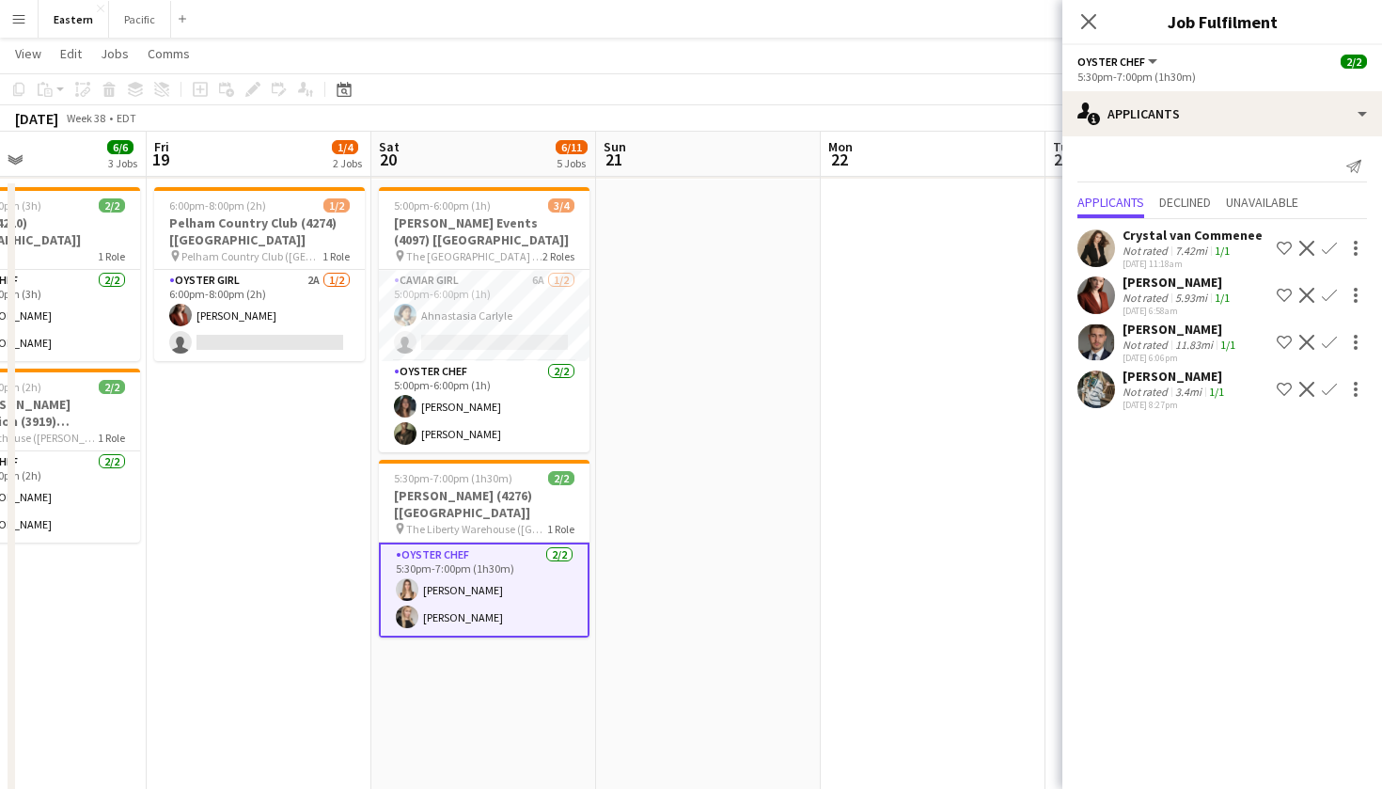
scroll to position [0, 520]
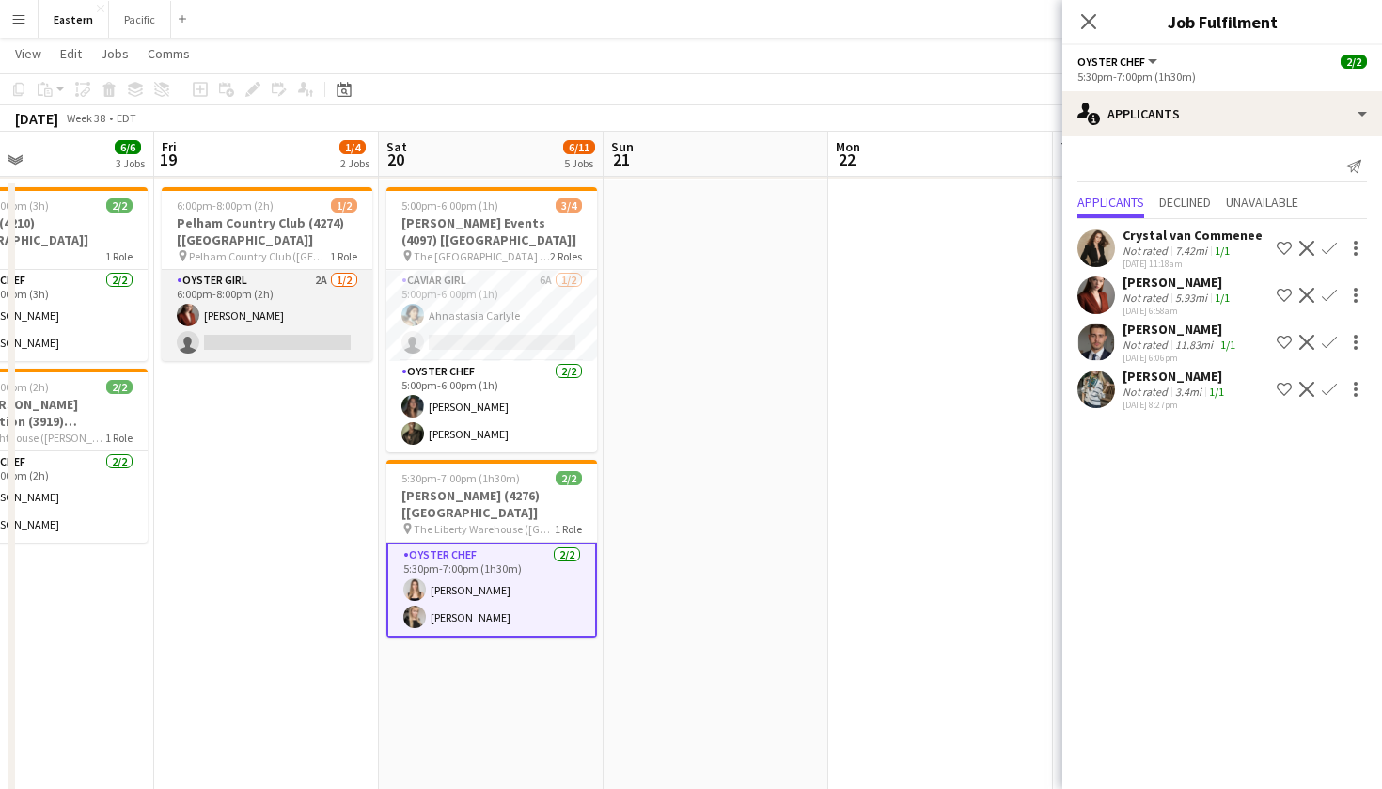
click at [291, 288] on app-card-role "Oyster Girl 2A 1/2 6:00pm-8:00pm (2h) Agnes Artych single-neutral-actions" at bounding box center [267, 315] width 211 height 91
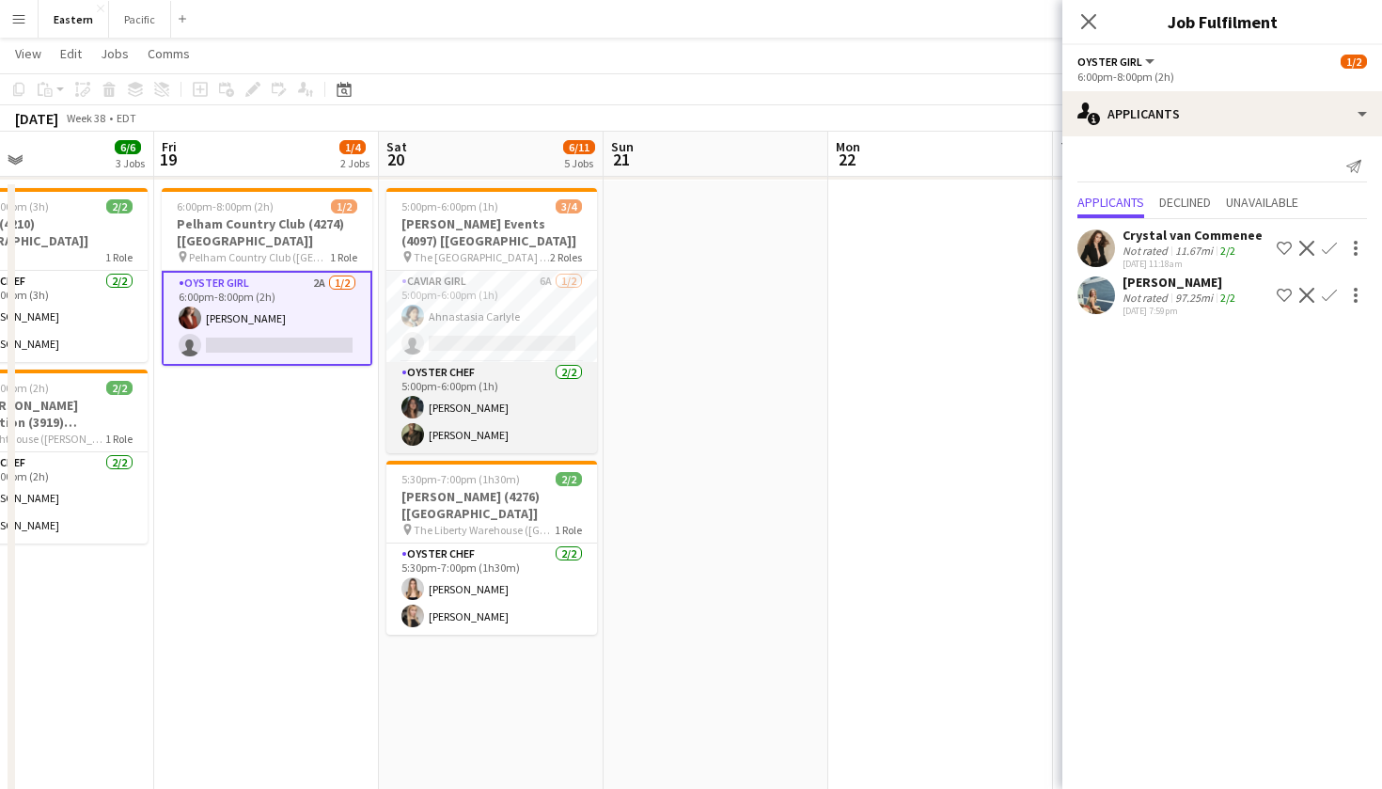
scroll to position [706, 0]
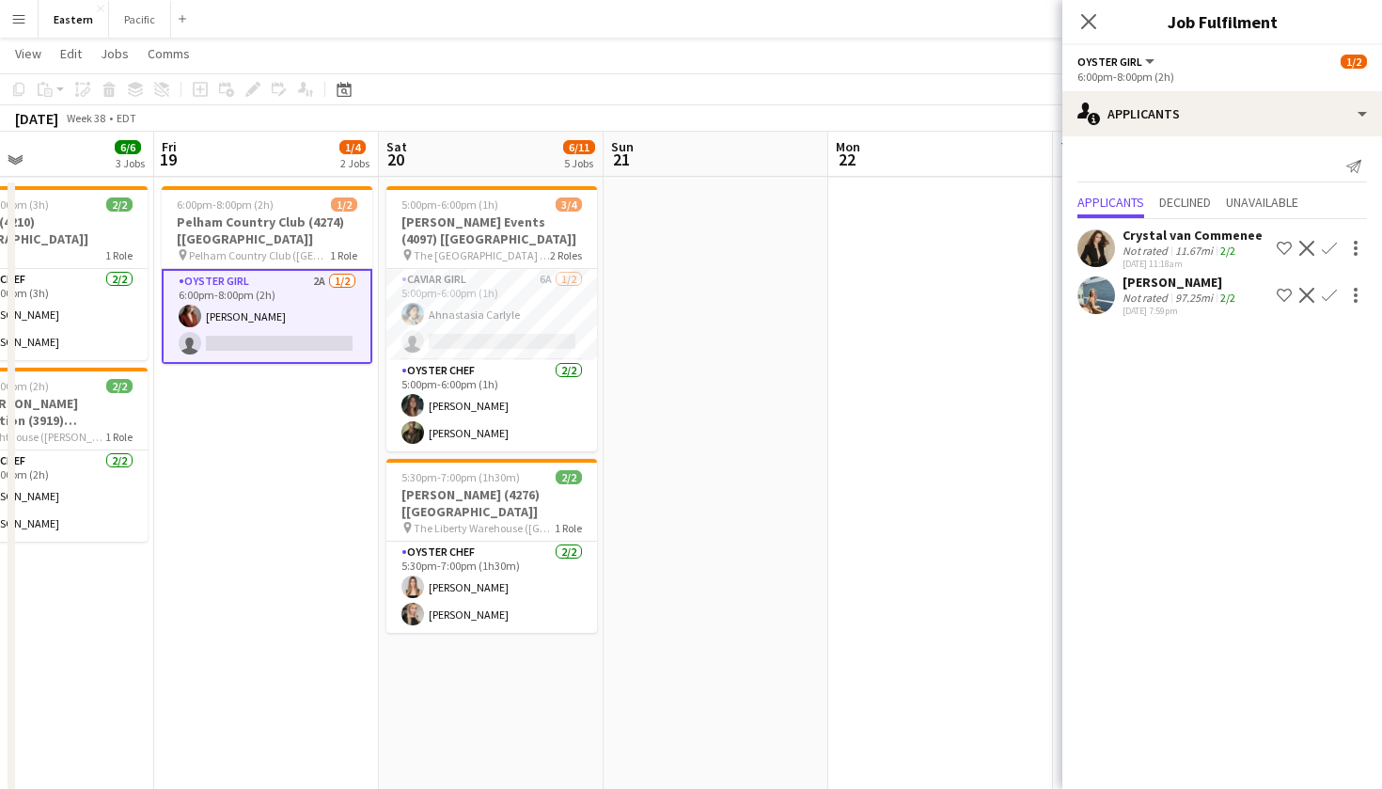
click at [325, 431] on app-date-cell "6:00pm-8:00pm (2h) 1/2 Pelham Country Club (4274) [NYC] pin Pelham Country Club…" at bounding box center [266, 719] width 225 height 1080
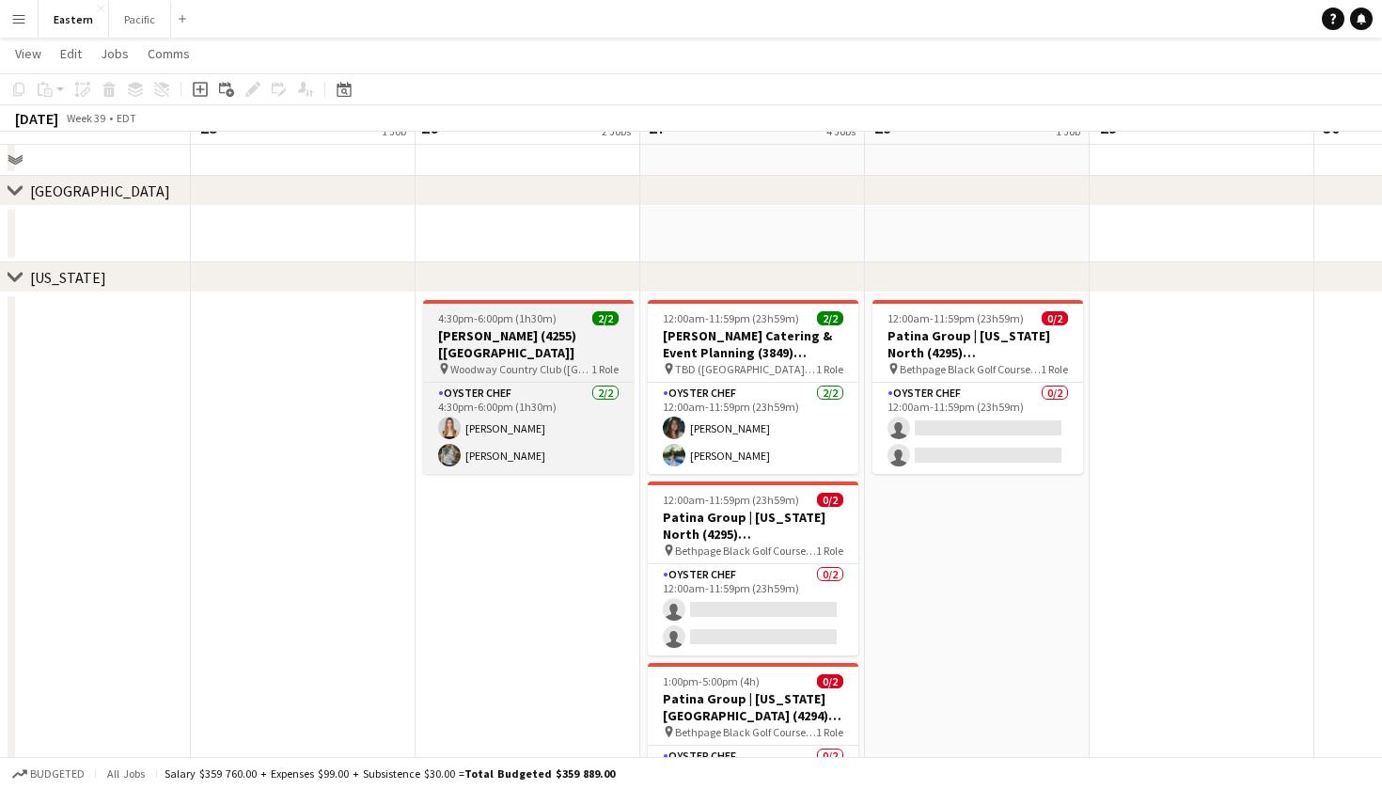
scroll to position [560, 0]
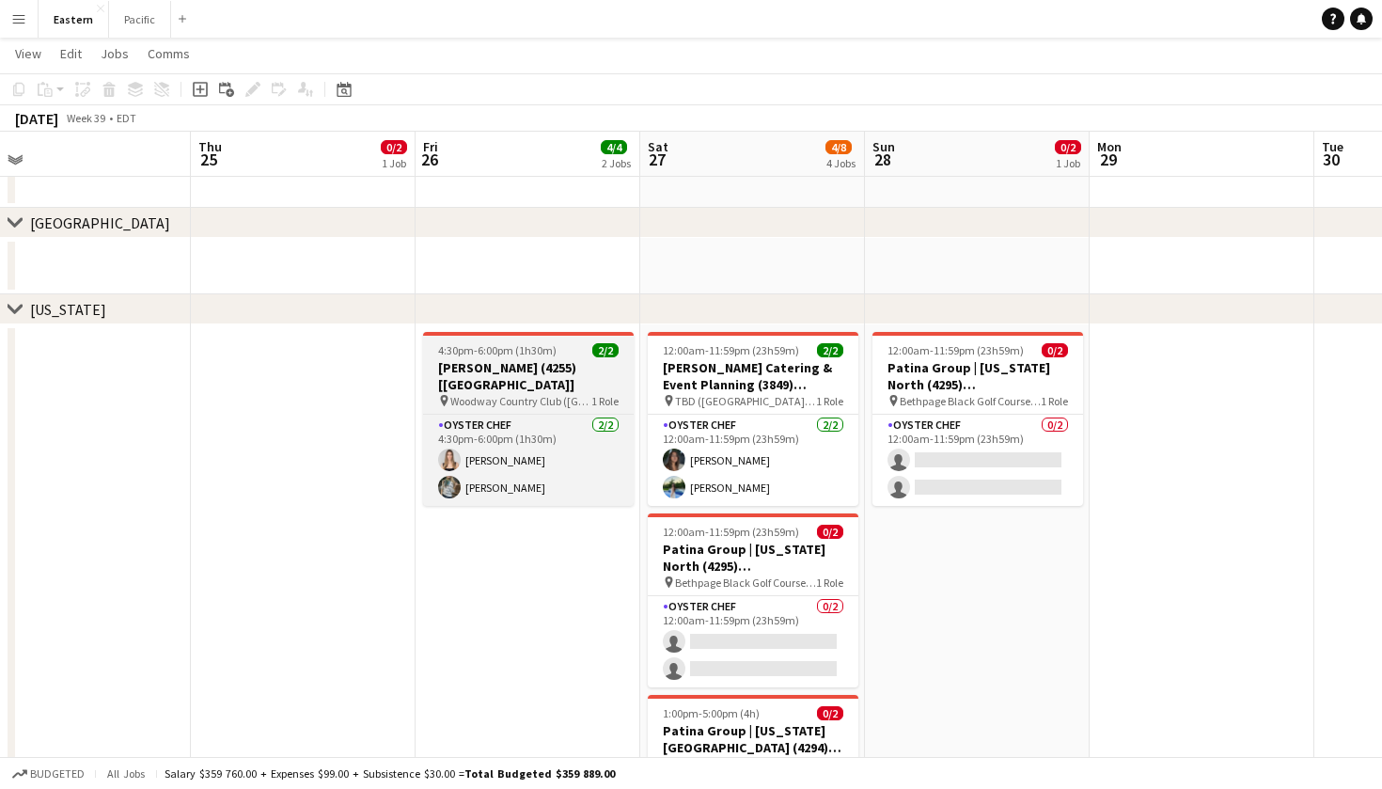
click at [569, 394] on span "Woodway Country Club (Darien, CT)" at bounding box center [520, 401] width 141 height 14
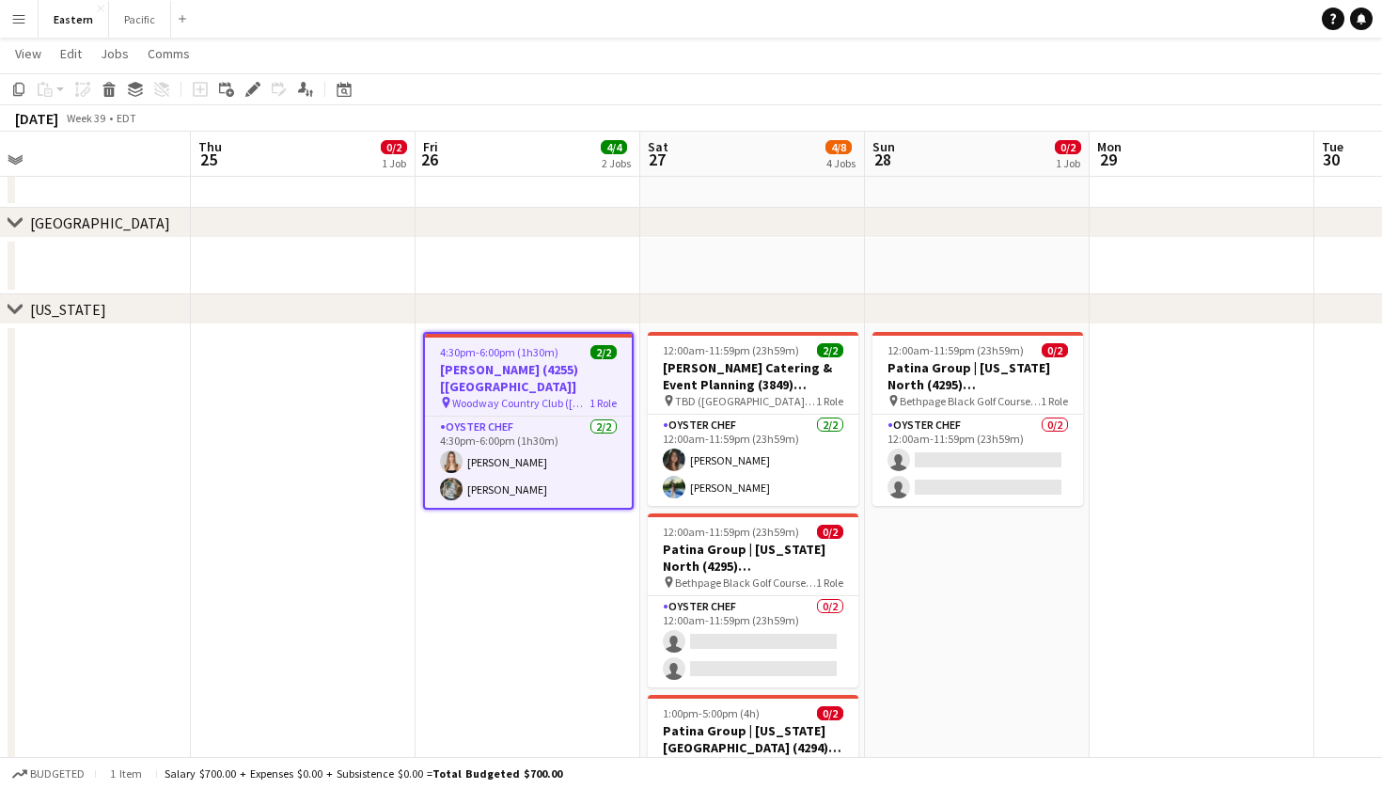
scroll to position [0, 934]
click at [254, 80] on div "Edit" at bounding box center [253, 89] width 23 height 23
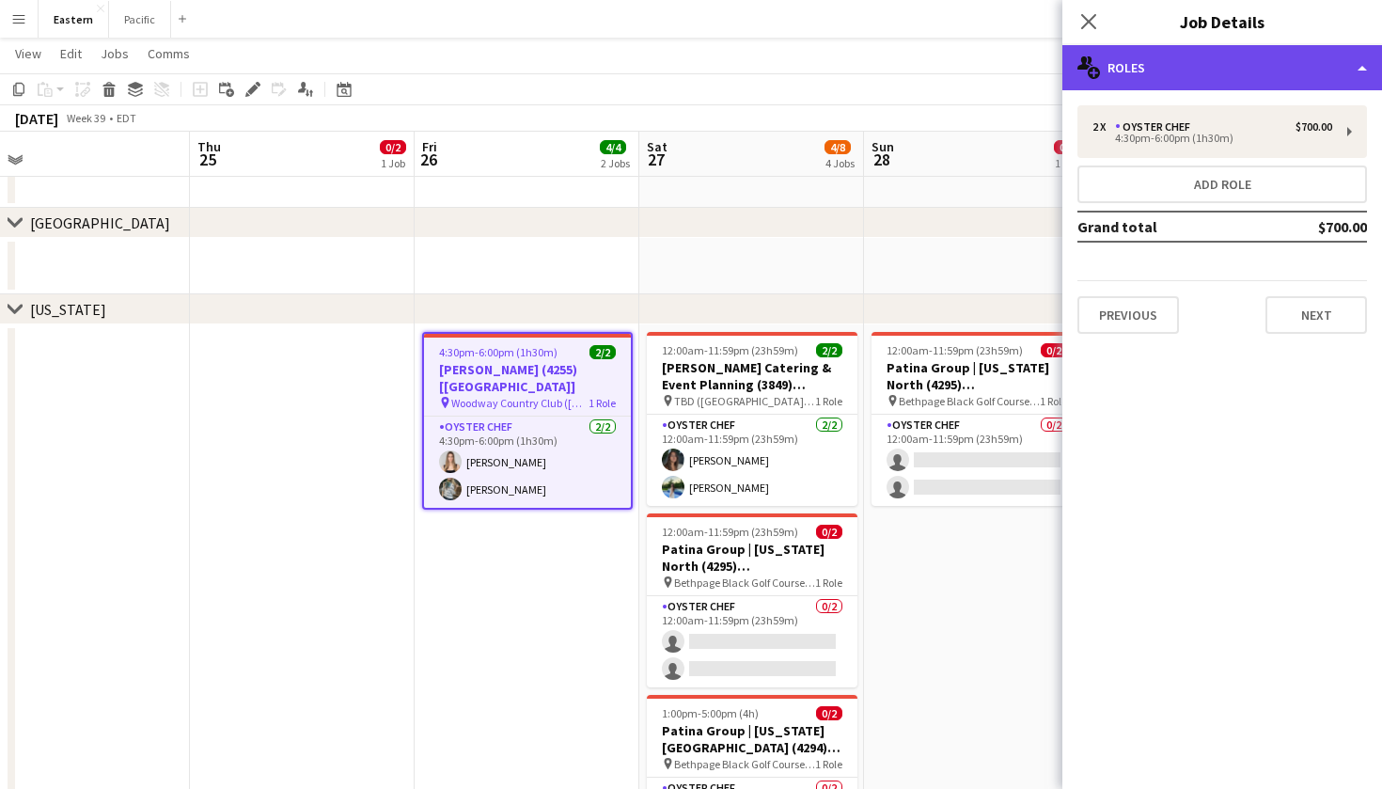
click at [1300, 70] on div "multiple-users-add Roles" at bounding box center [1223, 67] width 320 height 45
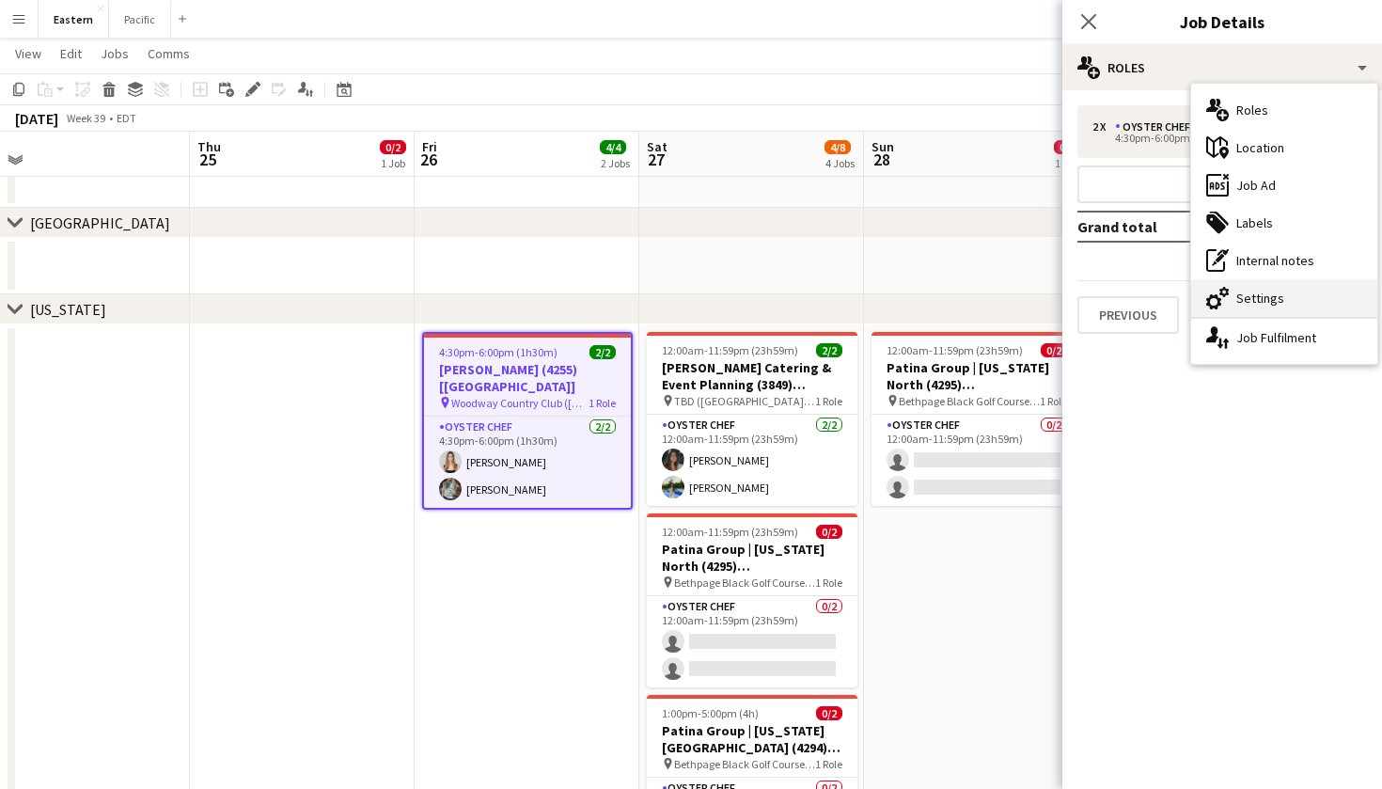
click at [1283, 294] on div "cog-double-3 Settings" at bounding box center [1284, 298] width 186 height 38
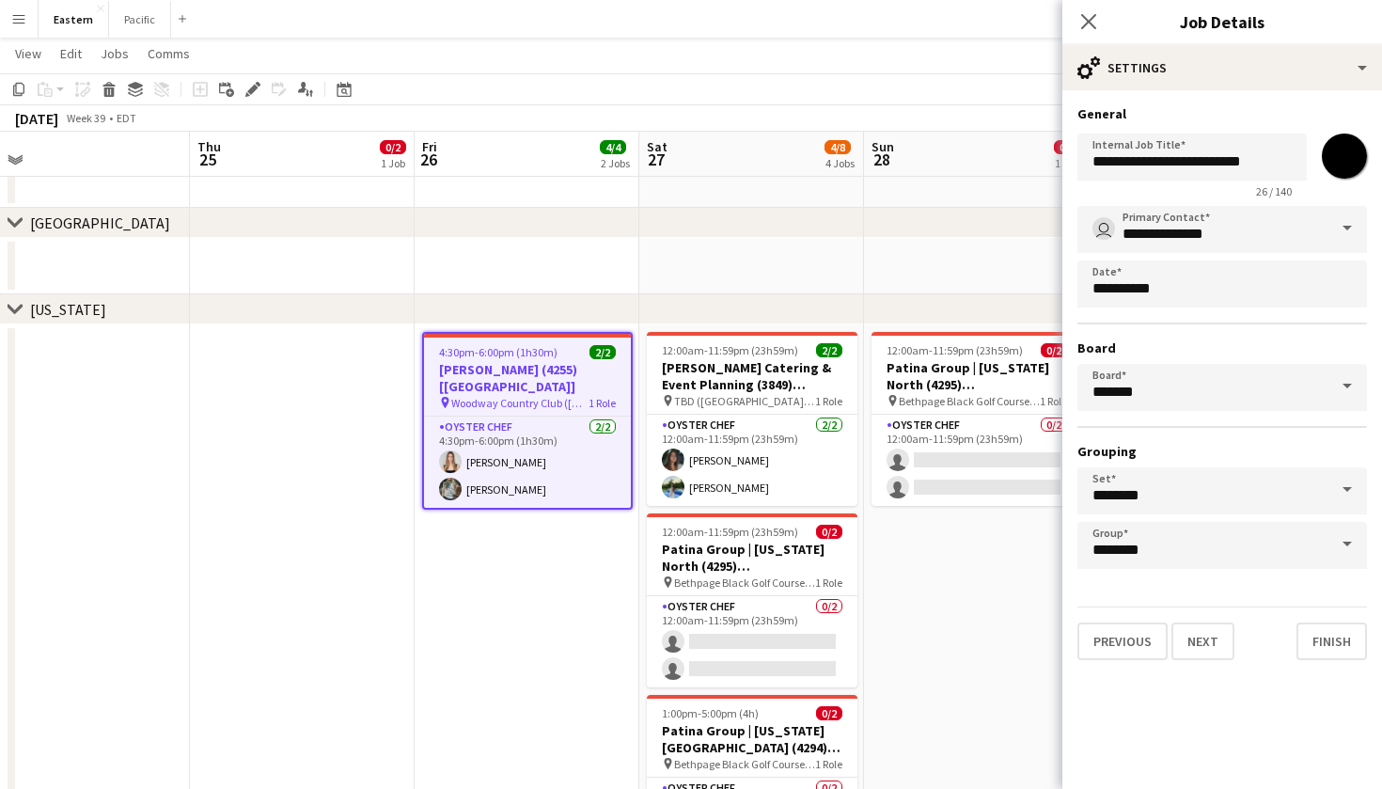
click at [1345, 159] on input "*******" at bounding box center [1345, 156] width 68 height 68
type input "*******"
click at [1087, 18] on icon "Close pop-in" at bounding box center [1088, 21] width 18 height 18
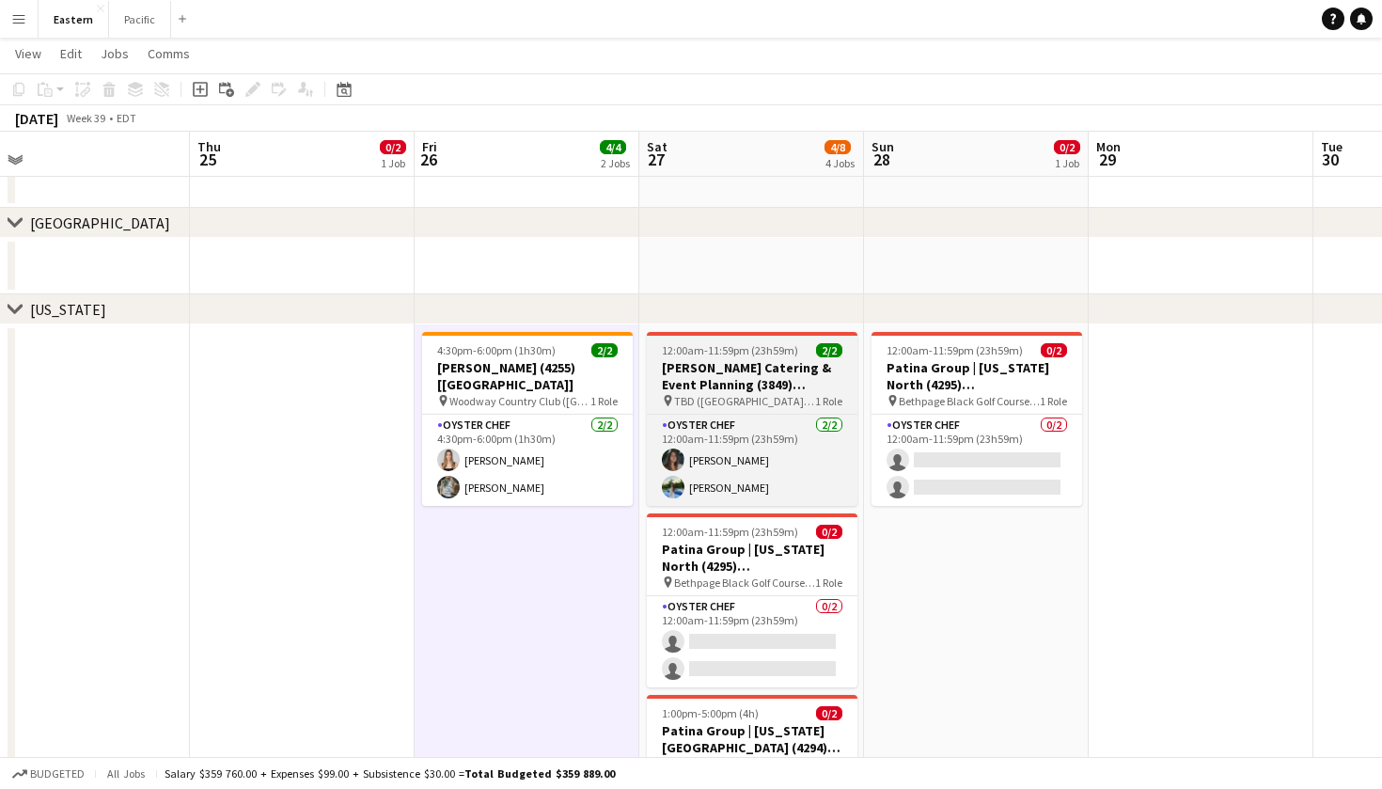
click at [788, 393] on div "pin TBD (Greenwich, CT) 1 Role" at bounding box center [752, 400] width 211 height 15
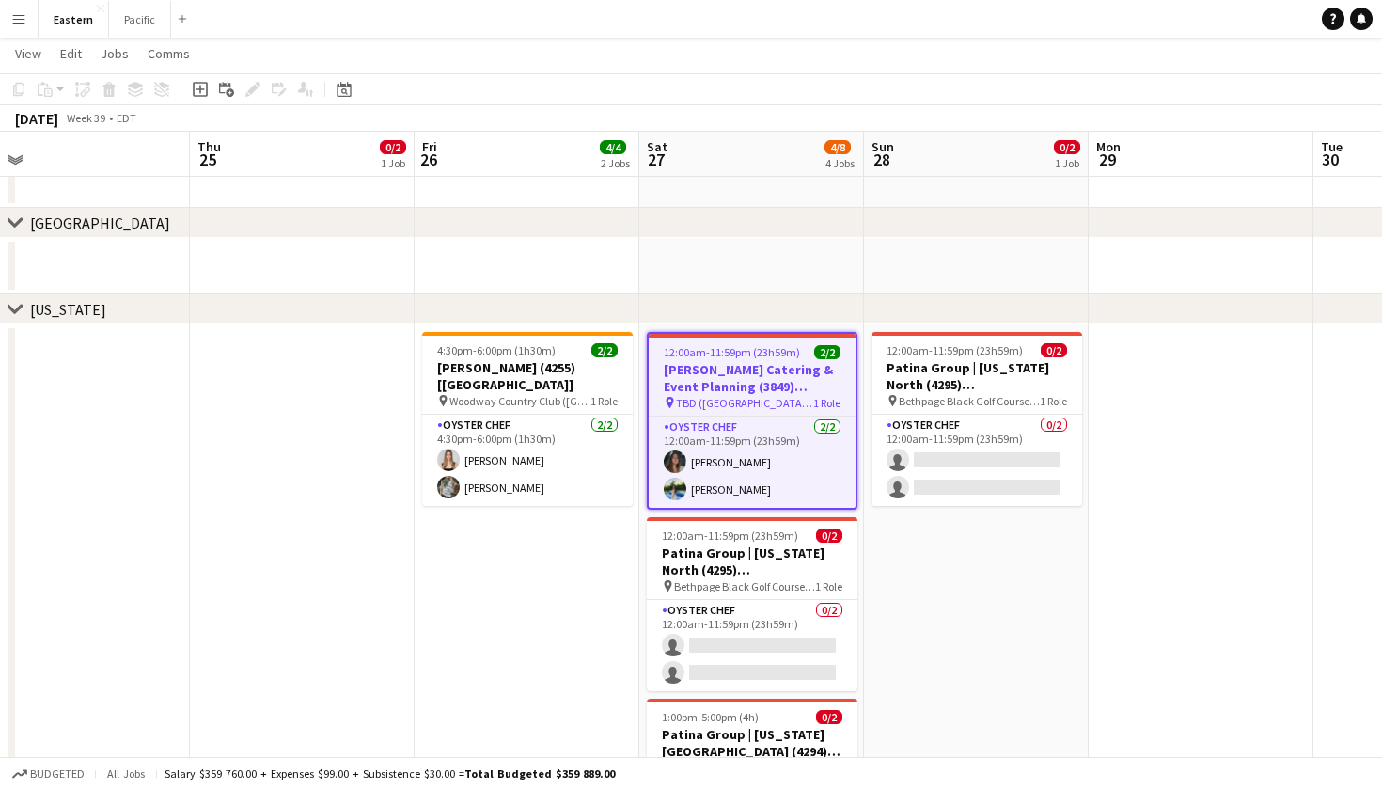
scroll to position [0, 937]
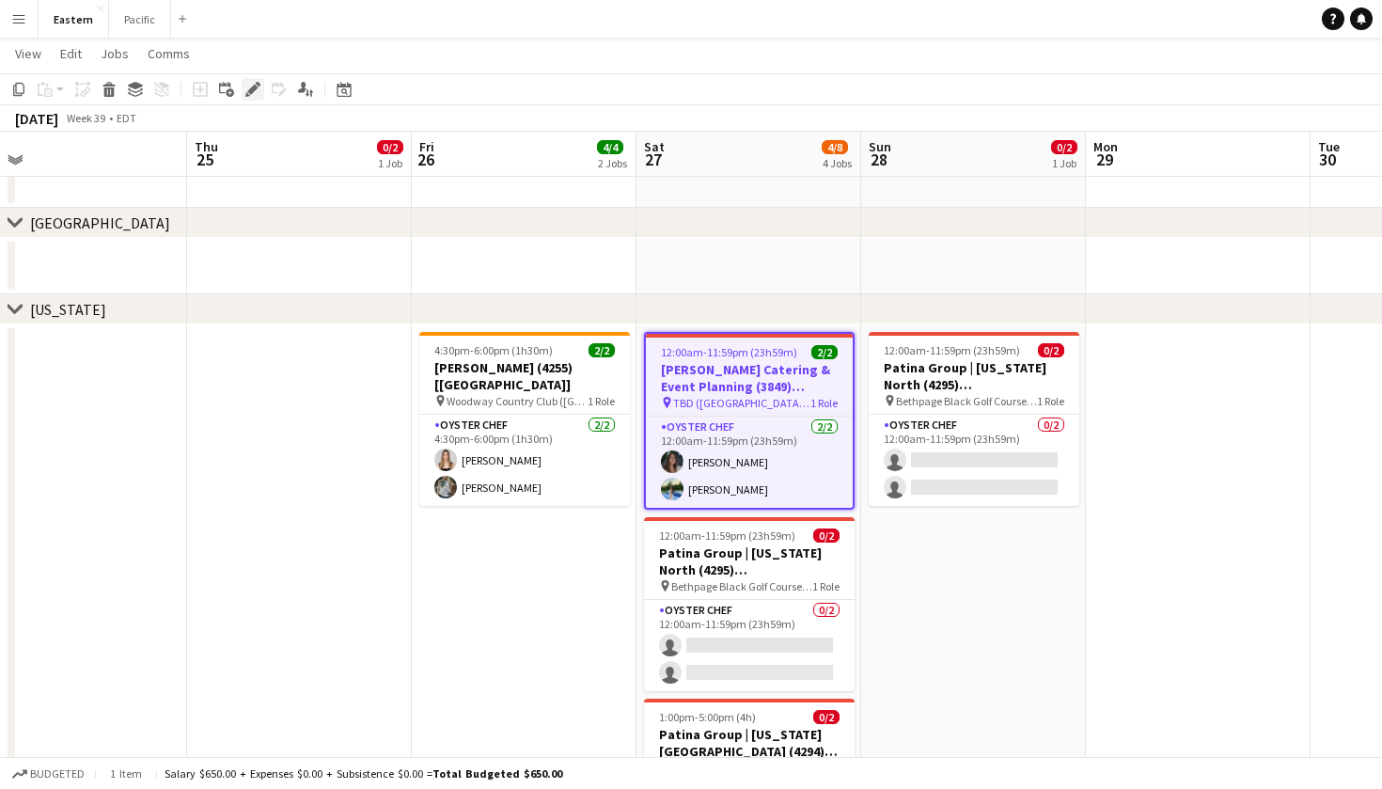
click at [258, 79] on div "Edit" at bounding box center [253, 89] width 23 height 23
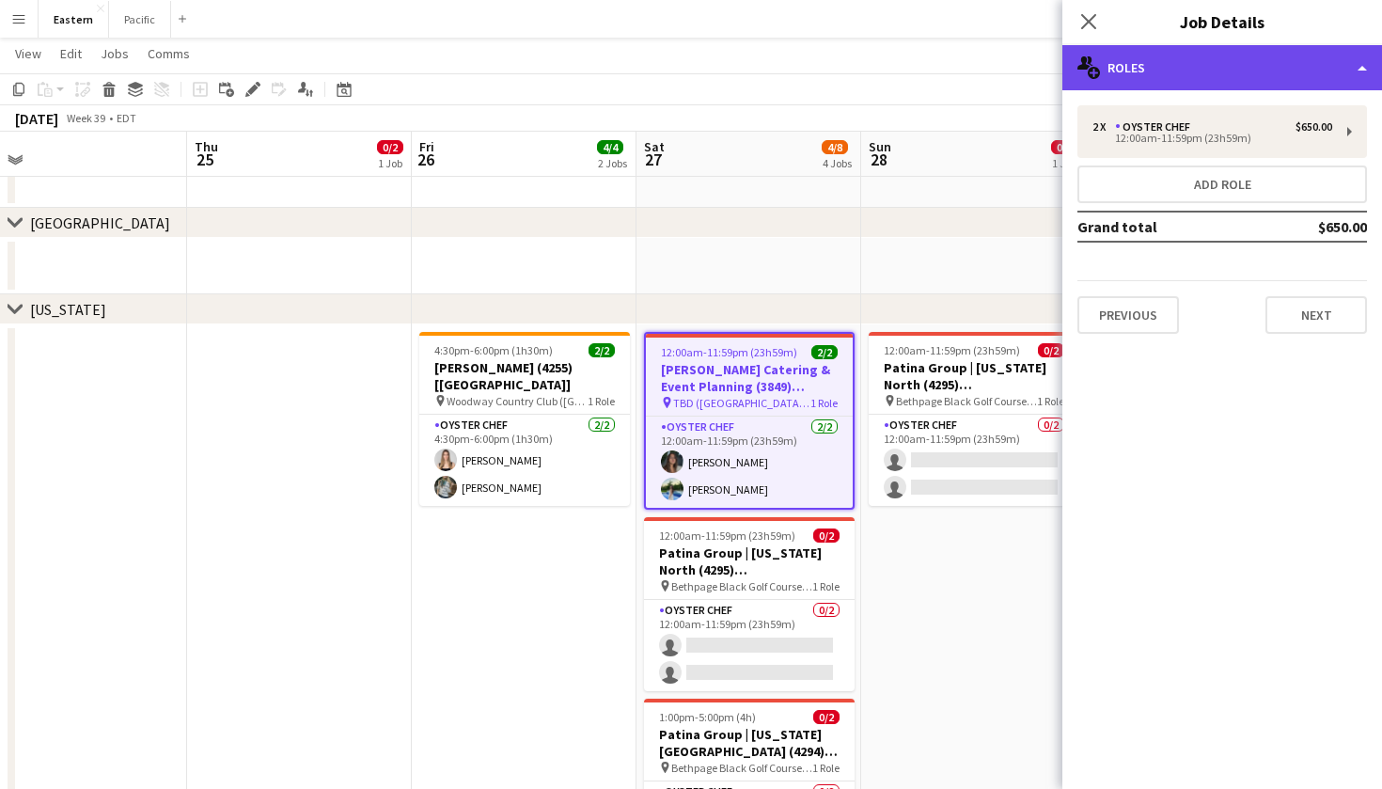
click at [1281, 73] on div "multiple-users-add Roles" at bounding box center [1223, 67] width 320 height 45
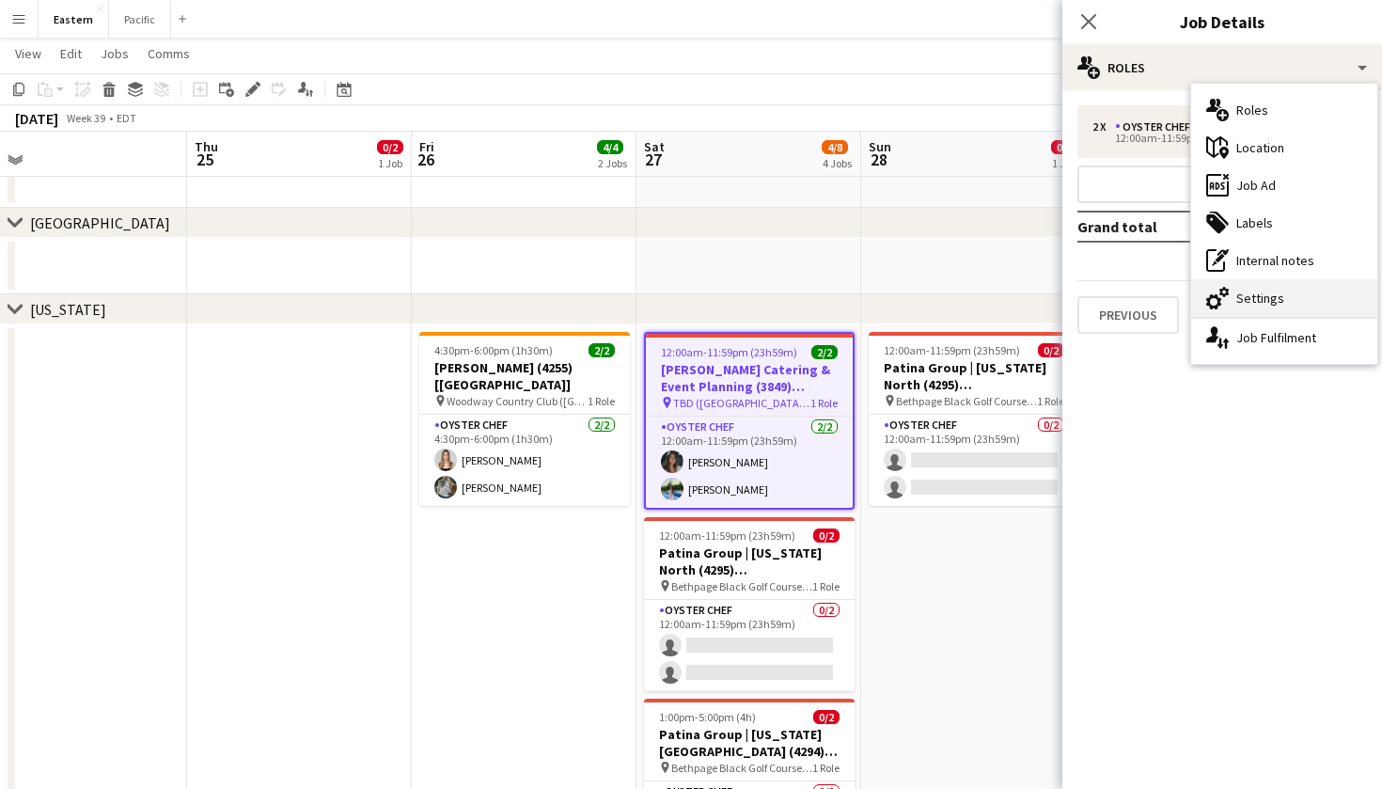
click at [1285, 299] on div "cog-double-3 Settings" at bounding box center [1284, 298] width 186 height 38
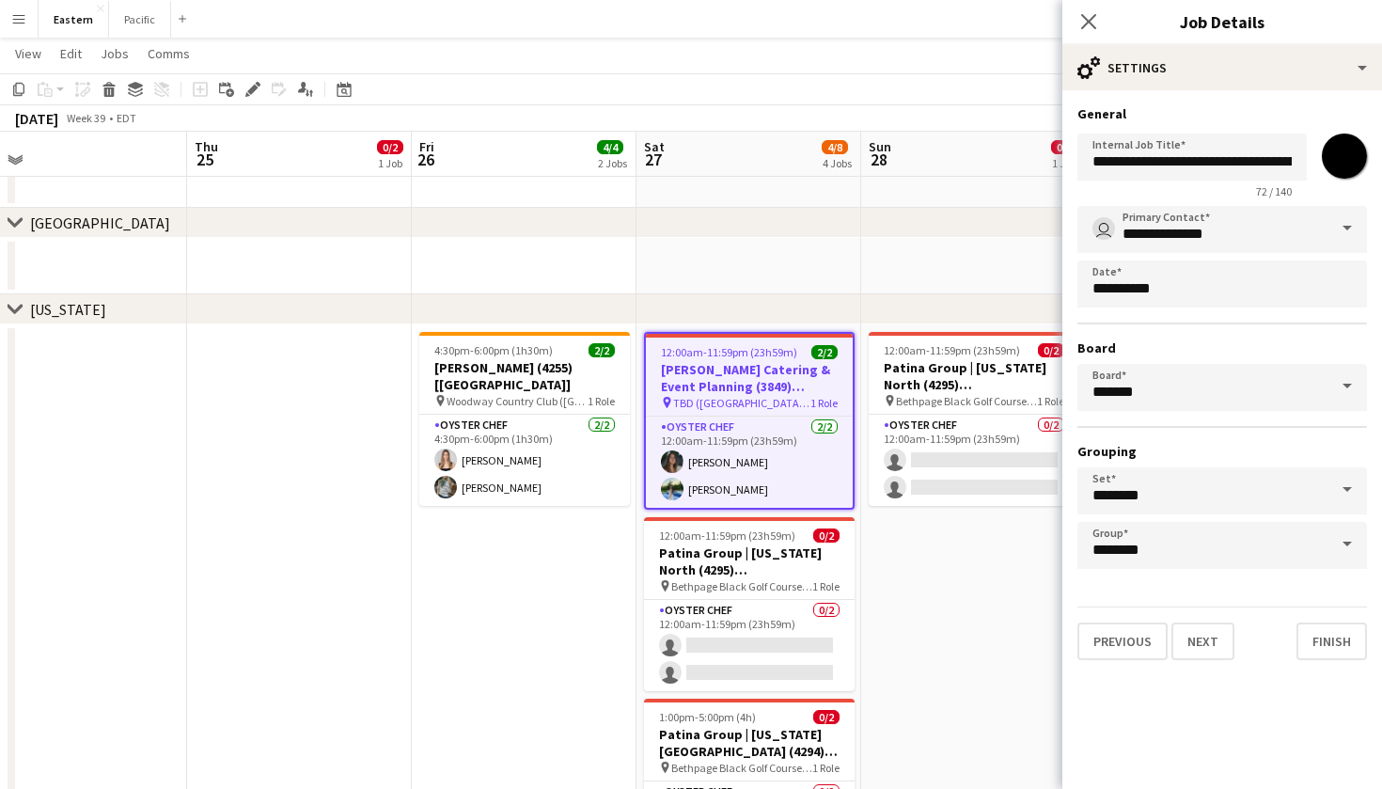
click at [1346, 145] on input "*******" at bounding box center [1345, 156] width 68 height 68
click at [1347, 153] on input "*******" at bounding box center [1345, 156] width 68 height 68
type input "*******"
click at [1080, 21] on icon "Close pop-in" at bounding box center [1088, 21] width 18 height 18
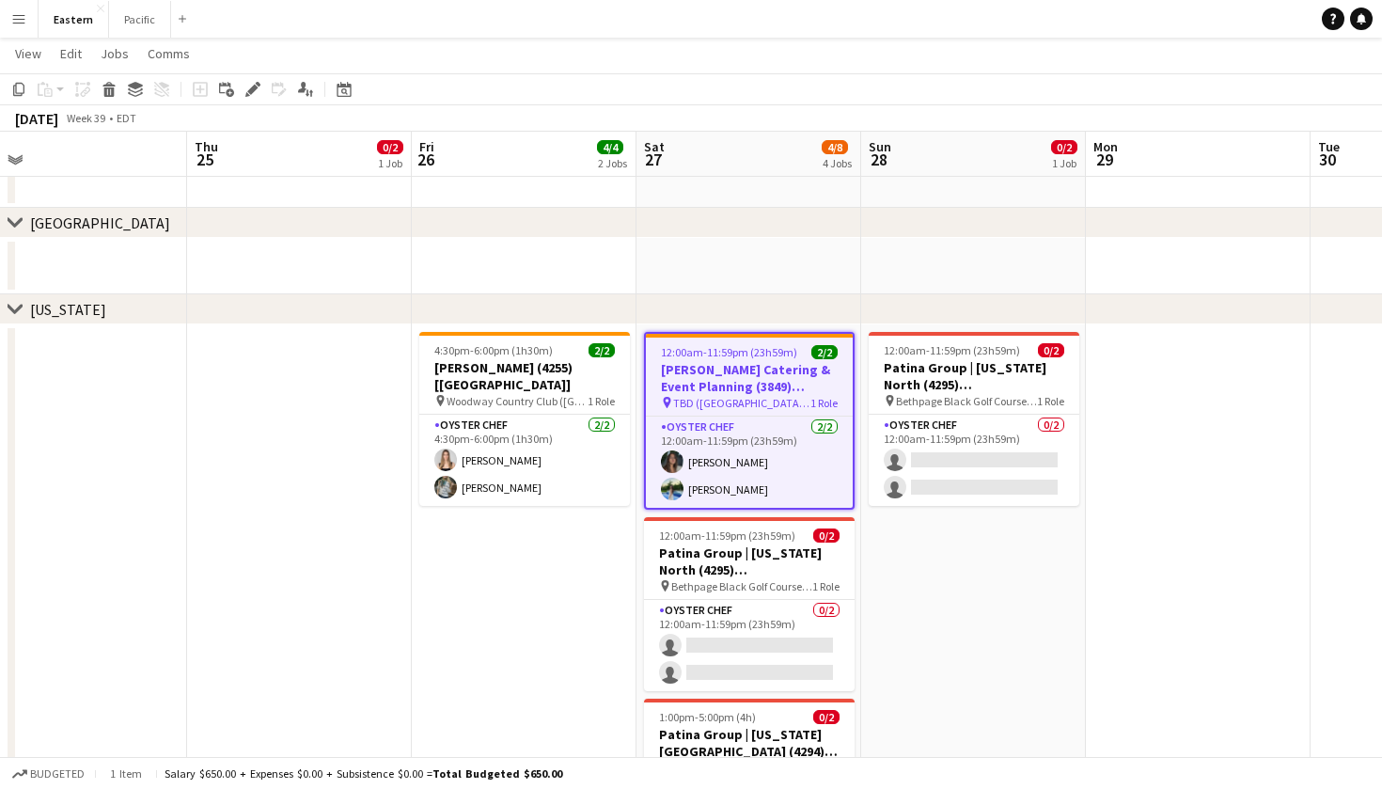
click at [815, 291] on app-date-cell at bounding box center [749, 266] width 225 height 56
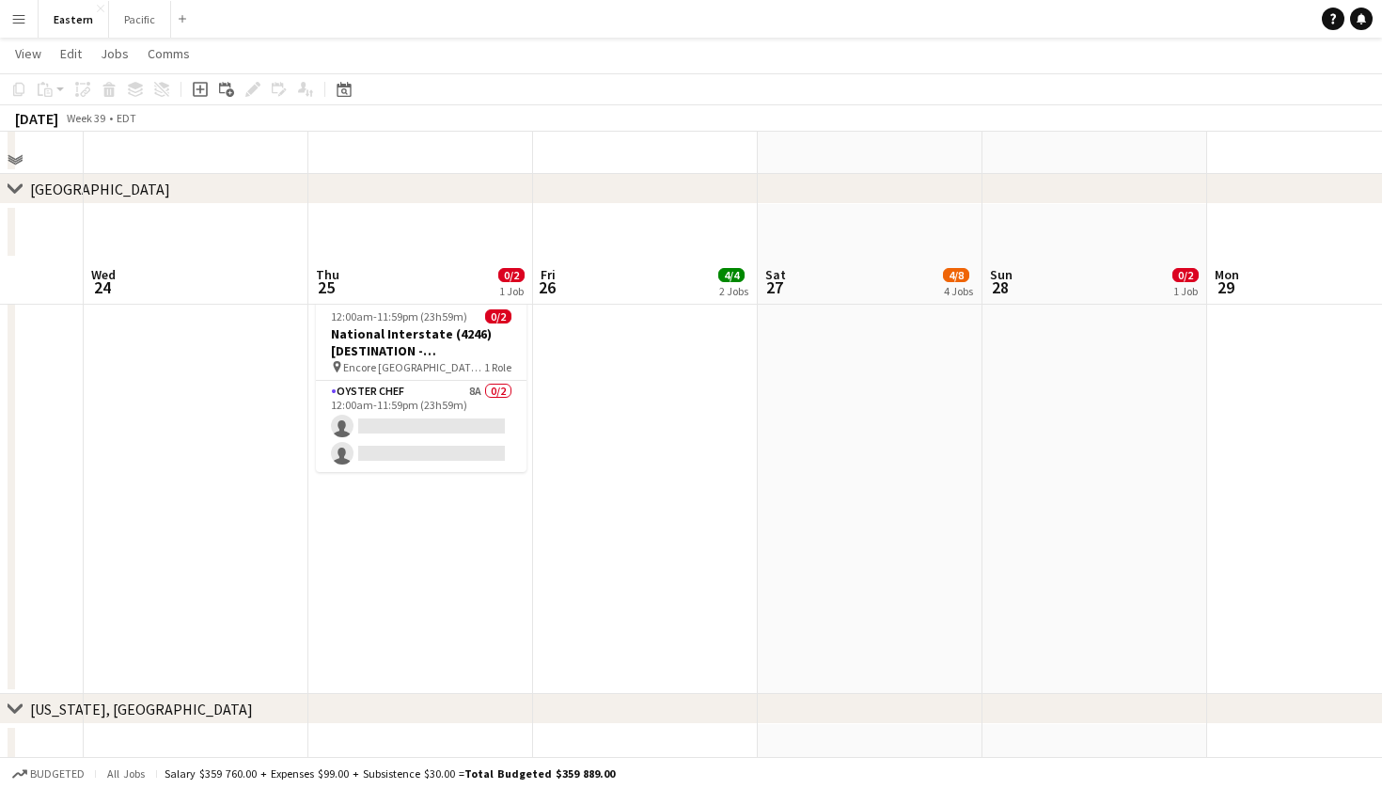
scroll to position [1733, 0]
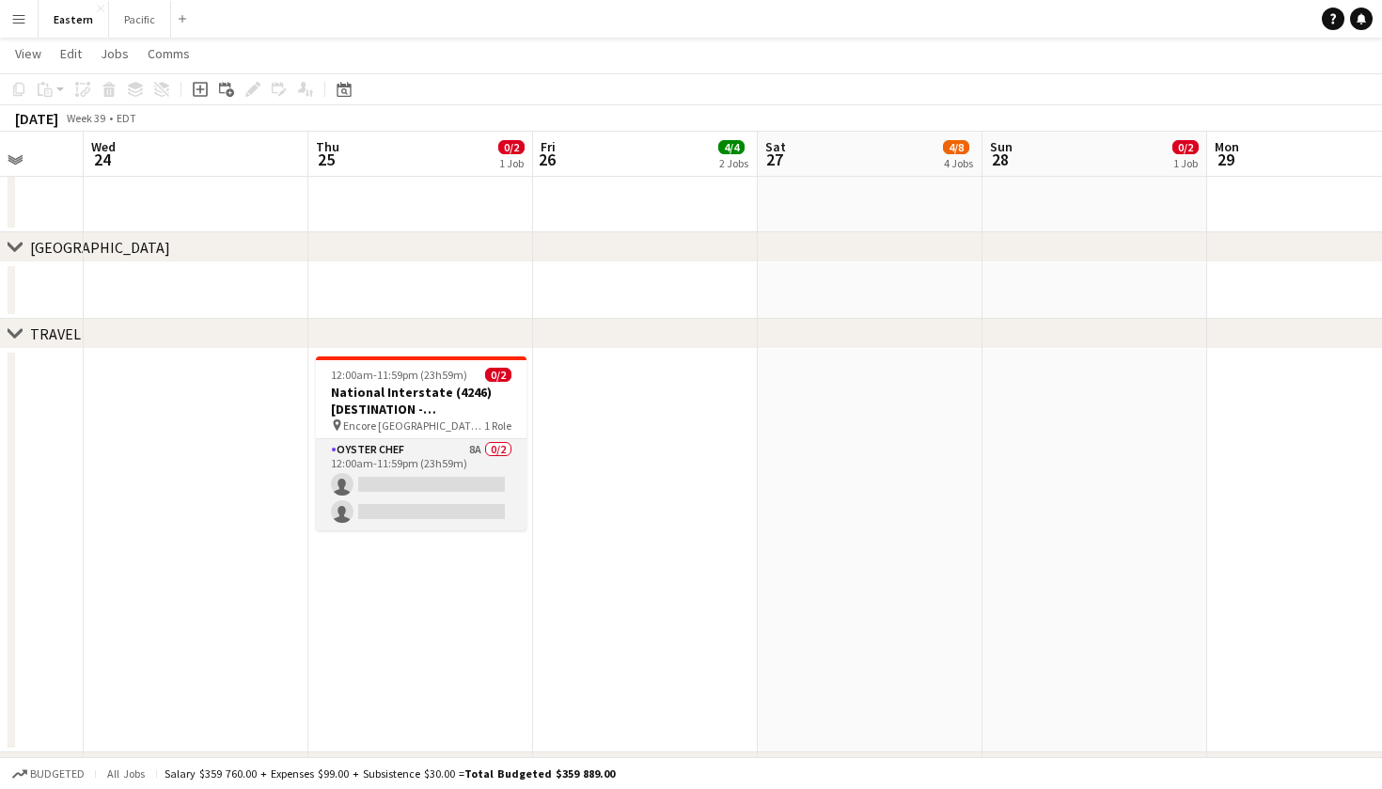
click at [440, 456] on app-card-role "Oyster Chef 8A 0/2 12:00am-11:59pm (23h59m) single-neutral-actions single-neutr…" at bounding box center [421, 484] width 211 height 91
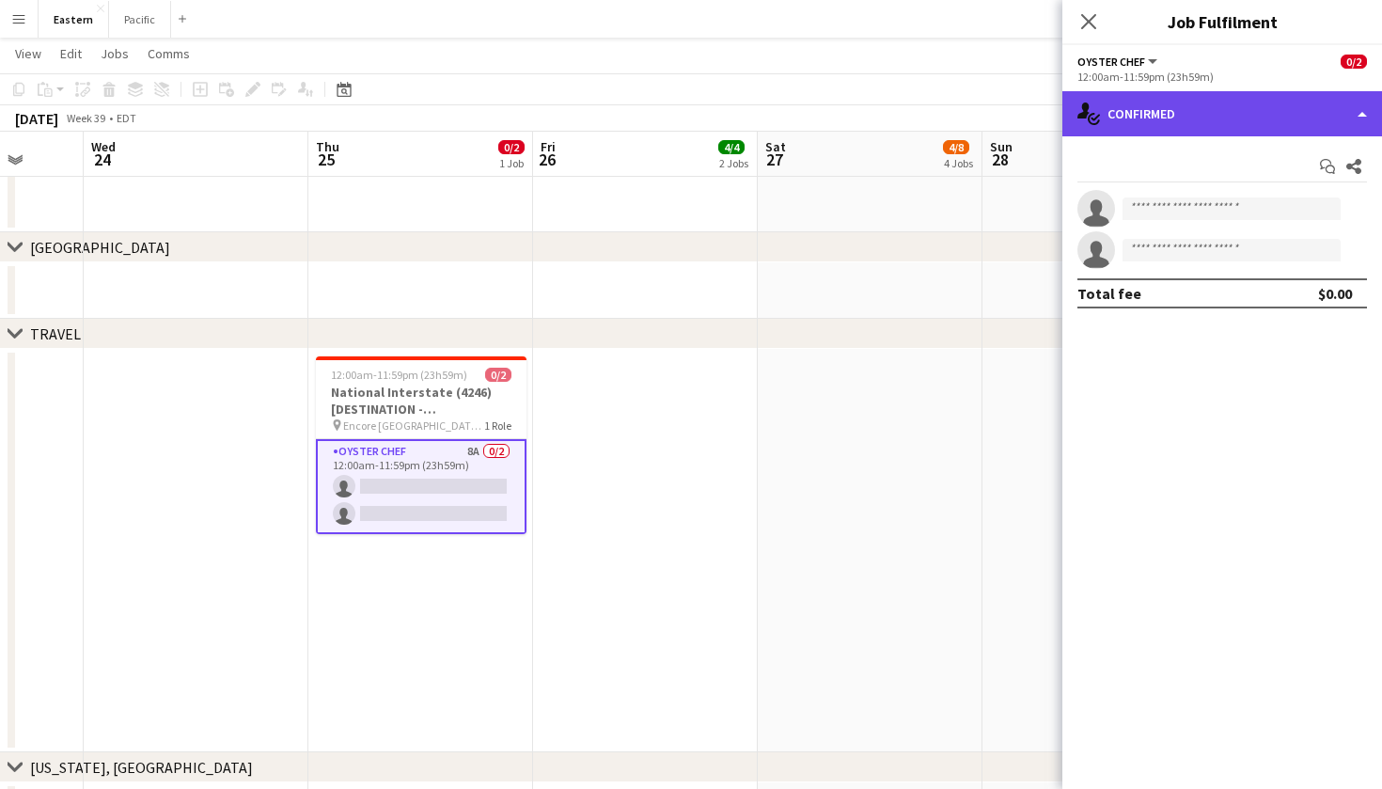
click at [1312, 114] on div "single-neutral-actions-check-2 Confirmed" at bounding box center [1223, 113] width 320 height 45
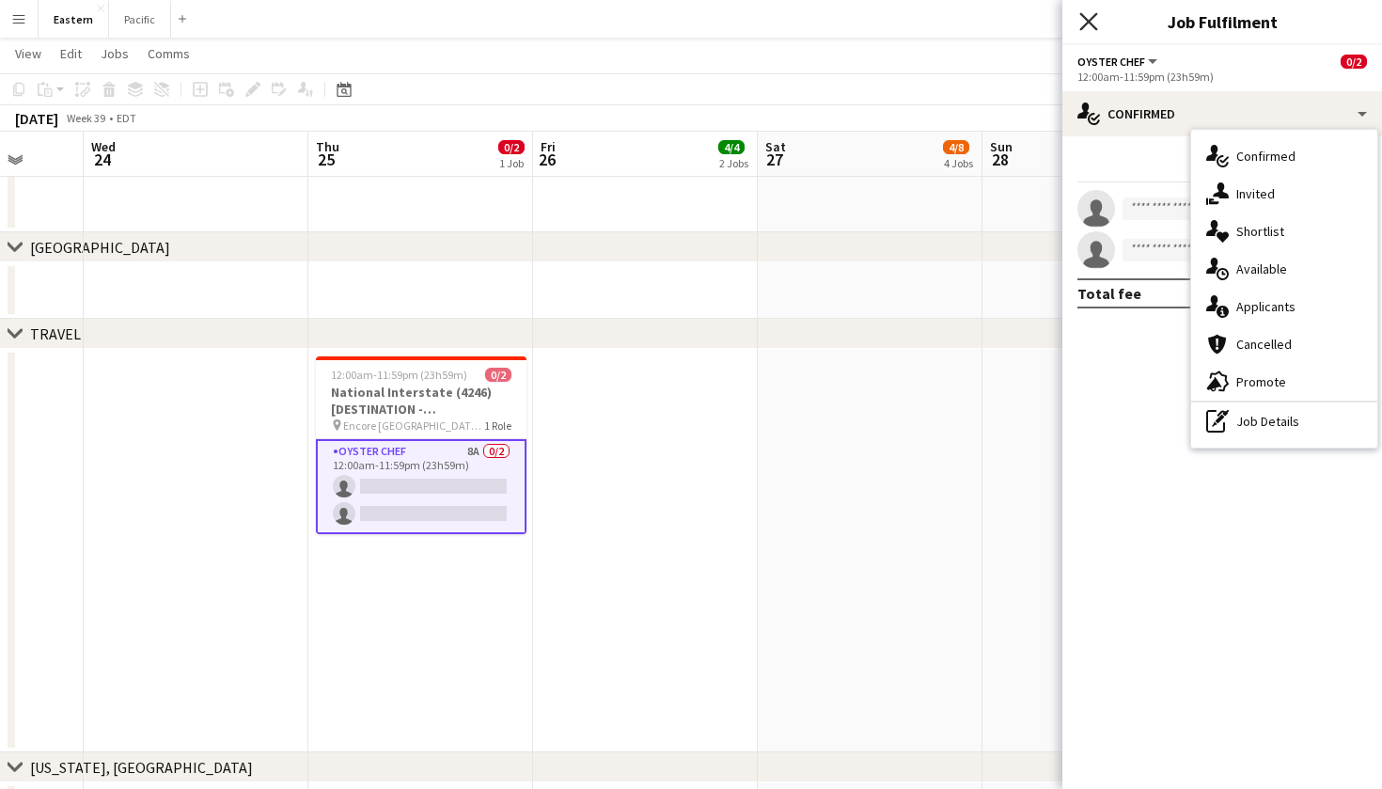
click at [1087, 21] on icon at bounding box center [1088, 21] width 18 height 18
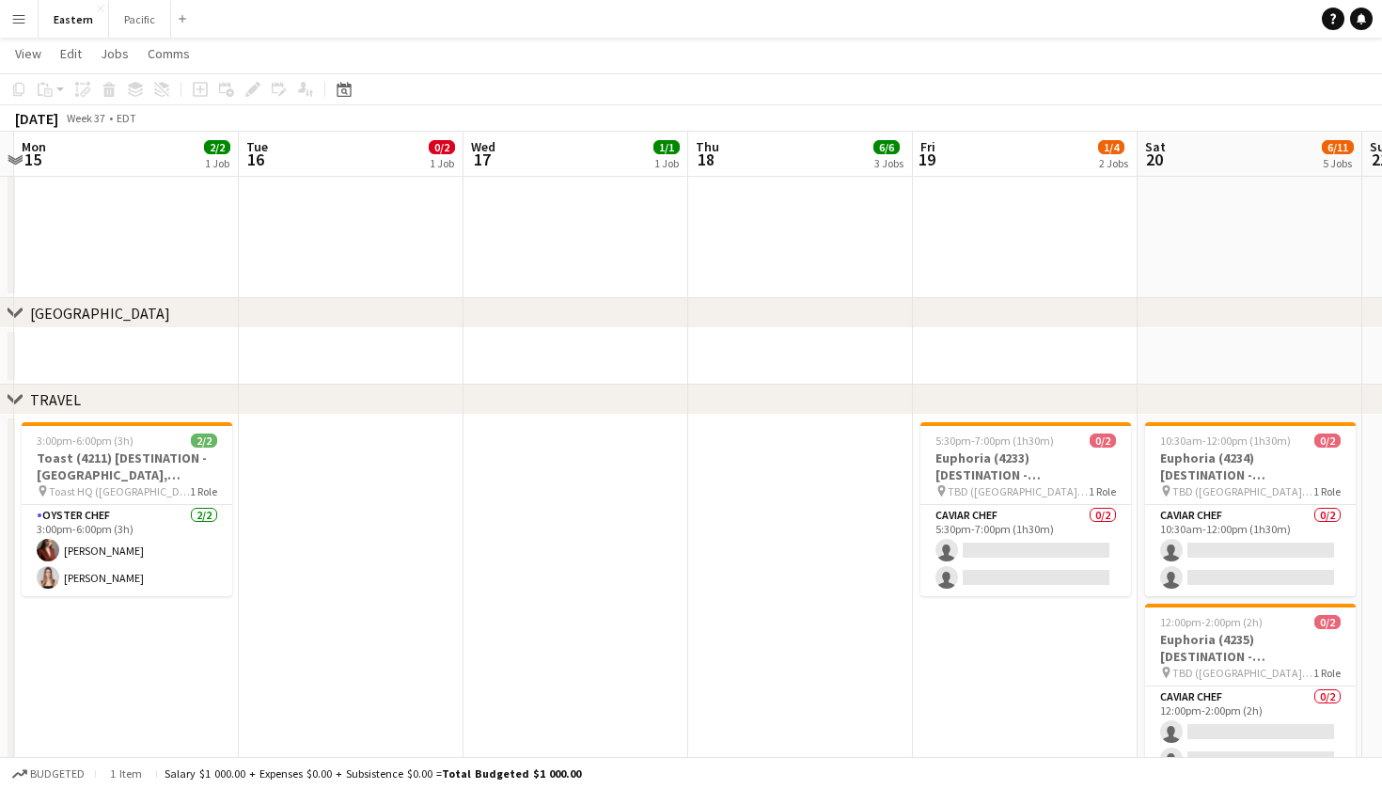
scroll to position [0, 661]
click at [17, 12] on app-icon "Menu" at bounding box center [18, 18] width 15 height 15
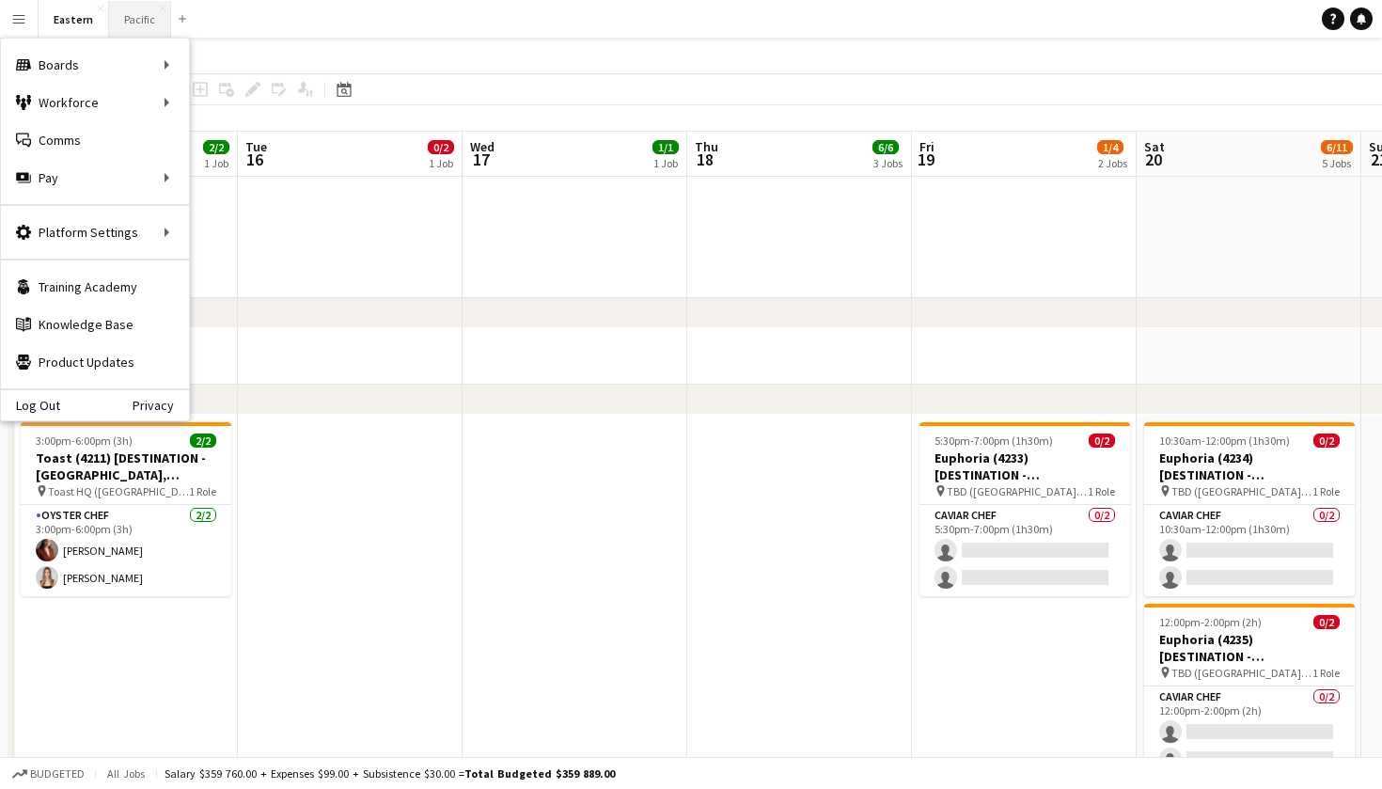
click at [134, 12] on button "Pacific Close" at bounding box center [140, 19] width 62 height 37
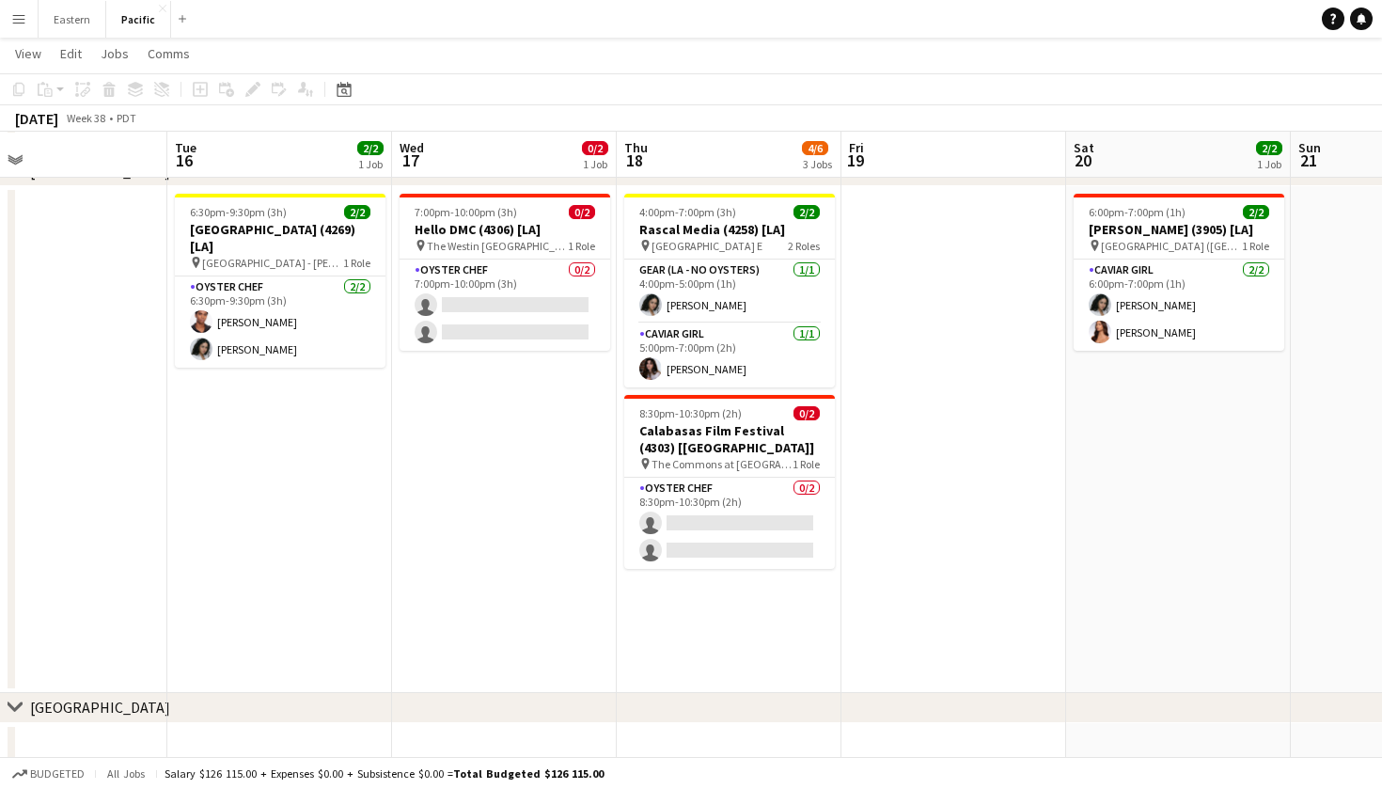
scroll to position [465, 0]
click at [16, 24] on app-icon "Menu" at bounding box center [18, 18] width 15 height 15
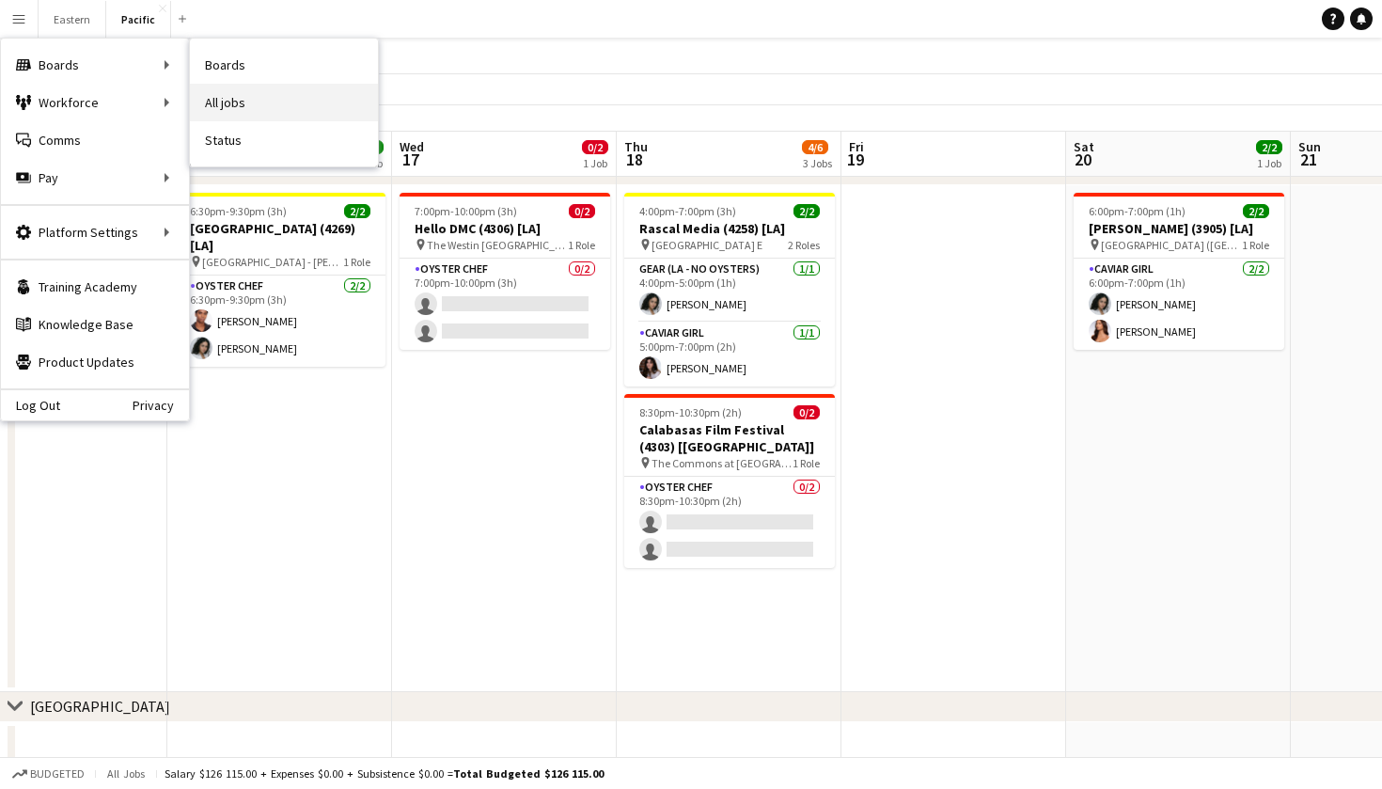
click at [255, 89] on link "All jobs" at bounding box center [284, 103] width 188 height 38
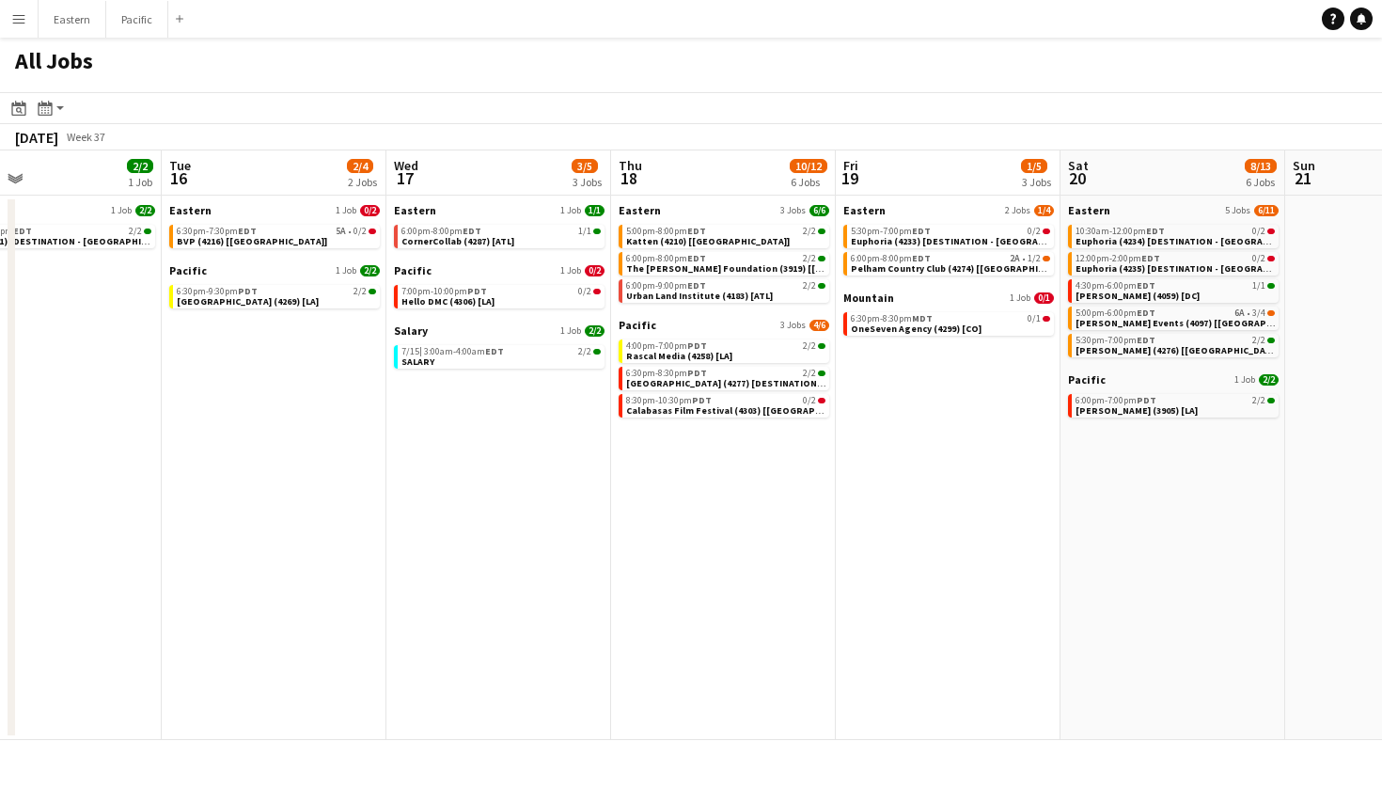
scroll to position [0, 508]
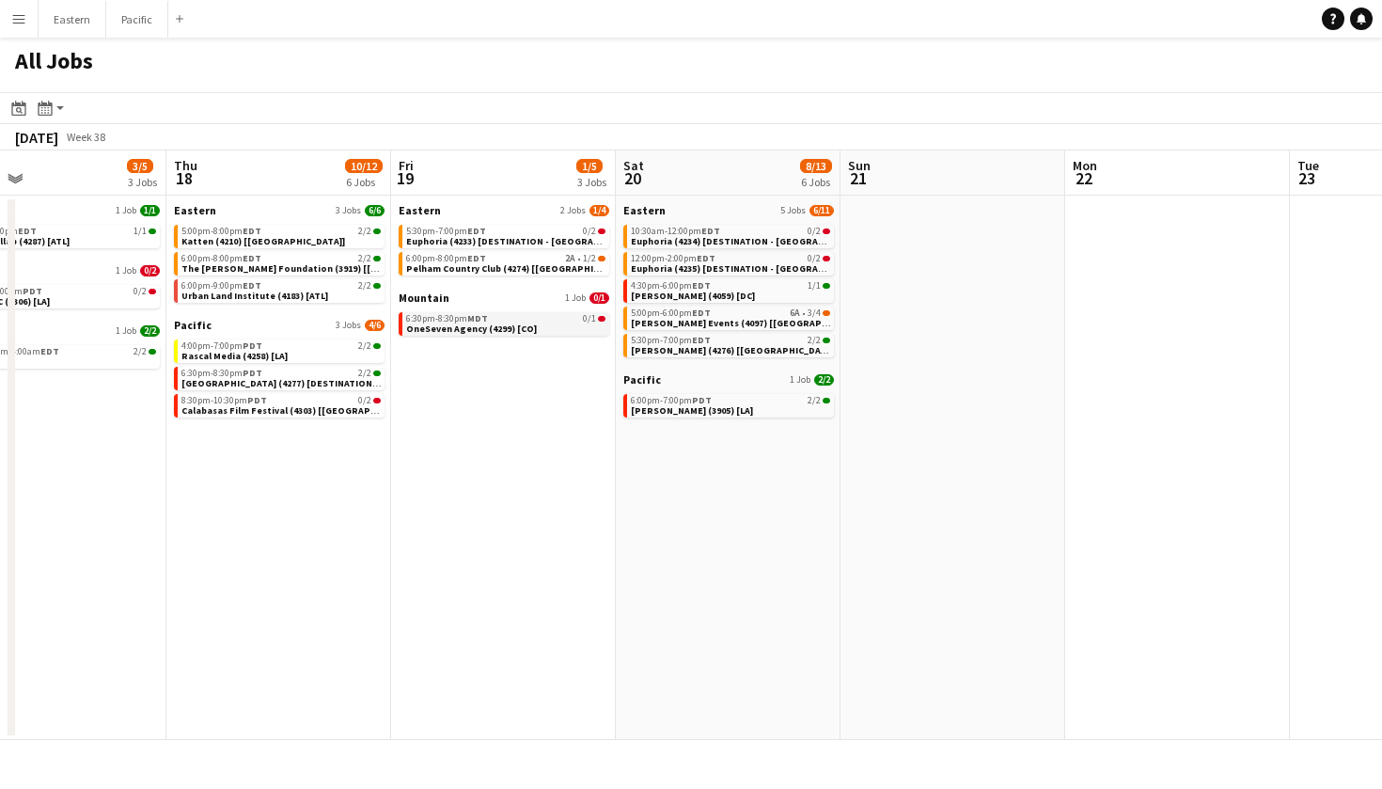
click at [549, 326] on link "6:30pm-8:30pm MDT 0/1 OneSeven Agency (4299) [CO]" at bounding box center [505, 323] width 199 height 22
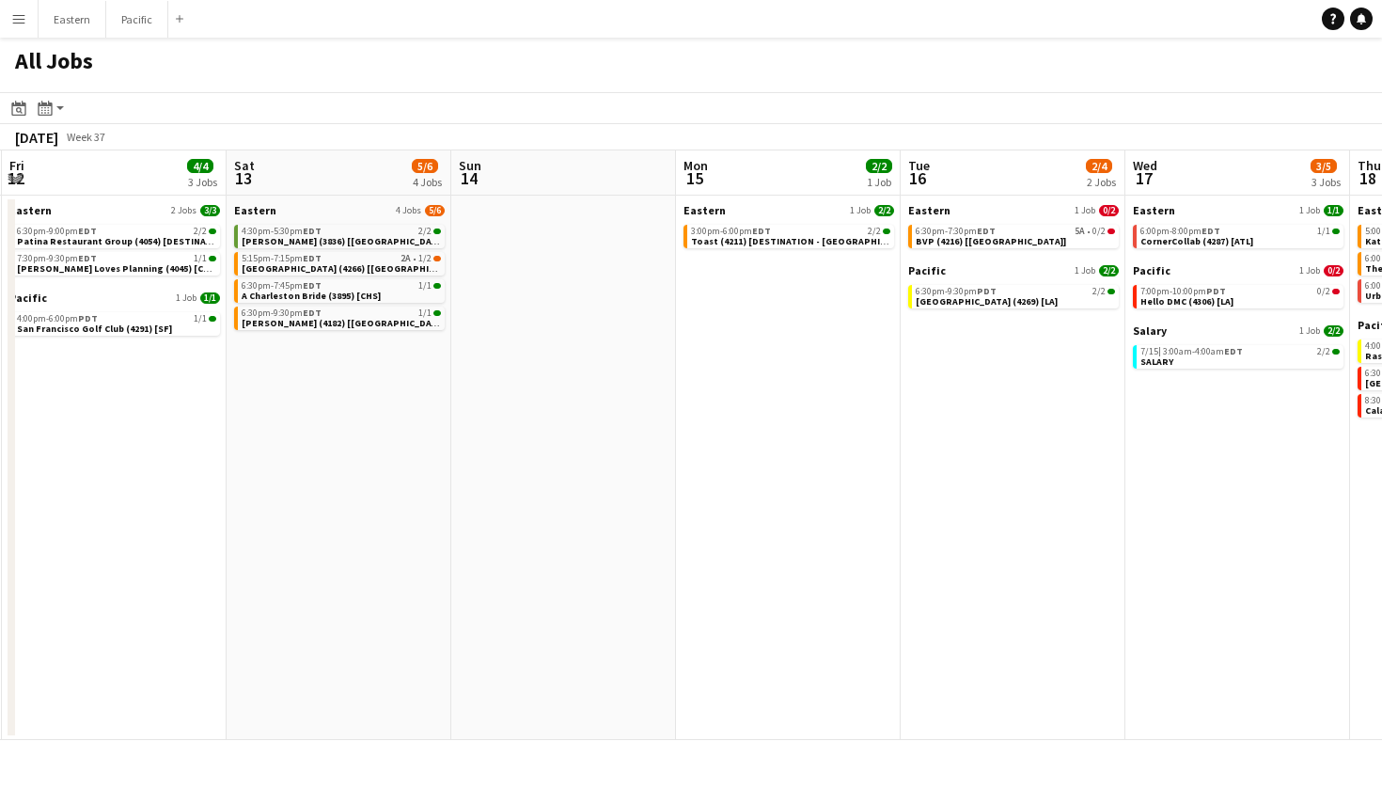
click at [553, 297] on app-date-cell at bounding box center [563, 468] width 225 height 544
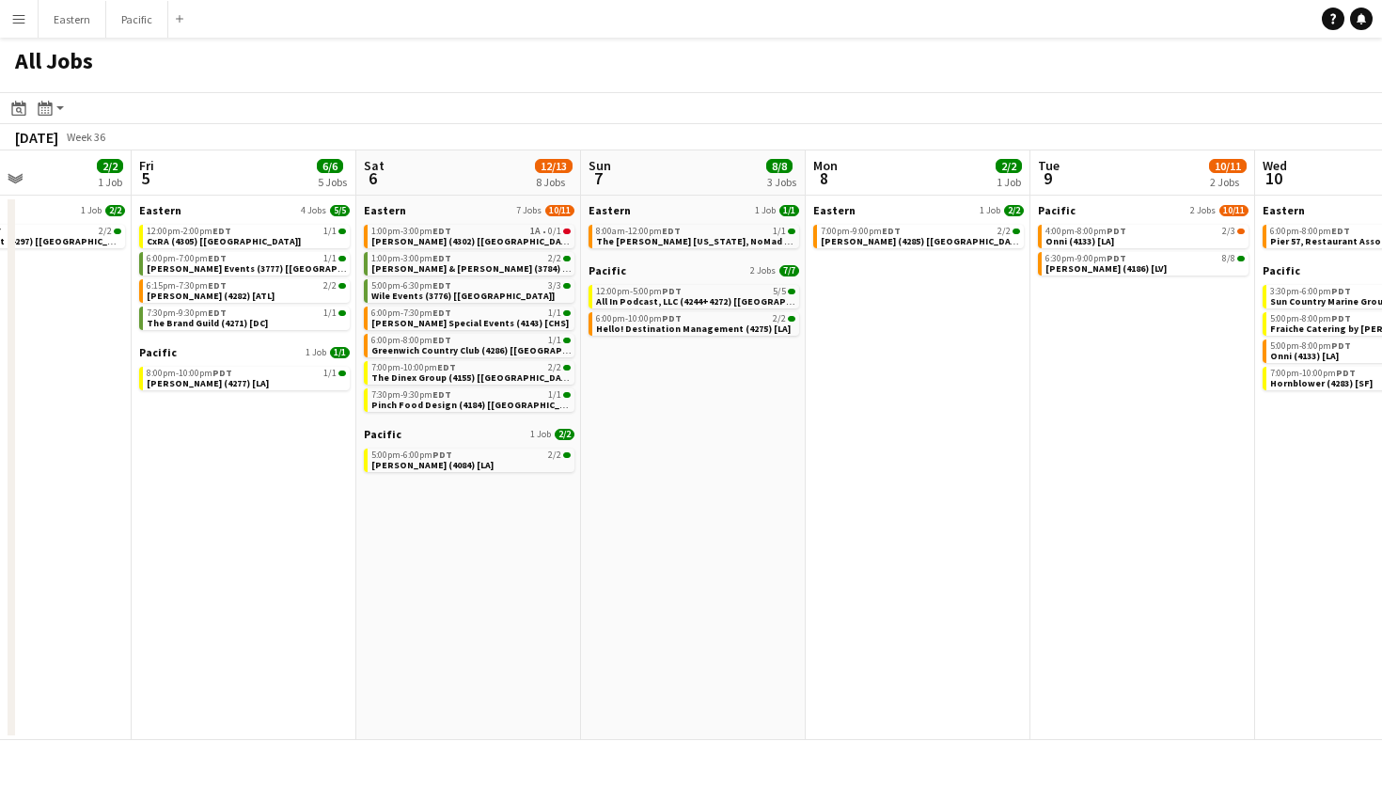
scroll to position [0, 541]
click at [542, 235] on span "1A" at bounding box center [537, 231] width 10 height 9
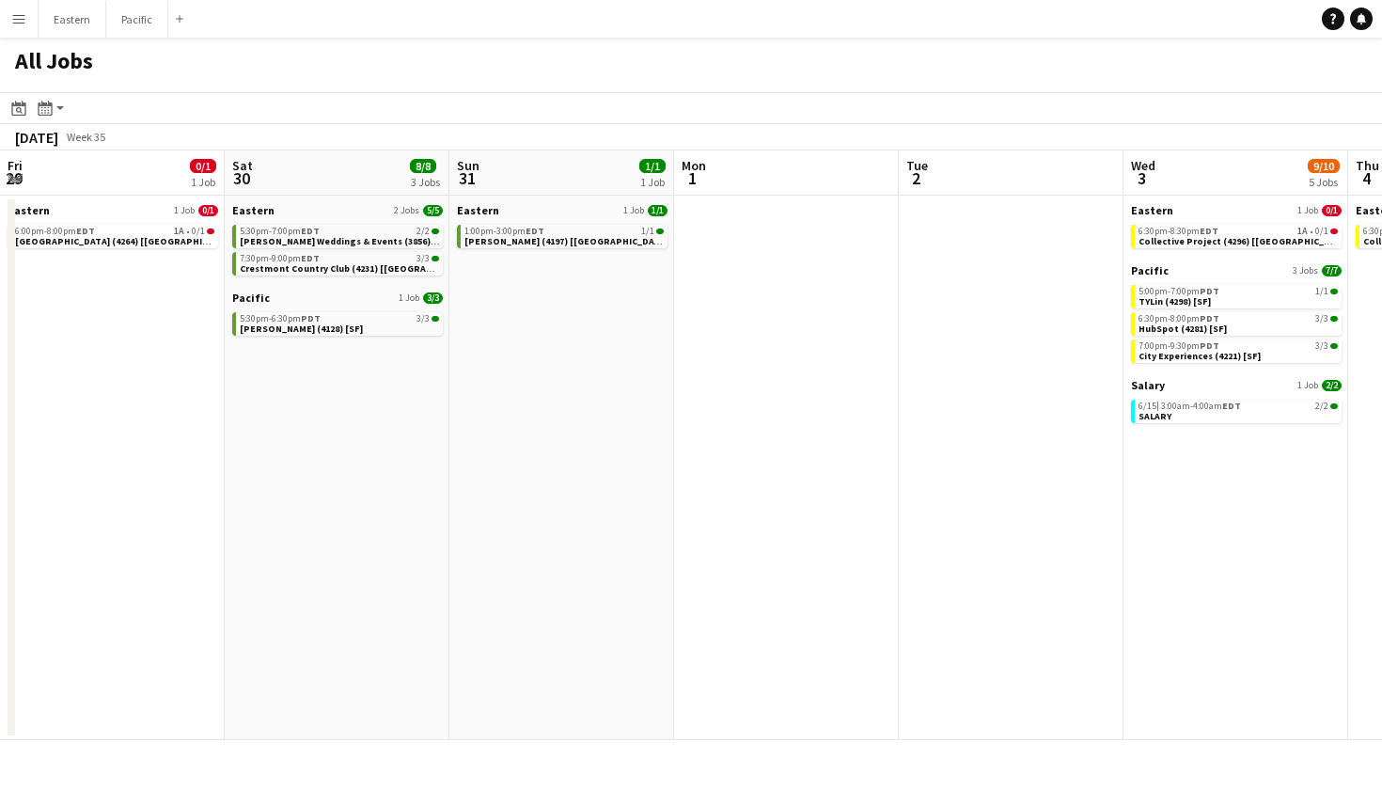
scroll to position [0, 794]
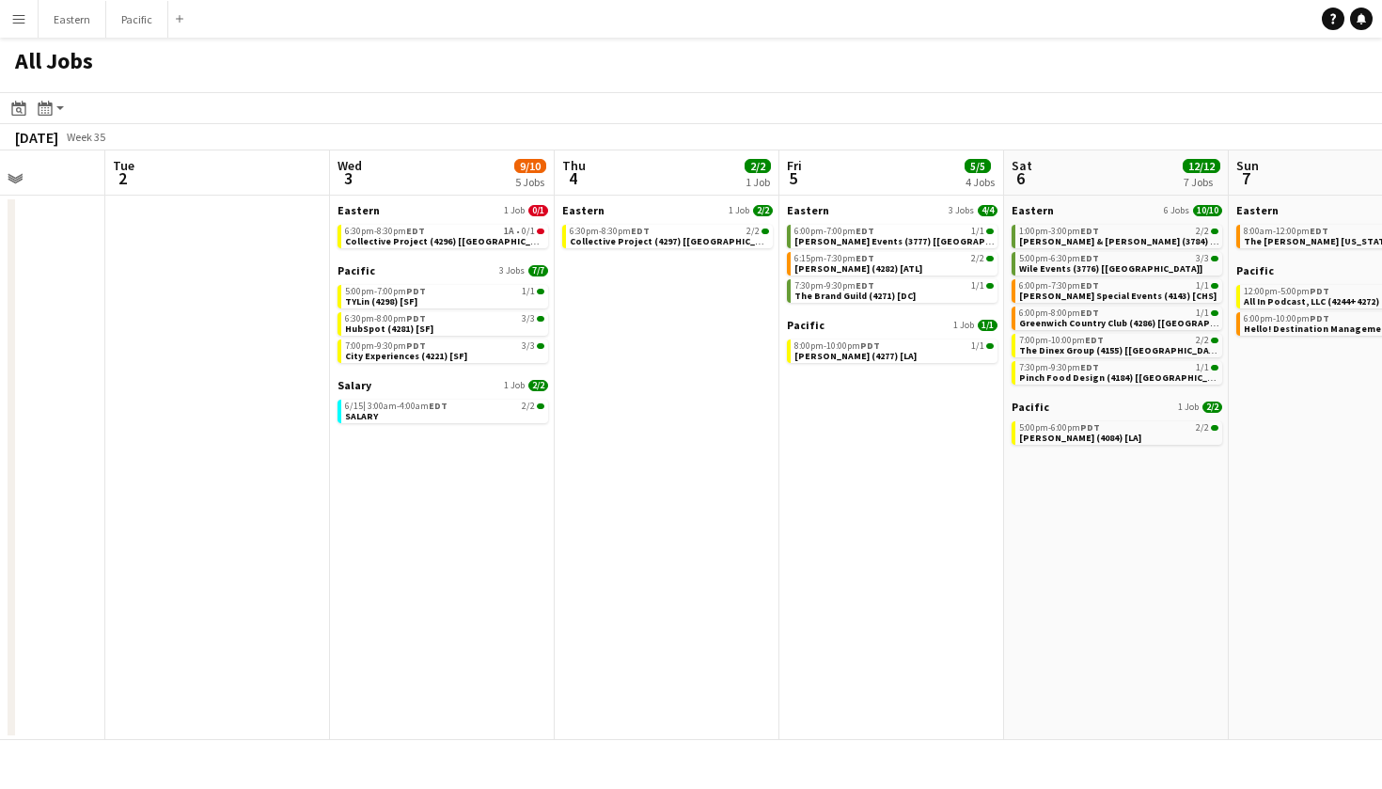
click at [0, 26] on button "Menu" at bounding box center [19, 19] width 38 height 38
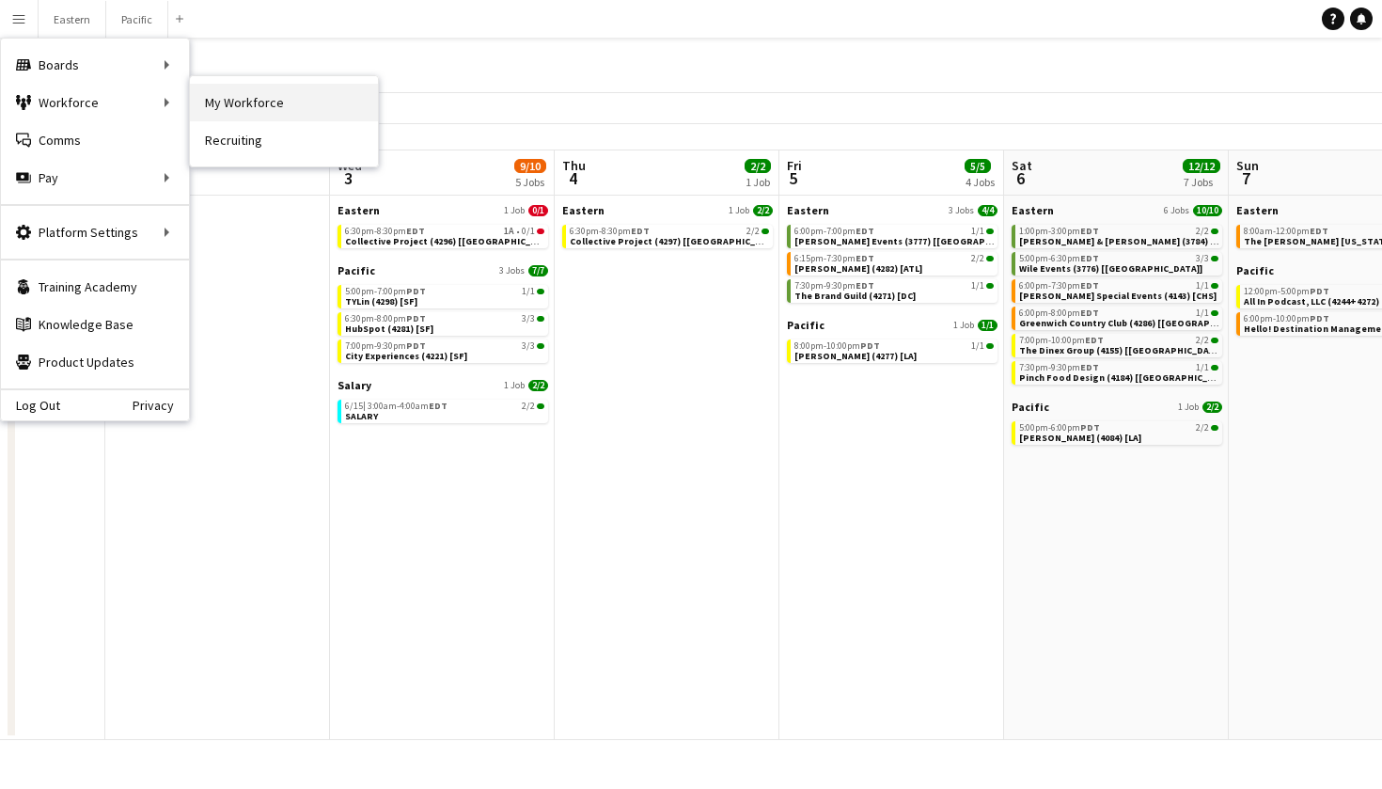
click at [277, 102] on link "My Workforce" at bounding box center [284, 103] width 188 height 38
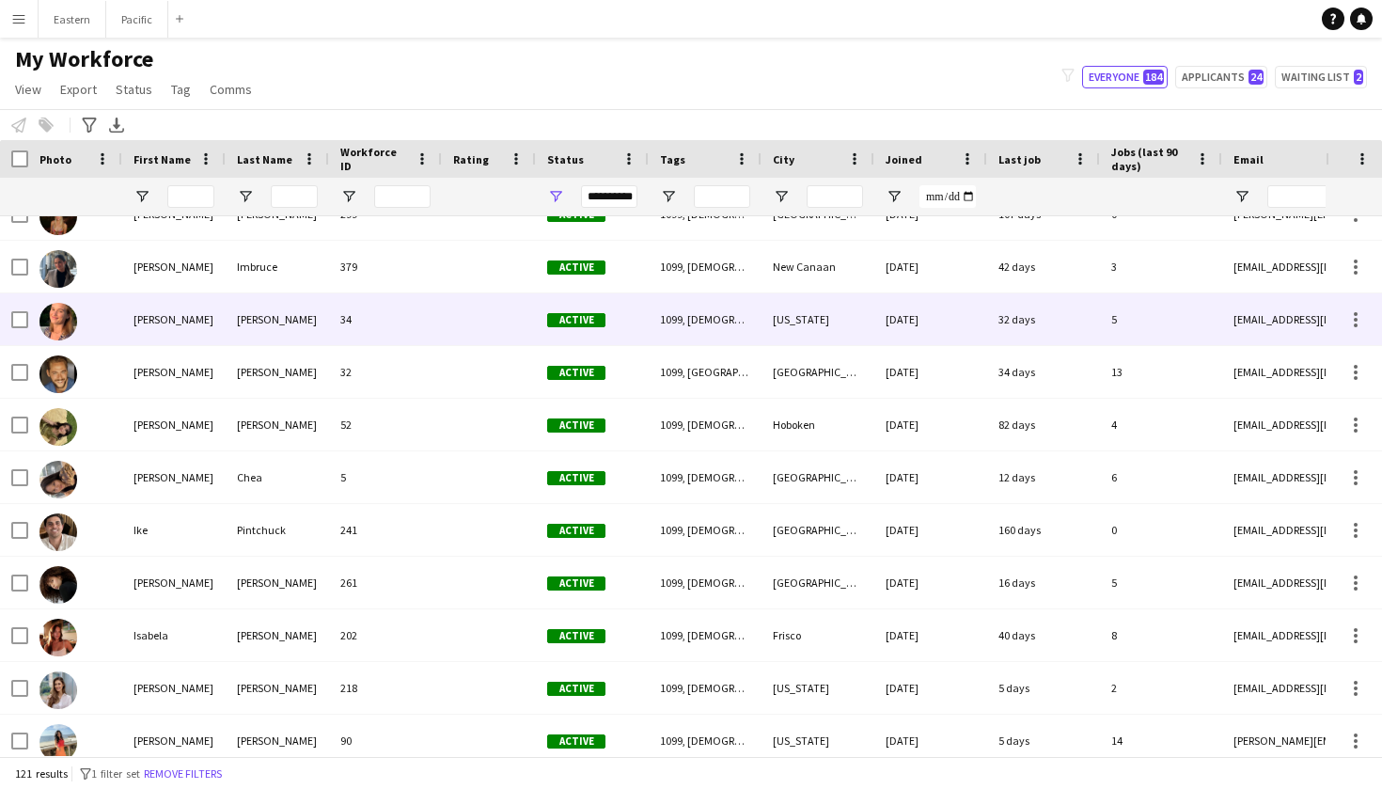
click at [229, 334] on div "Stearns" at bounding box center [277, 319] width 103 height 52
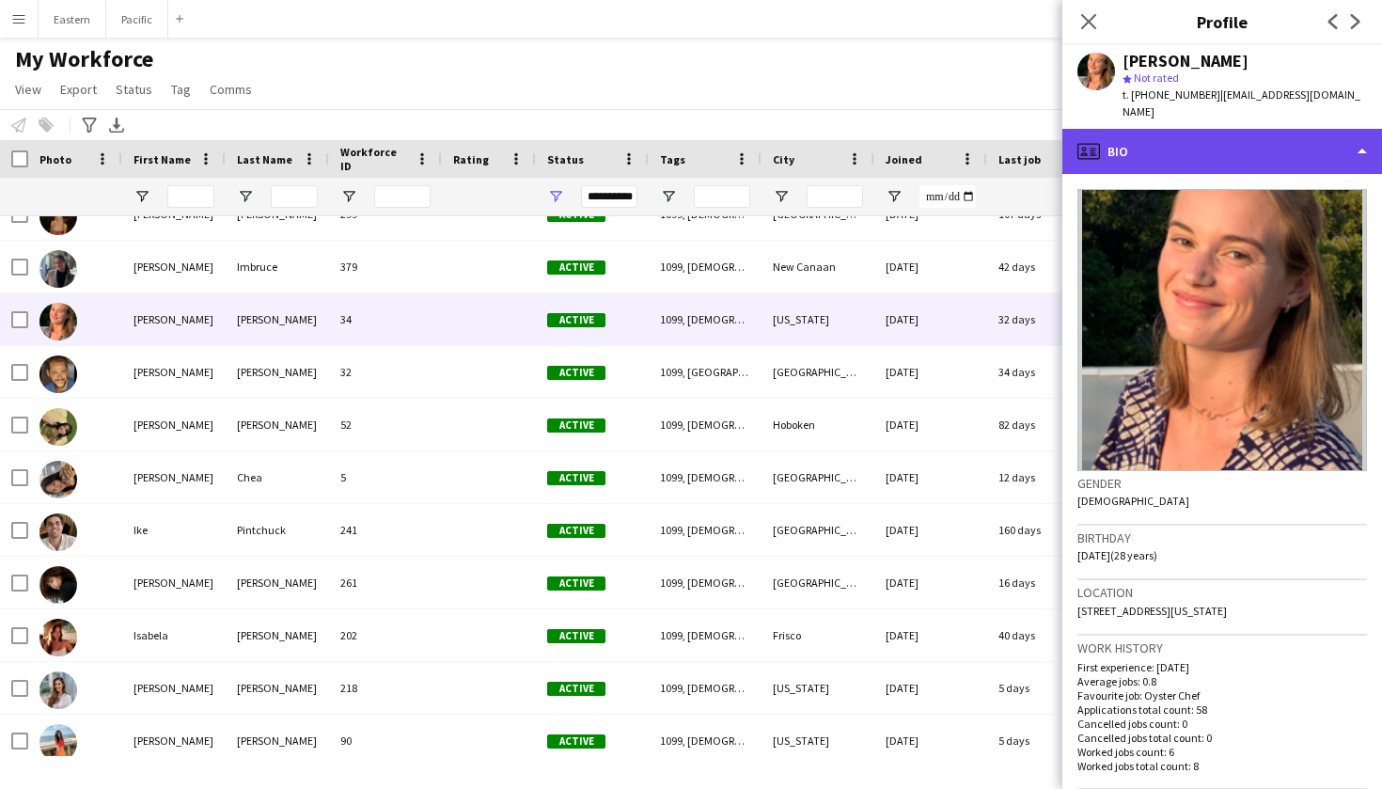
click at [1213, 129] on div "profile Bio" at bounding box center [1223, 151] width 320 height 45
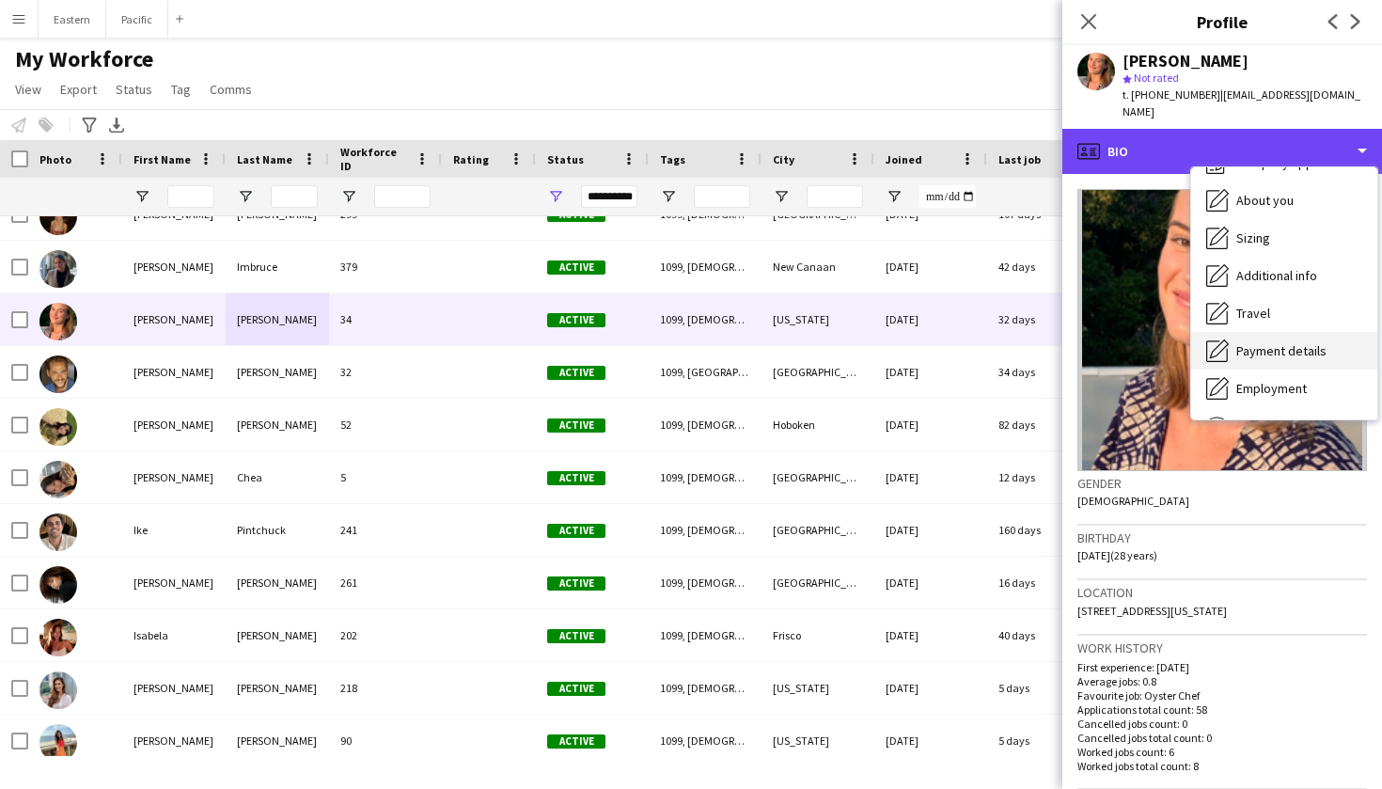
scroll to position [70, 0]
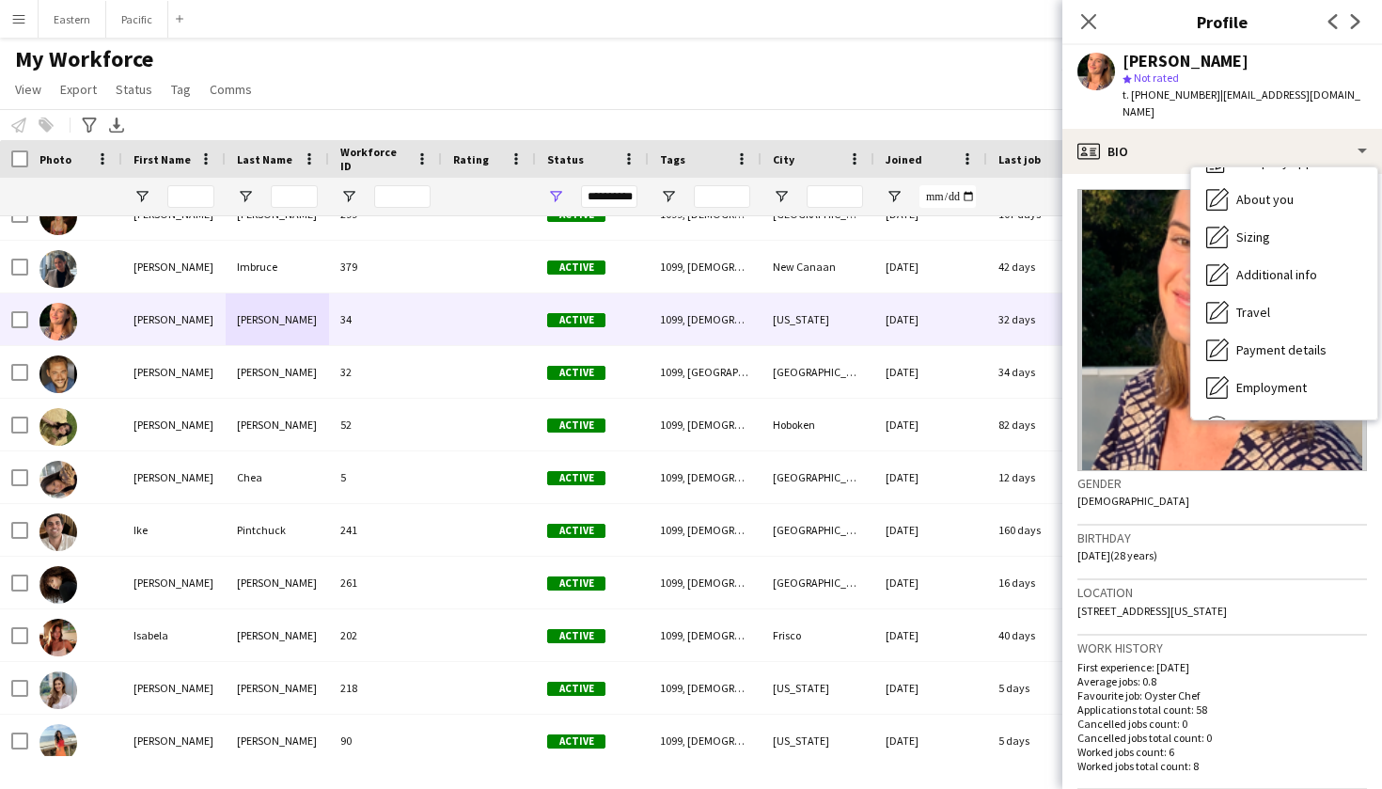
click at [1182, 97] on span "t. +14152165084" at bounding box center [1172, 94] width 98 height 14
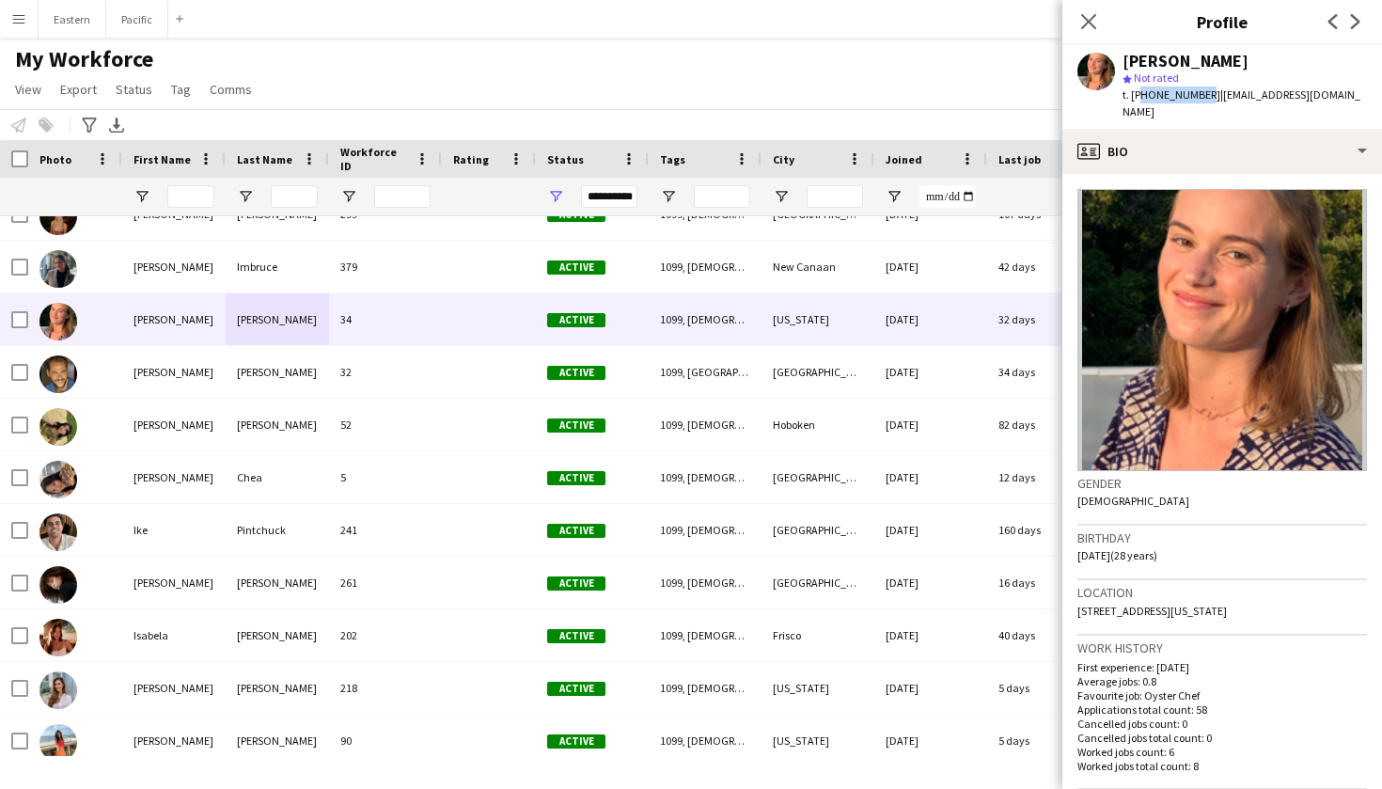
copy span "14152165084"
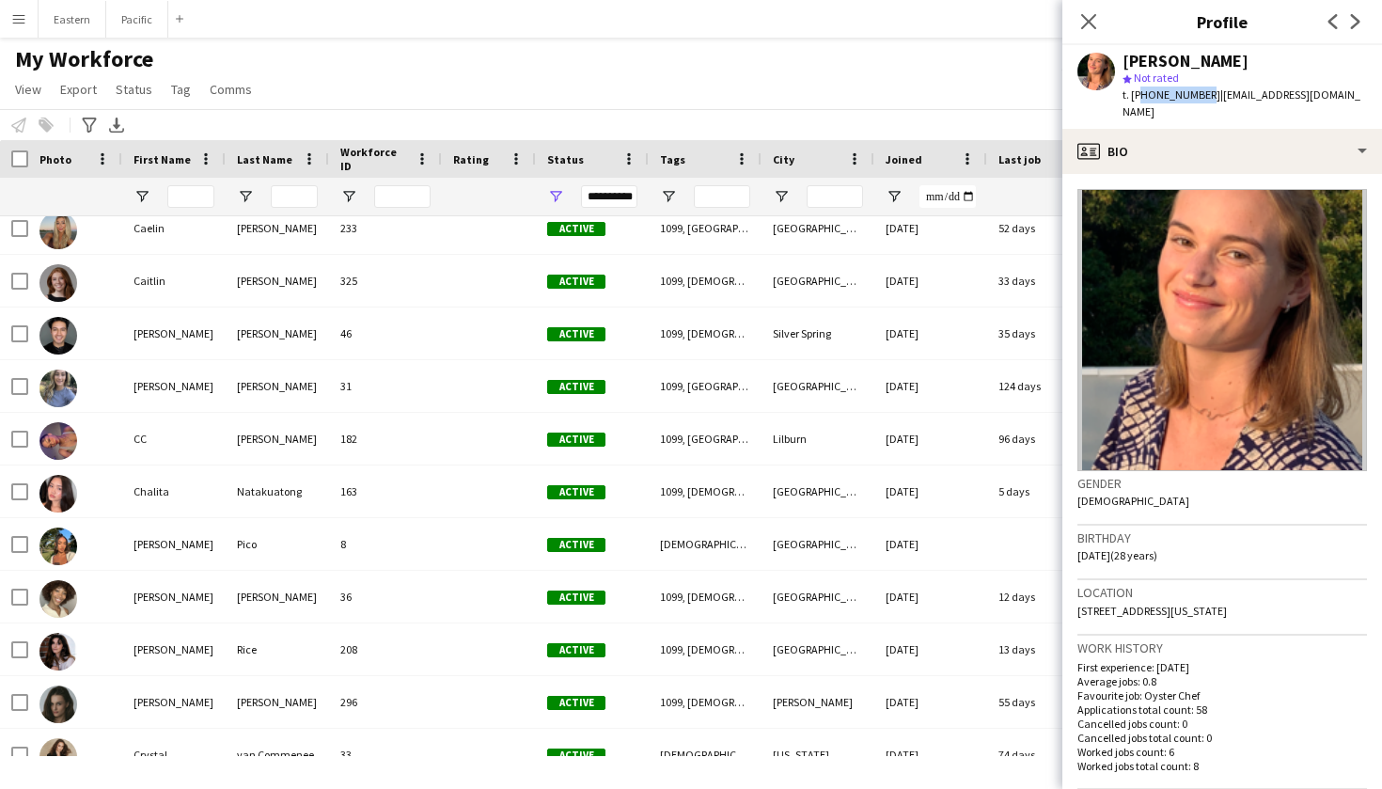
scroll to position [861, 0]
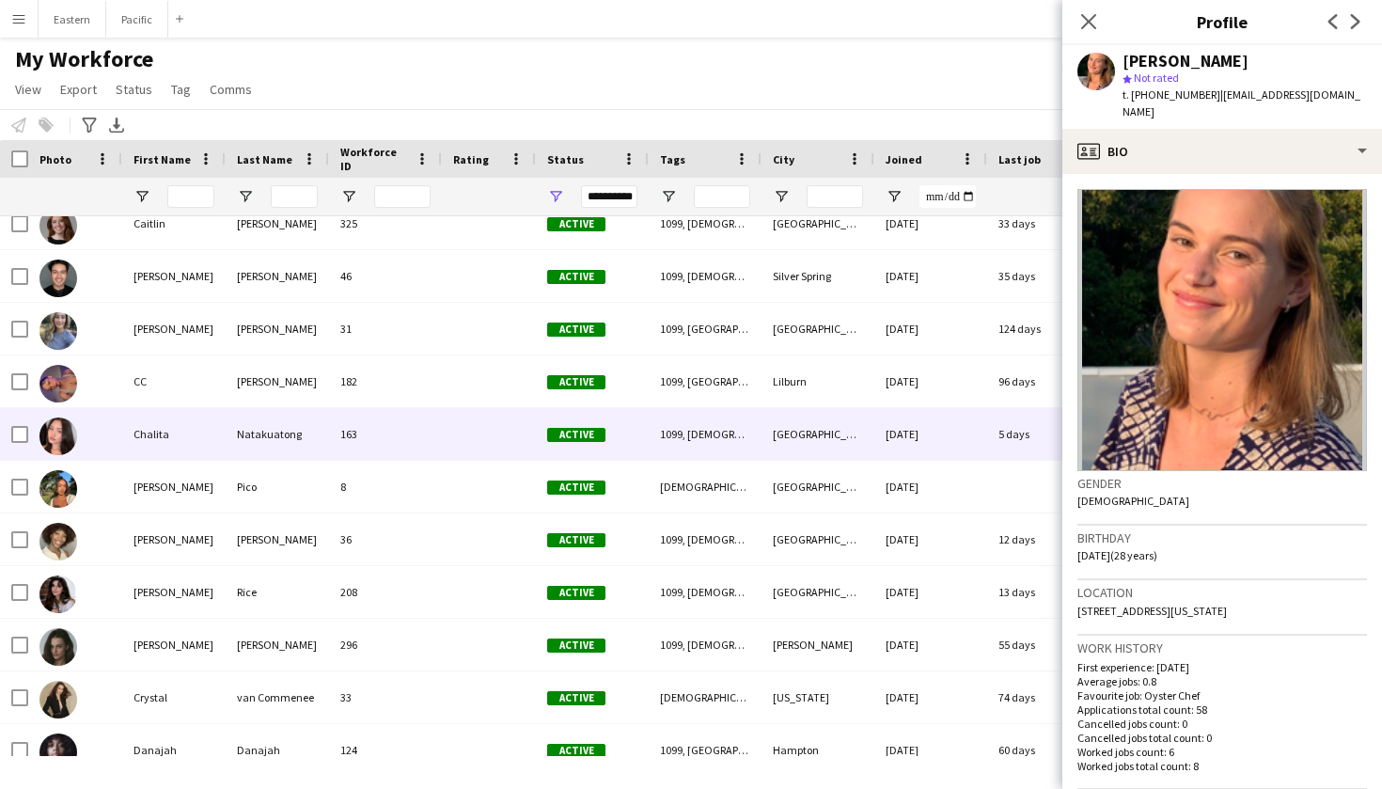
click at [245, 432] on div "Natakuatong" at bounding box center [277, 434] width 103 height 52
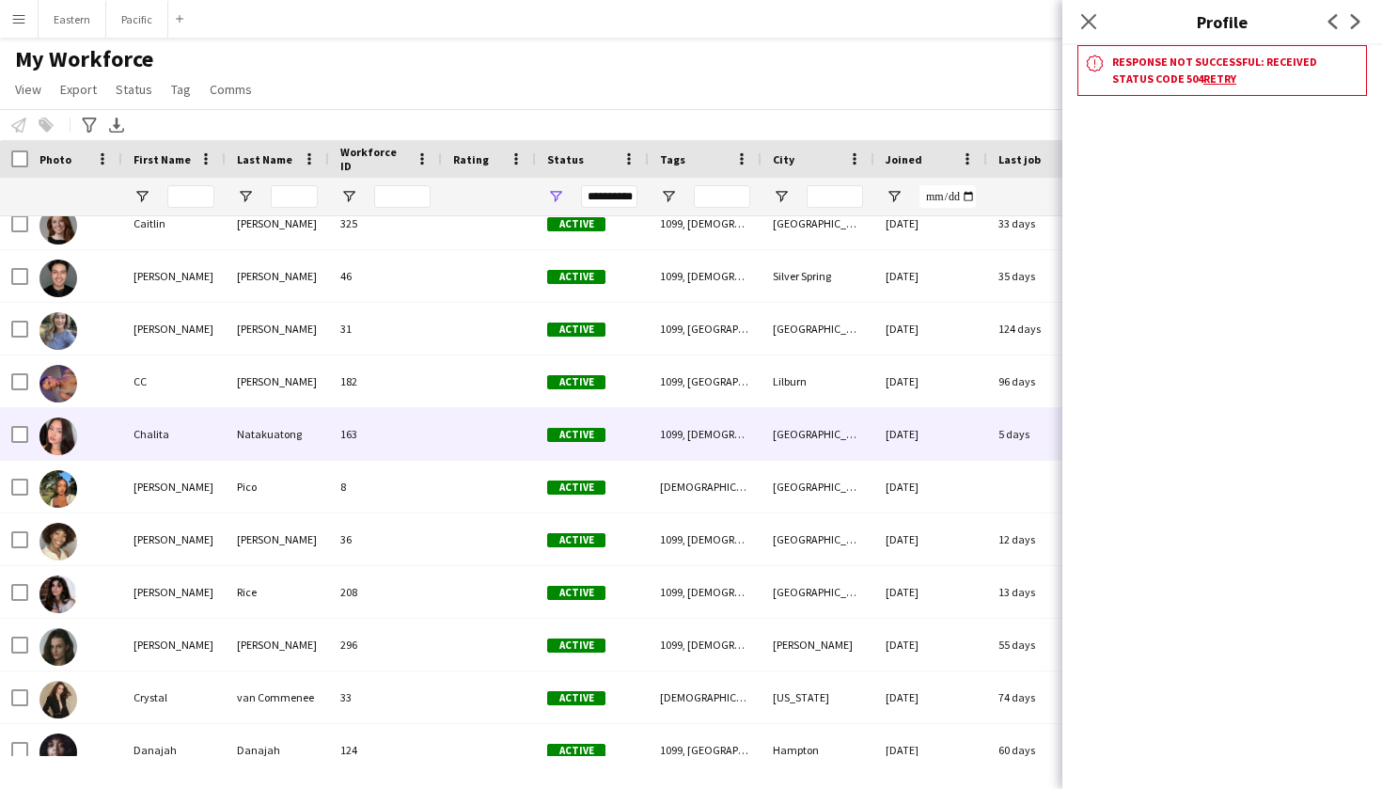
click at [1204, 79] on link "Retry" at bounding box center [1220, 78] width 33 height 14
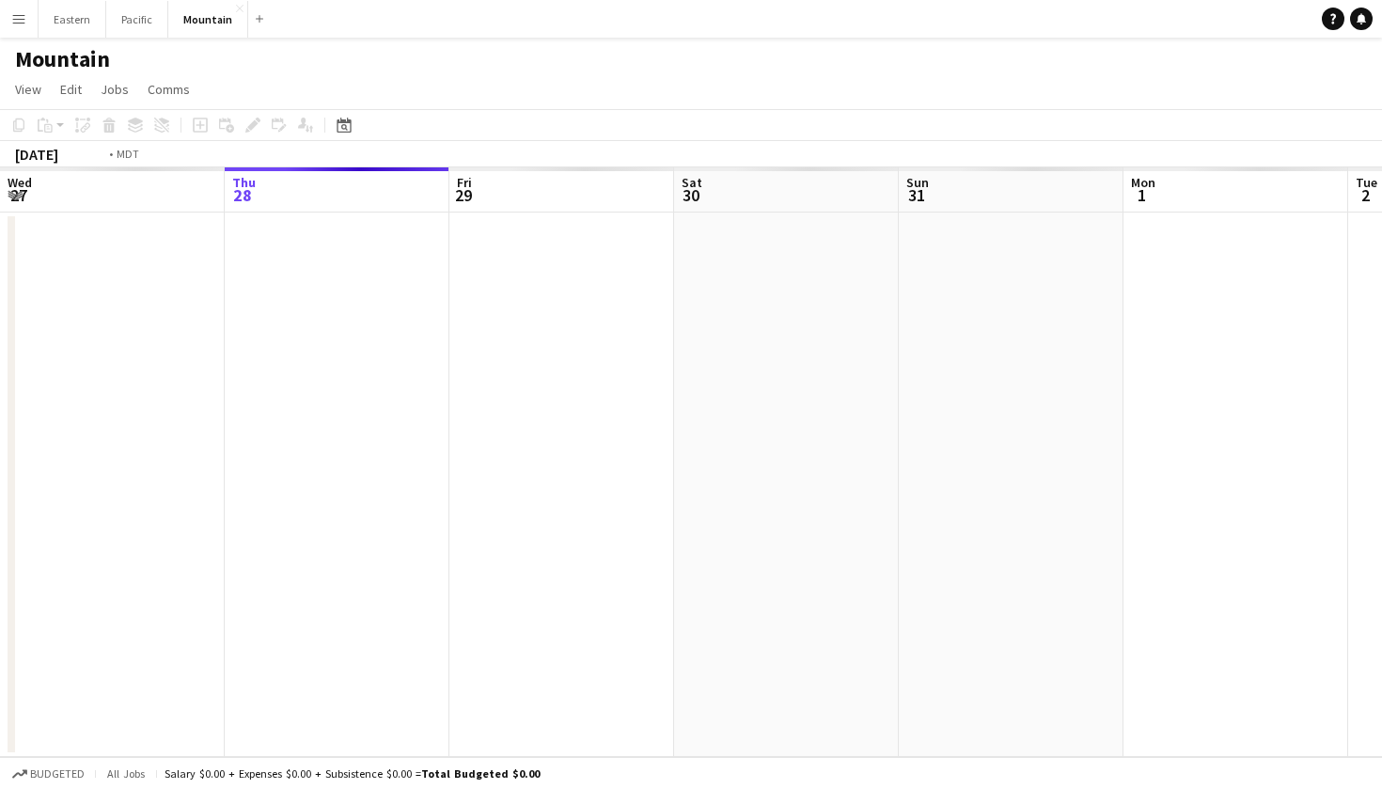
scroll to position [0, 646]
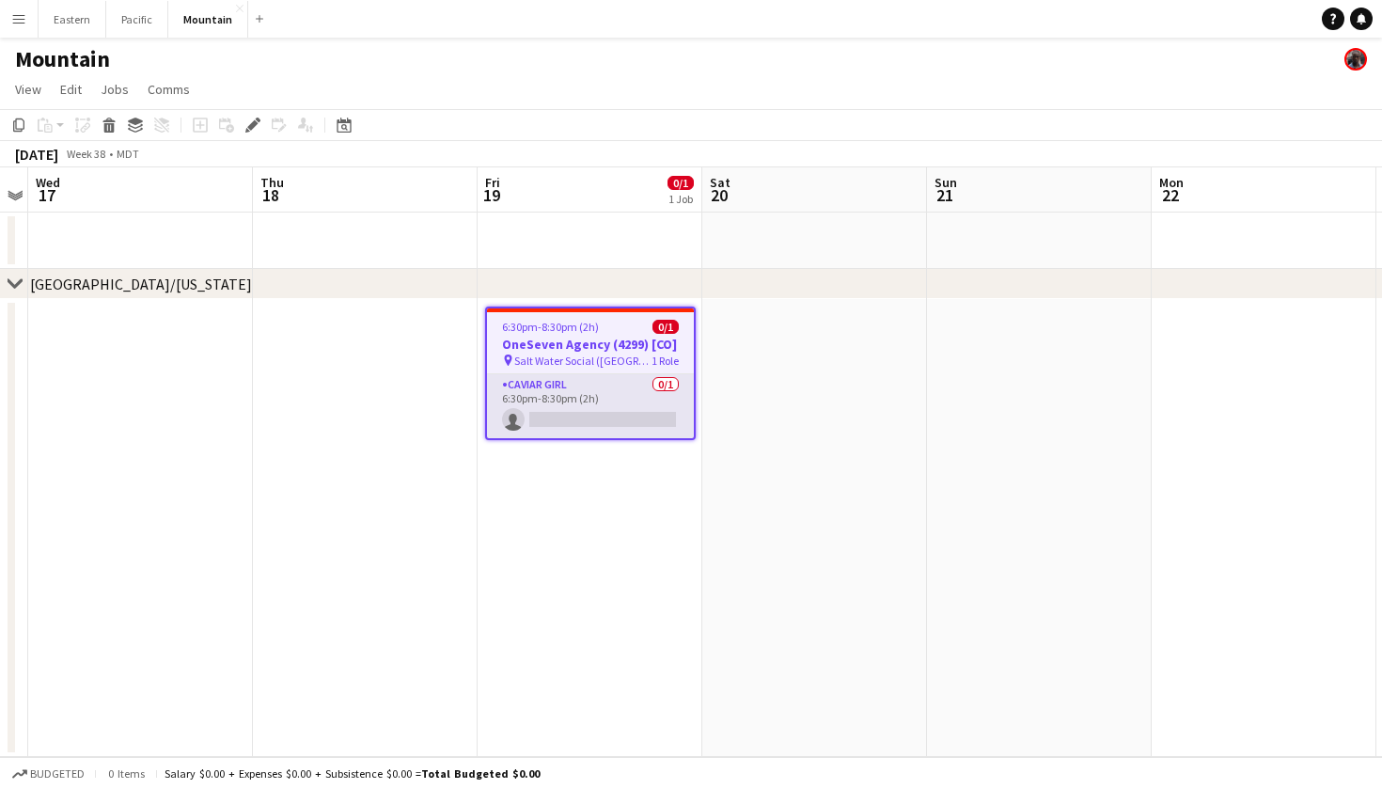
click at [654, 375] on app-card-role "Caviar Girl [DEMOGRAPHIC_DATA]/1 6:30pm-8:30pm (2h) single-neutral-actions" at bounding box center [590, 406] width 207 height 64
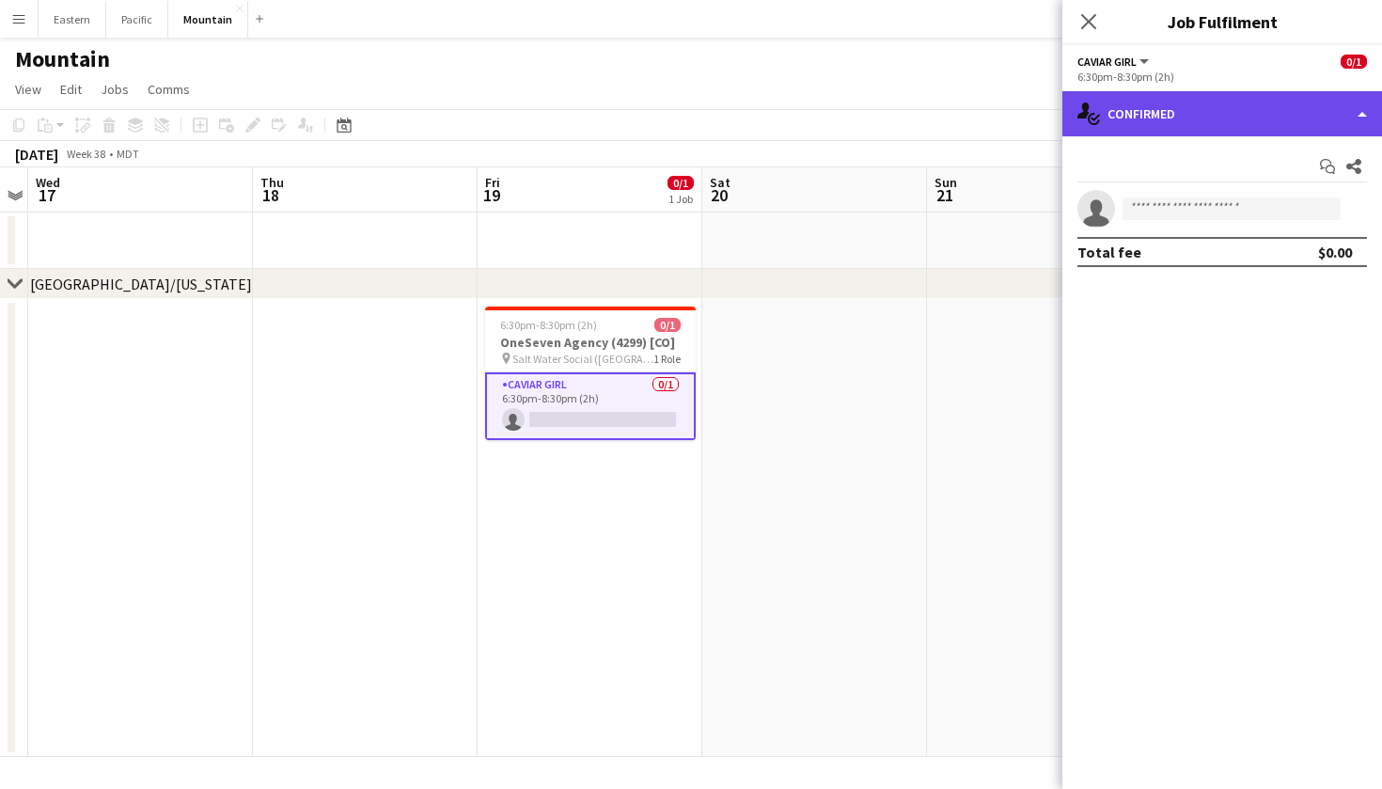
click at [1256, 113] on div "single-neutral-actions-check-2 Confirmed" at bounding box center [1223, 113] width 320 height 45
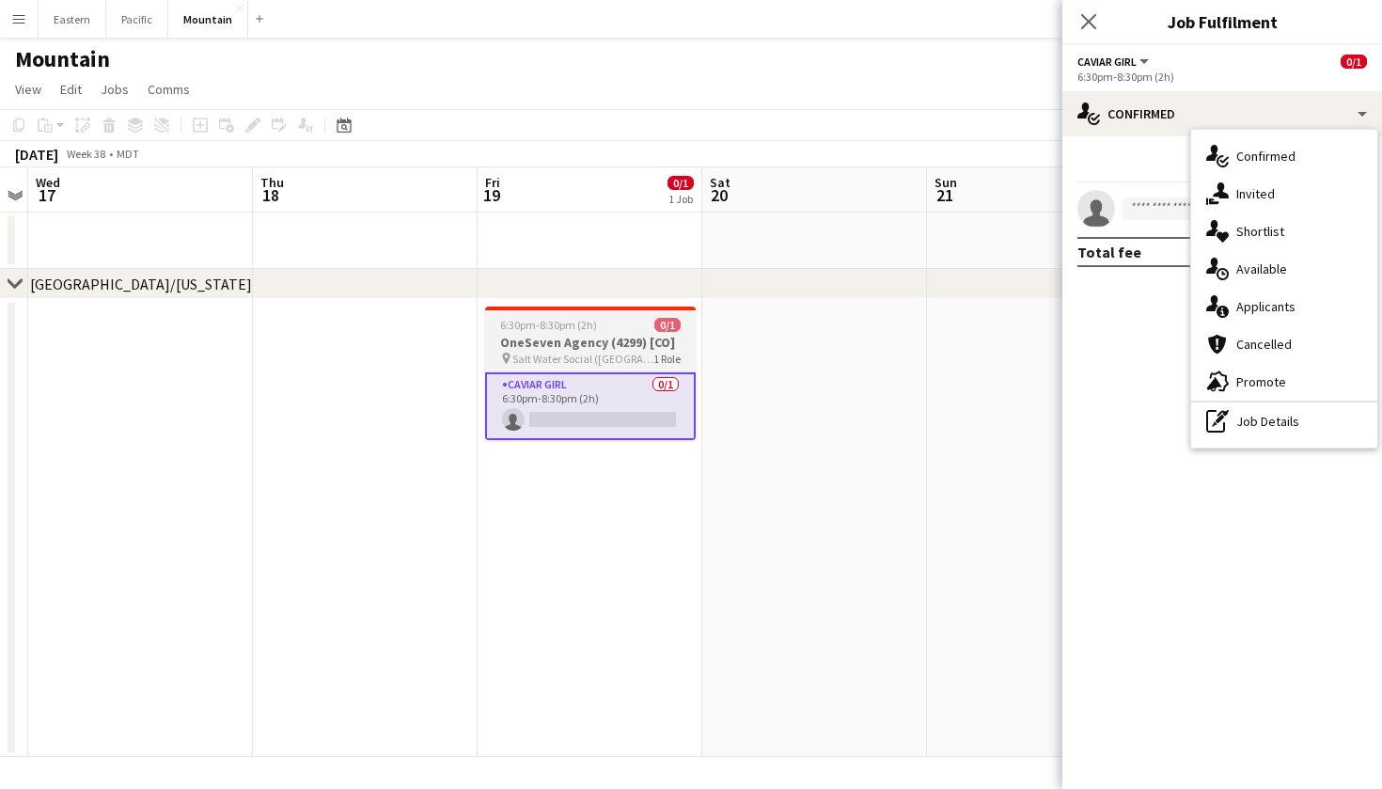
click at [673, 331] on span "0/1" at bounding box center [667, 325] width 26 height 14
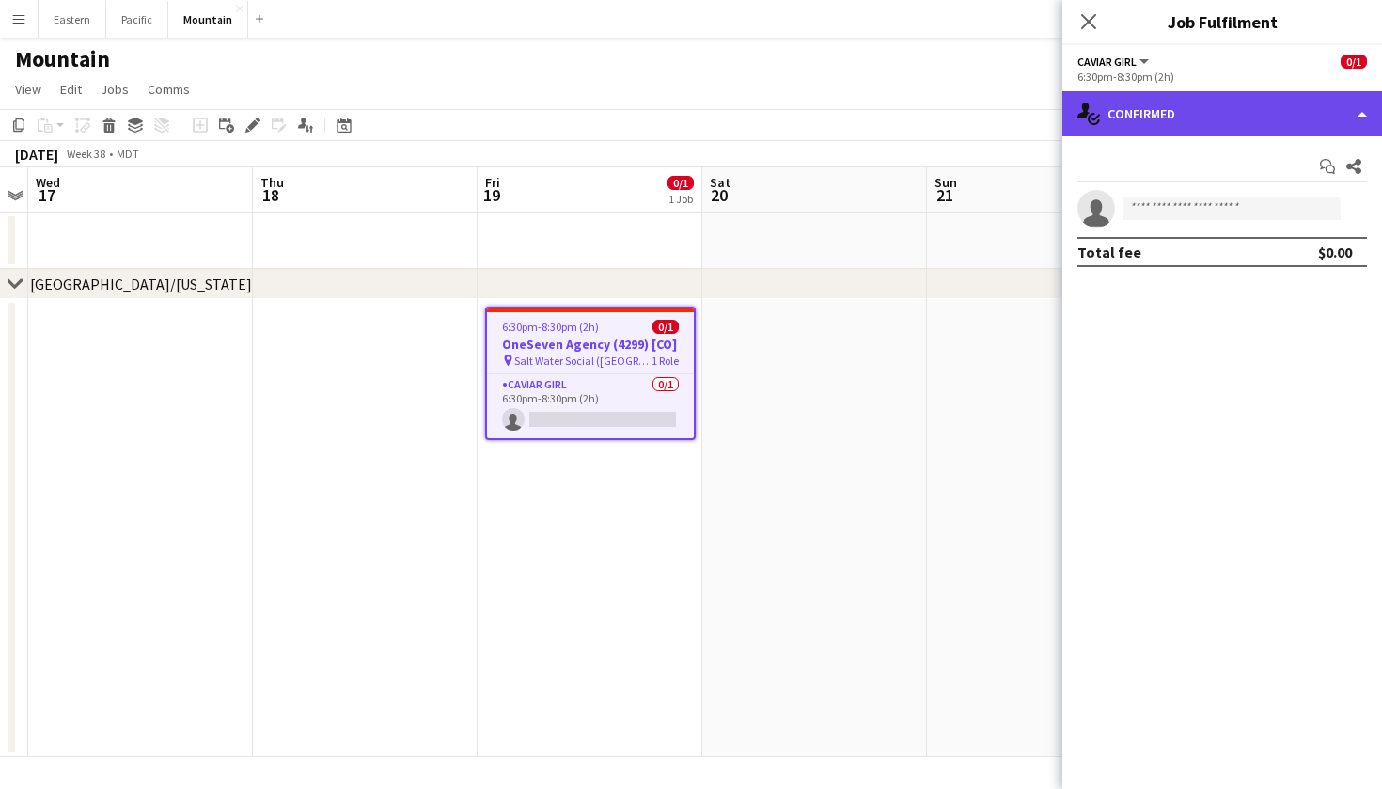
click at [1250, 91] on div "single-neutral-actions-check-2 Confirmed" at bounding box center [1223, 113] width 320 height 45
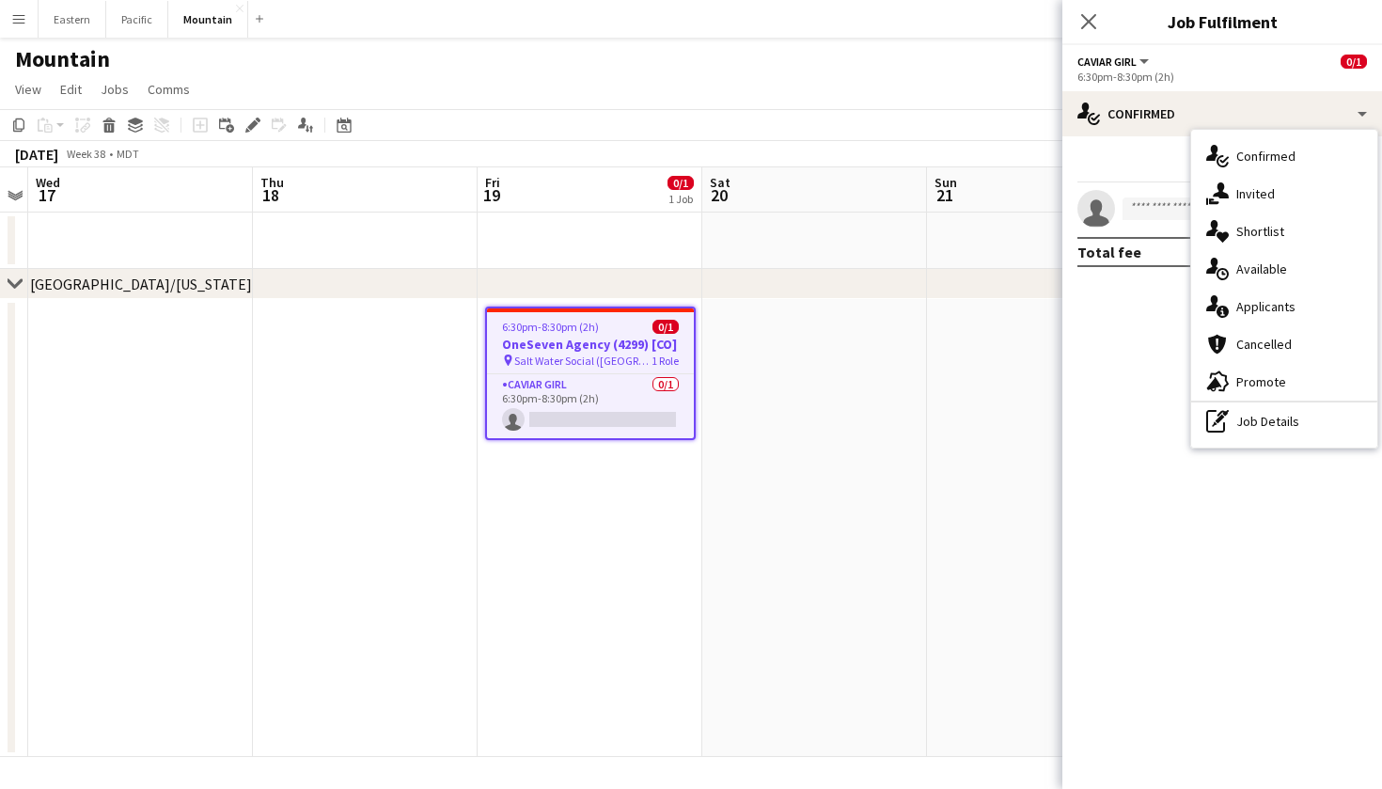
click at [624, 322] on div "6:30pm-8:30pm (2h) 0/1" at bounding box center [590, 327] width 207 height 14
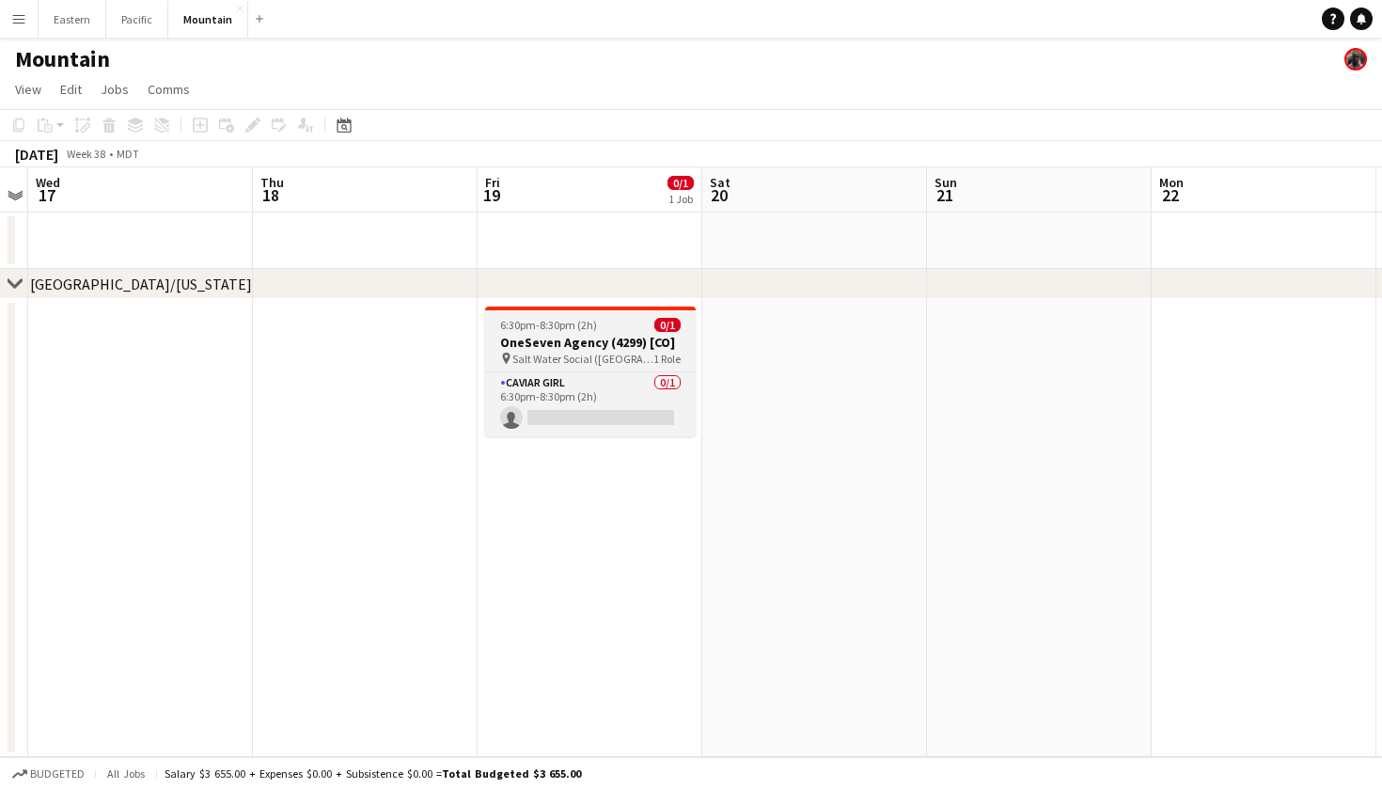
click at [624, 322] on div "6:30pm-8:30pm (2h) 0/1" at bounding box center [590, 325] width 211 height 14
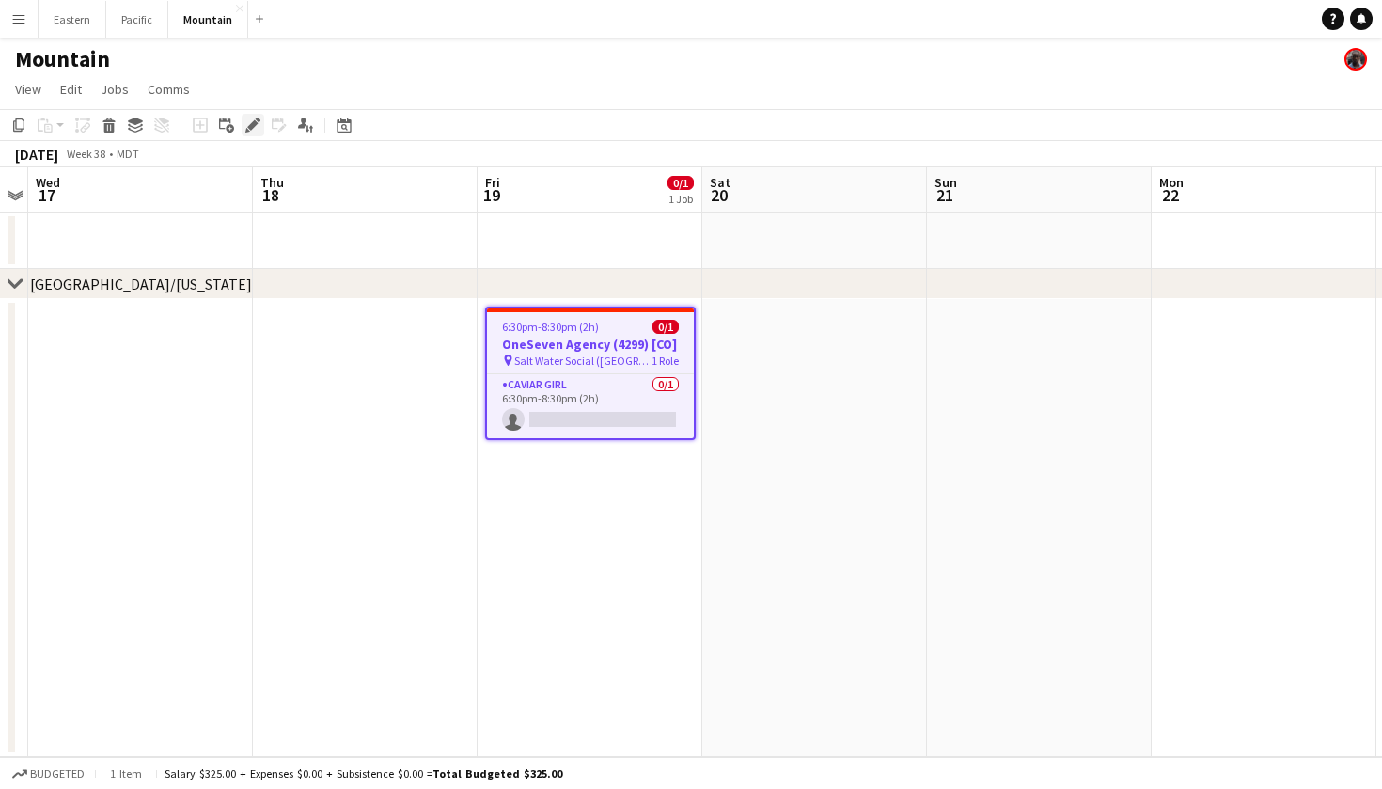
click at [247, 123] on icon "Edit" at bounding box center [252, 125] width 15 height 15
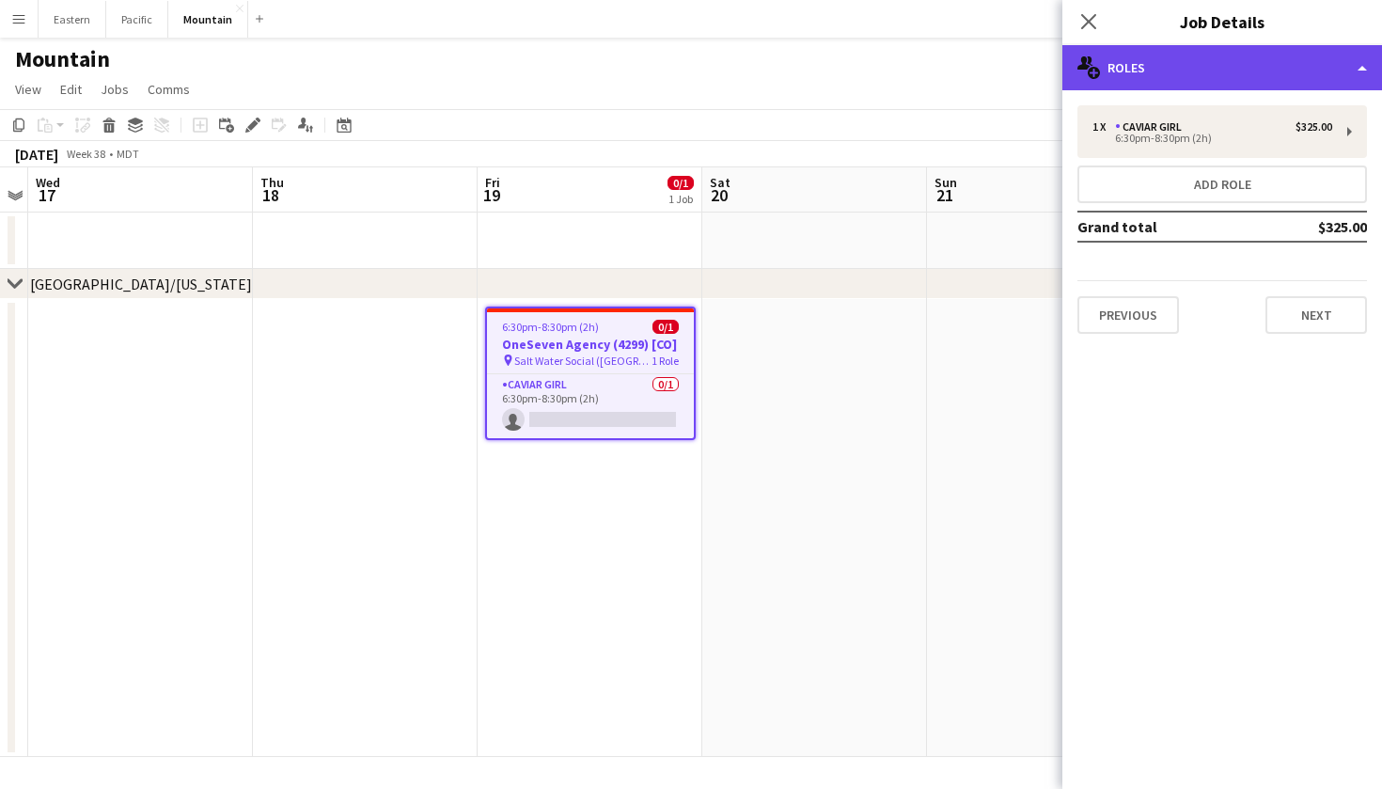
click at [1243, 66] on div "multiple-users-add Roles" at bounding box center [1223, 67] width 320 height 45
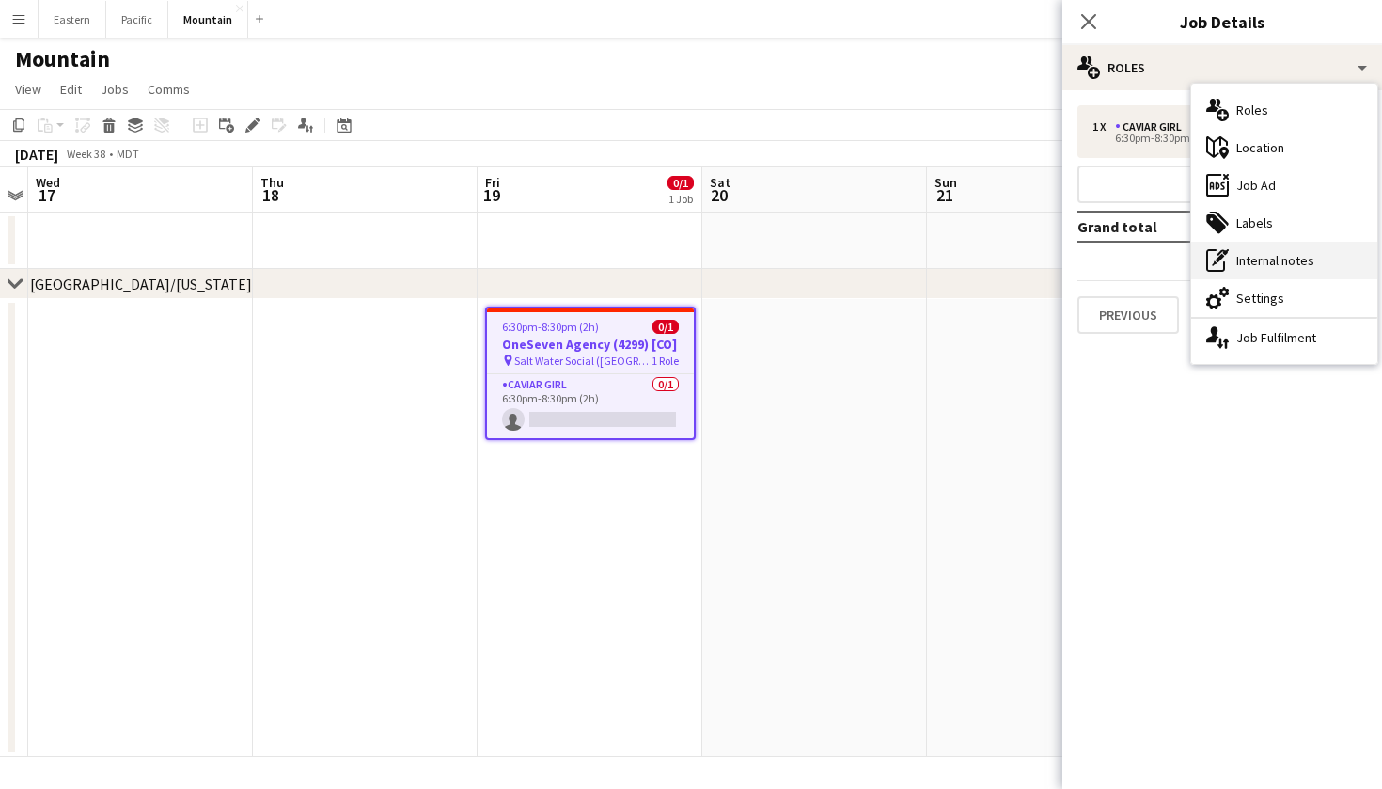
click at [1272, 265] on div "pen-write Internal notes" at bounding box center [1284, 261] width 186 height 38
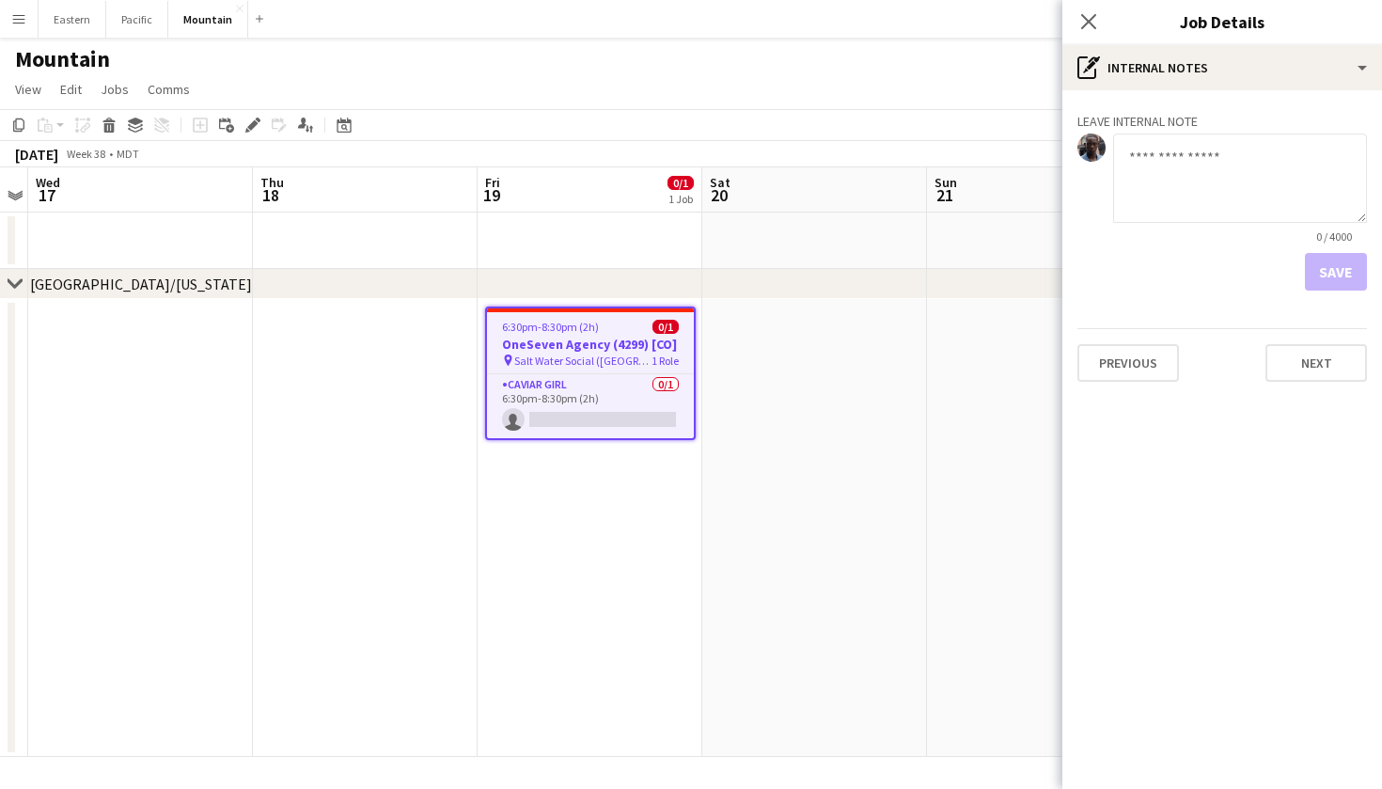
click at [1161, 167] on textarea at bounding box center [1240, 178] width 254 height 89
type textarea "**********"
click at [861, 275] on div "chevron-right Denver/Colorado" at bounding box center [691, 284] width 1382 height 30
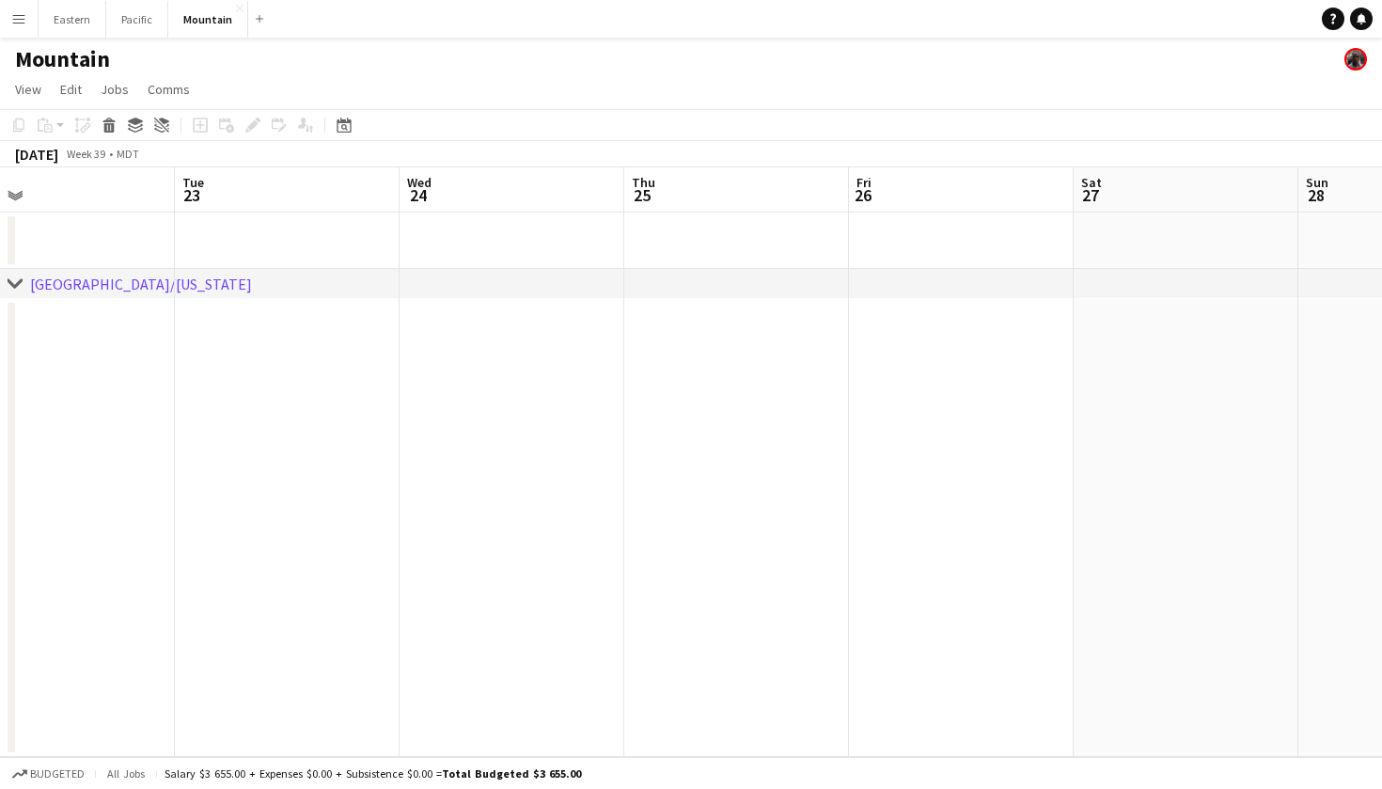
scroll to position [0, 0]
click at [147, 28] on button "Pacific Close" at bounding box center [137, 19] width 62 height 37
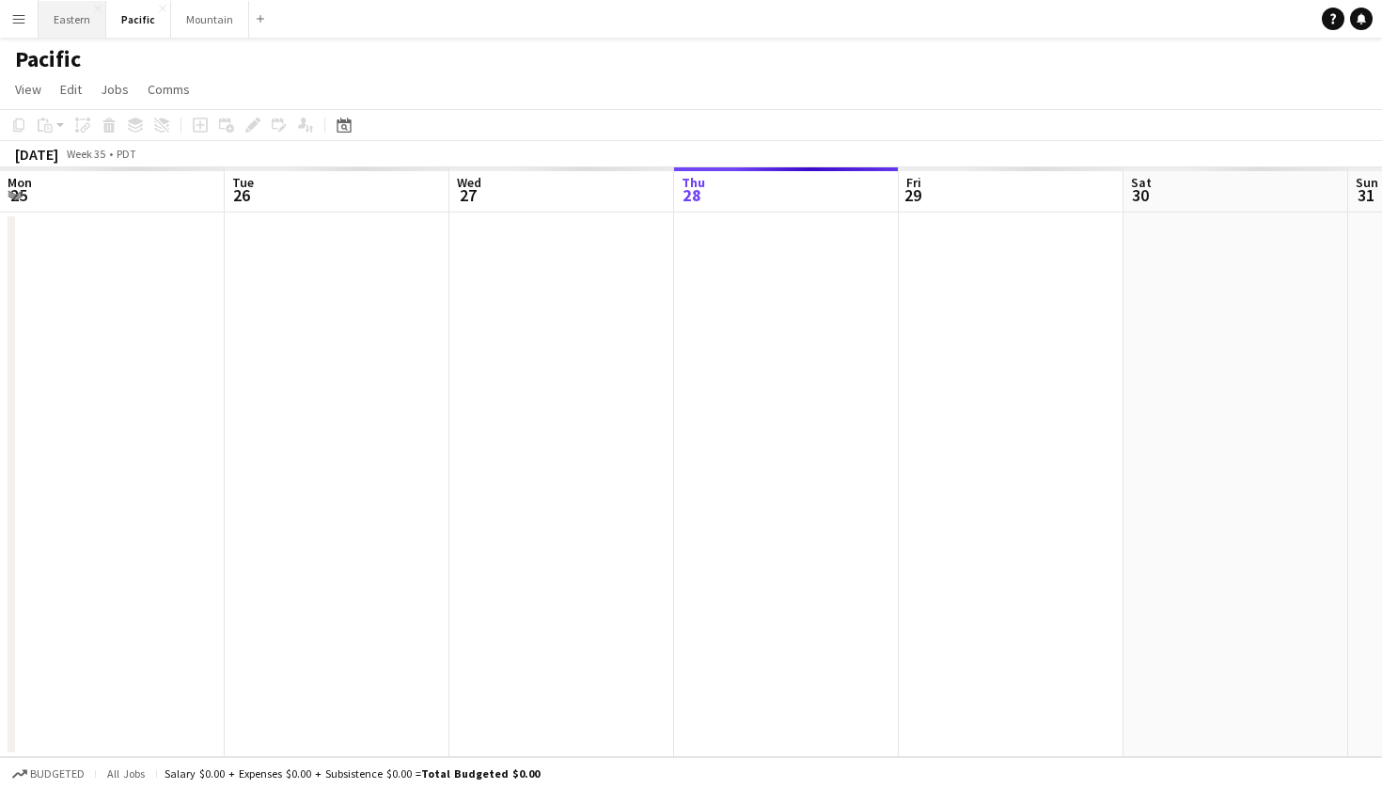
scroll to position [0, 449]
click at [86, 23] on button "Eastern Close" at bounding box center [73, 19] width 68 height 37
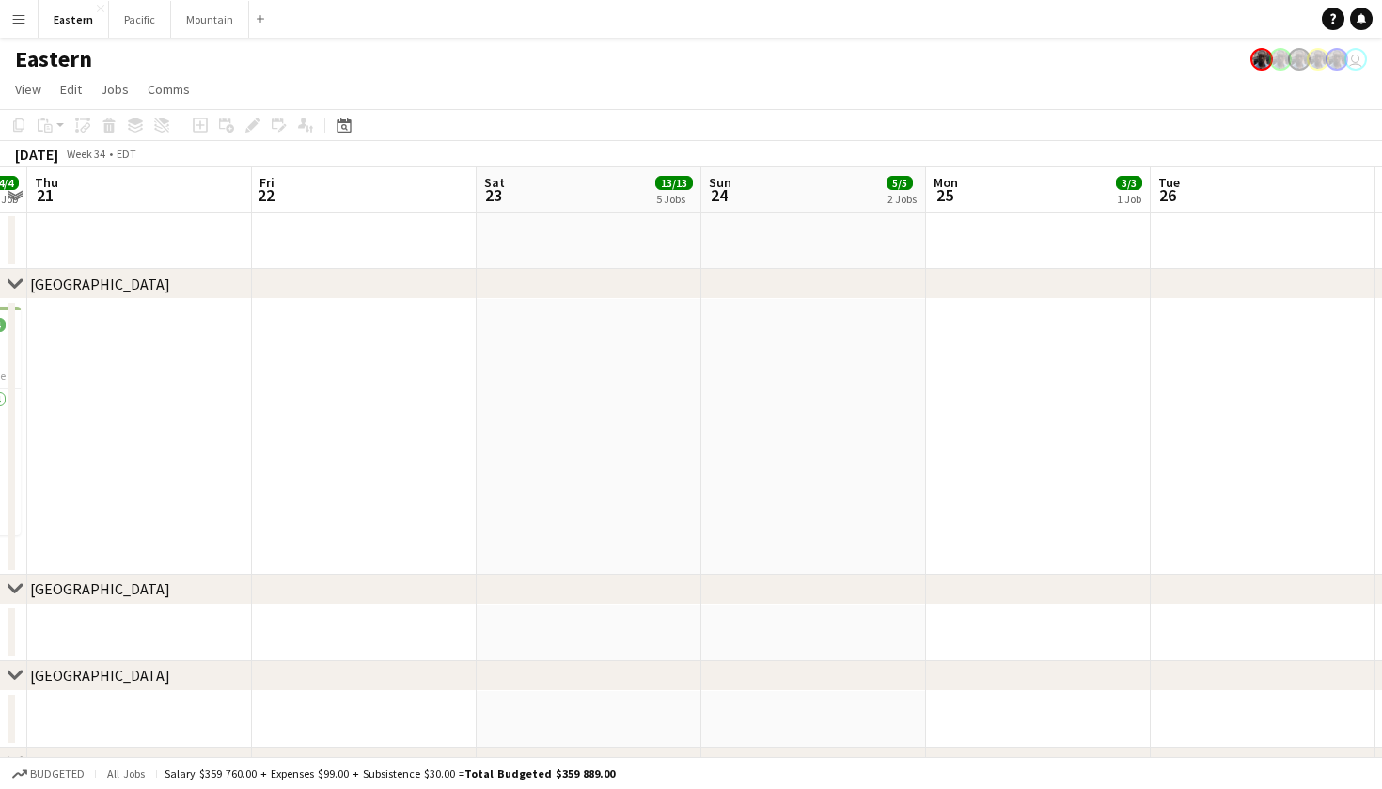
click at [796, 243] on app-date-cell at bounding box center [813, 241] width 225 height 56
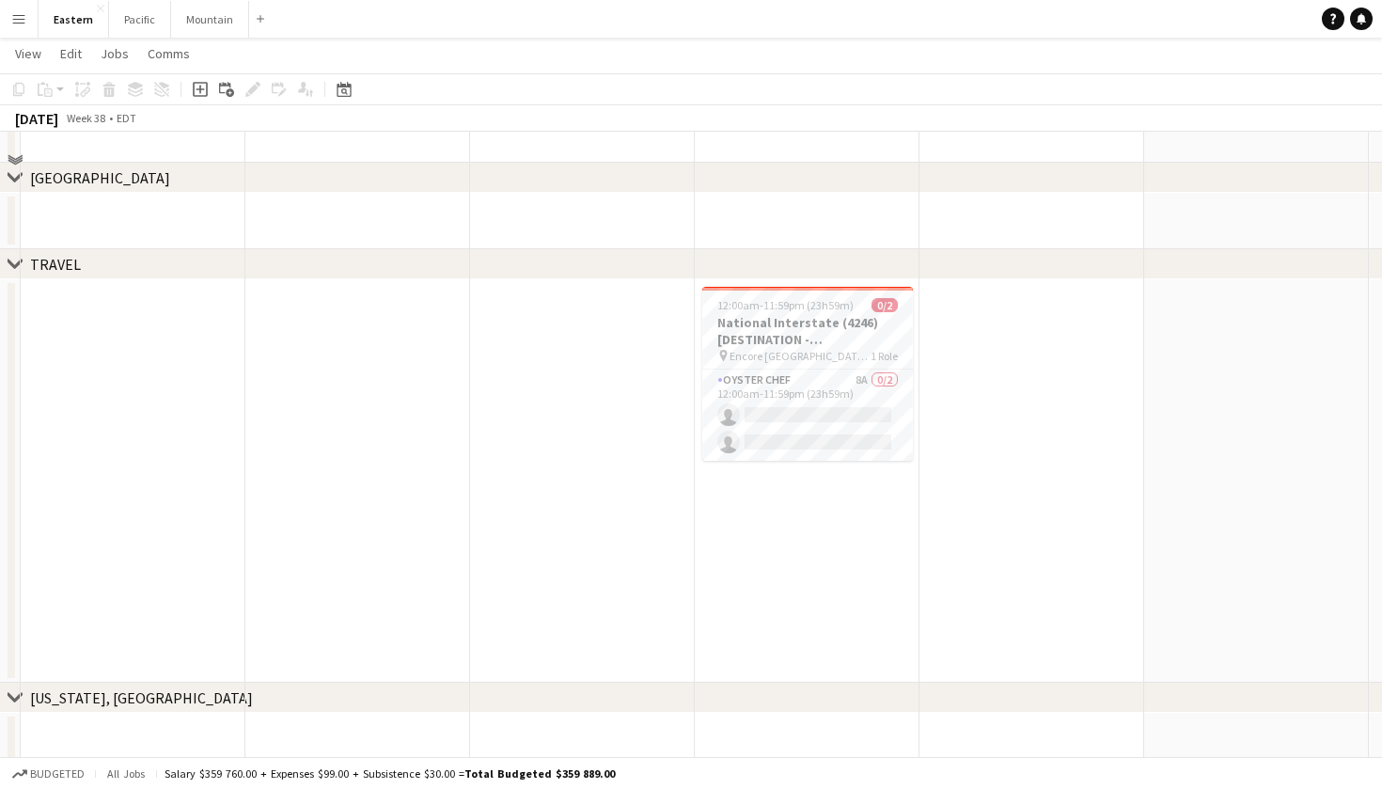
scroll to position [1954, 0]
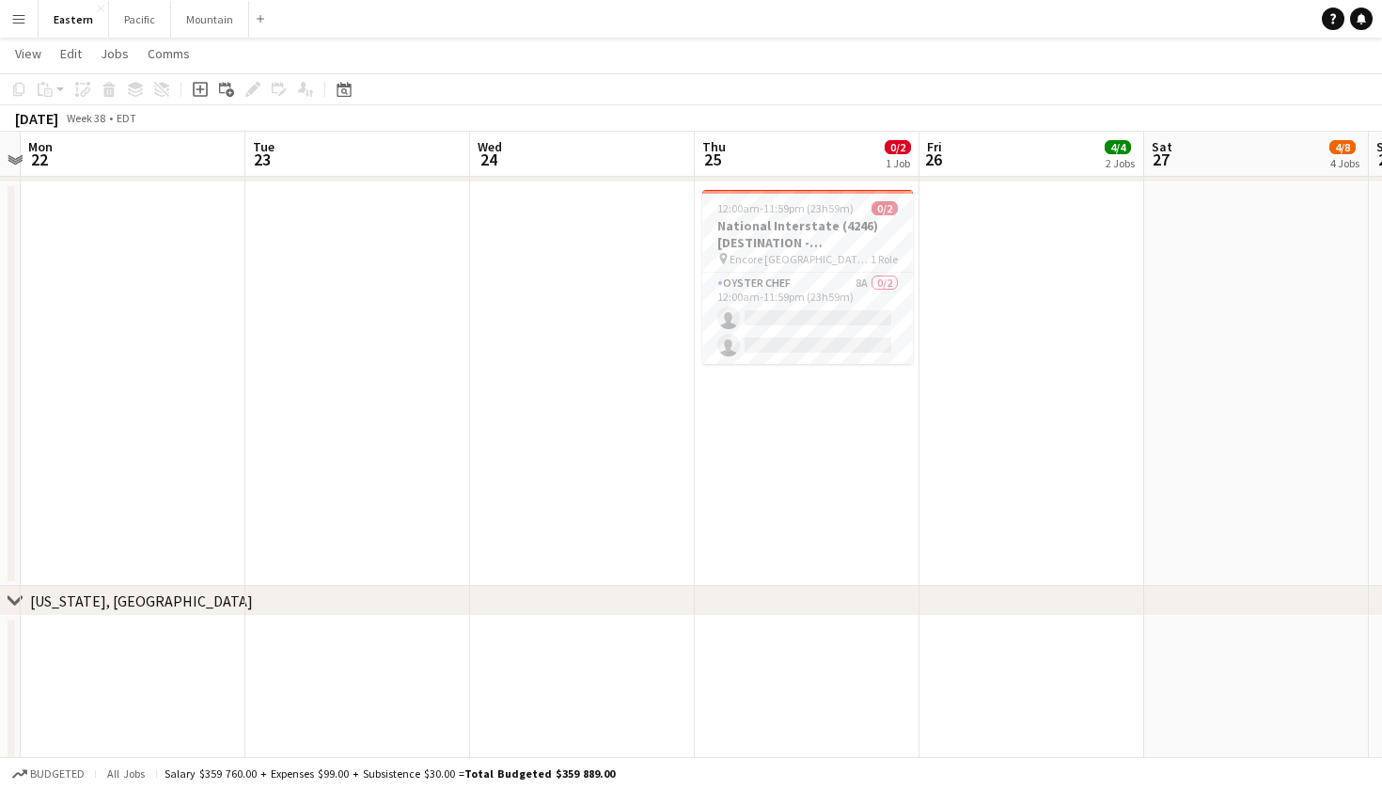
click at [827, 270] on app-job-card "12:00am-11:59pm (23h59m) 0/2 National Interstate (4246) [DESTINATION - Boston, …" at bounding box center [807, 277] width 211 height 174
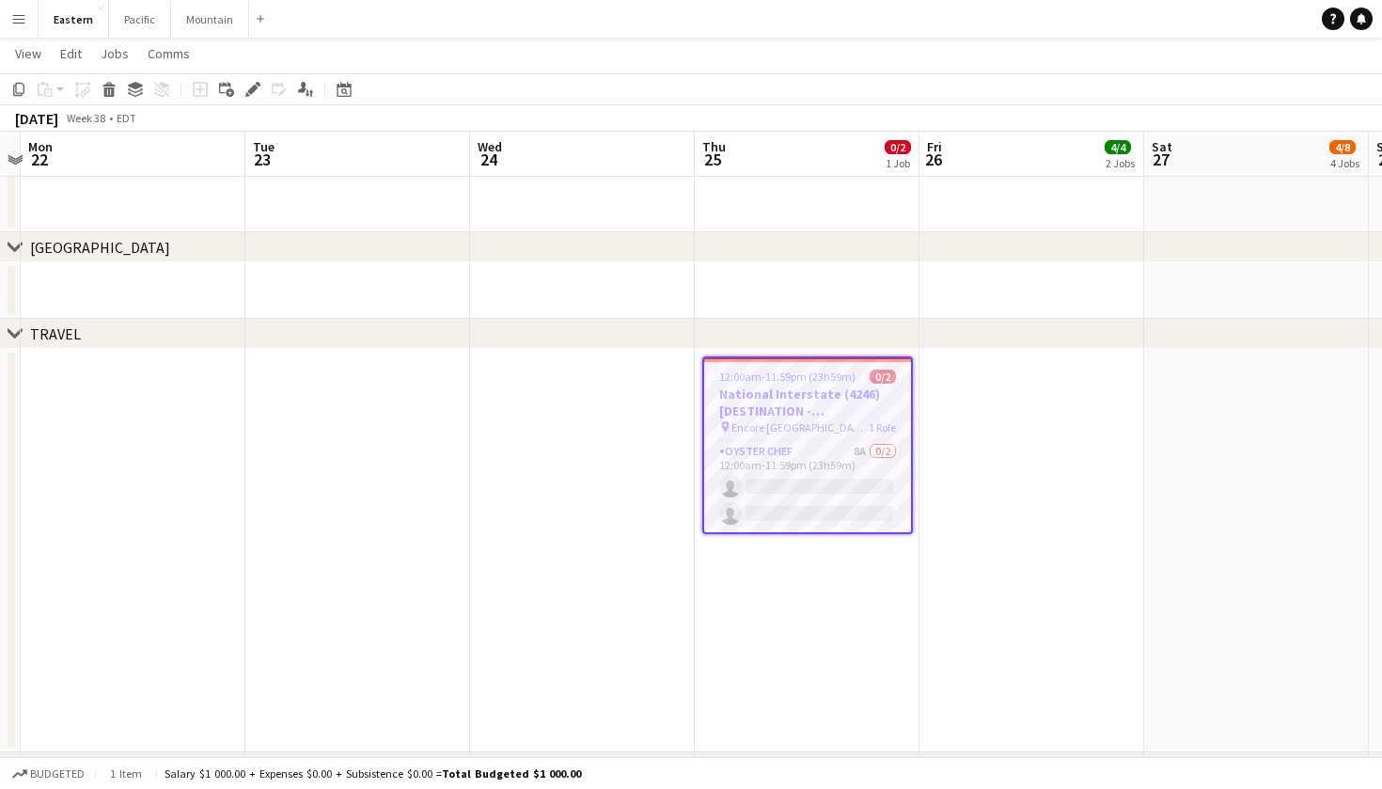
scroll to position [1787, 0]
click at [882, 354] on app-date-cell "12:00am-11:59pm (23h59m) 0/2 National Interstate (4246) [DESTINATION - Boston, …" at bounding box center [807, 550] width 225 height 403
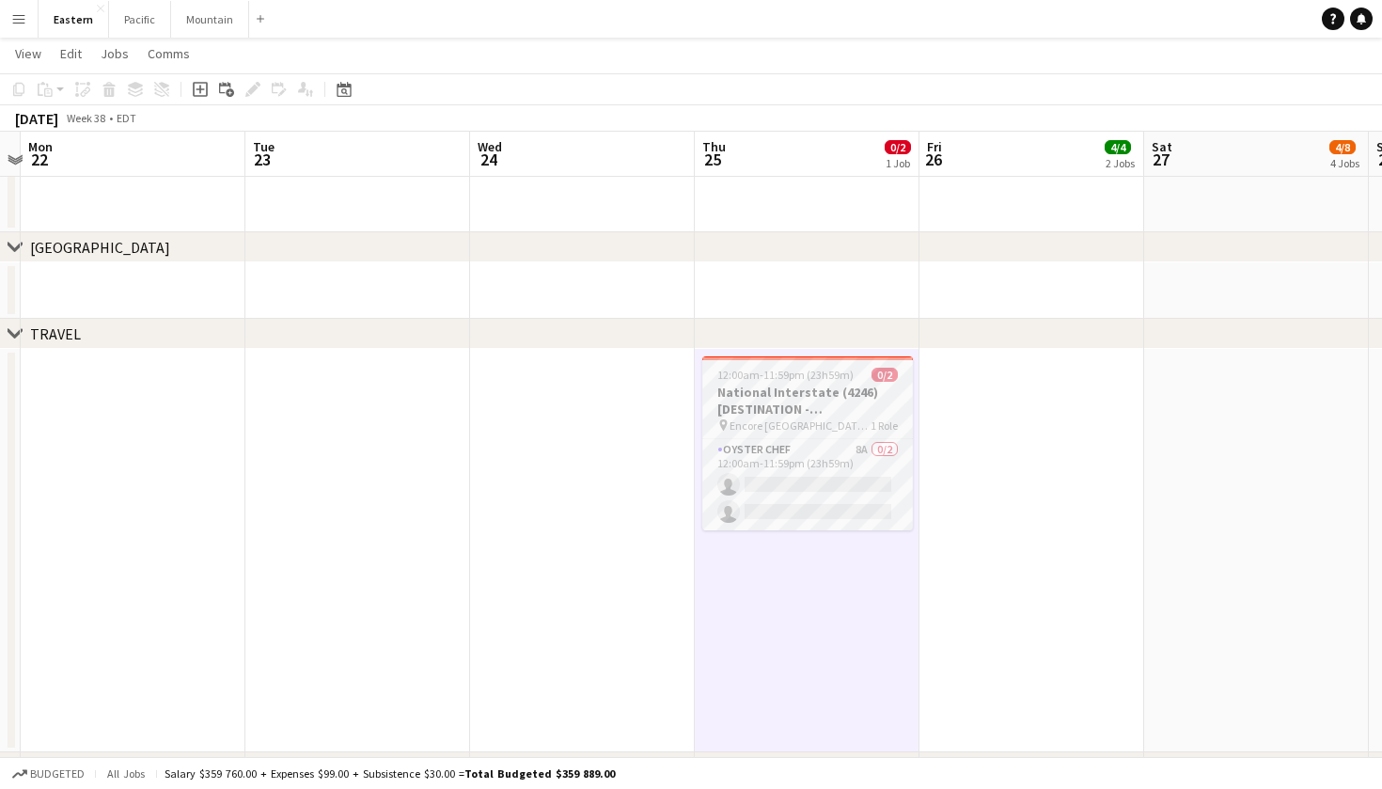
click at [859, 390] on h3 "National Interstate (4246) [DESTINATION - [GEOGRAPHIC_DATA], [GEOGRAPHIC_DATA]]" at bounding box center [807, 401] width 211 height 34
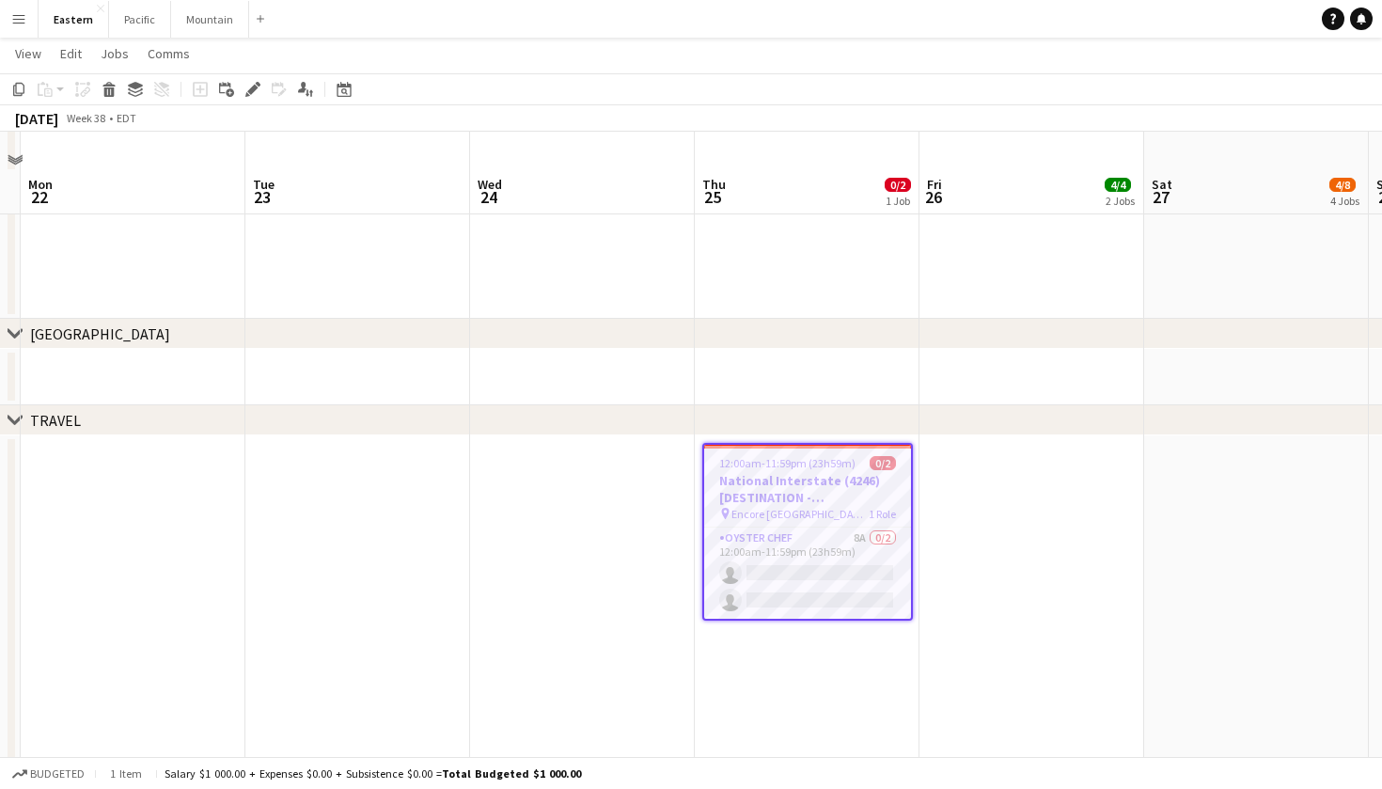
scroll to position [1794, 0]
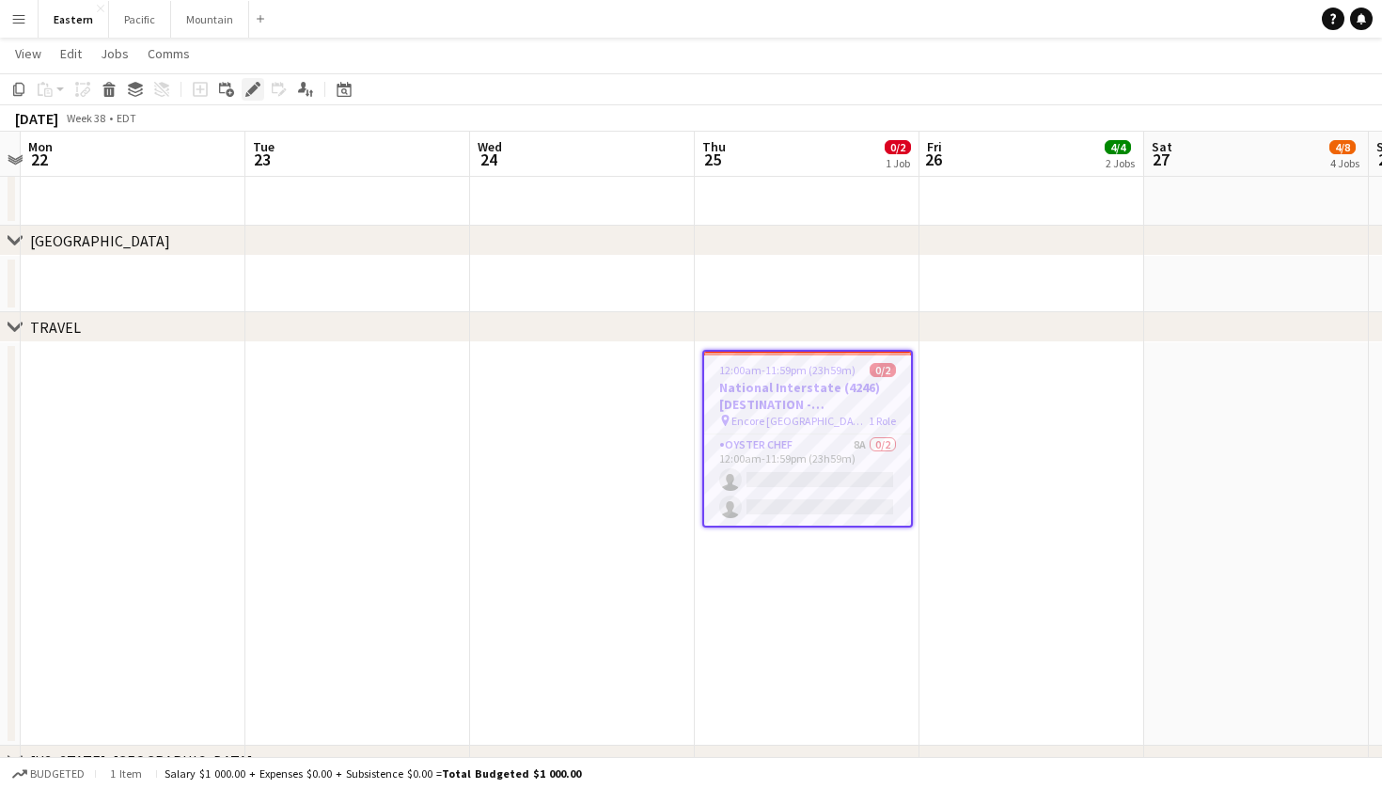
click at [259, 87] on icon at bounding box center [258, 84] width 5 height 5
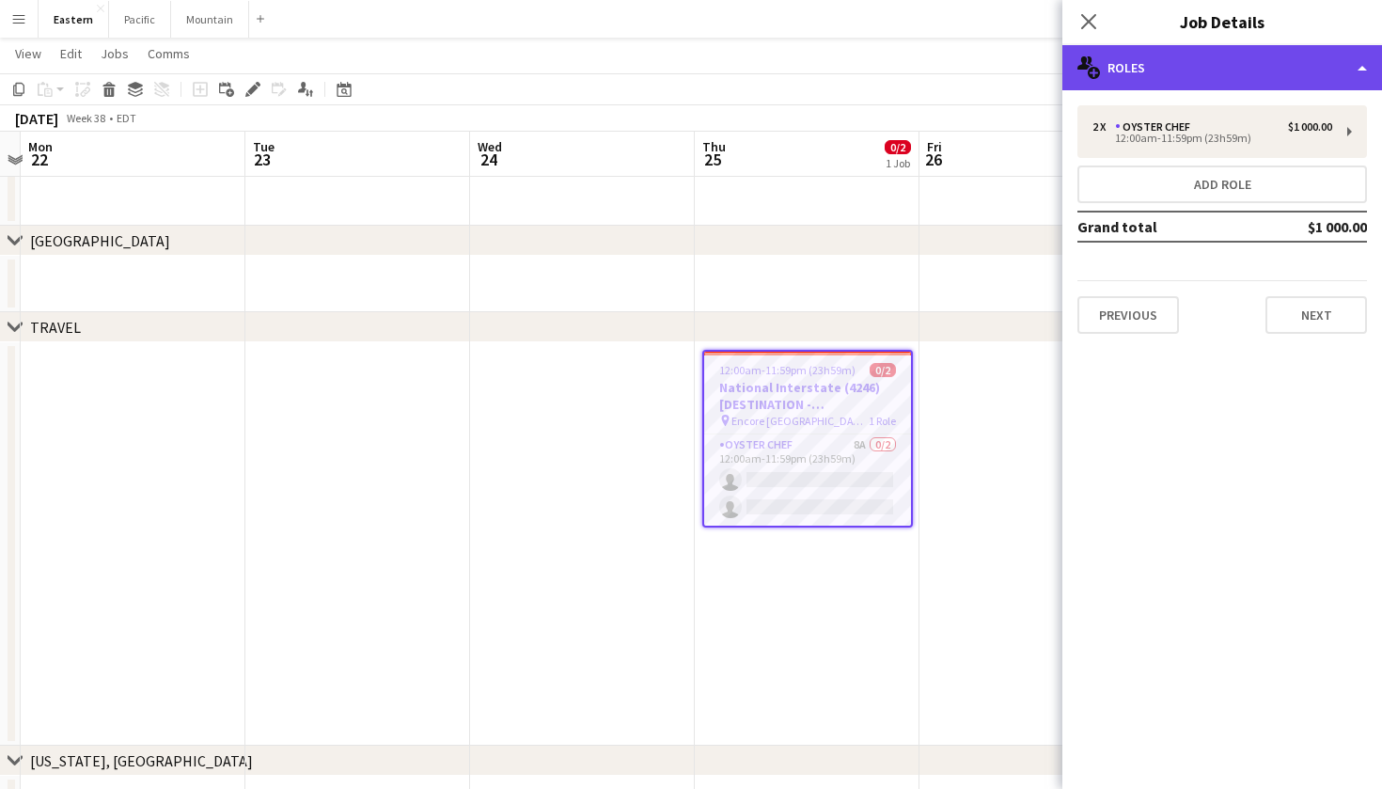
click at [1282, 64] on div "multiple-users-add Roles" at bounding box center [1223, 67] width 320 height 45
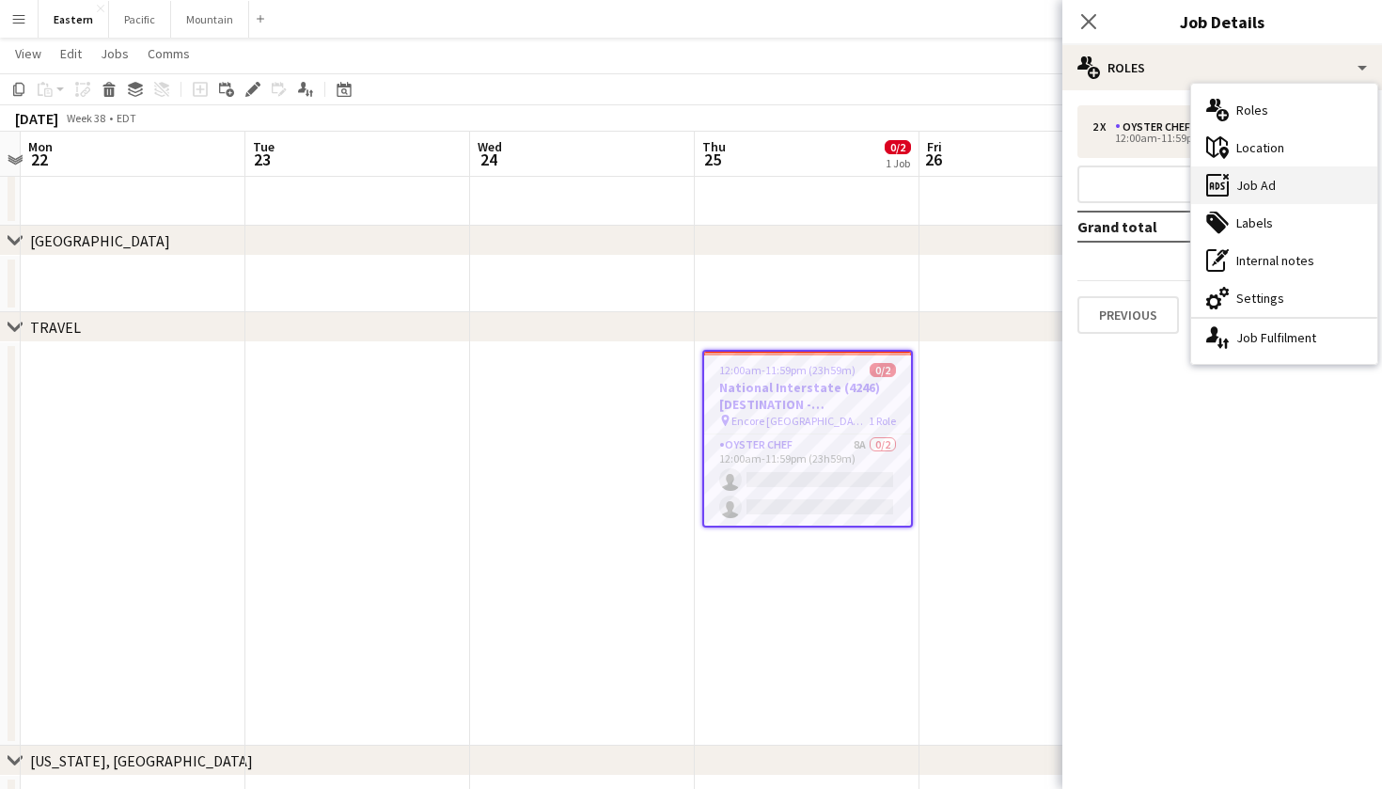
click at [1254, 178] on div "ads-window Job Ad" at bounding box center [1284, 185] width 186 height 38
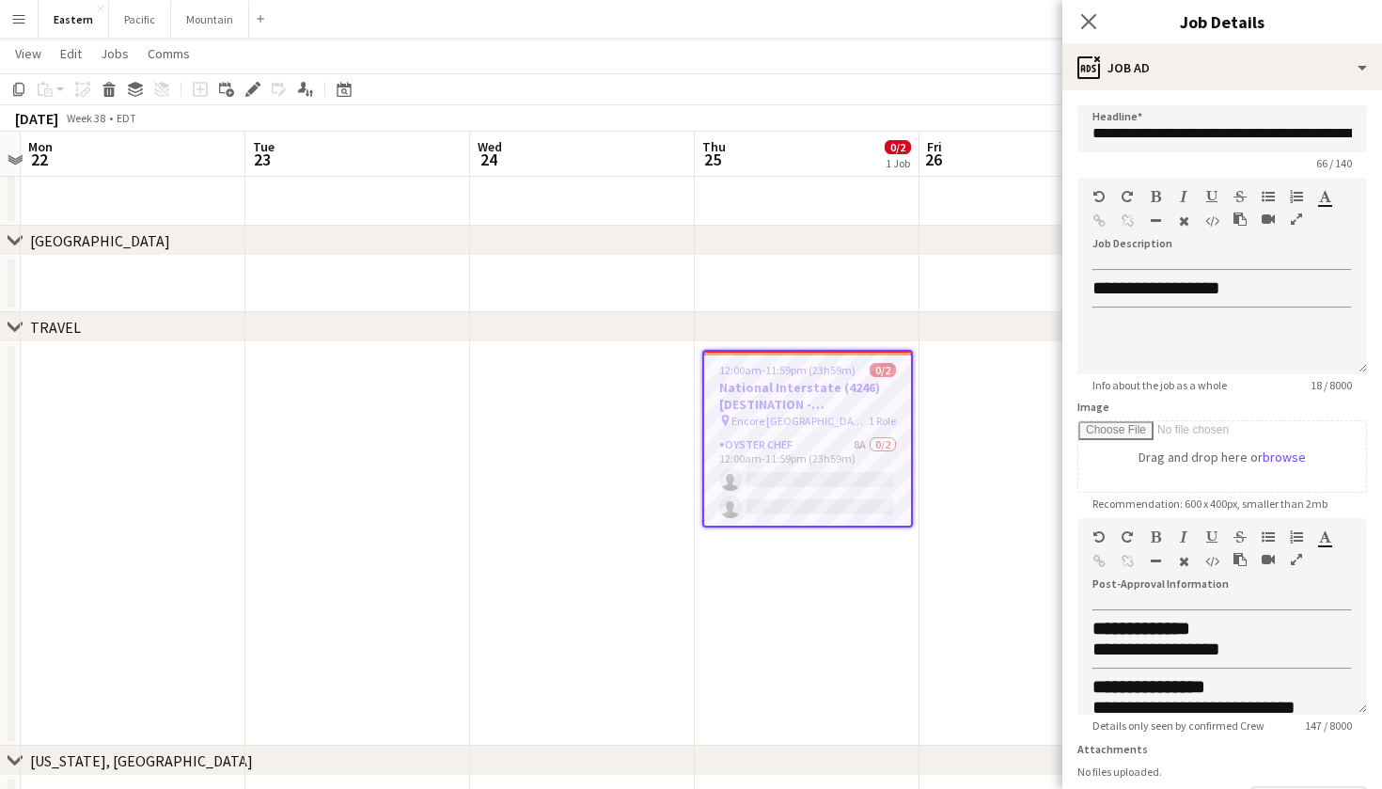
scroll to position [0, 0]
click at [1263, 131] on input "**********" at bounding box center [1223, 128] width 290 height 47
click at [1096, 31] on app-icon "Close pop-in" at bounding box center [1089, 21] width 27 height 27
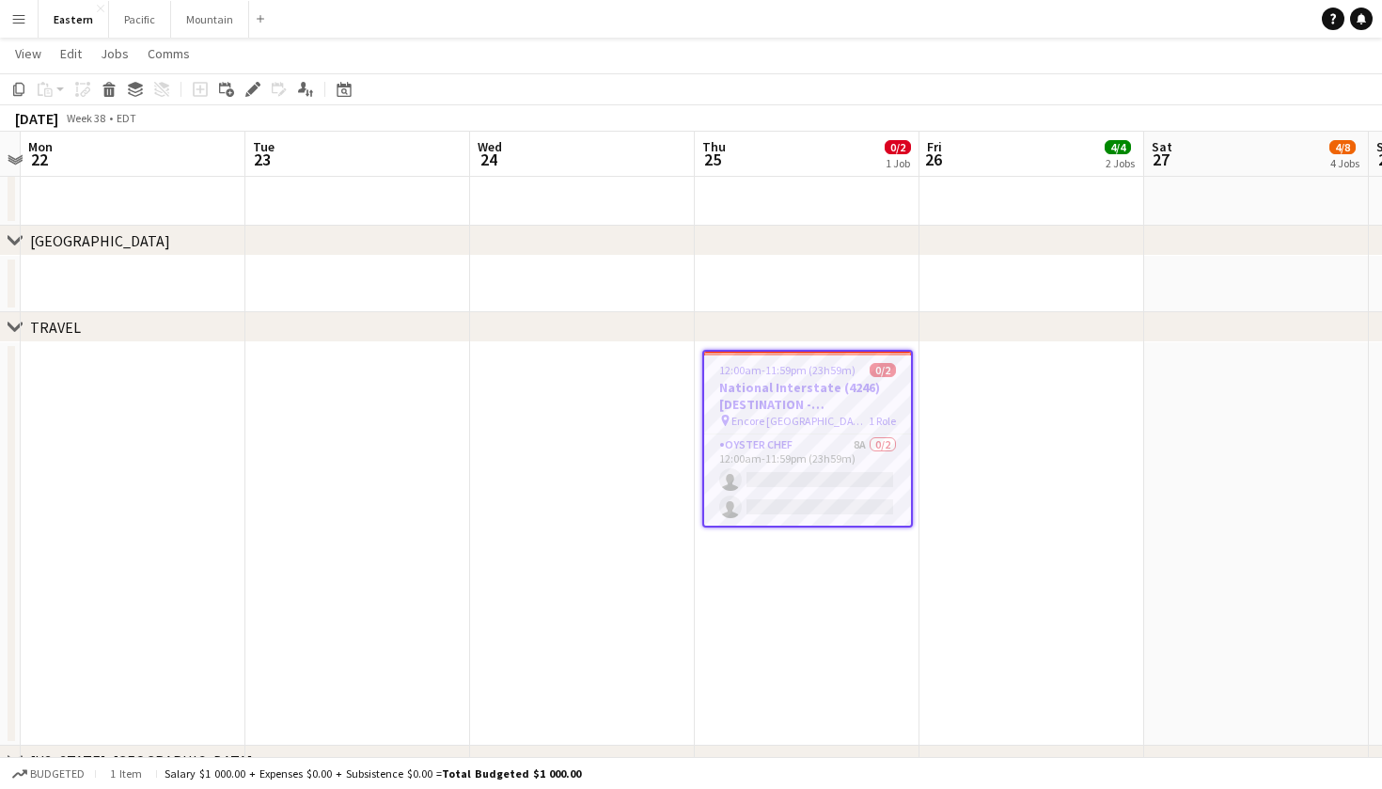
click at [806, 409] on h3 "National Interstate (4246) [DESTINATION - Boston, MA]" at bounding box center [807, 396] width 207 height 34
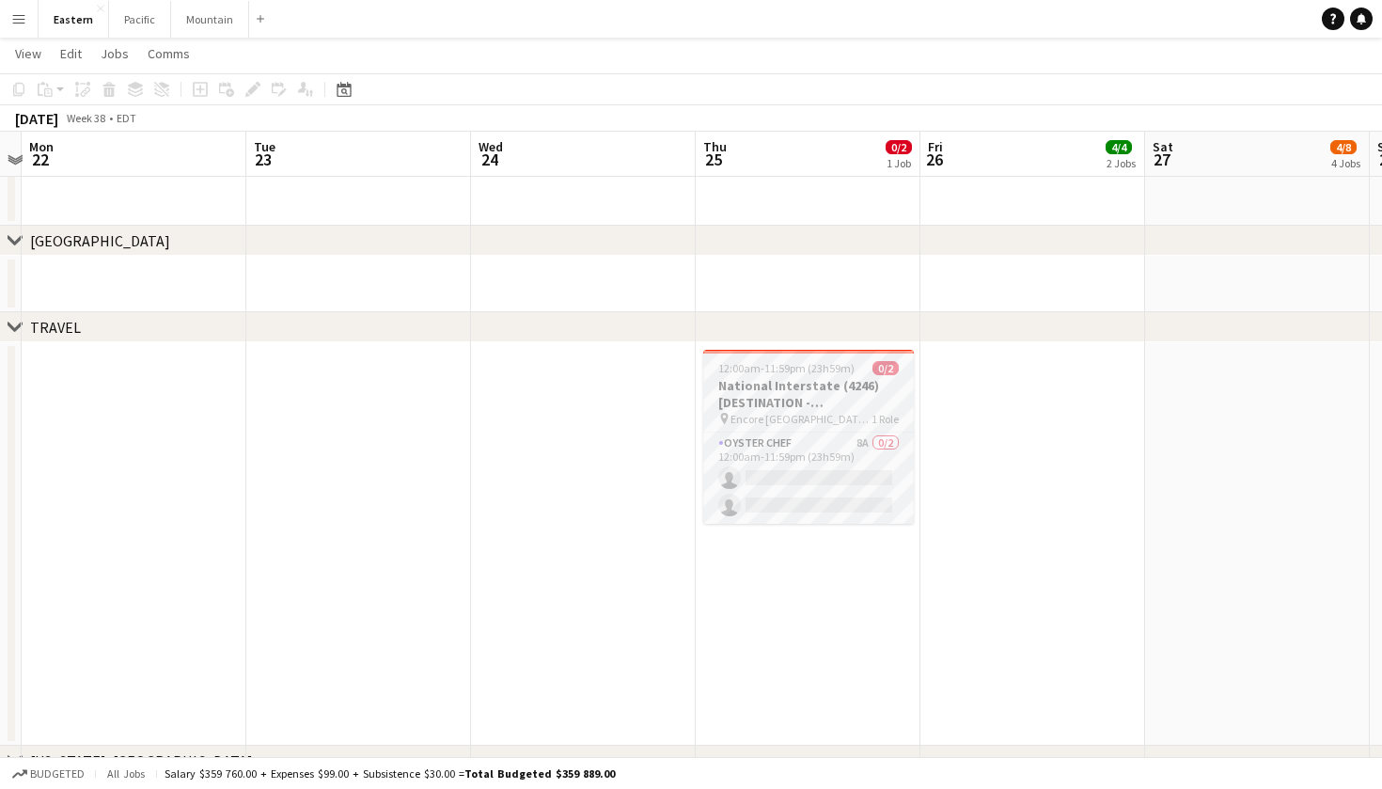
click at [807, 406] on h3 "National Interstate (4246) [DESTINATION - Boston, MA]" at bounding box center [808, 394] width 211 height 34
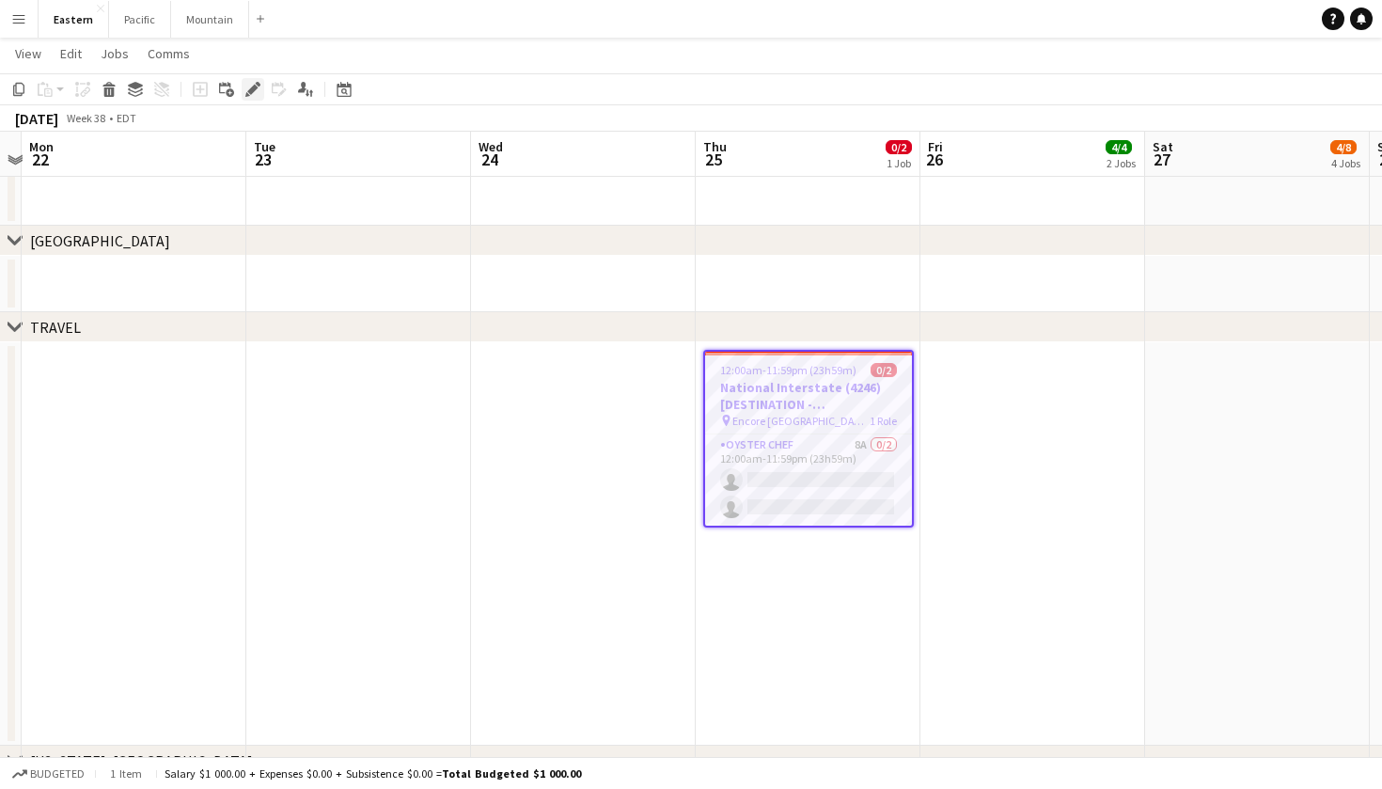
click at [259, 93] on icon "Edit" at bounding box center [252, 89] width 15 height 15
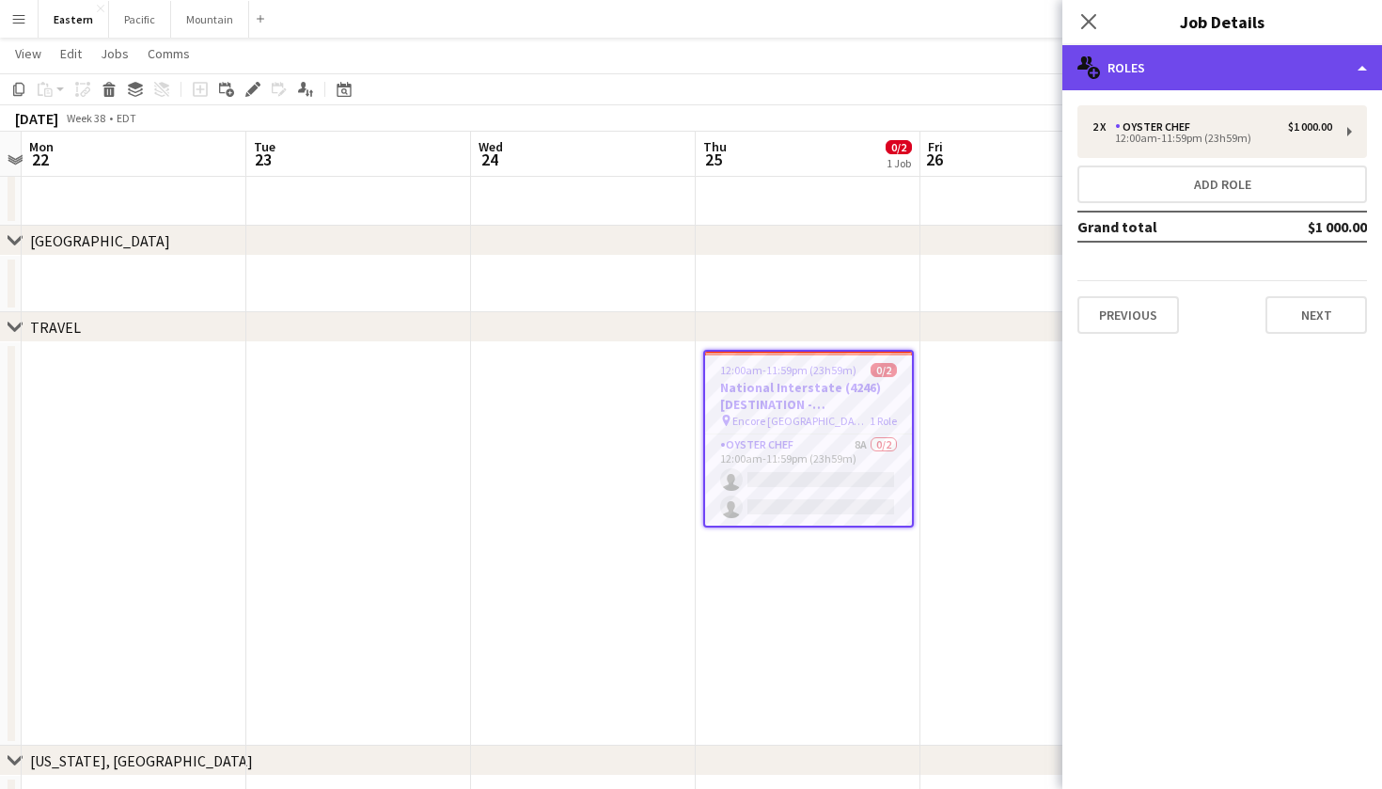
click at [1202, 71] on div "multiple-users-add Roles" at bounding box center [1223, 67] width 320 height 45
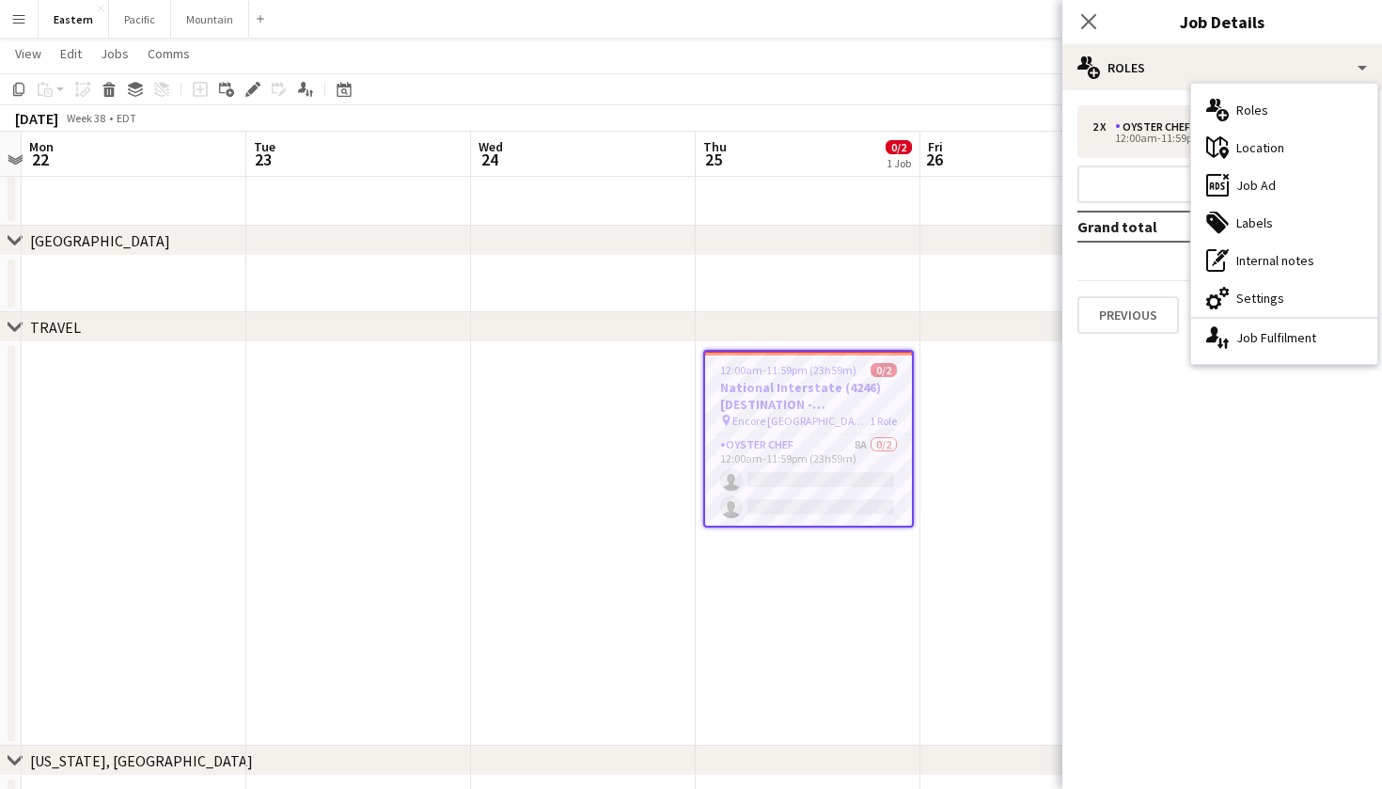
click at [870, 411] on h3 "National Interstate (4246) [DESTINATION - Boston, MA]" at bounding box center [808, 396] width 207 height 34
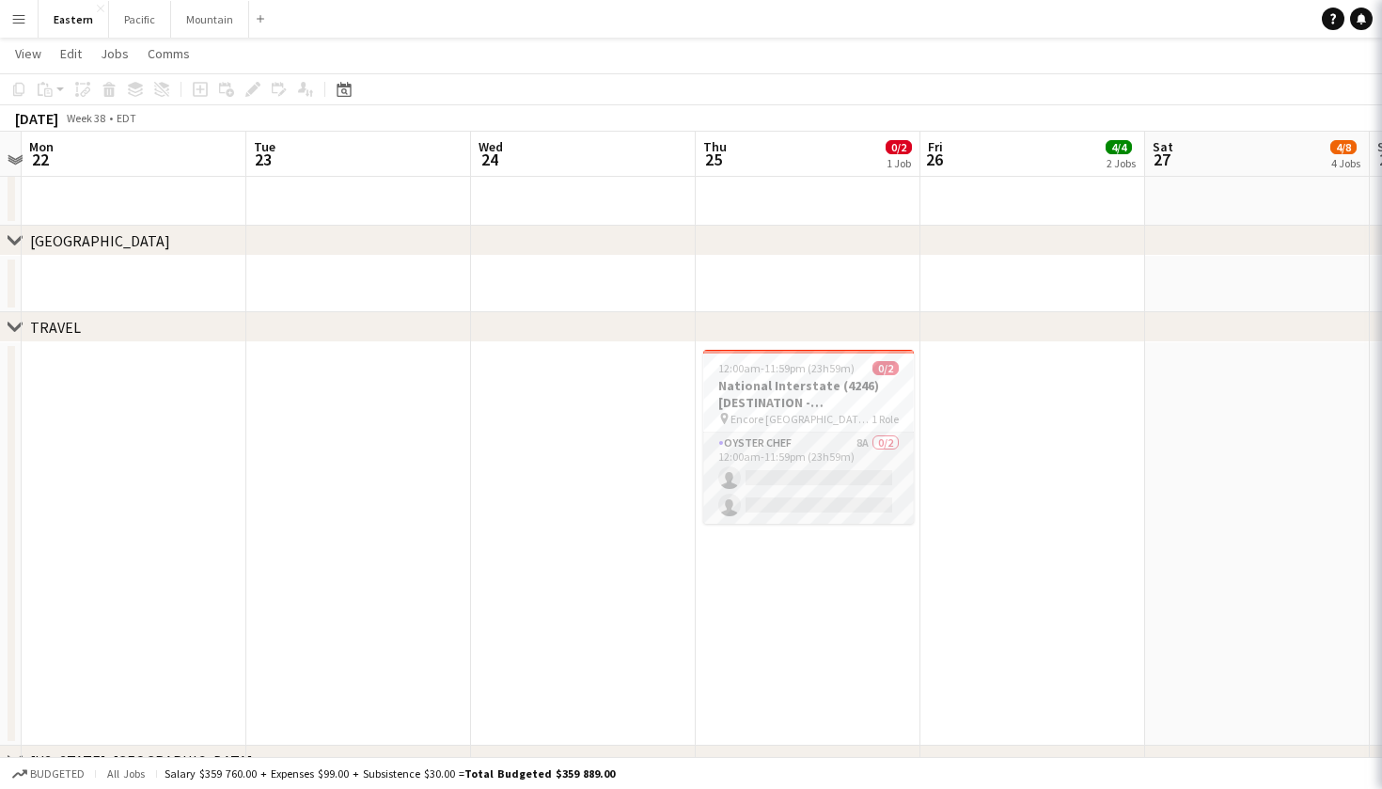
click at [869, 496] on app-card-role "Oyster Chef 8A 0/2 12:00am-11:59pm (23h59m) single-neutral-actions single-neutr…" at bounding box center [808, 478] width 211 height 91
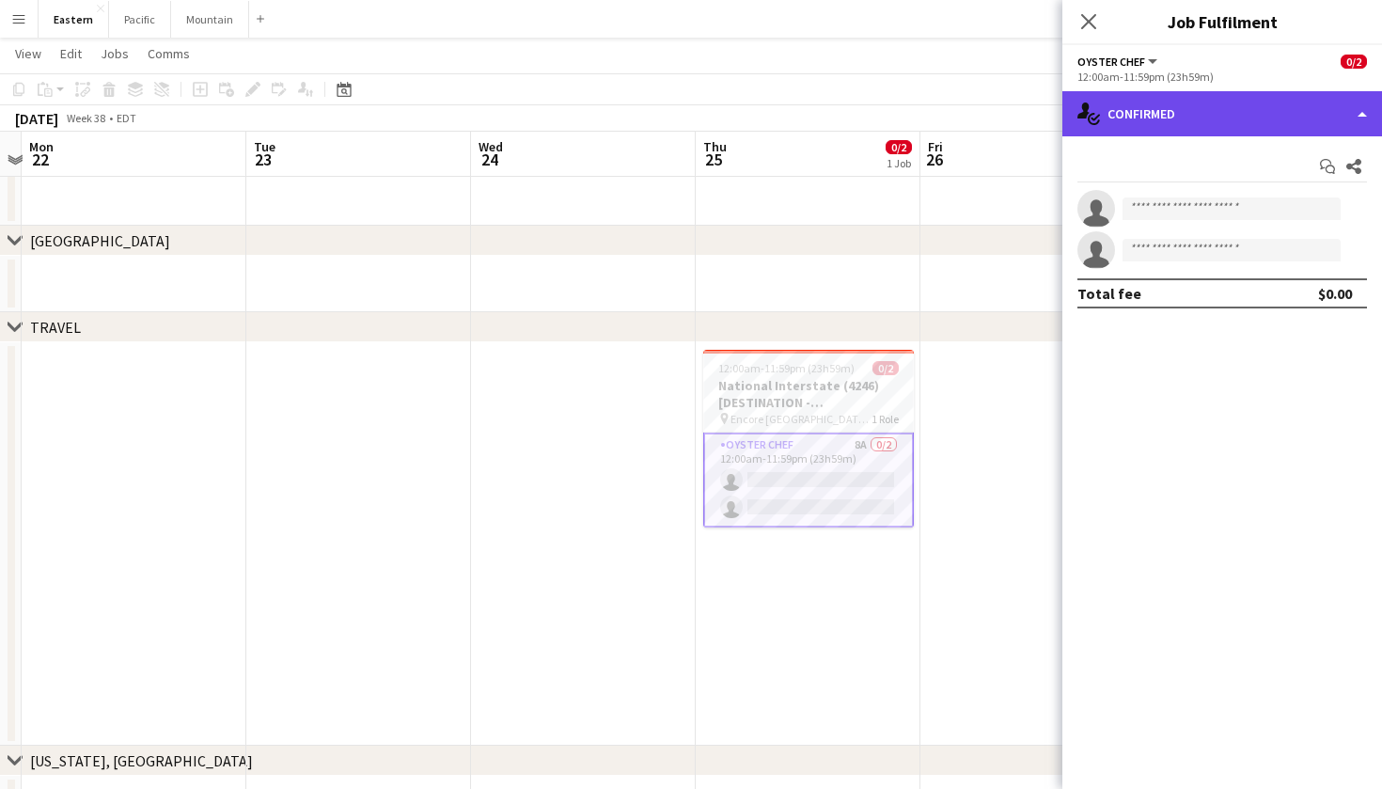
click at [1242, 120] on div "single-neutral-actions-check-2 Confirmed" at bounding box center [1223, 113] width 320 height 45
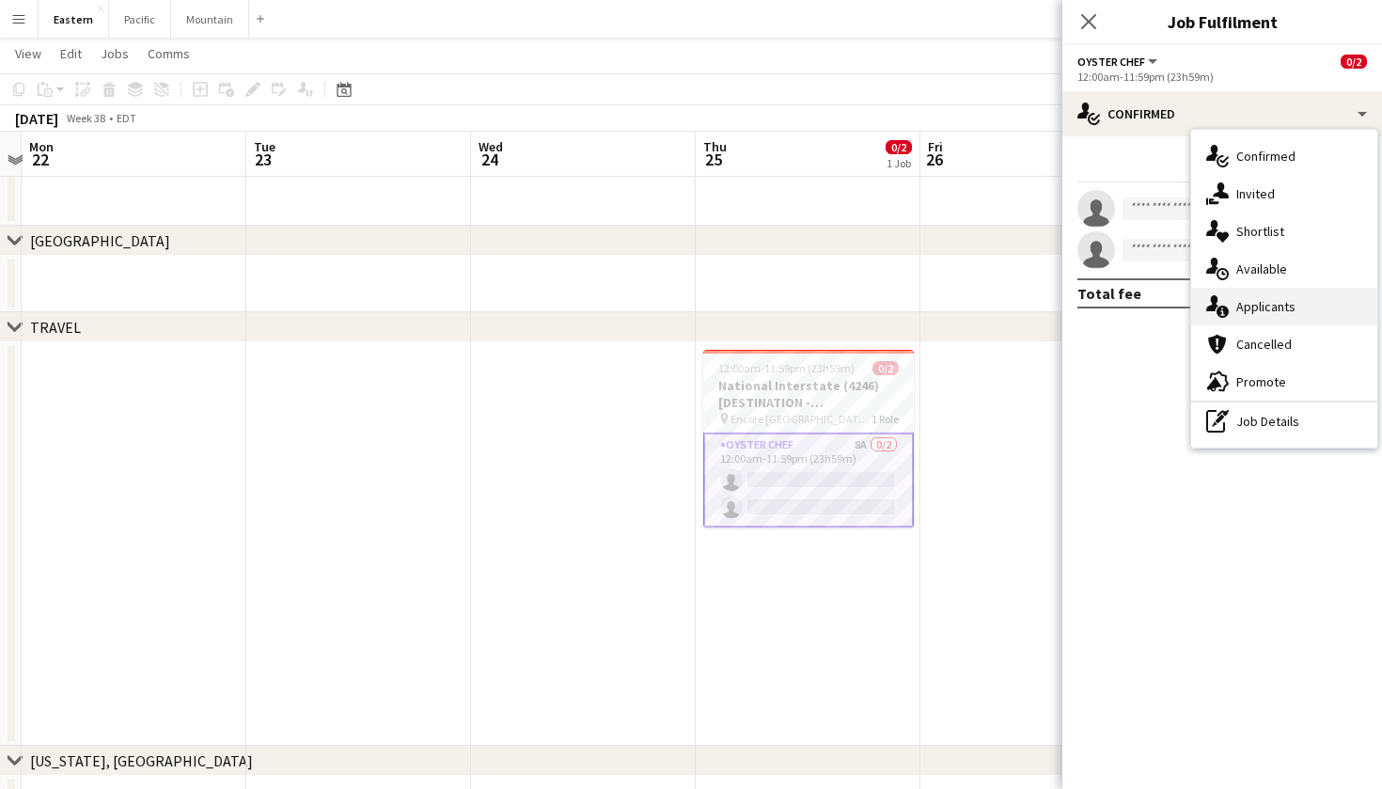
click at [1281, 298] on div "single-neutral-actions-information Applicants" at bounding box center [1284, 307] width 186 height 38
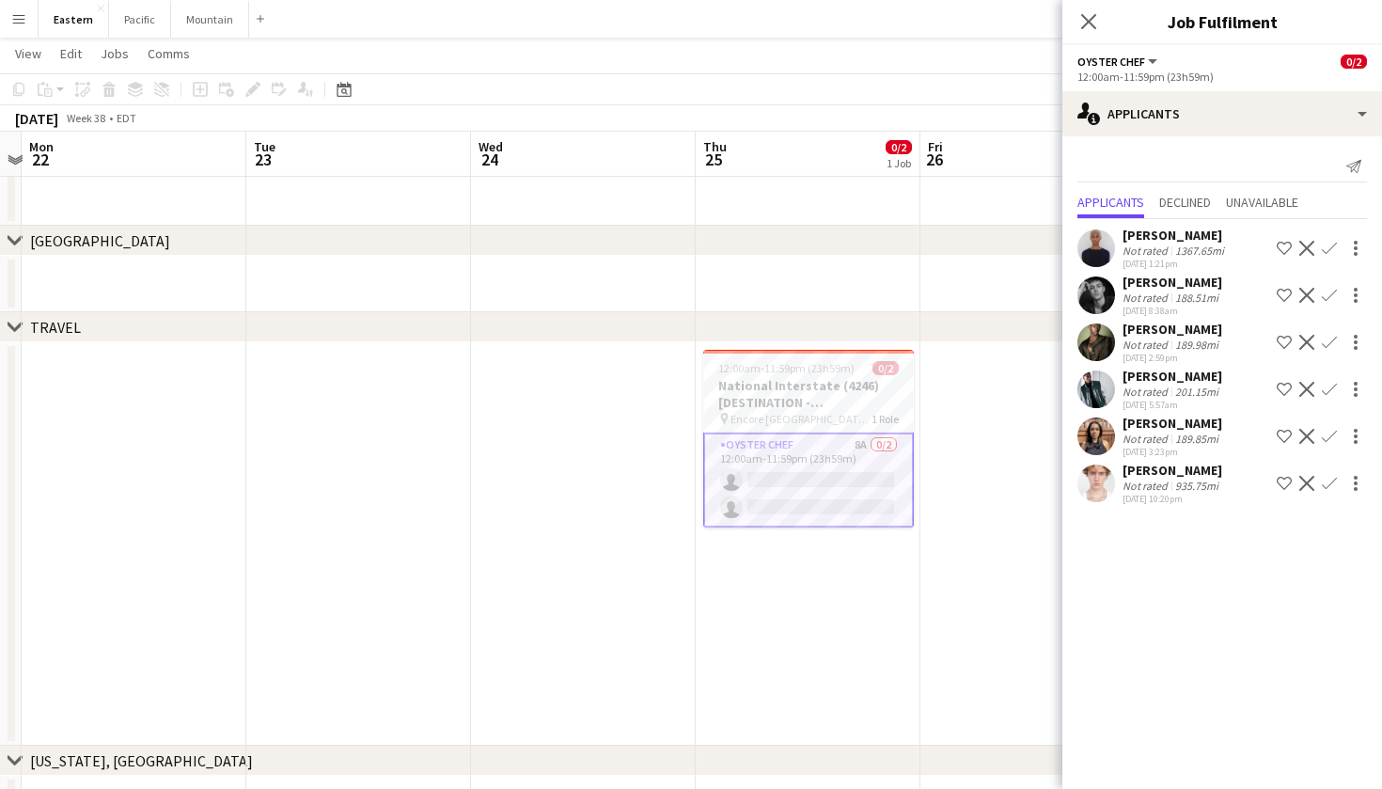
click at [567, 527] on app-date-cell at bounding box center [583, 543] width 225 height 403
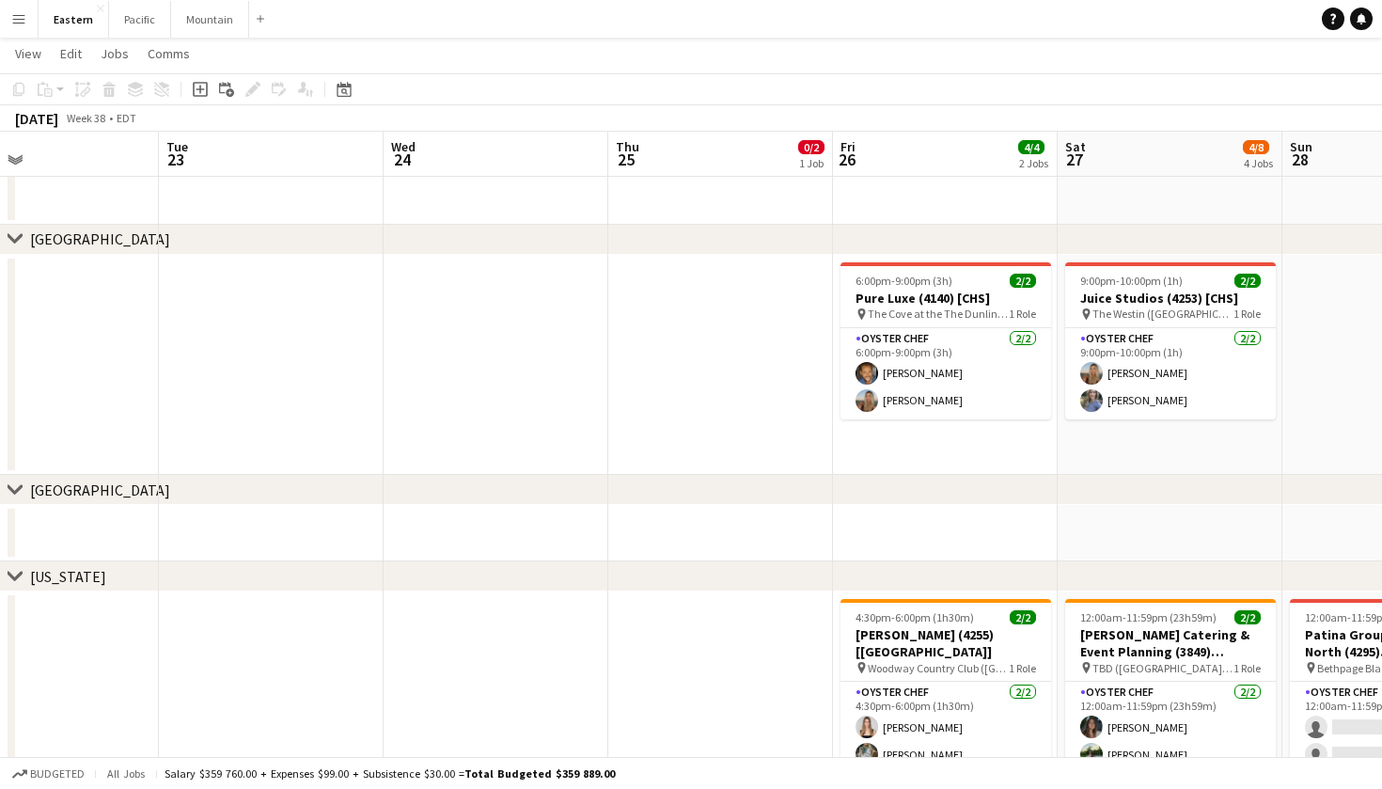
scroll to position [0, 748]
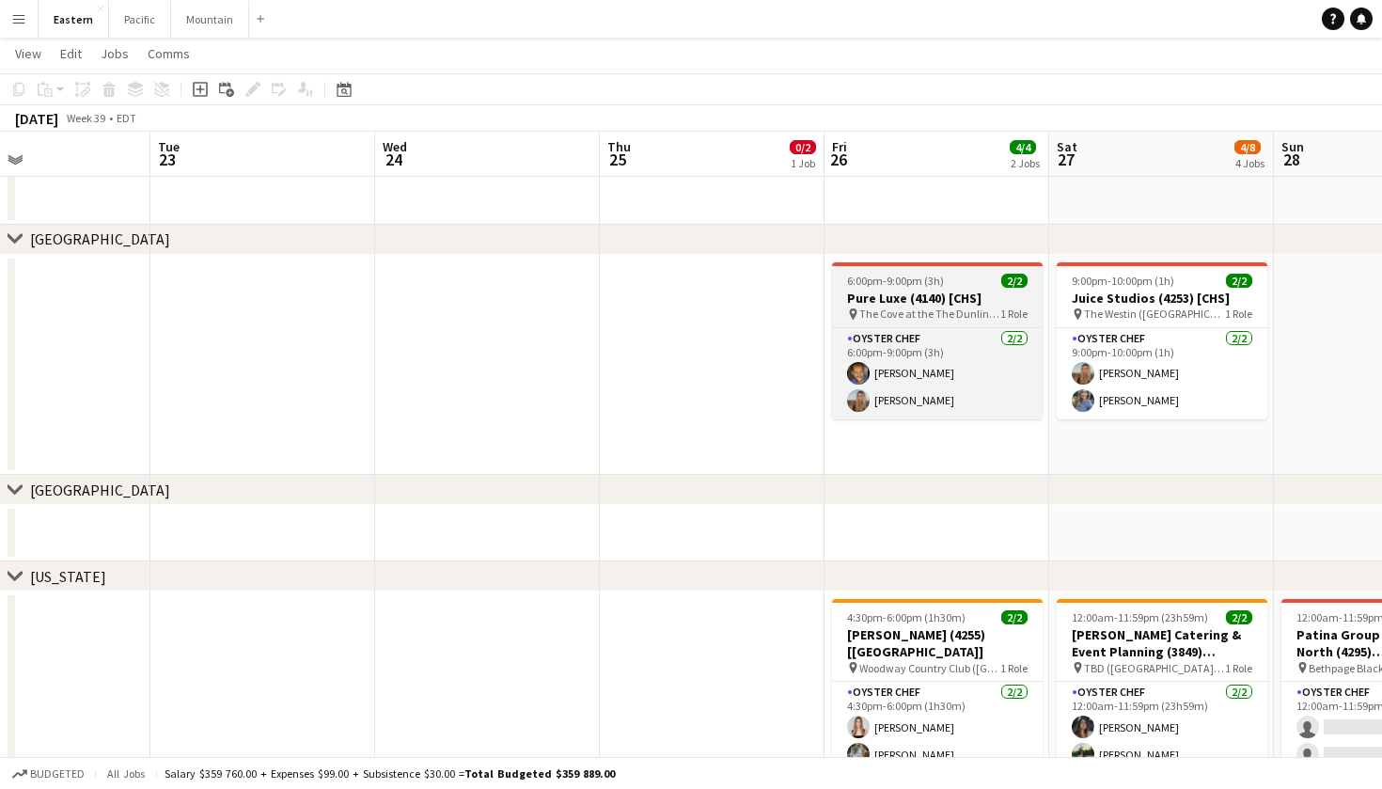
click at [944, 312] on span "The Cove at the The Dunlin (Johns Island, SC)" at bounding box center [929, 314] width 141 height 14
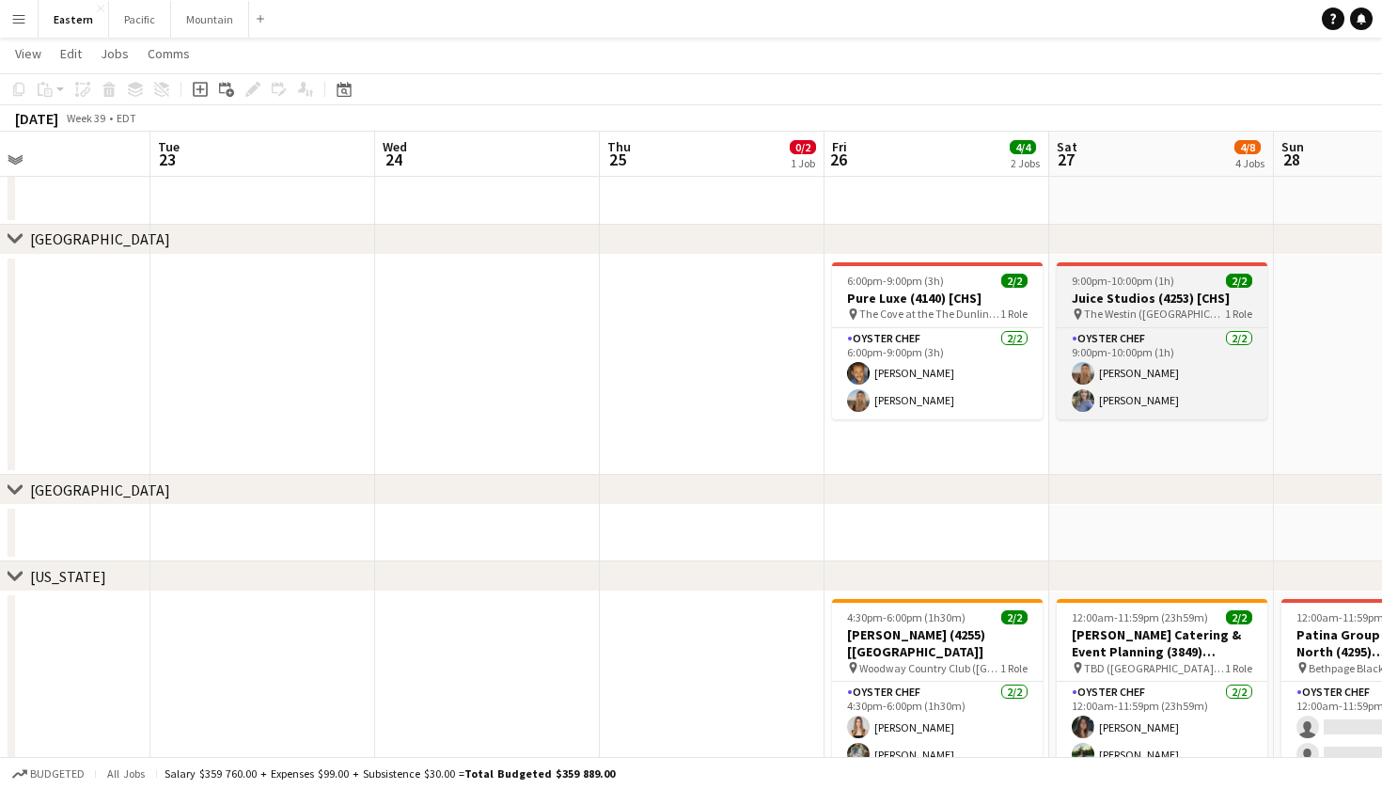
click at [1137, 300] on h3 "Juice Studios (4253) [CHS]" at bounding box center [1162, 298] width 211 height 17
click at [1111, 304] on h3 "Juice Studios (4253) [CHS]" at bounding box center [1162, 298] width 211 height 17
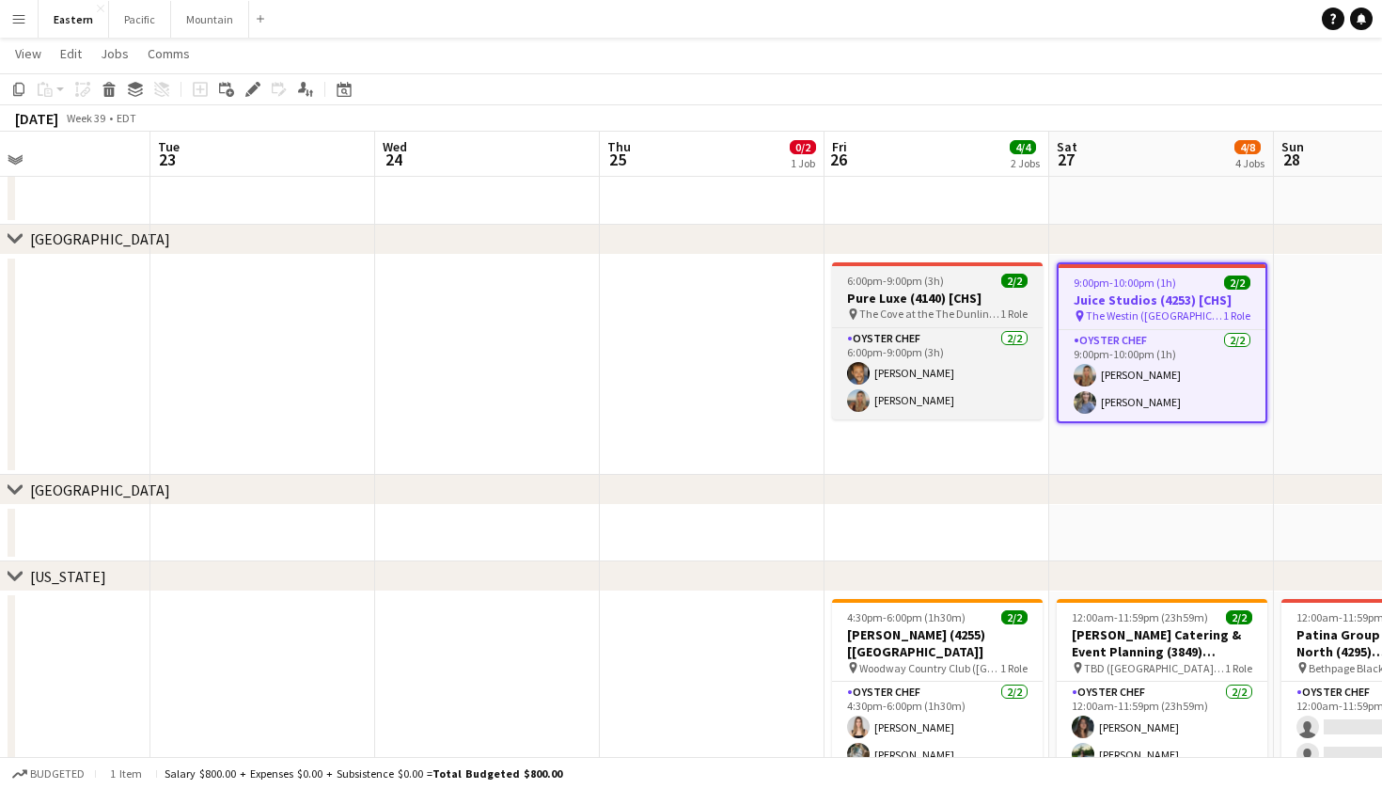
click at [988, 302] on h3 "Pure Luxe (4140) [CHS]" at bounding box center [937, 298] width 211 height 17
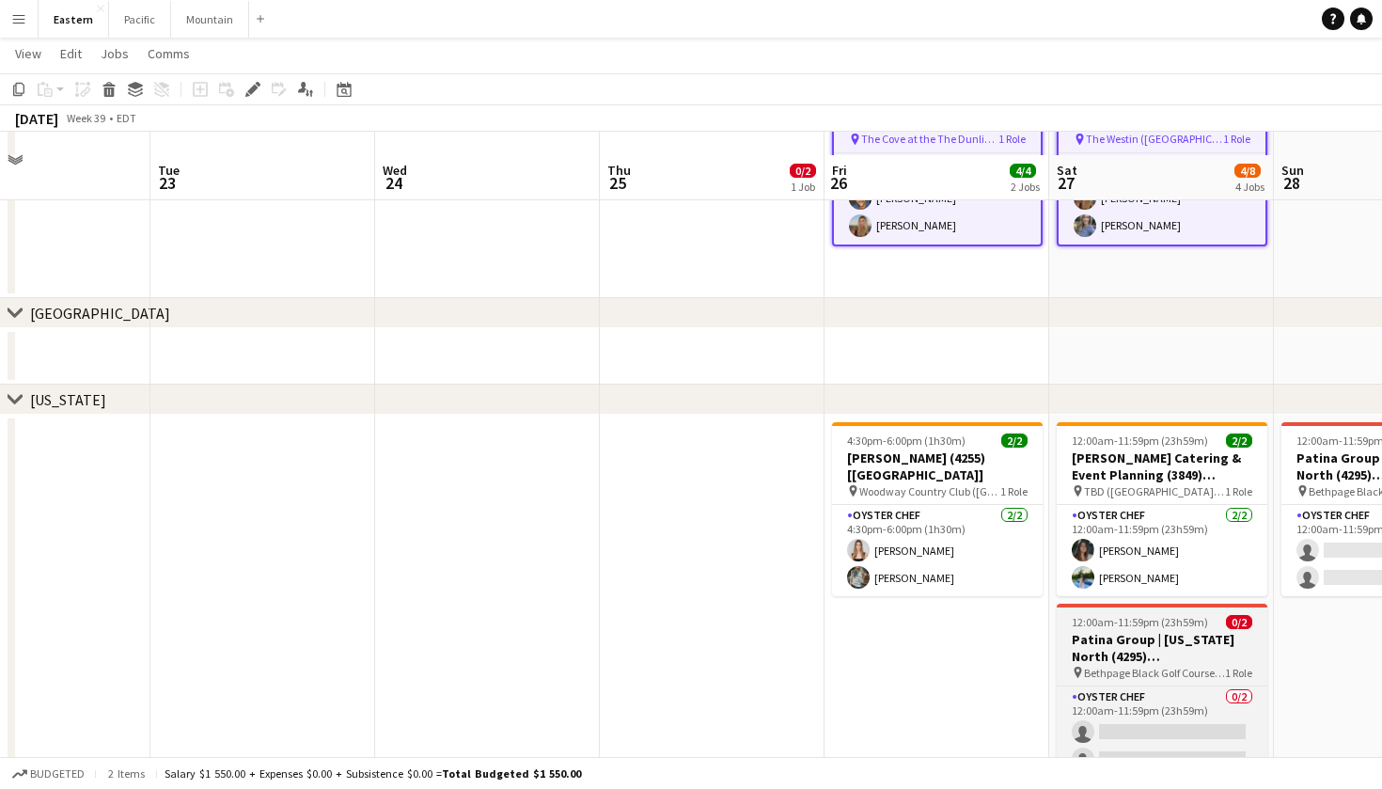
scroll to position [559, 0]
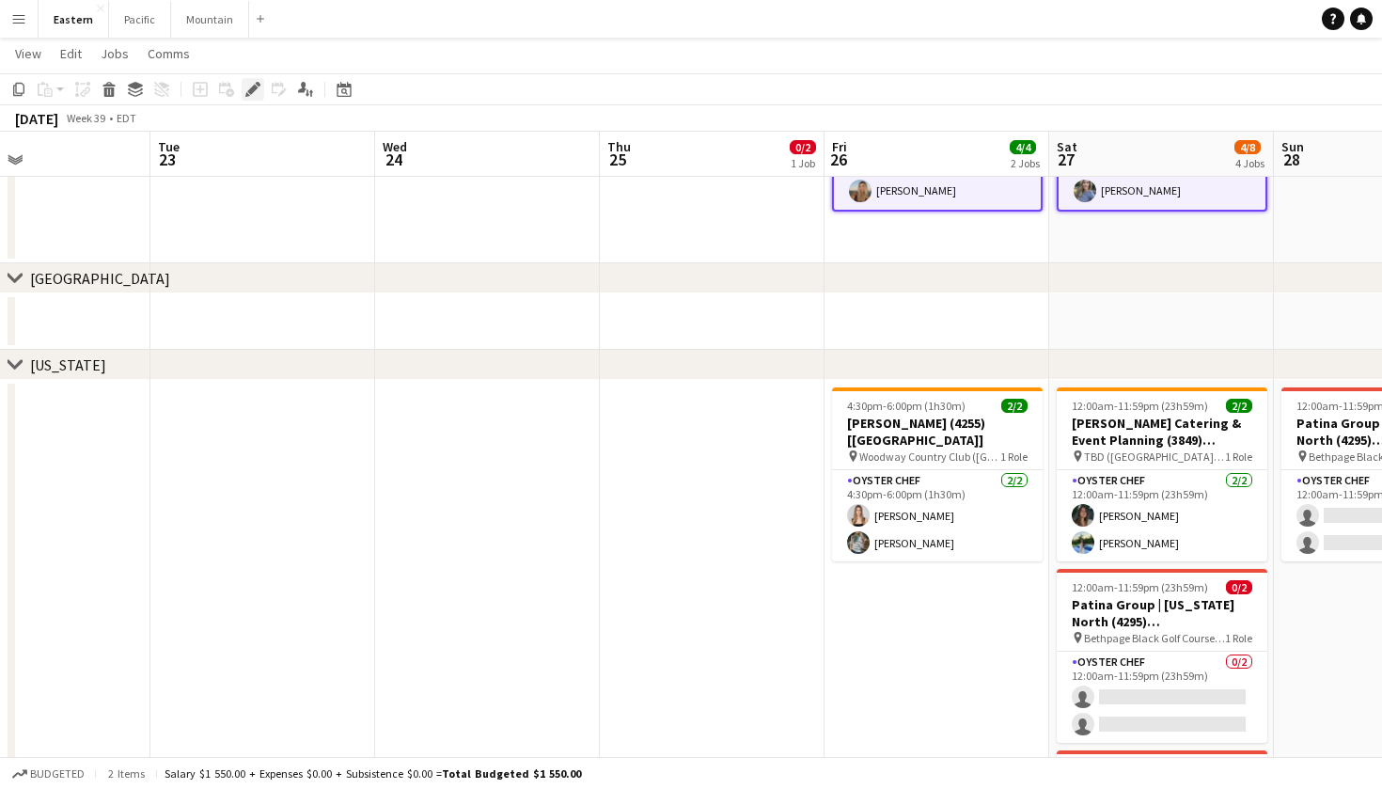
click at [258, 80] on div "Edit" at bounding box center [253, 89] width 23 height 23
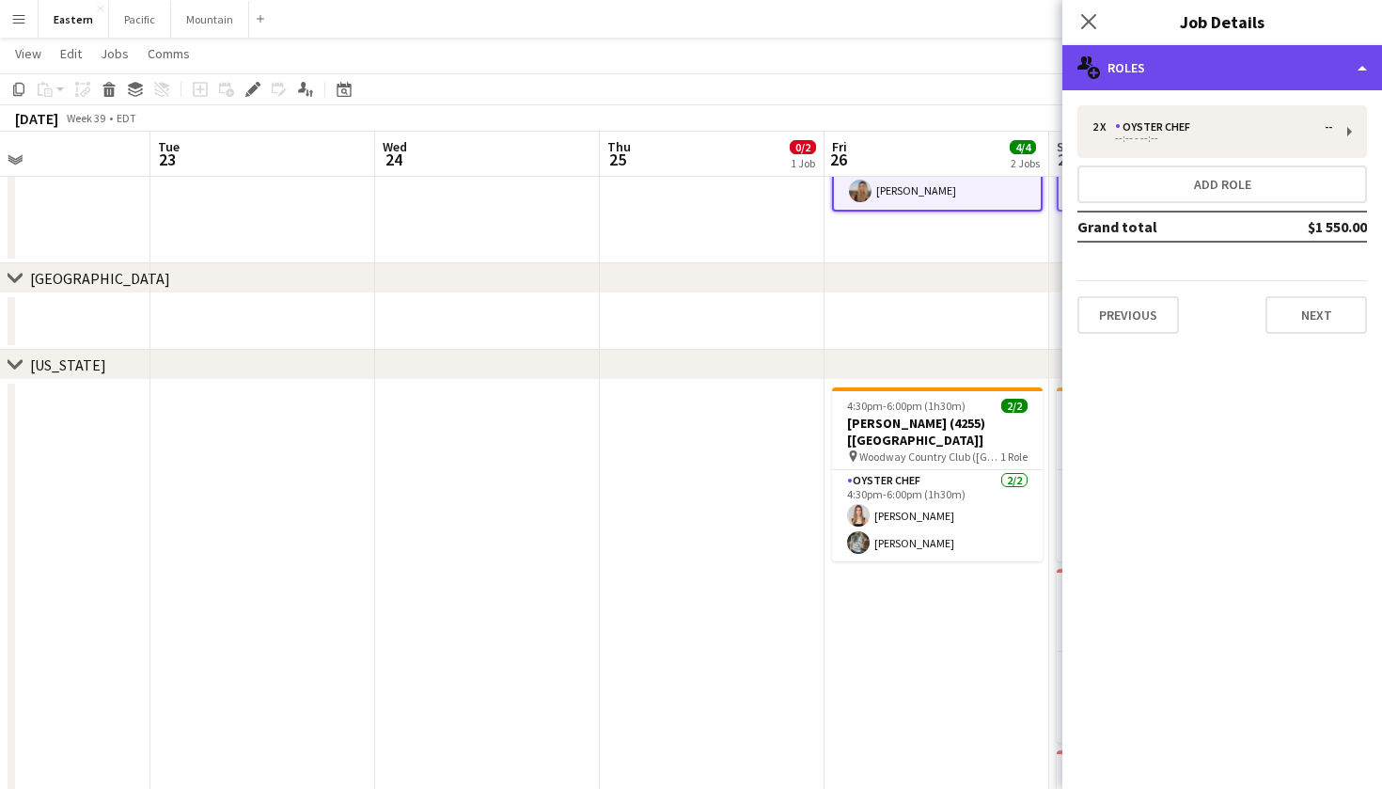
click at [1257, 76] on div "multiple-users-add Roles" at bounding box center [1223, 67] width 320 height 45
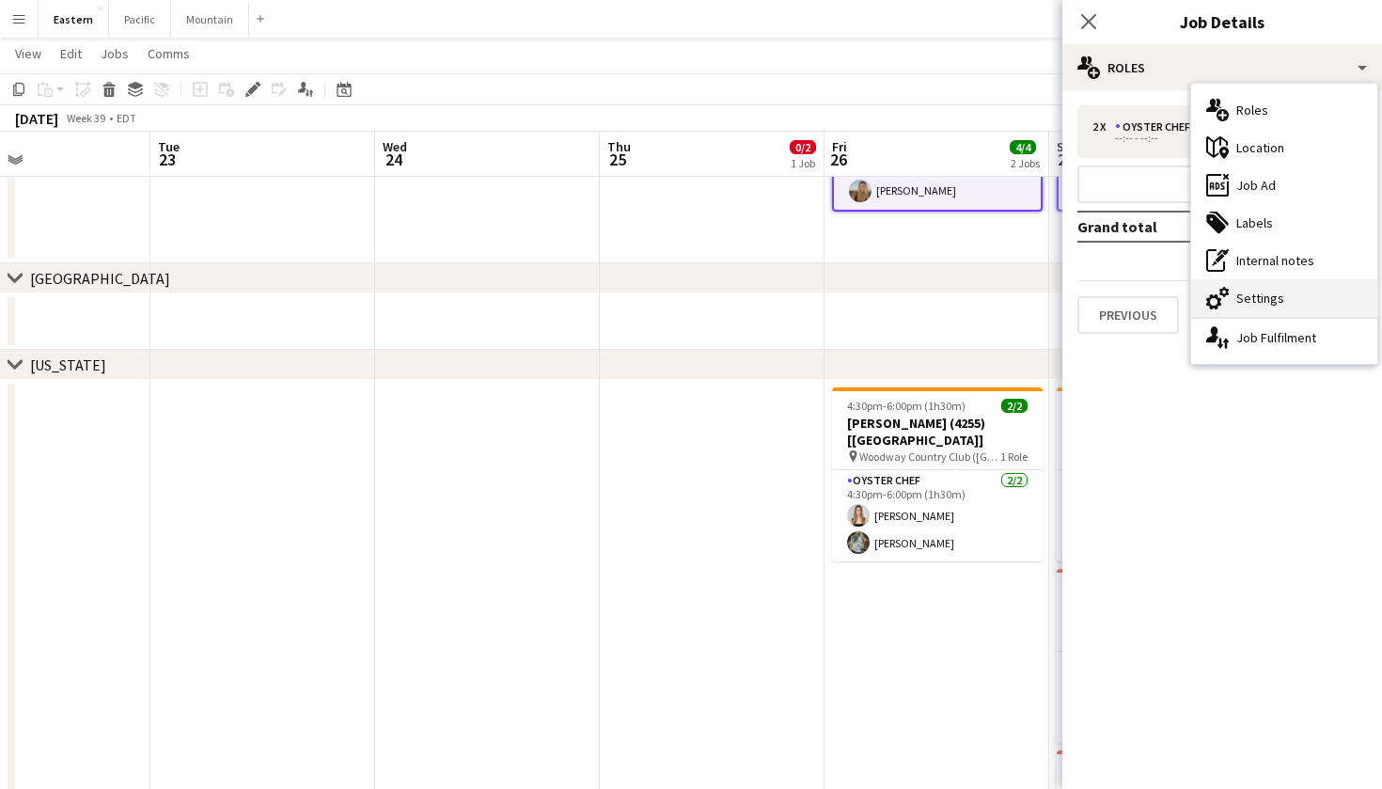
click at [1286, 295] on div "cog-double-3 Settings" at bounding box center [1284, 298] width 186 height 38
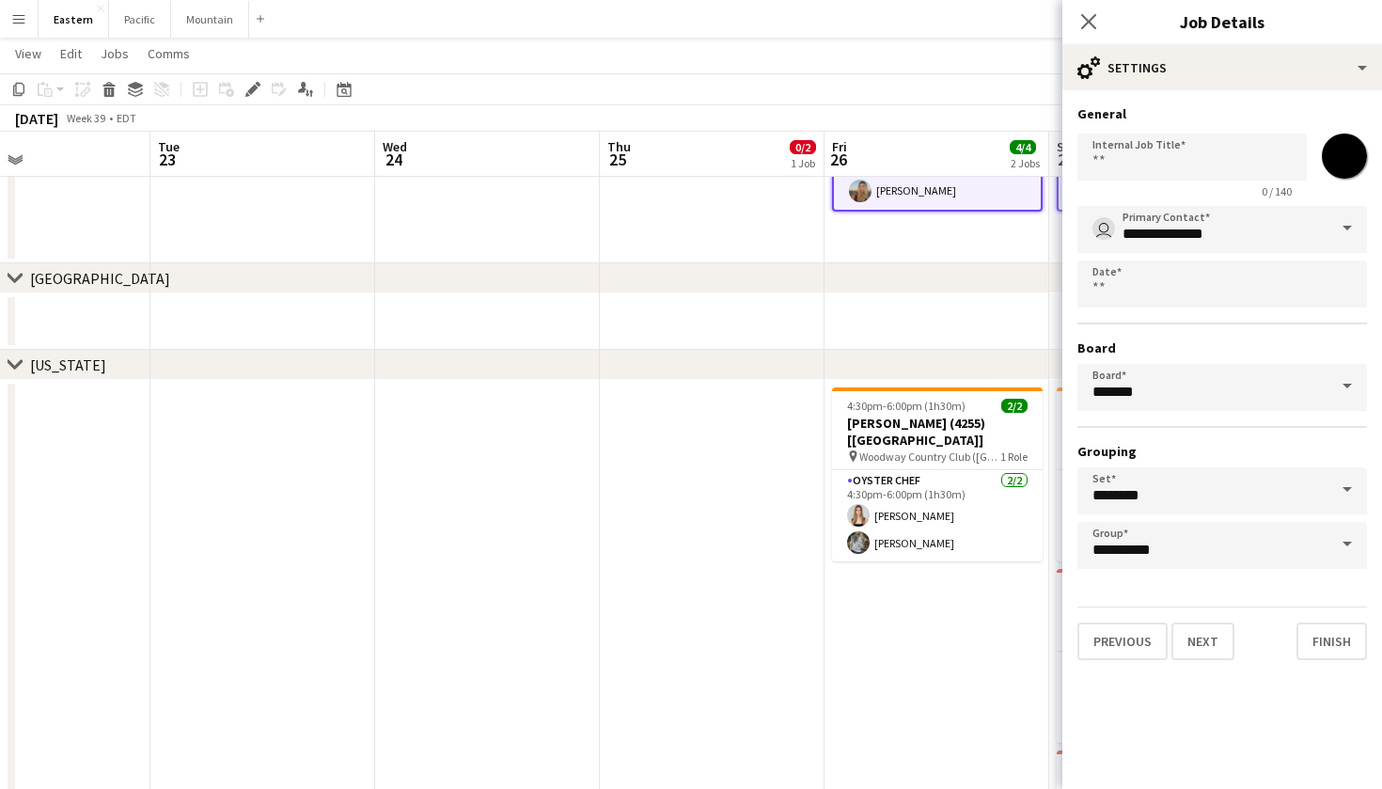
click at [1325, 165] on input "*******" at bounding box center [1345, 156] width 68 height 68
type input "*******"
click at [1078, 20] on app-icon "Close pop-in" at bounding box center [1089, 21] width 27 height 27
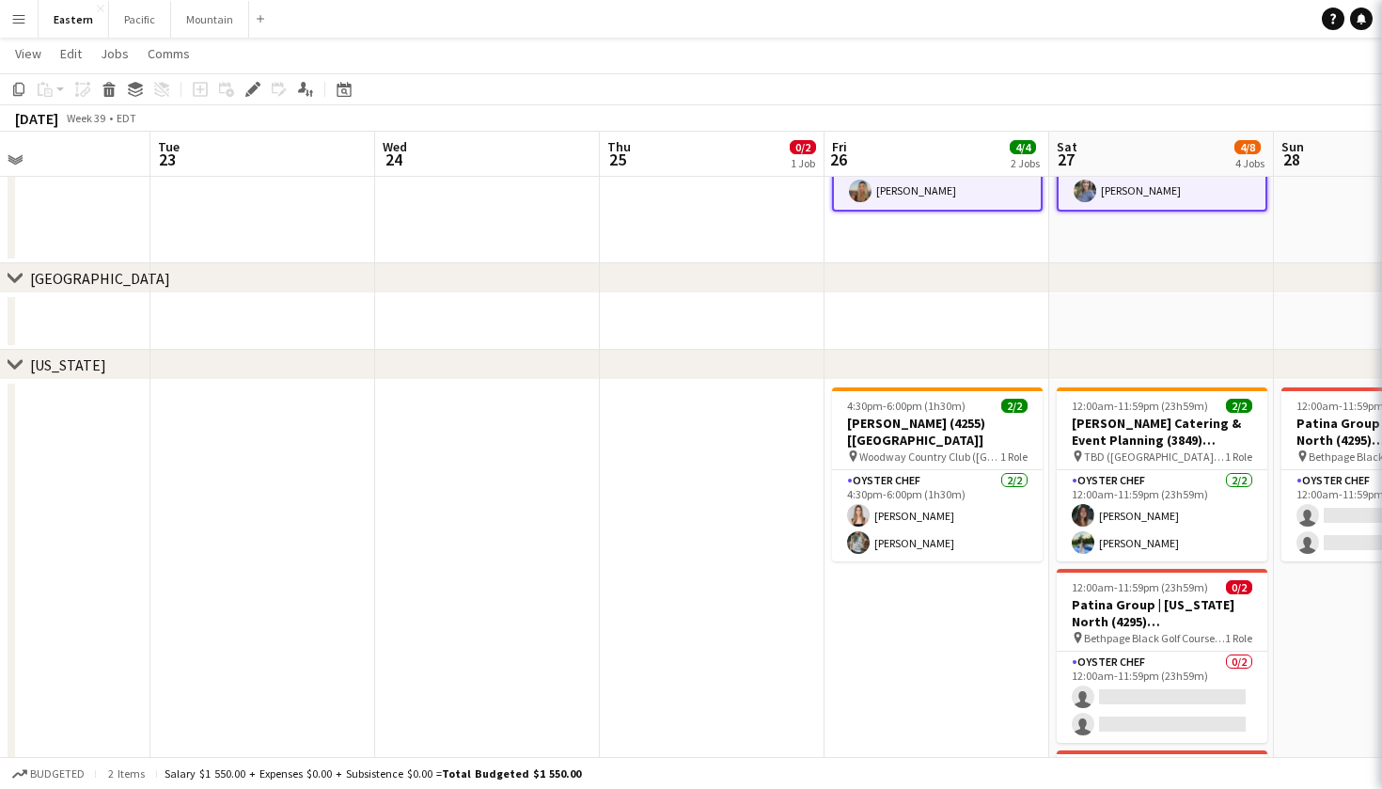
click at [759, 346] on app-date-cell at bounding box center [712, 321] width 225 height 56
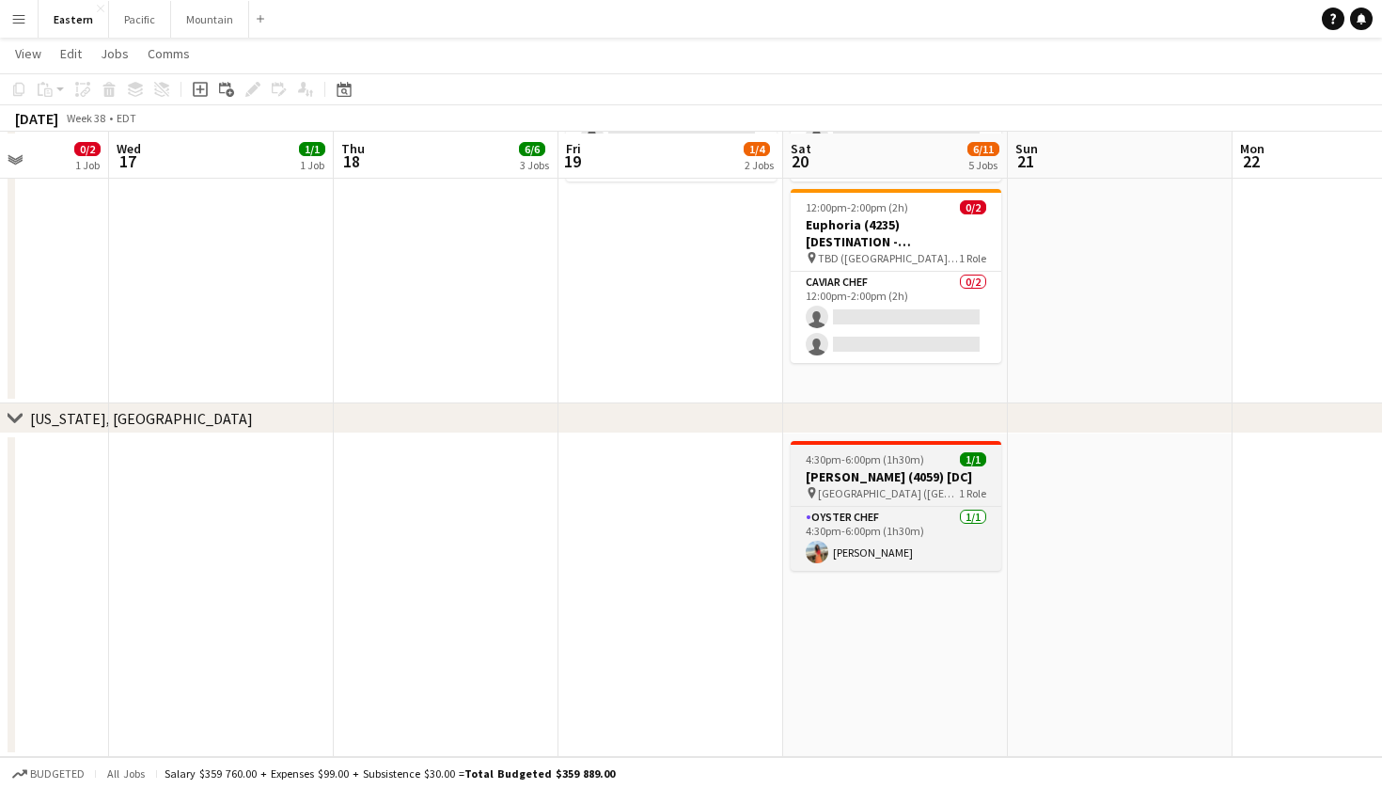
scroll to position [2136, 0]
click at [904, 451] on app-job-card "4:30pm-6:00pm (1h30m) 1/1 Katie Wright (4059) [DC] pin Birkby House (Leesburg, …" at bounding box center [896, 506] width 211 height 130
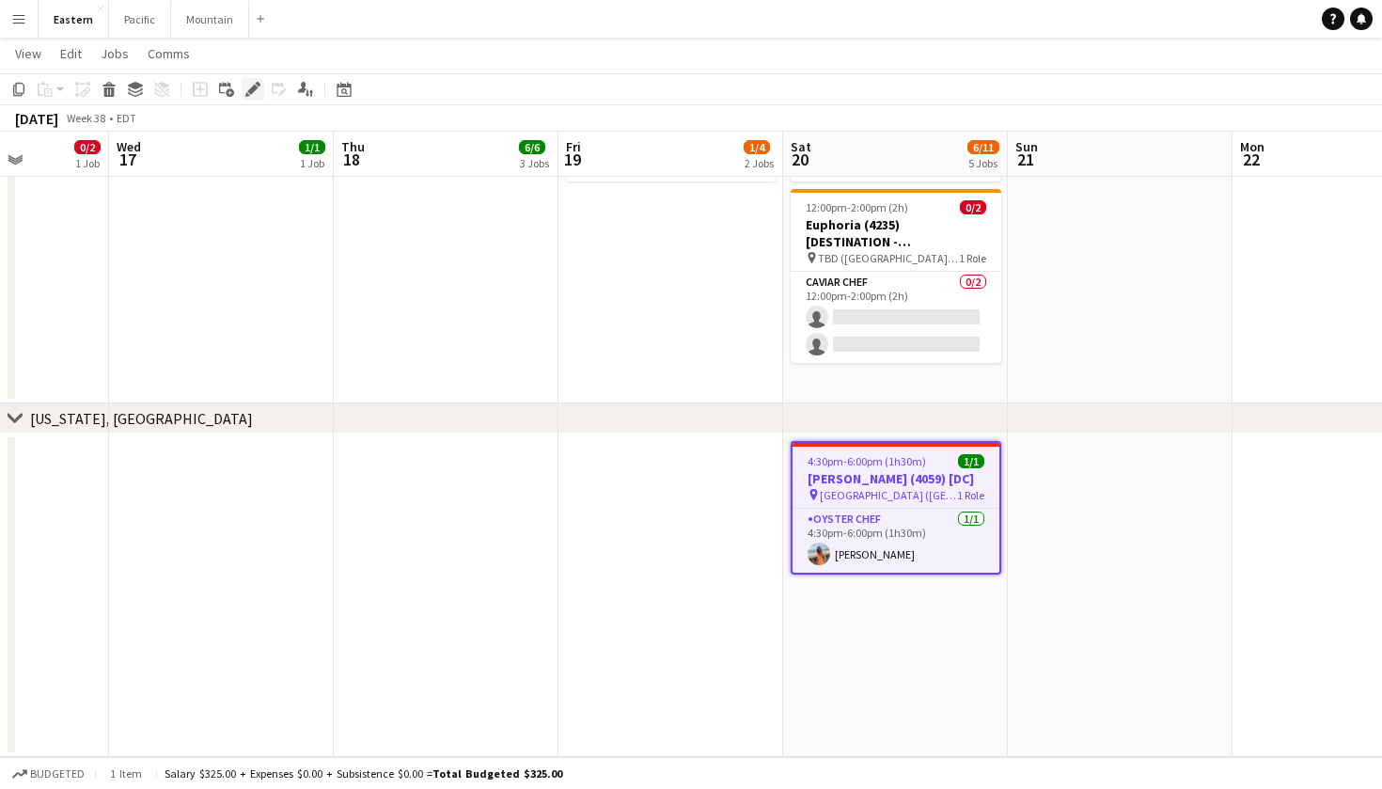
click at [251, 88] on icon at bounding box center [252, 90] width 10 height 10
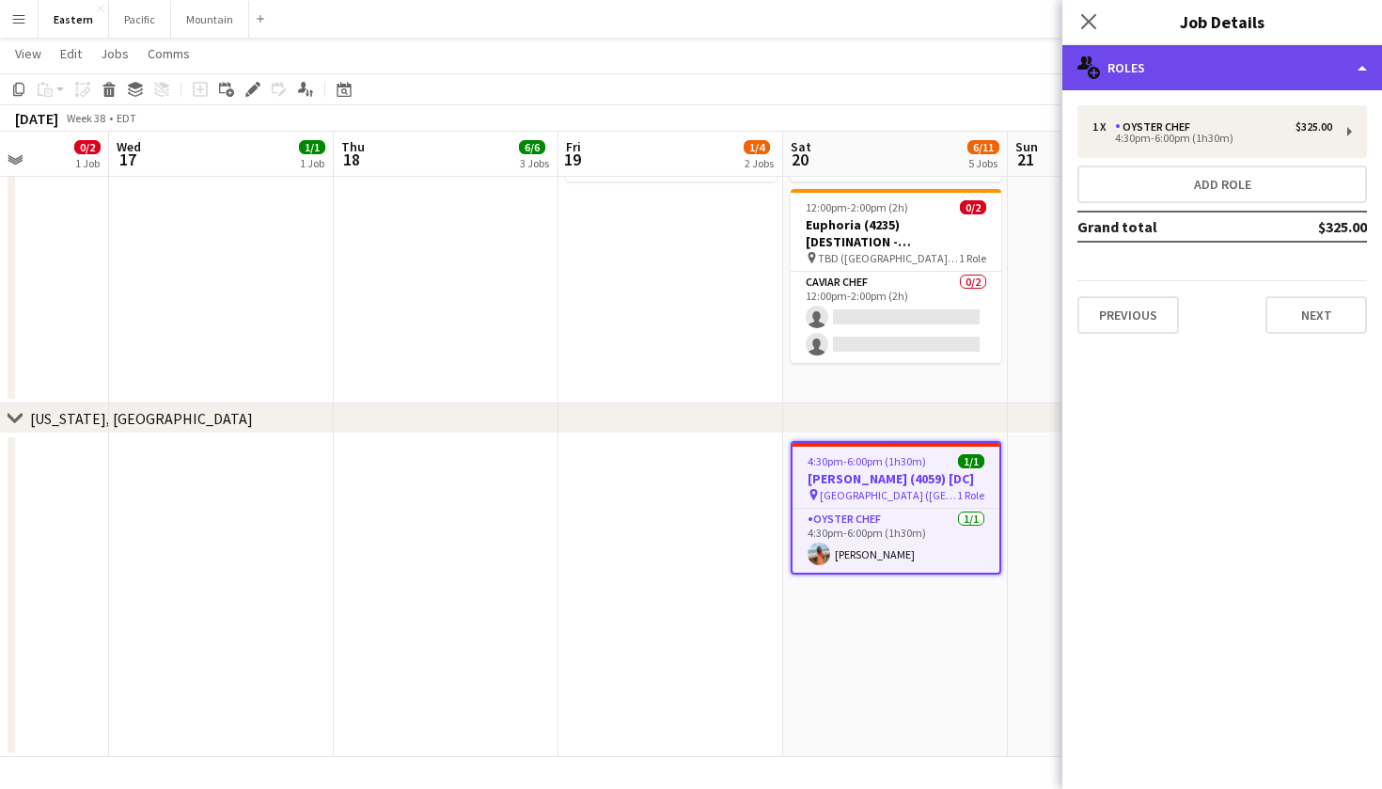
click at [1327, 71] on div "multiple-users-add Roles" at bounding box center [1223, 67] width 320 height 45
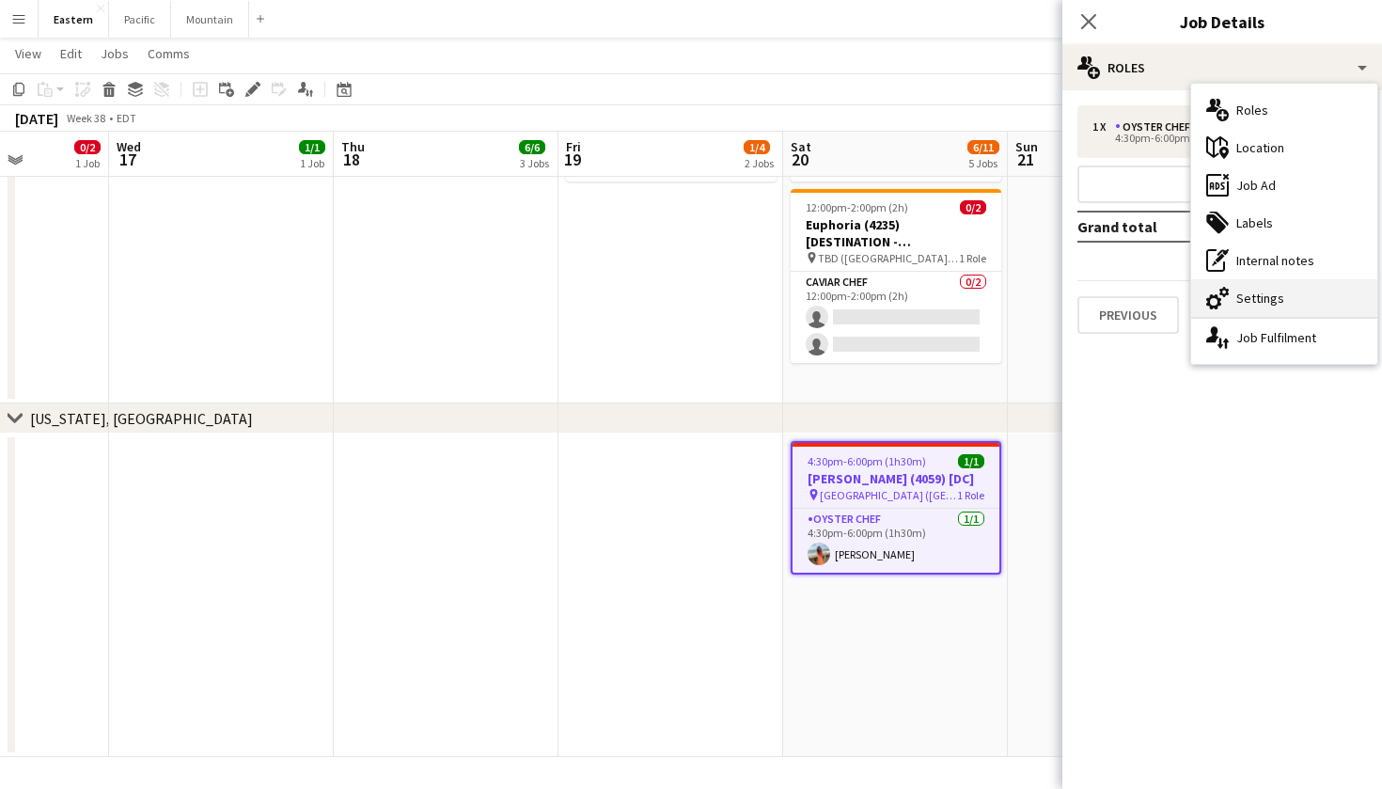
click at [1287, 304] on div "cog-double-3 Settings" at bounding box center [1284, 298] width 186 height 38
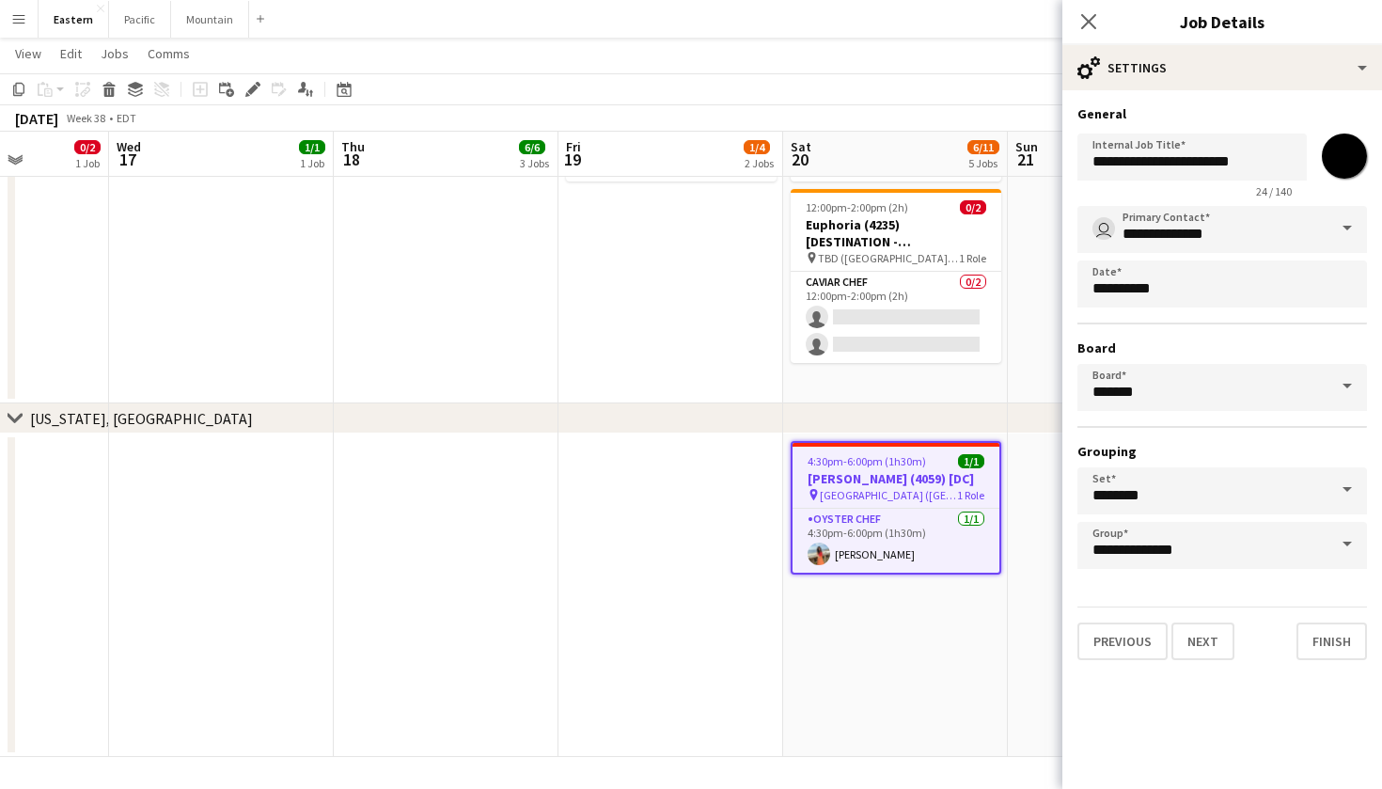
click at [1339, 156] on input "*******" at bounding box center [1345, 156] width 68 height 68
type input "*******"
click at [1084, 27] on icon at bounding box center [1088, 21] width 18 height 18
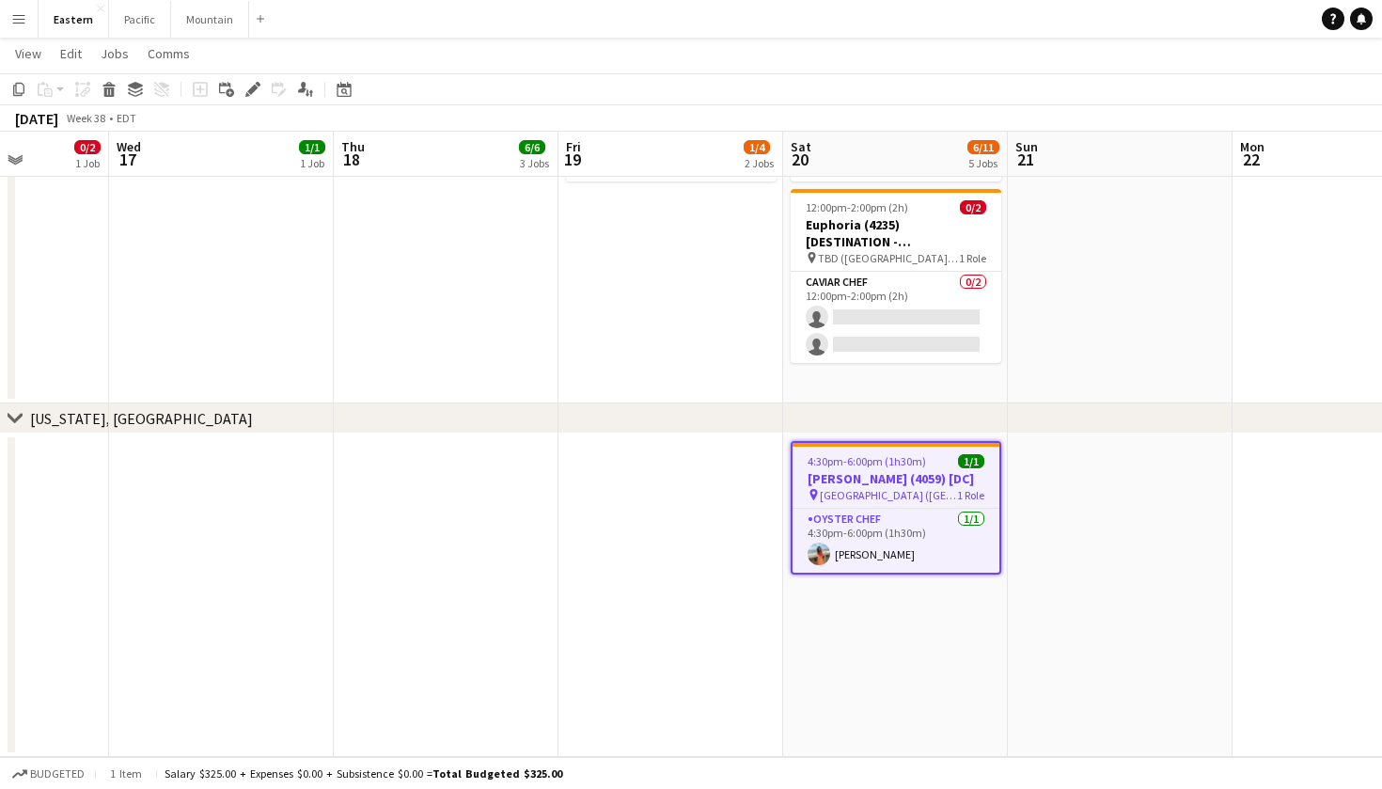
click at [564, 599] on app-date-cell at bounding box center [671, 594] width 225 height 323
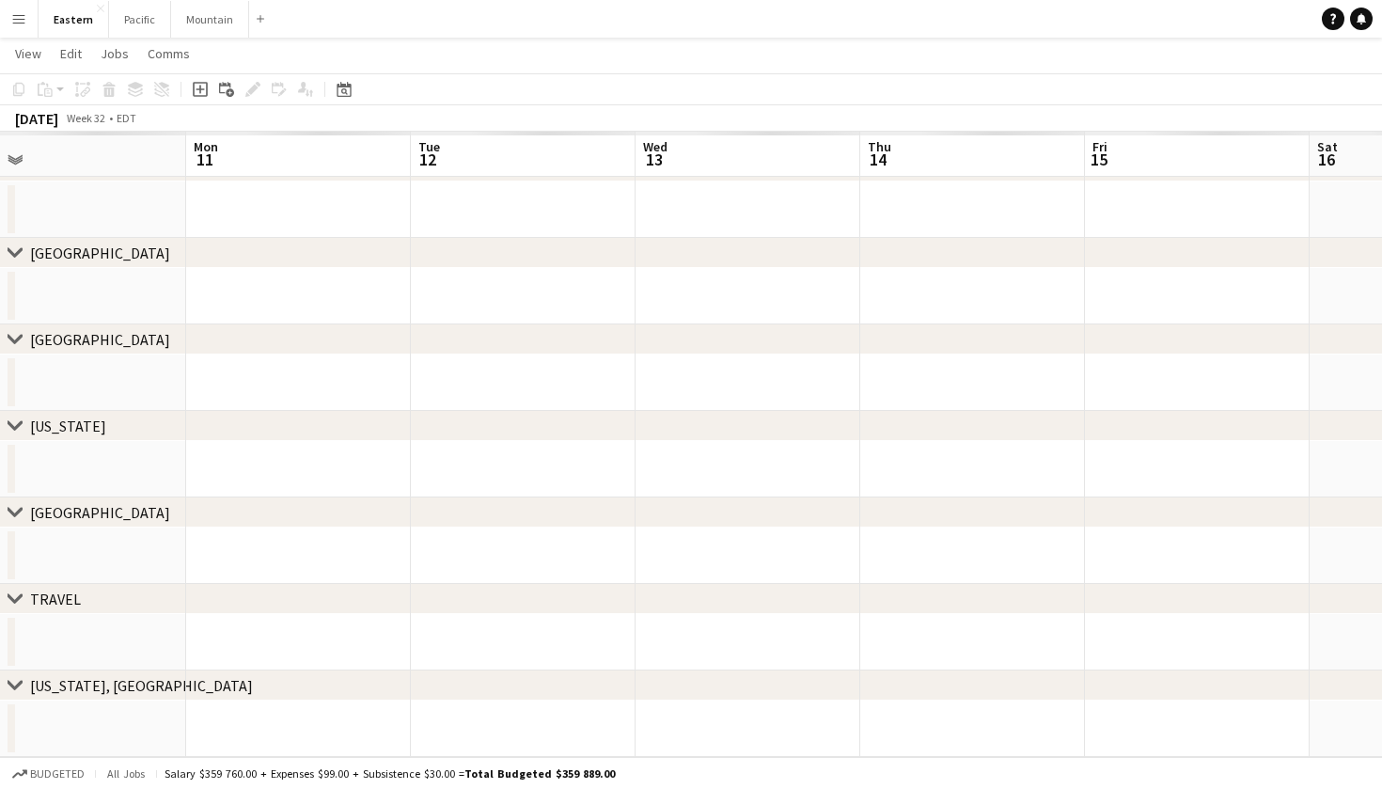
scroll to position [116, 0]
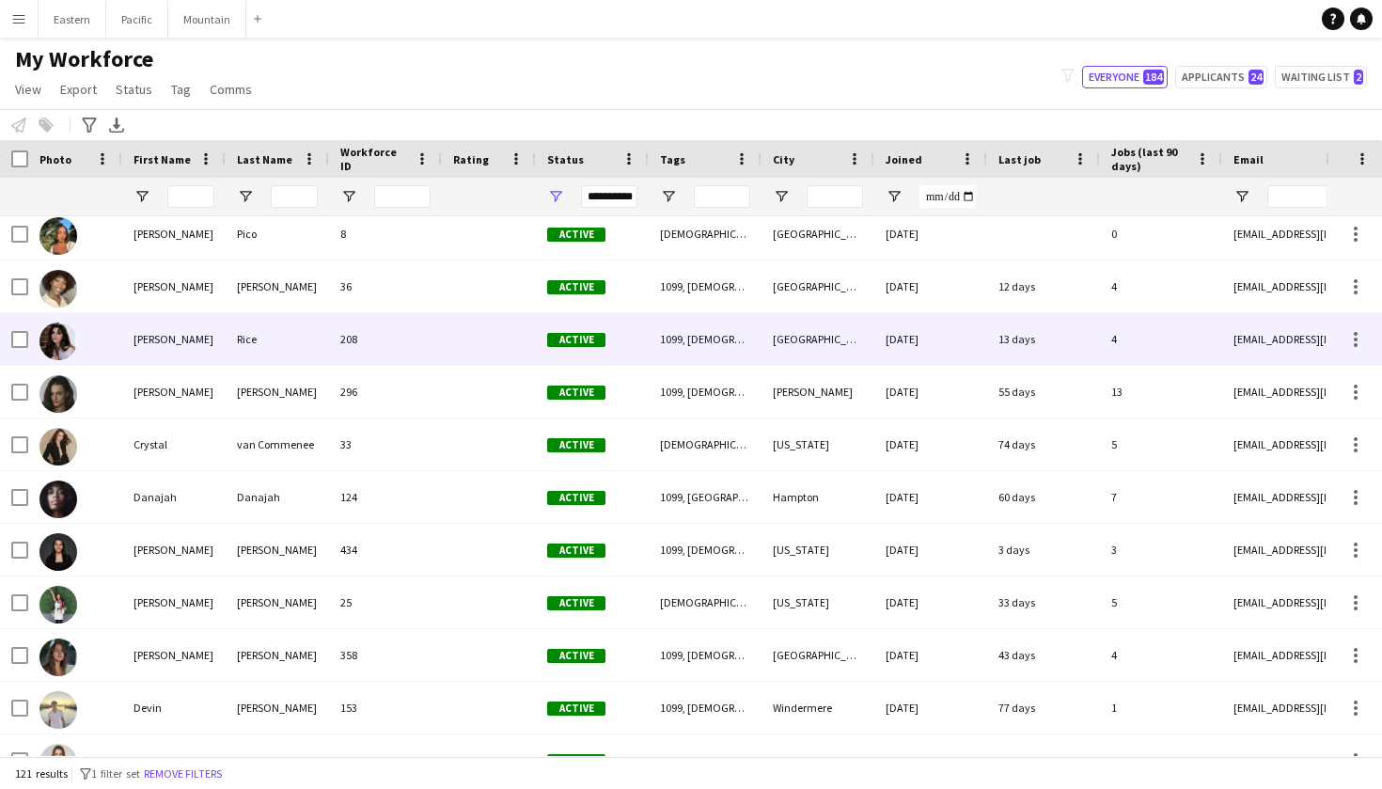
scroll to position [1106, 0]
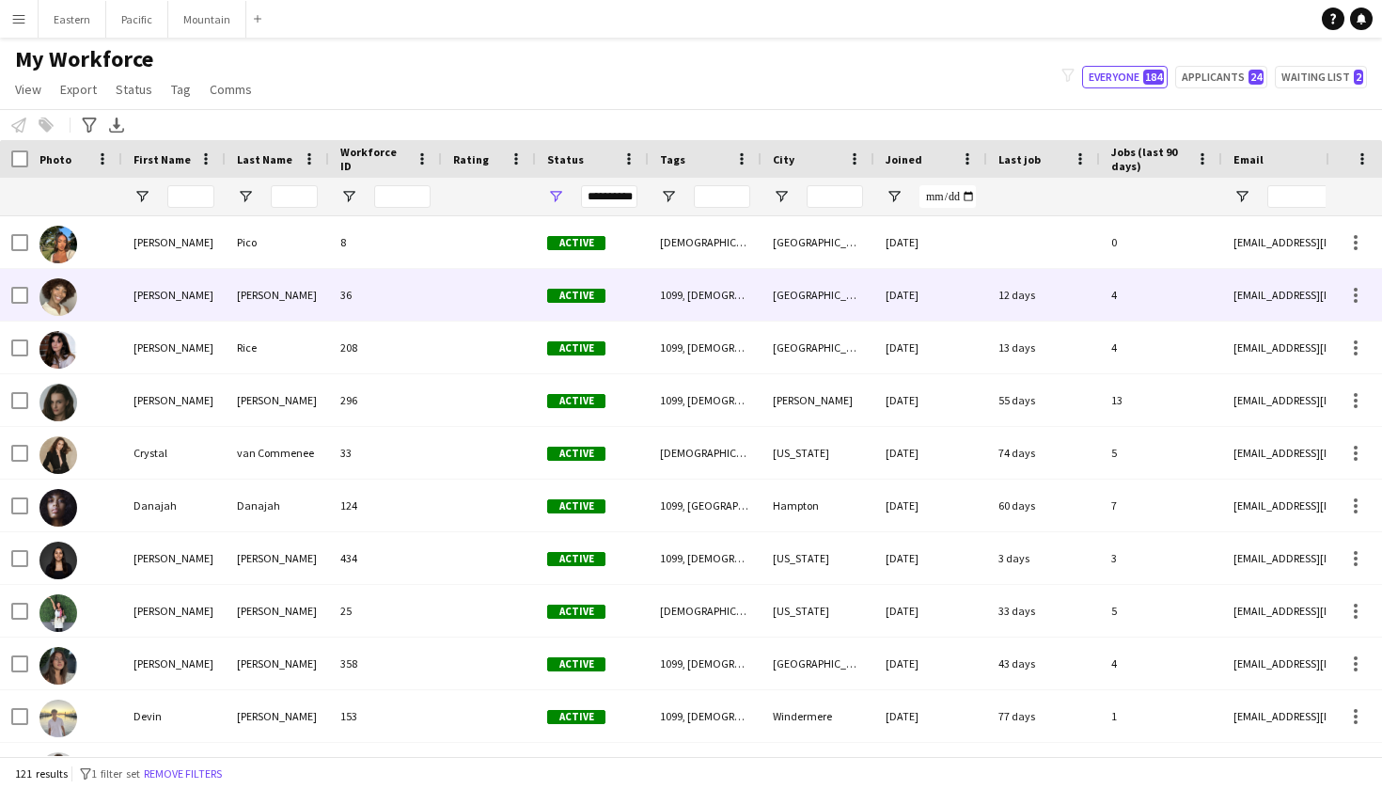
click at [194, 306] on div "Christa" at bounding box center [173, 295] width 103 height 52
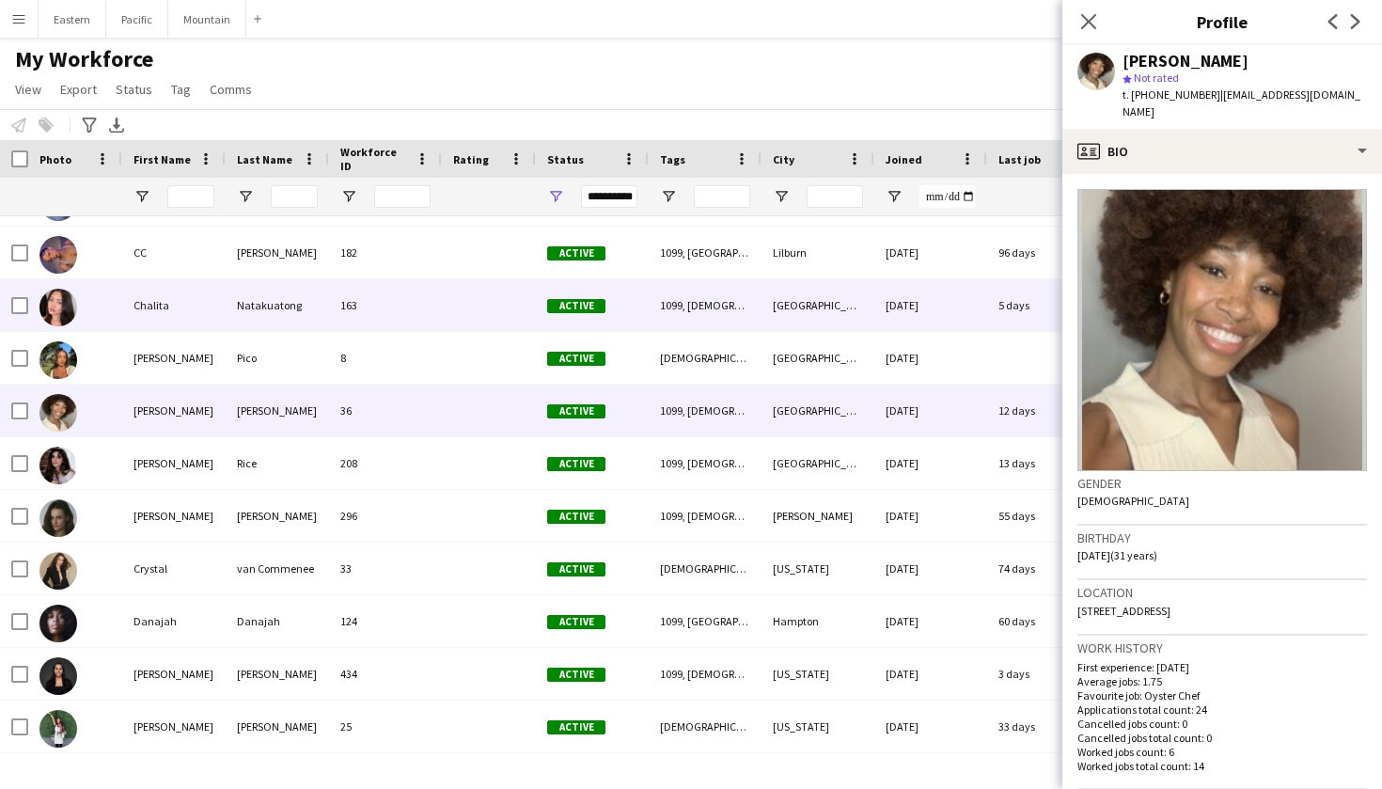
scroll to position [980, 0]
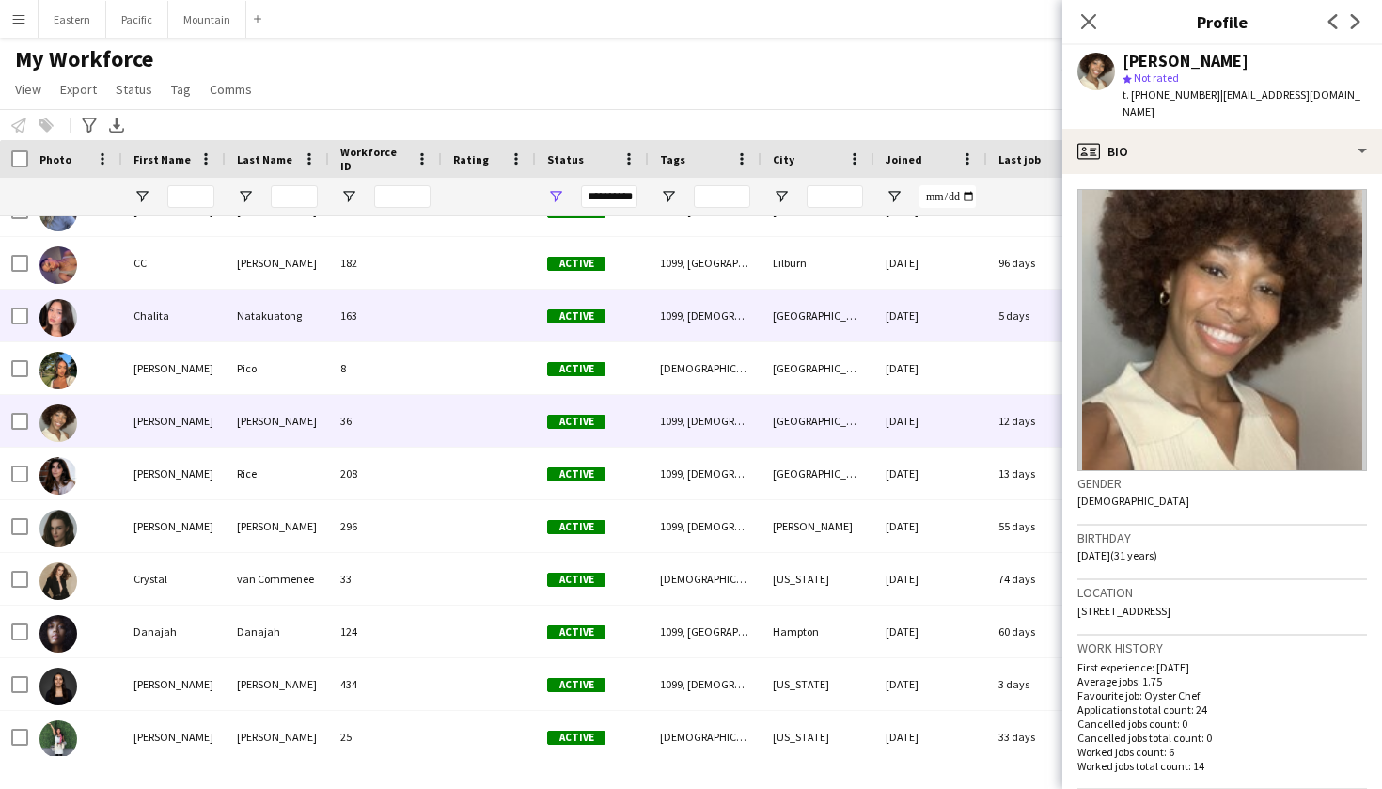
click at [194, 306] on div "Chalita" at bounding box center [173, 316] width 103 height 52
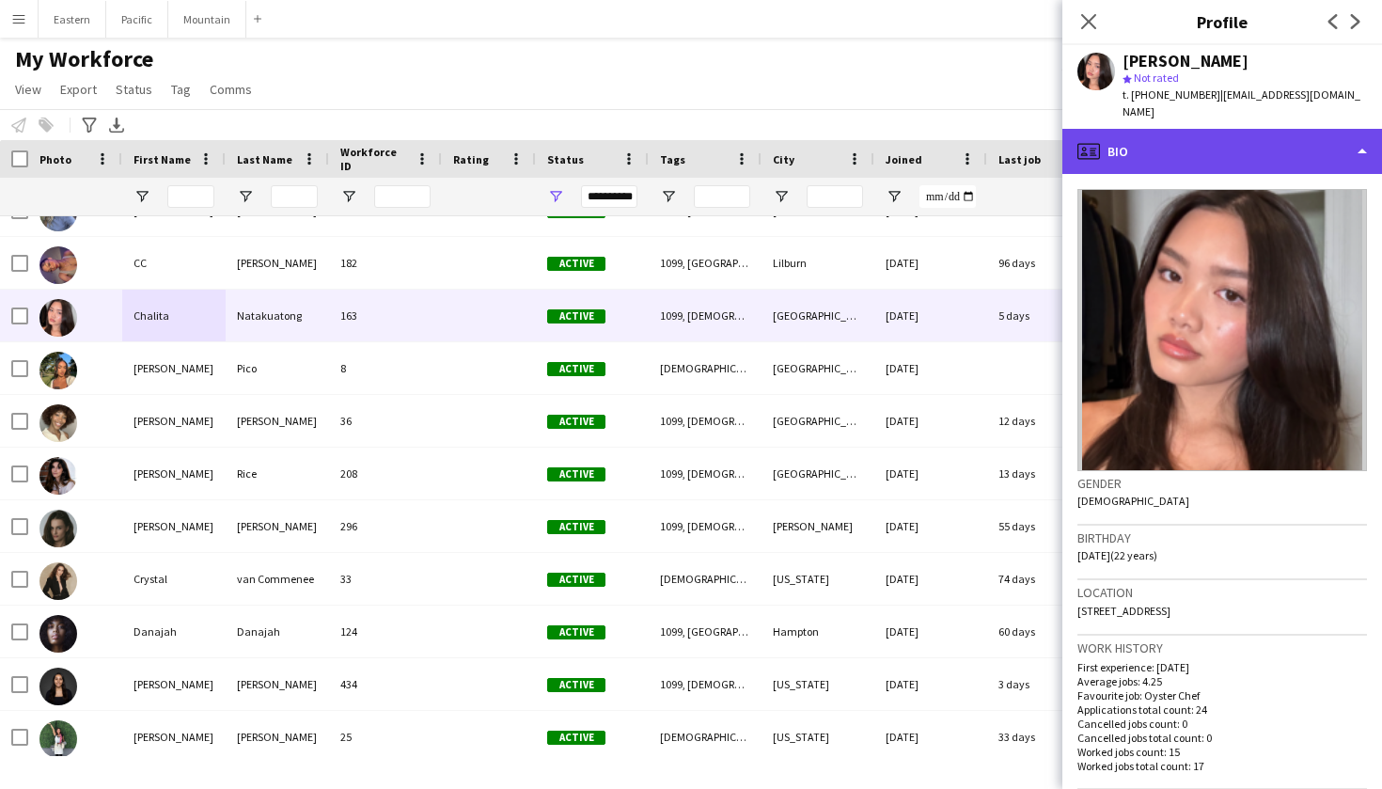
click at [1247, 144] on div "profile Bio" at bounding box center [1223, 151] width 320 height 45
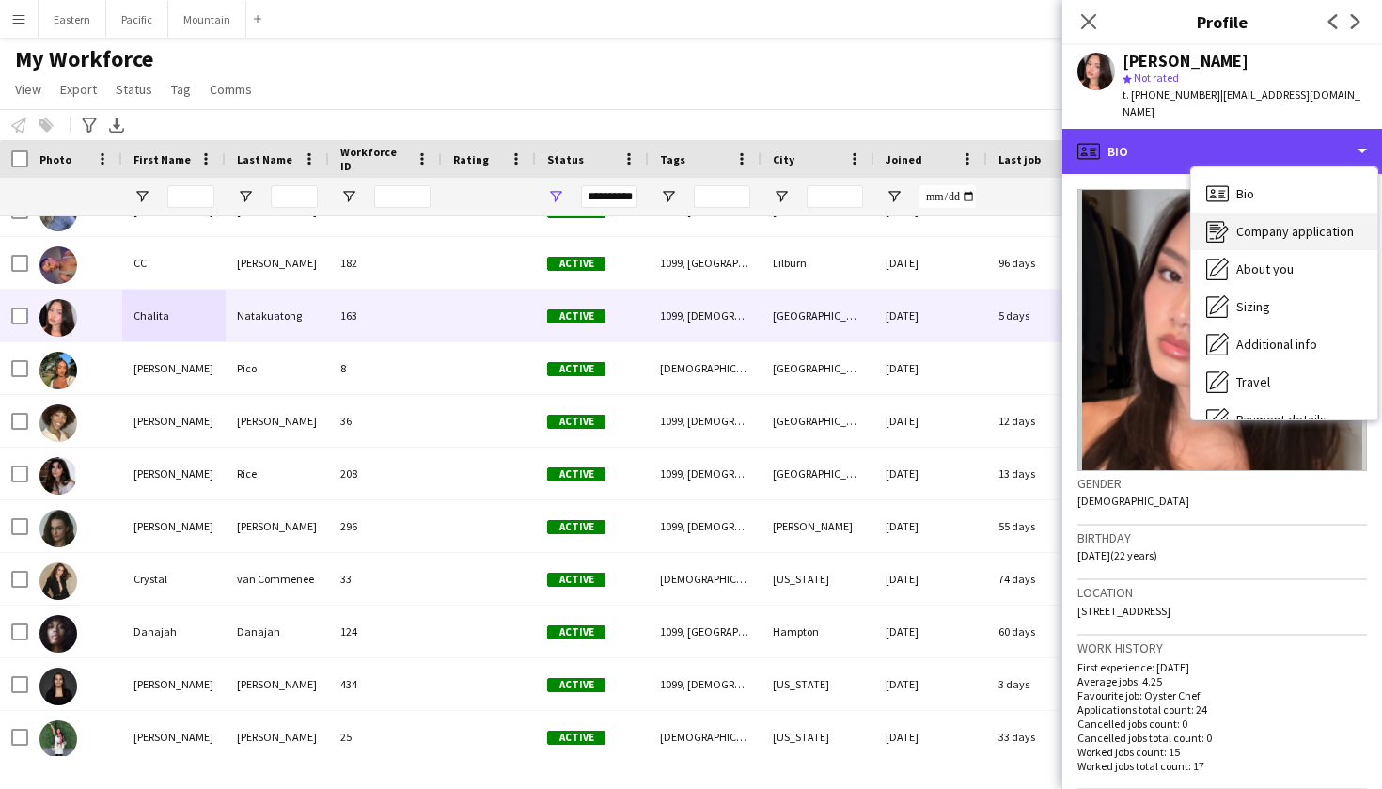
scroll to position [0, 0]
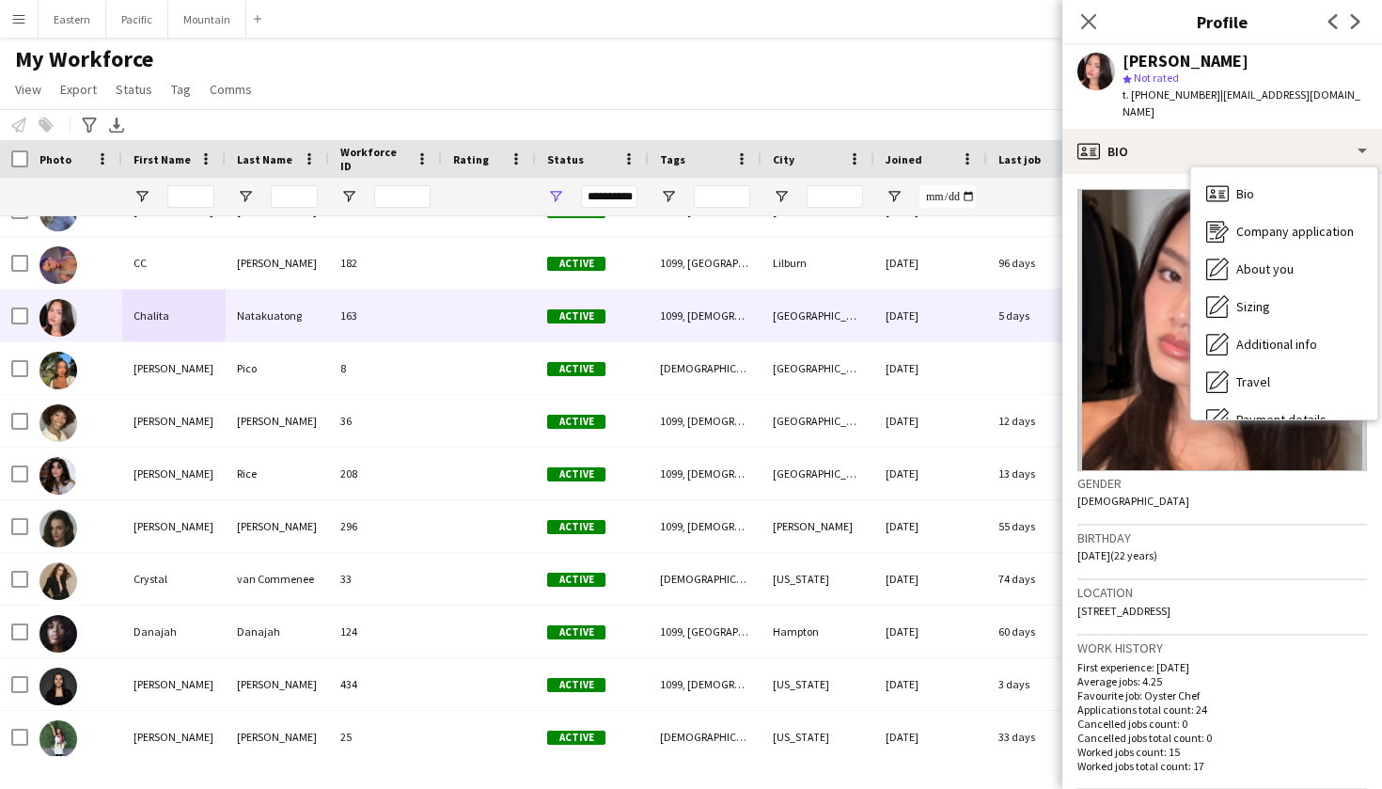
click at [1163, 93] on span "t. +14694005903" at bounding box center [1172, 94] width 98 height 14
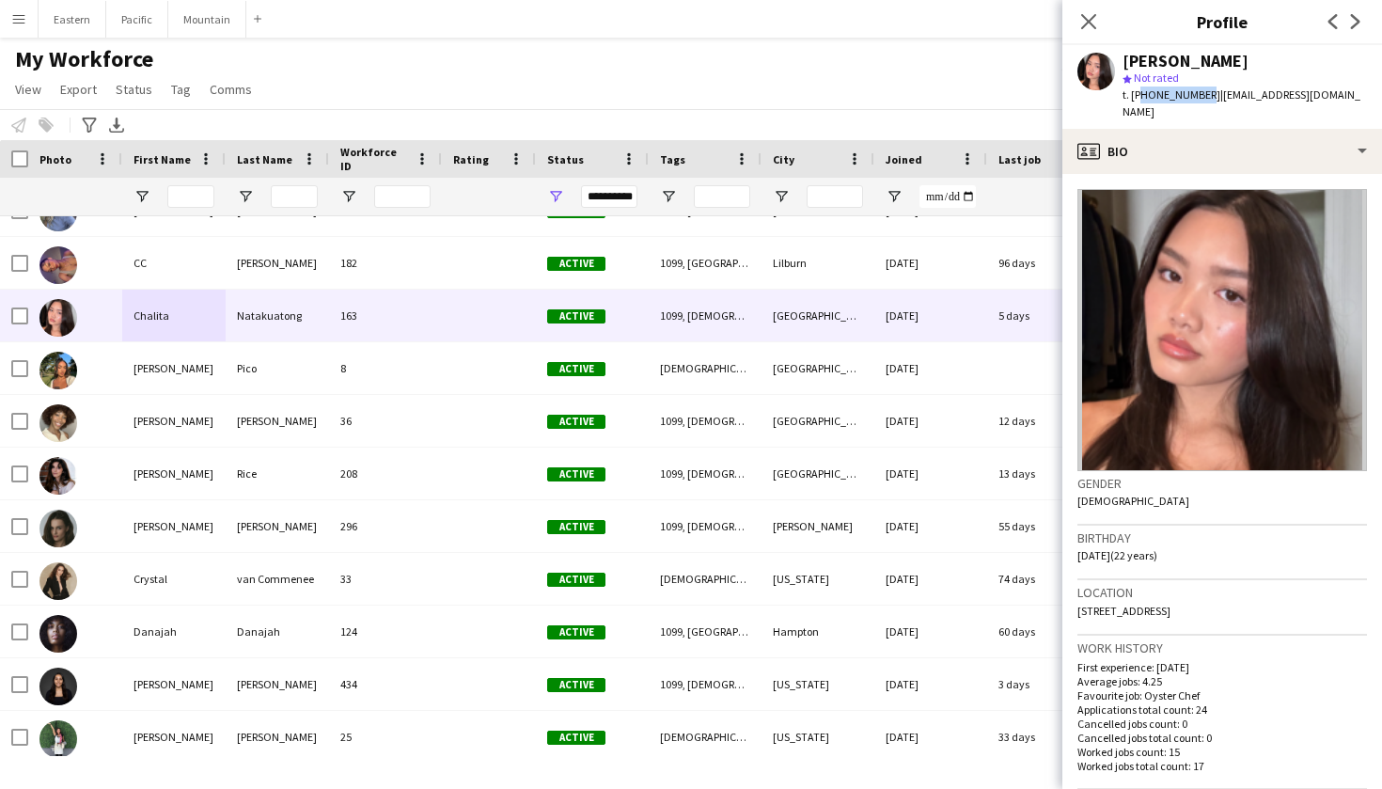
click at [1163, 93] on span "t. +14694005903" at bounding box center [1172, 94] width 98 height 14
copy span "14694005903"
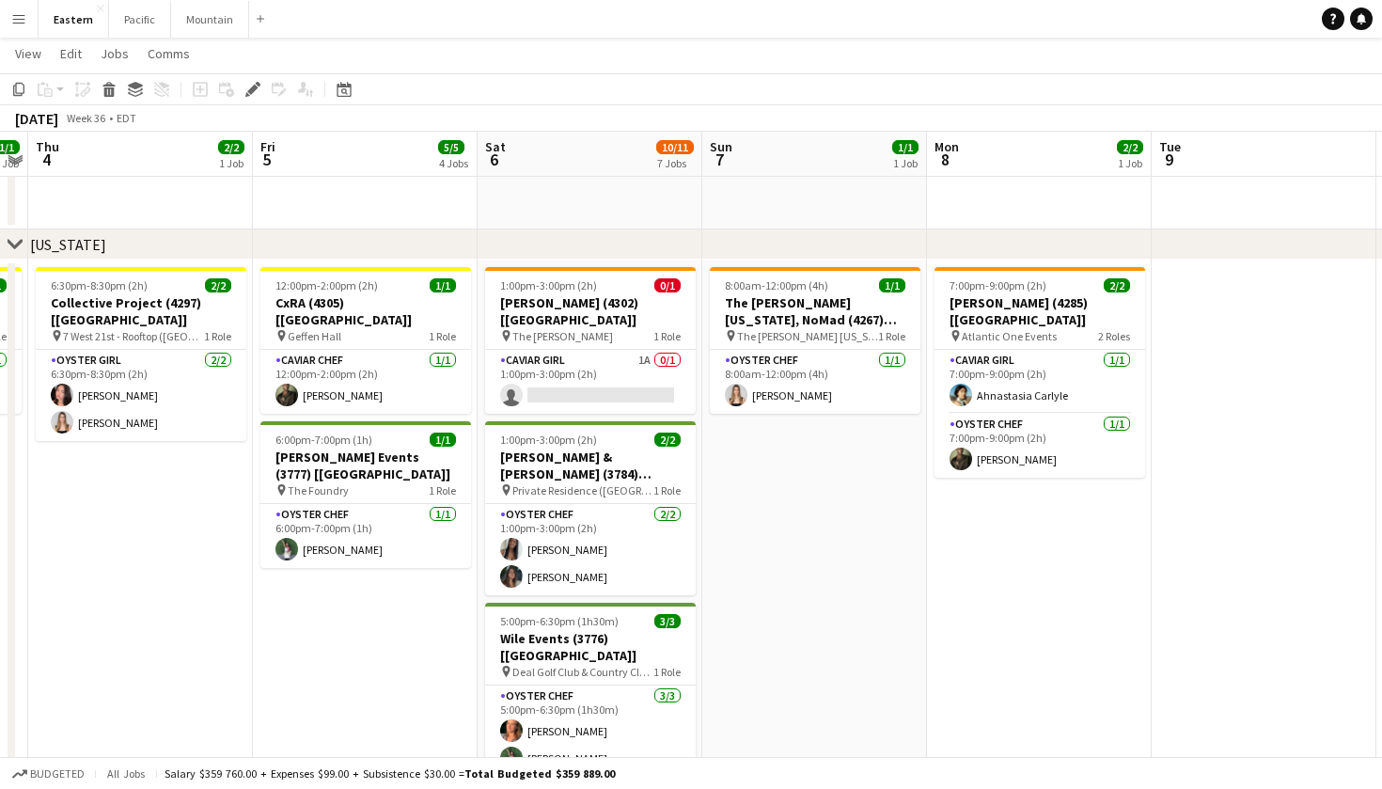
scroll to position [599, 0]
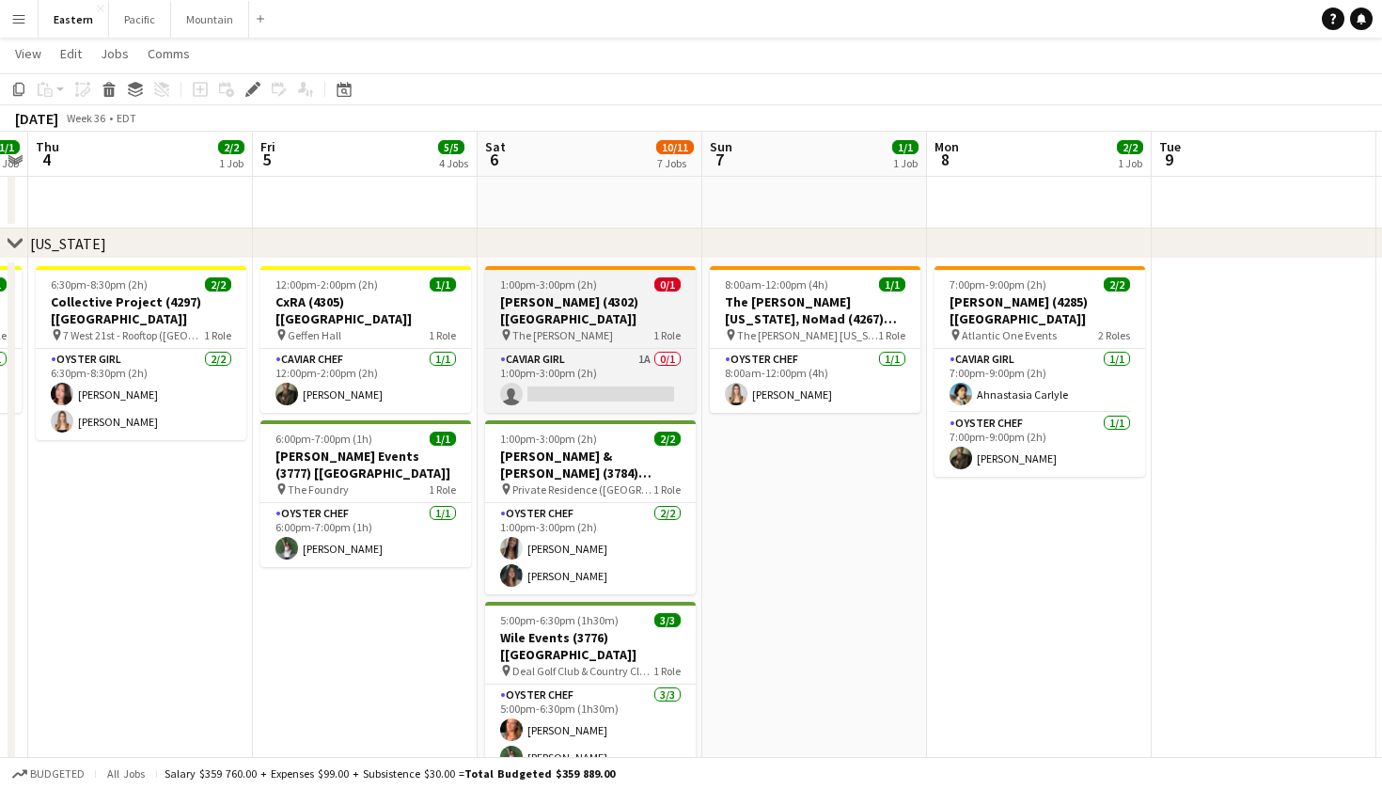
click at [583, 325] on app-job-card "1:00pm-3:00pm (2h) 0/1 Dermot Ignite (4302) [[GEOGRAPHIC_DATA]] pin The [PERSON…" at bounding box center [590, 339] width 211 height 147
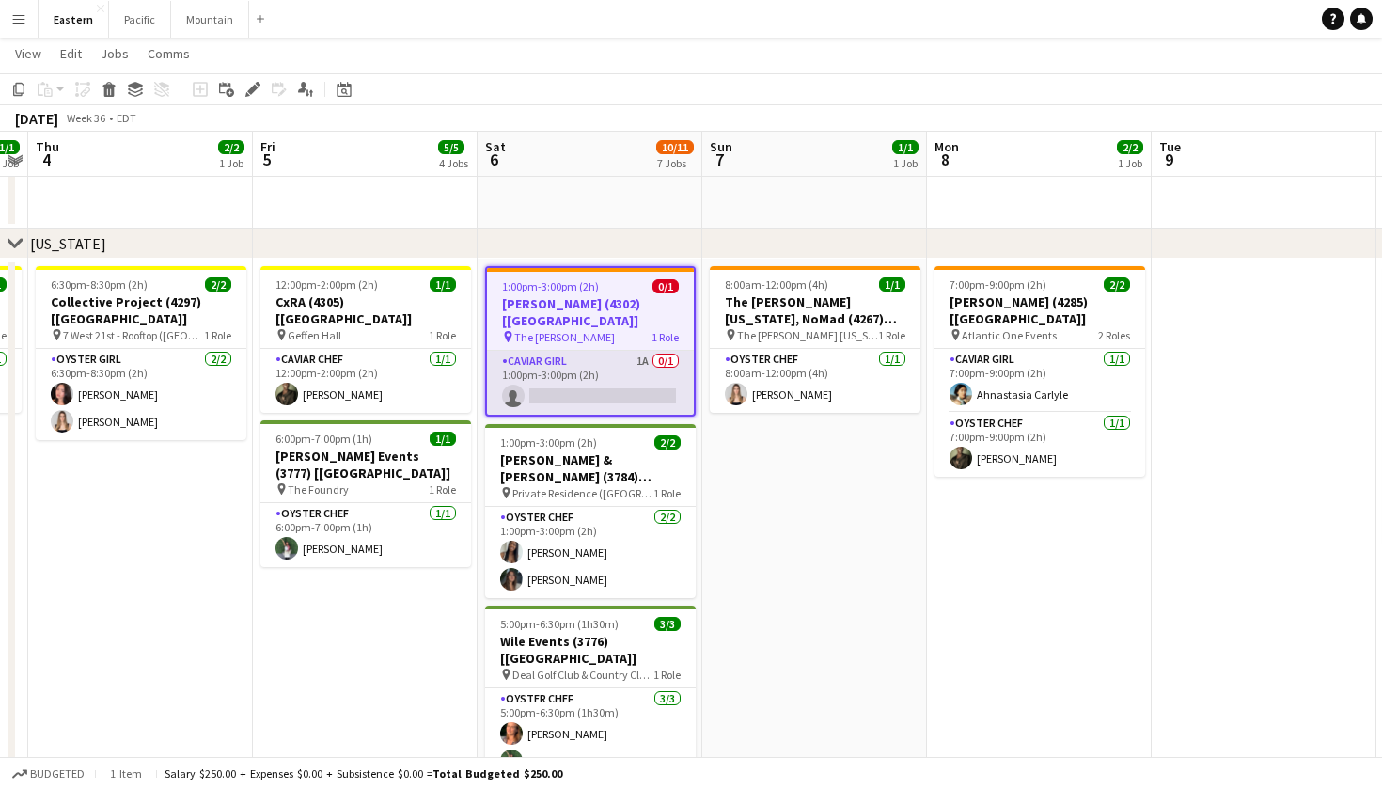
click at [615, 357] on app-card-role "Caviar Girl 1A 0/1 1:00pm-3:00pm (2h) single-neutral-actions" at bounding box center [590, 383] width 207 height 64
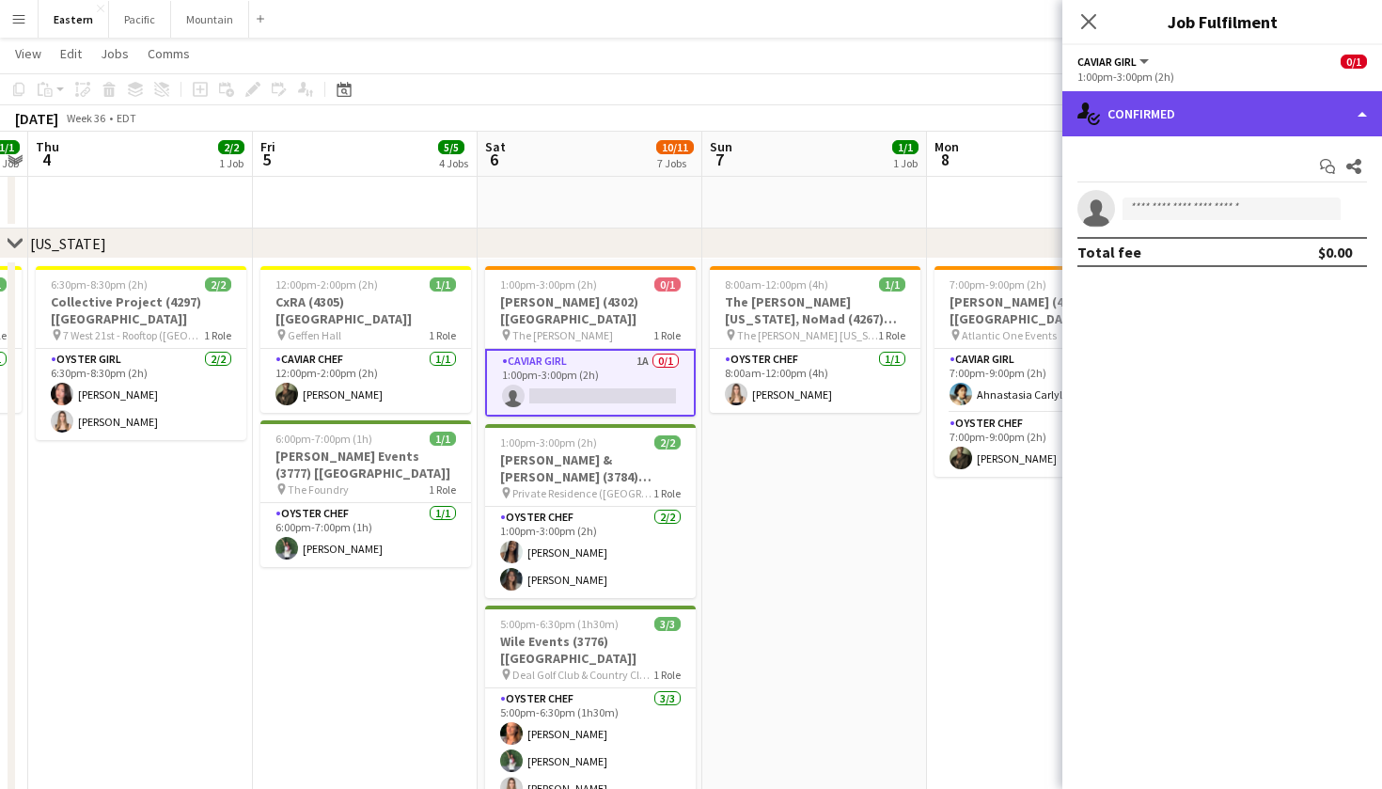
click at [1259, 118] on div "single-neutral-actions-check-2 Confirmed" at bounding box center [1223, 113] width 320 height 45
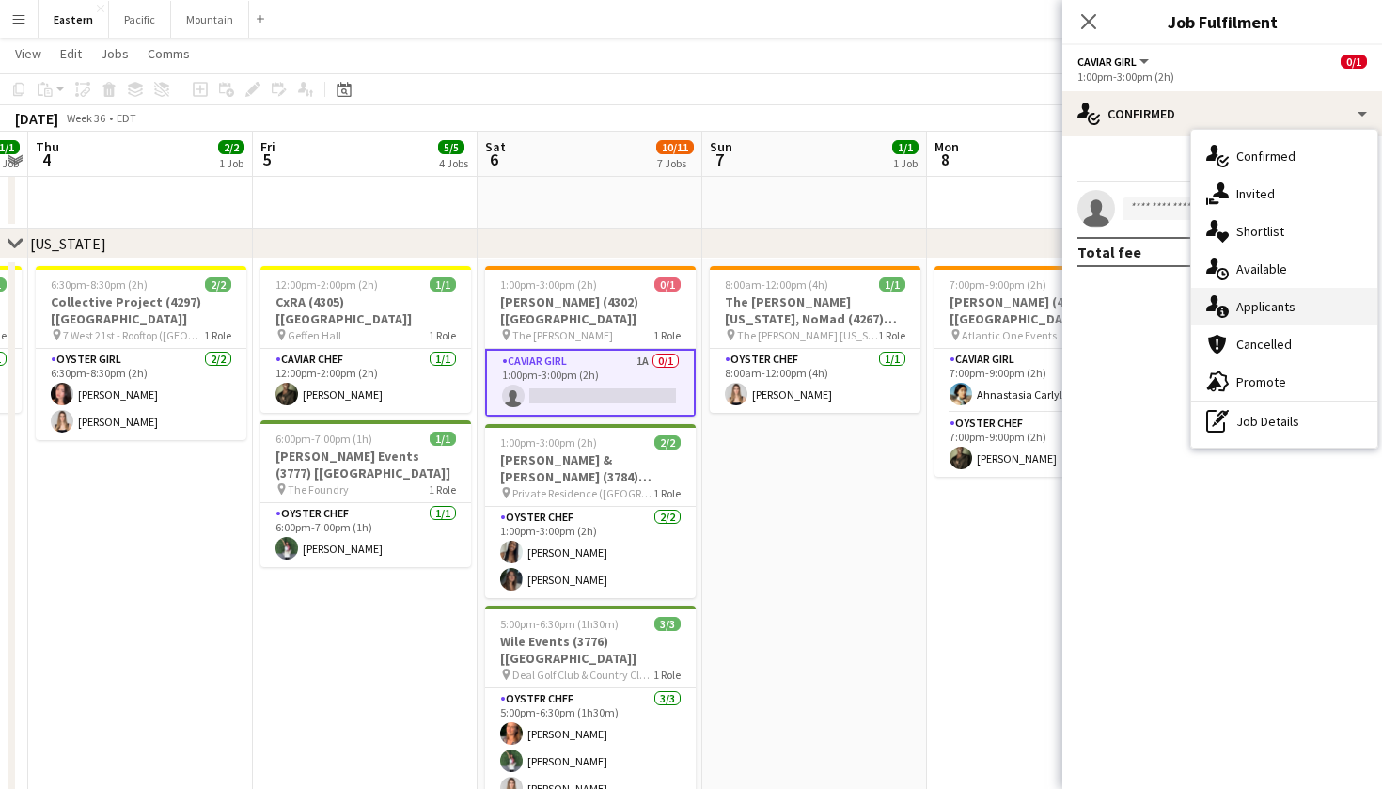
click at [1290, 310] on div "single-neutral-actions-information Applicants" at bounding box center [1284, 307] width 186 height 38
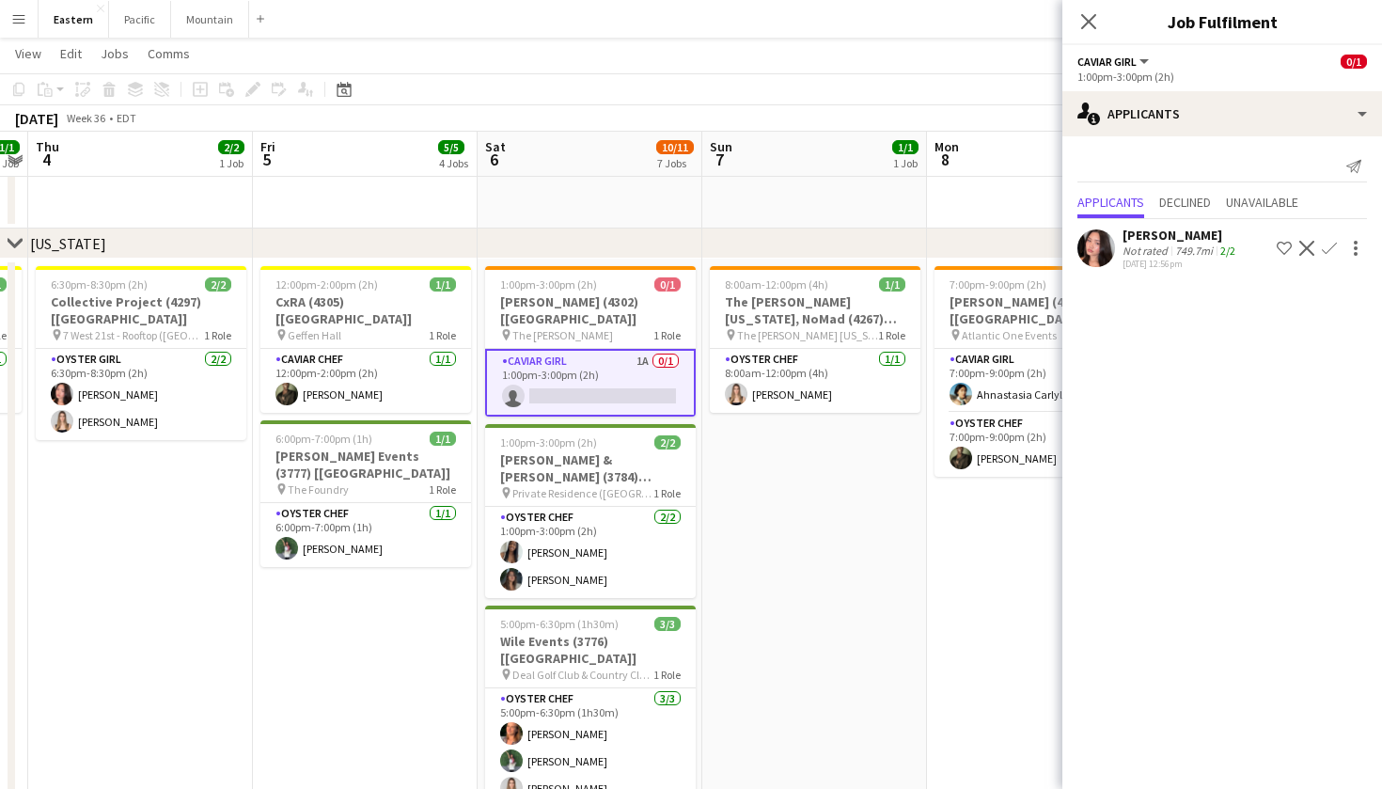
click at [1329, 247] on app-icon "Confirm" at bounding box center [1329, 248] width 15 height 15
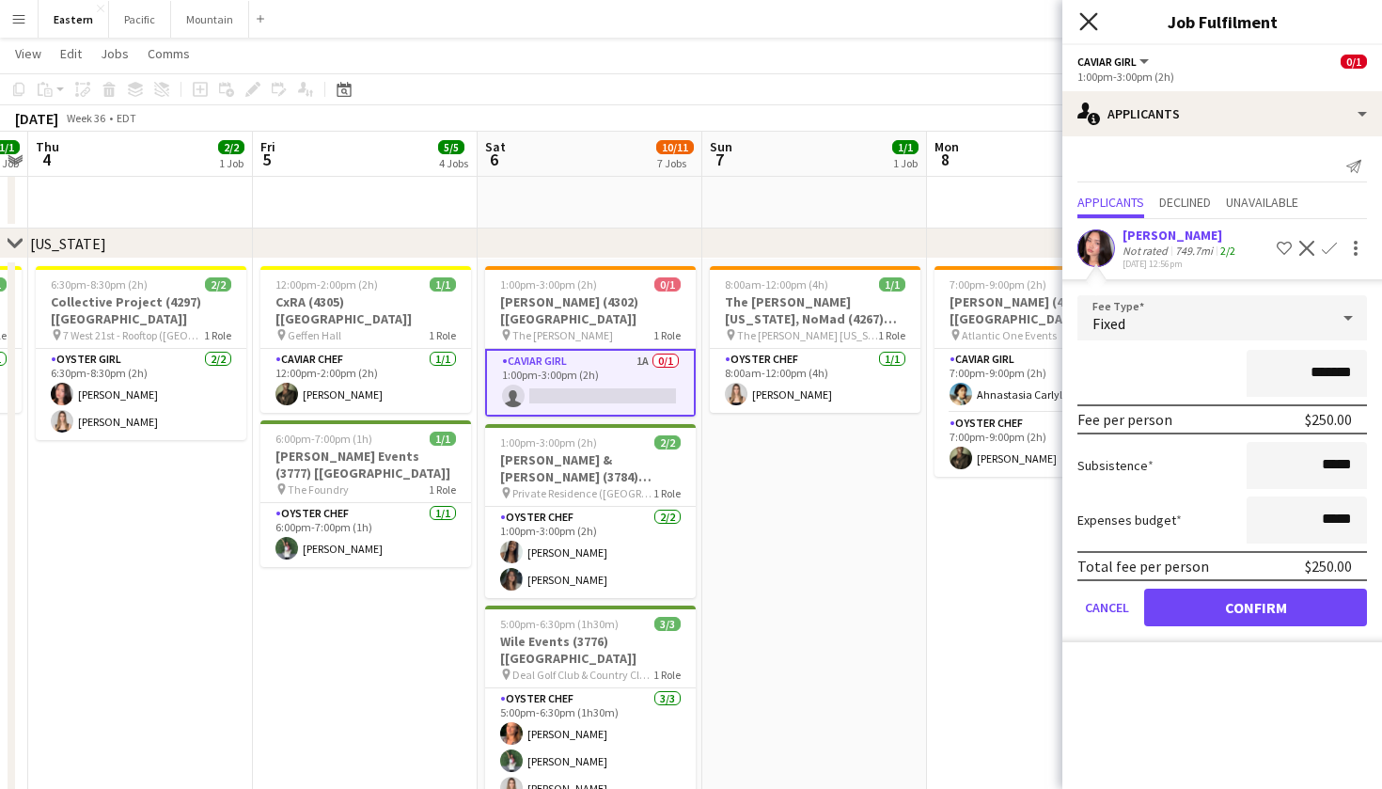
click at [1091, 24] on icon at bounding box center [1088, 21] width 18 height 18
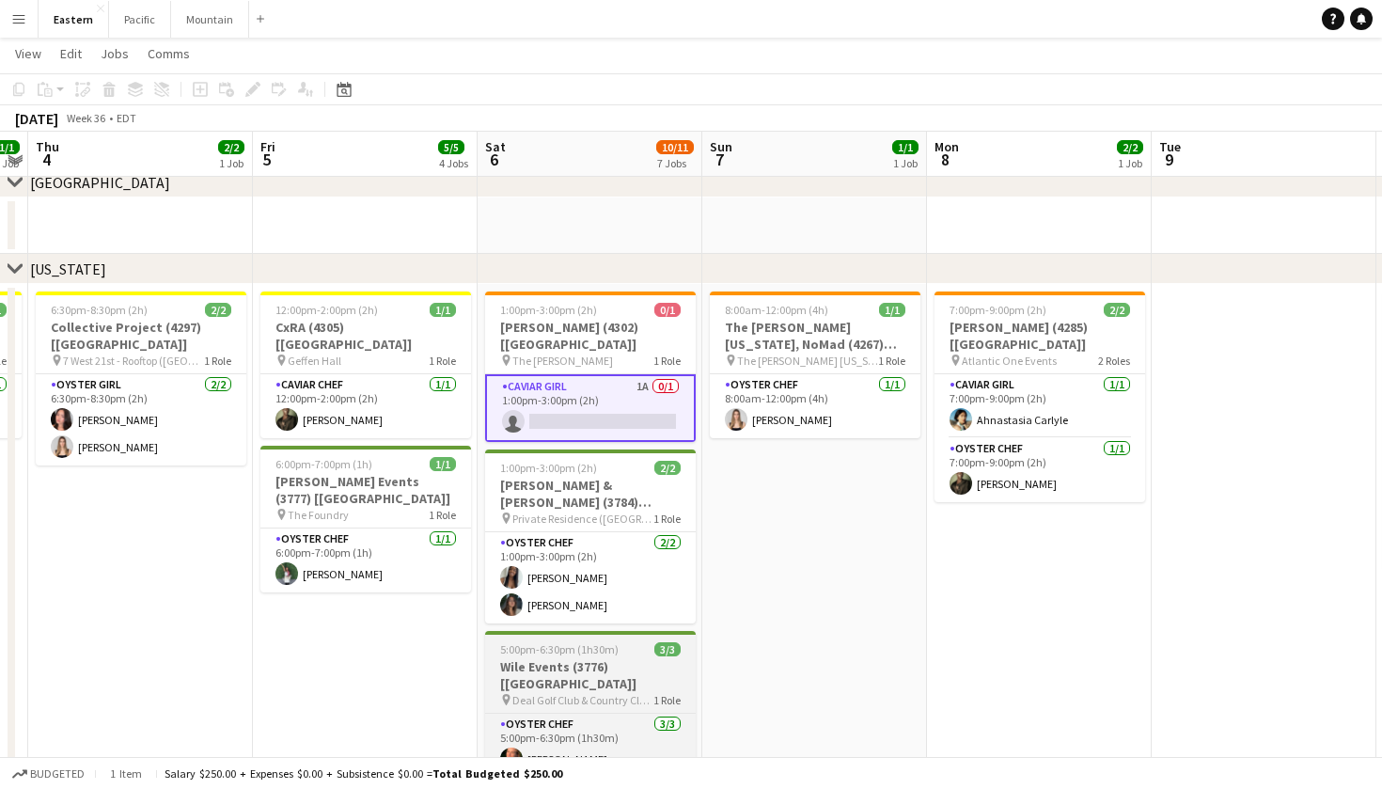
scroll to position [521, 0]
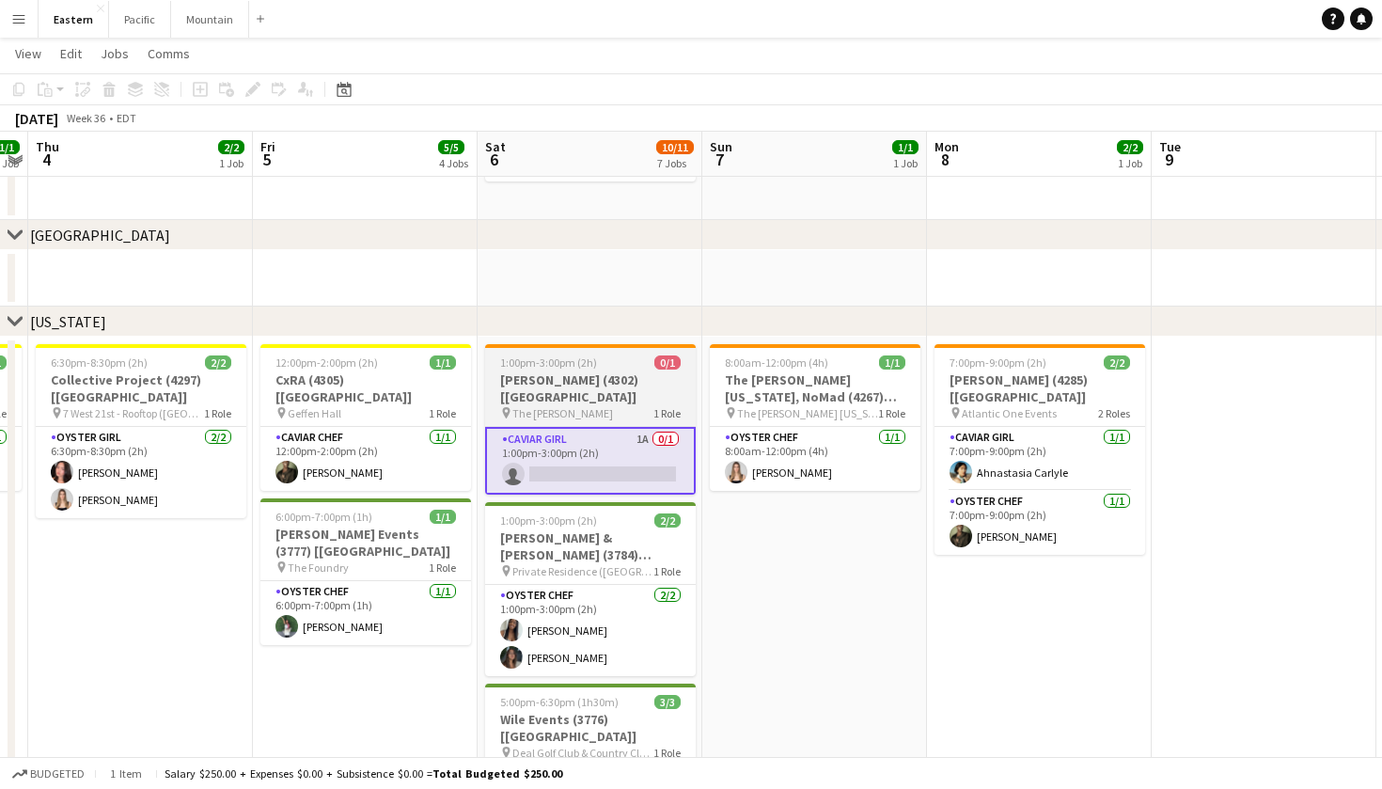
click at [636, 405] on div "pin The [PERSON_NAME] 1 Role" at bounding box center [590, 412] width 211 height 15
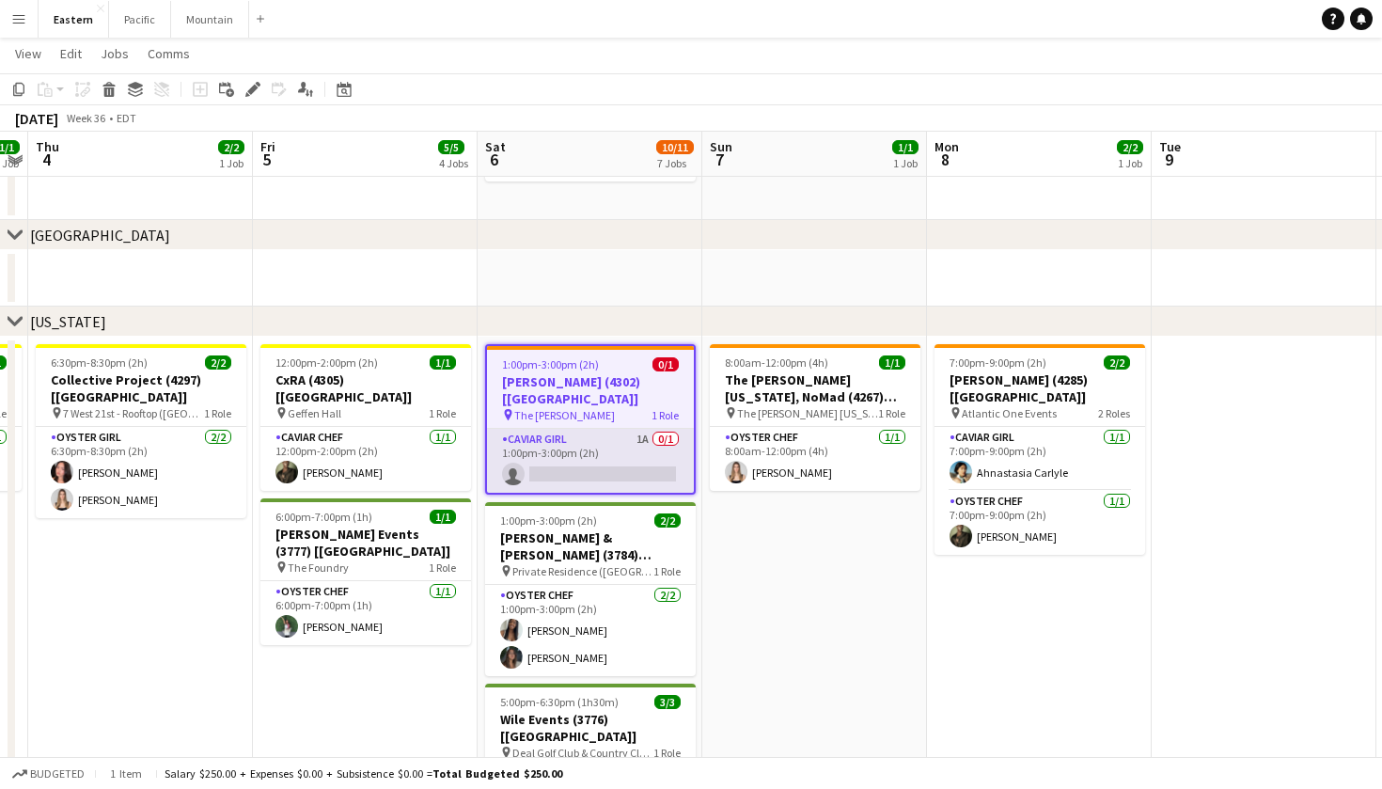
click at [650, 429] on app-card-role "Caviar Girl 1A 0/1 1:00pm-3:00pm (2h) single-neutral-actions" at bounding box center [590, 461] width 207 height 64
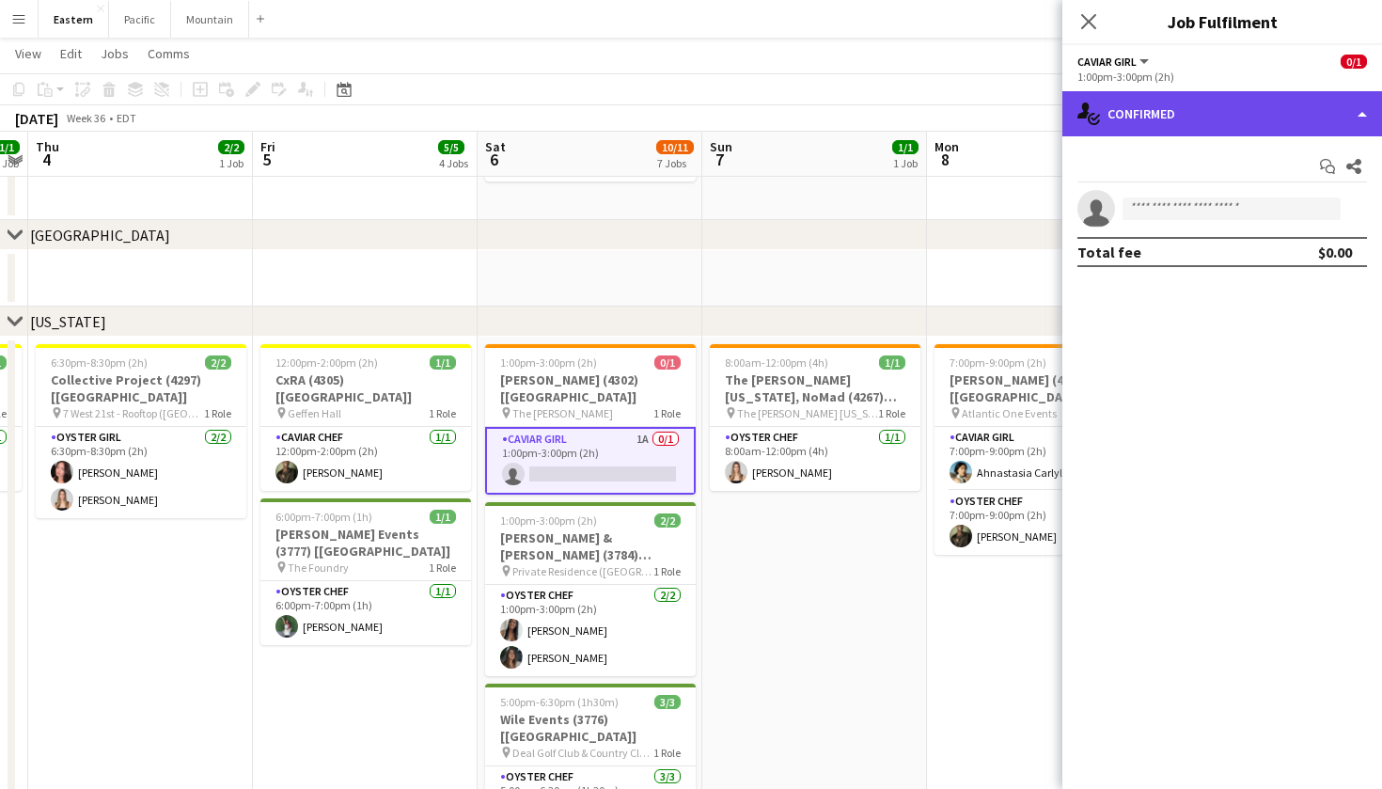
click at [1278, 133] on div "single-neutral-actions-check-2 Confirmed" at bounding box center [1223, 113] width 320 height 45
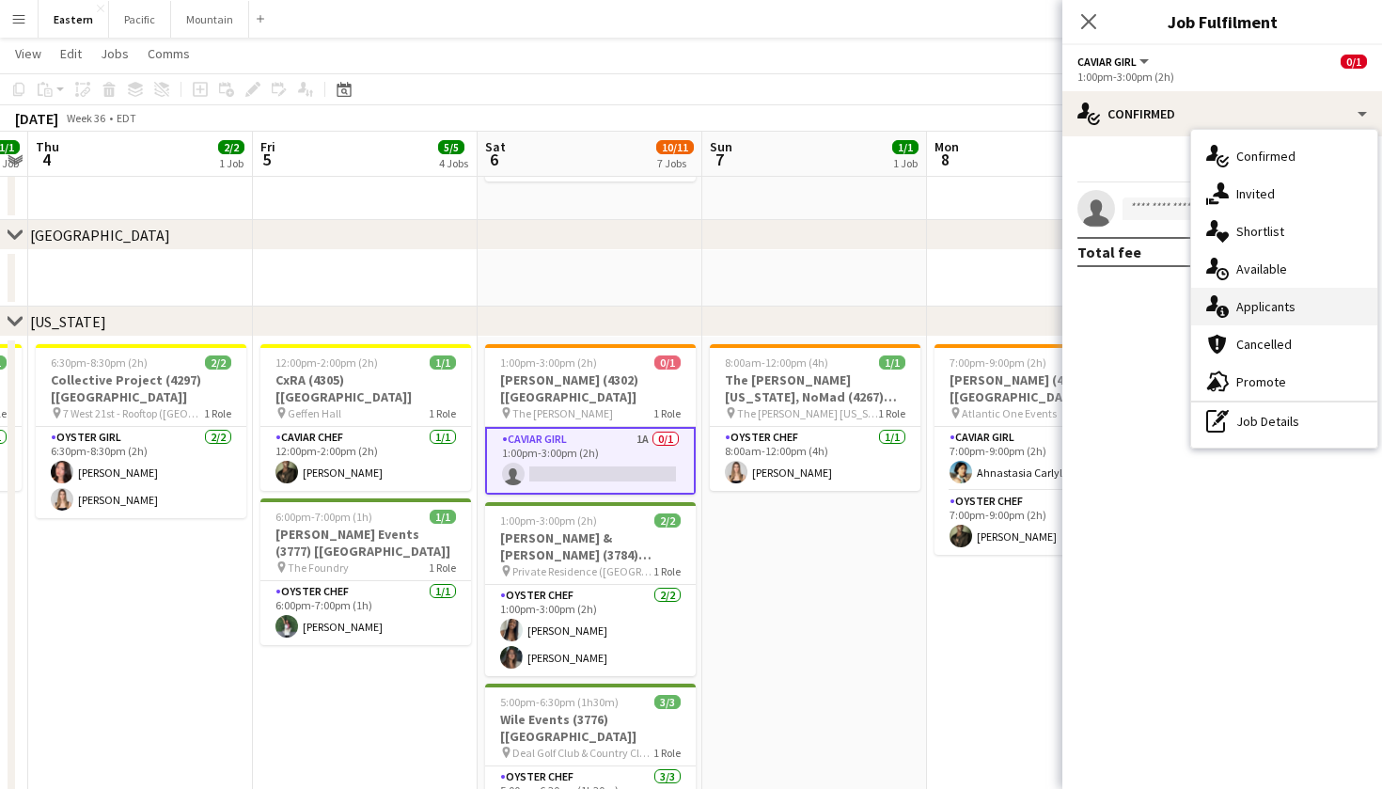
click at [1280, 310] on div "single-neutral-actions-information Applicants" at bounding box center [1284, 307] width 186 height 38
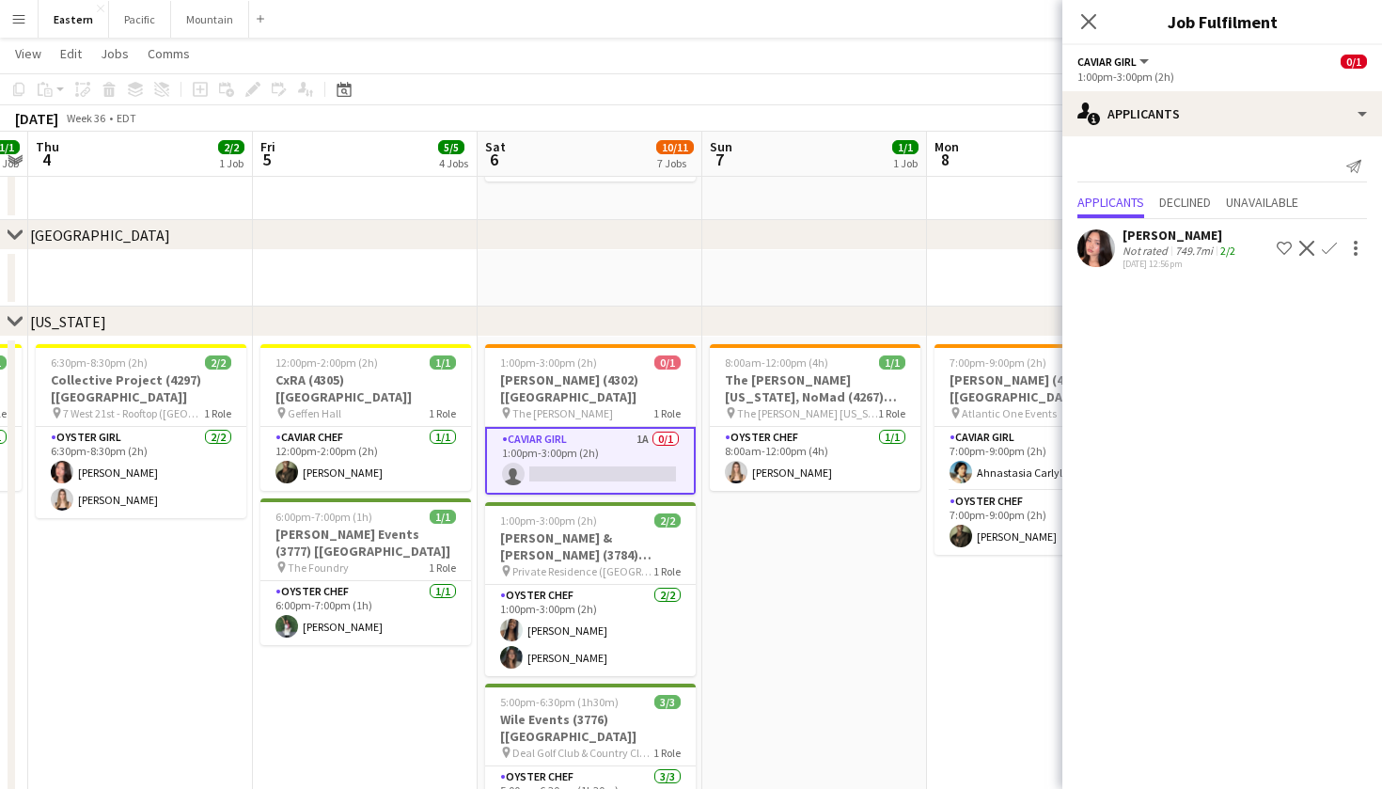
click at [1326, 244] on app-icon "Confirm" at bounding box center [1329, 248] width 15 height 15
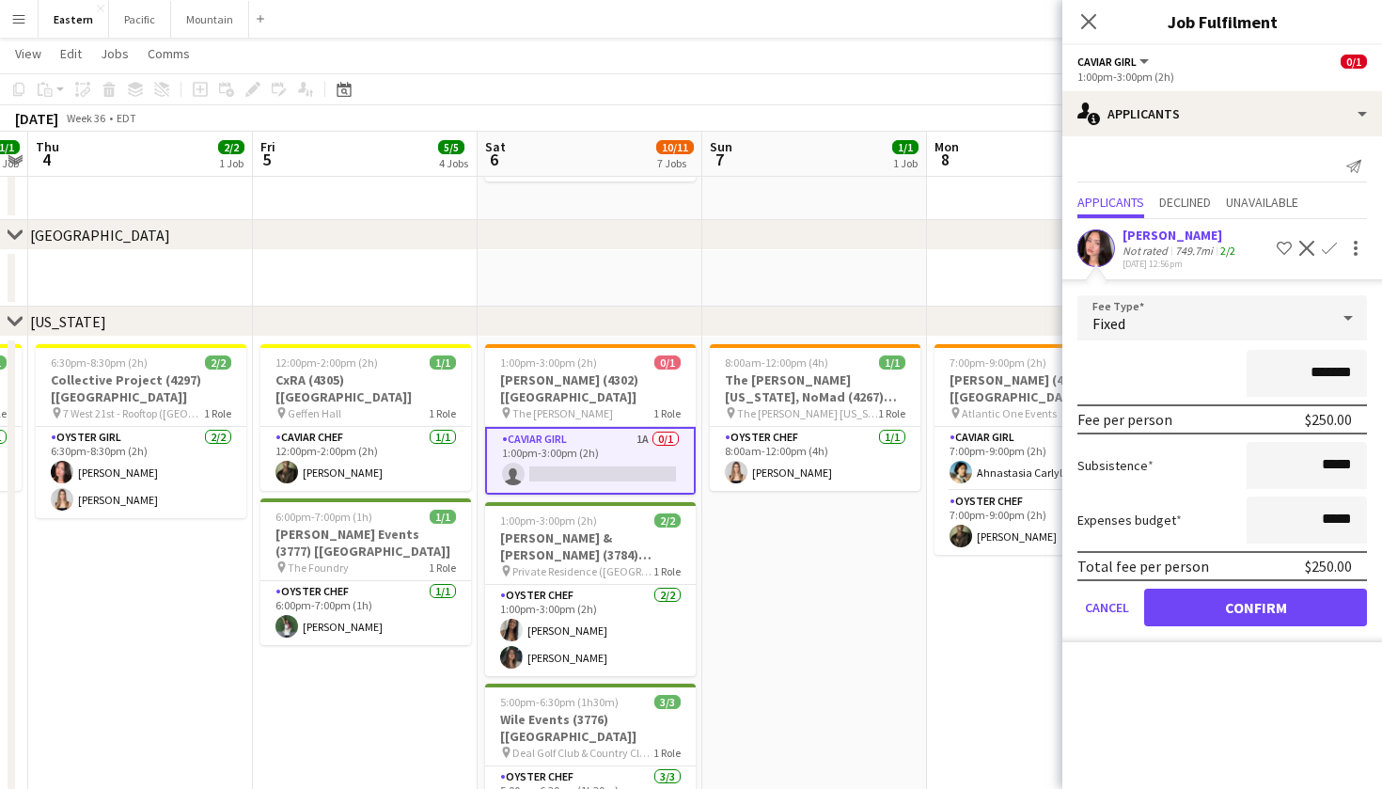
click at [1271, 614] on button "Confirm" at bounding box center [1255, 608] width 223 height 38
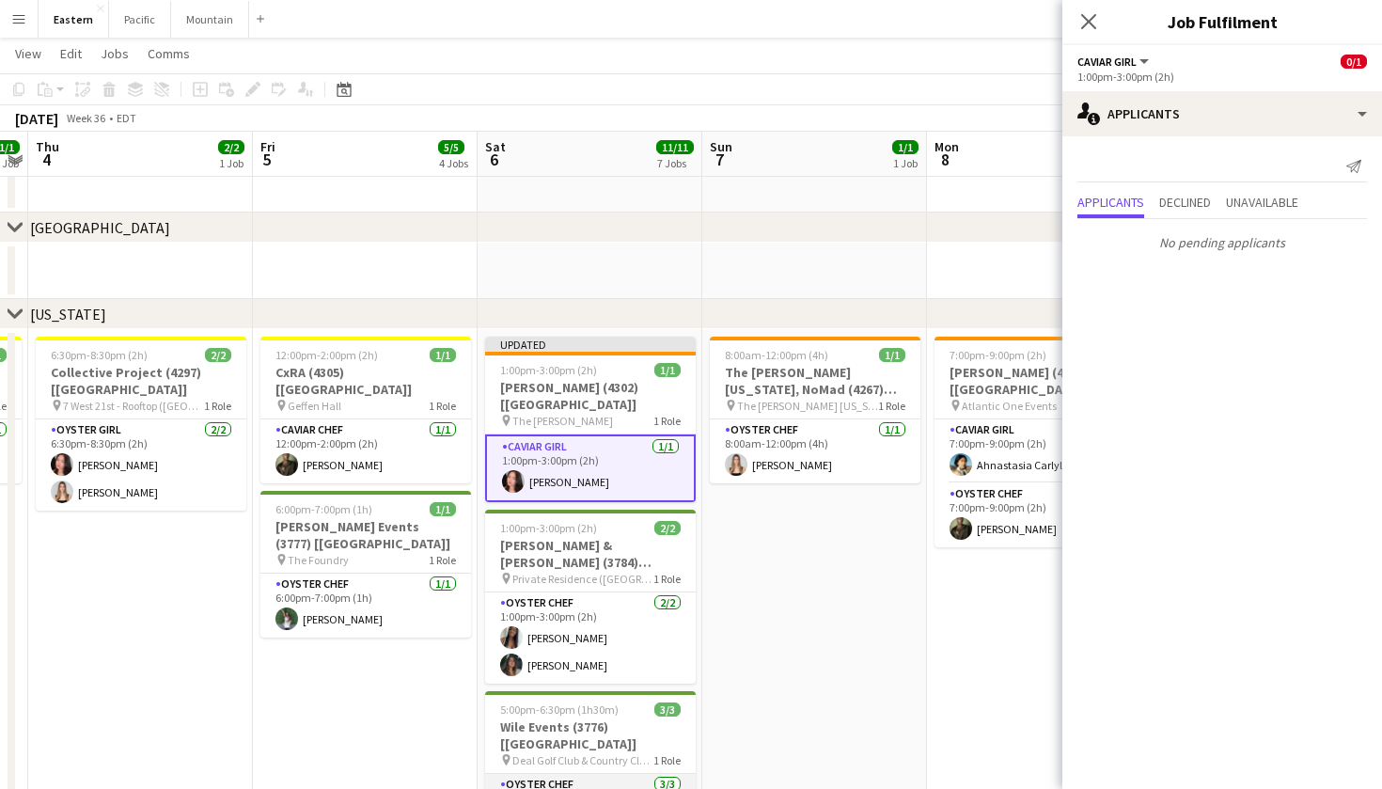
scroll to position [523, 0]
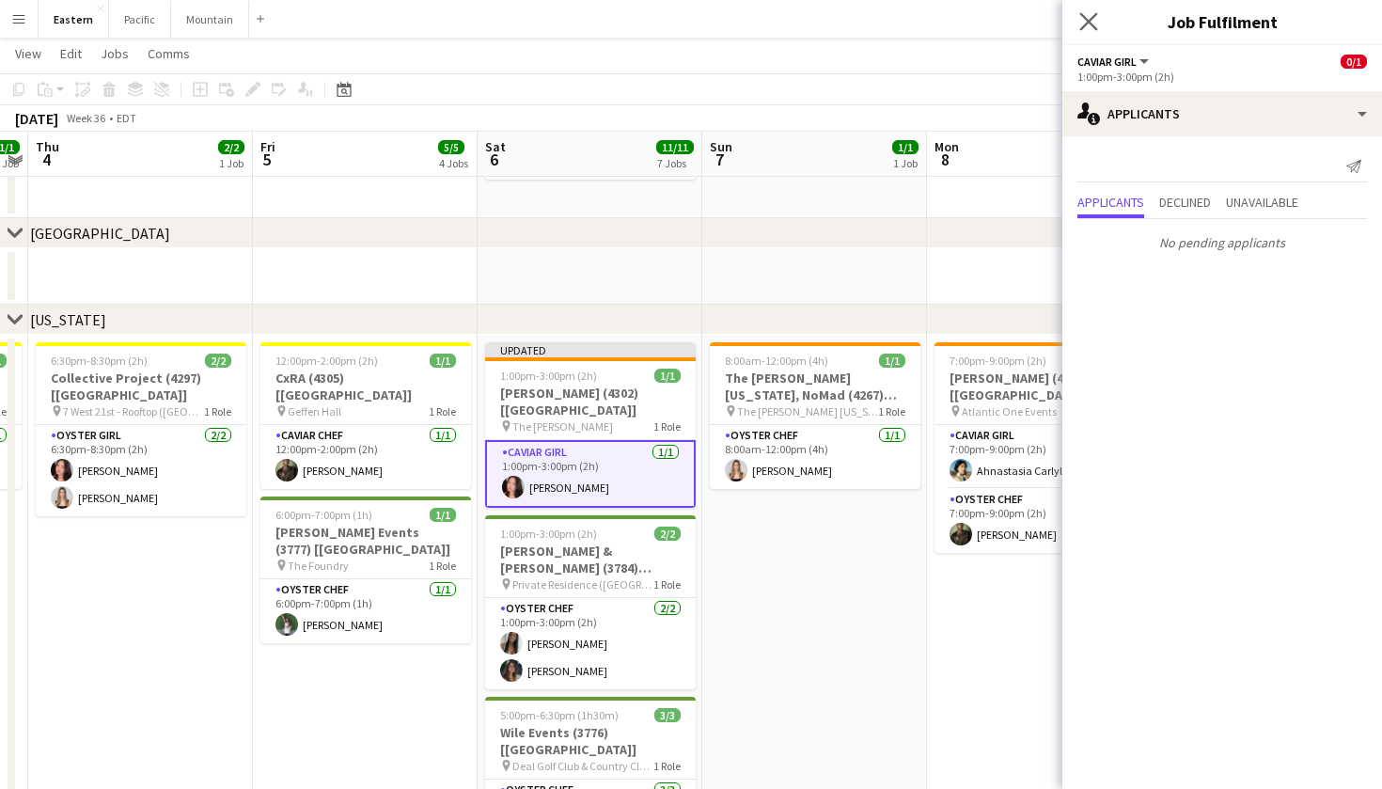
click at [1099, 26] on app-icon "Close pop-in" at bounding box center [1089, 21] width 27 height 27
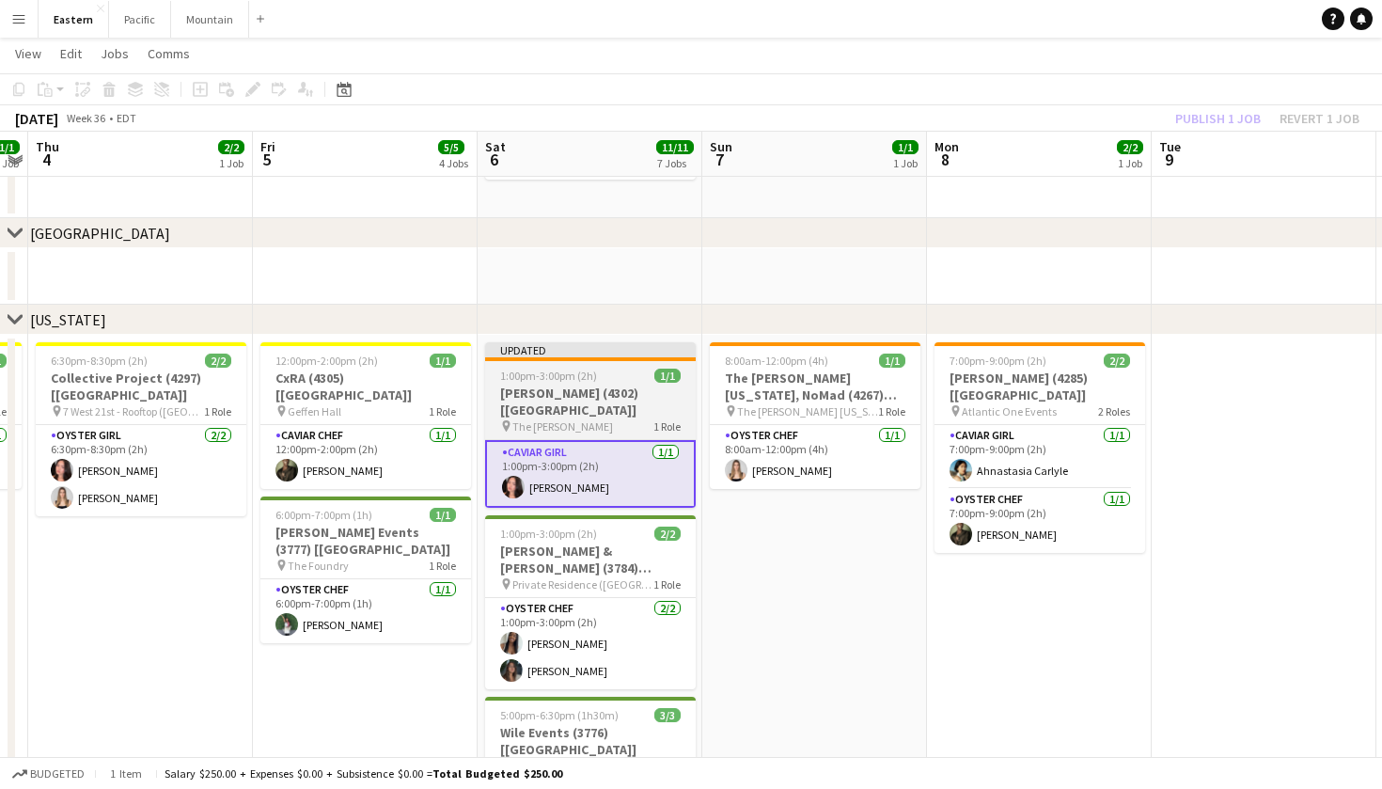
click at [614, 370] on div "1:00pm-3:00pm (2h) 1/1" at bounding box center [590, 376] width 211 height 14
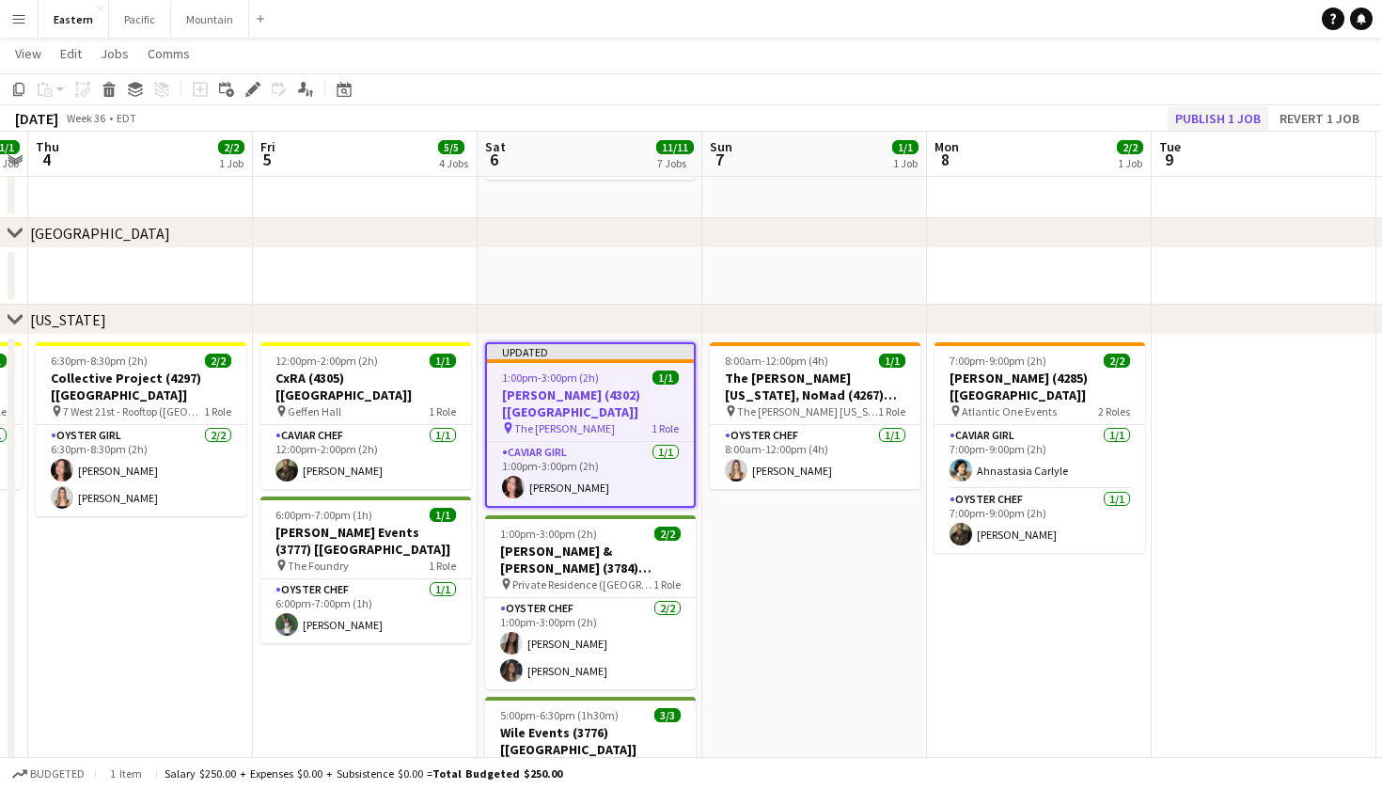
click at [1243, 116] on button "Publish 1 job" at bounding box center [1218, 118] width 101 height 24
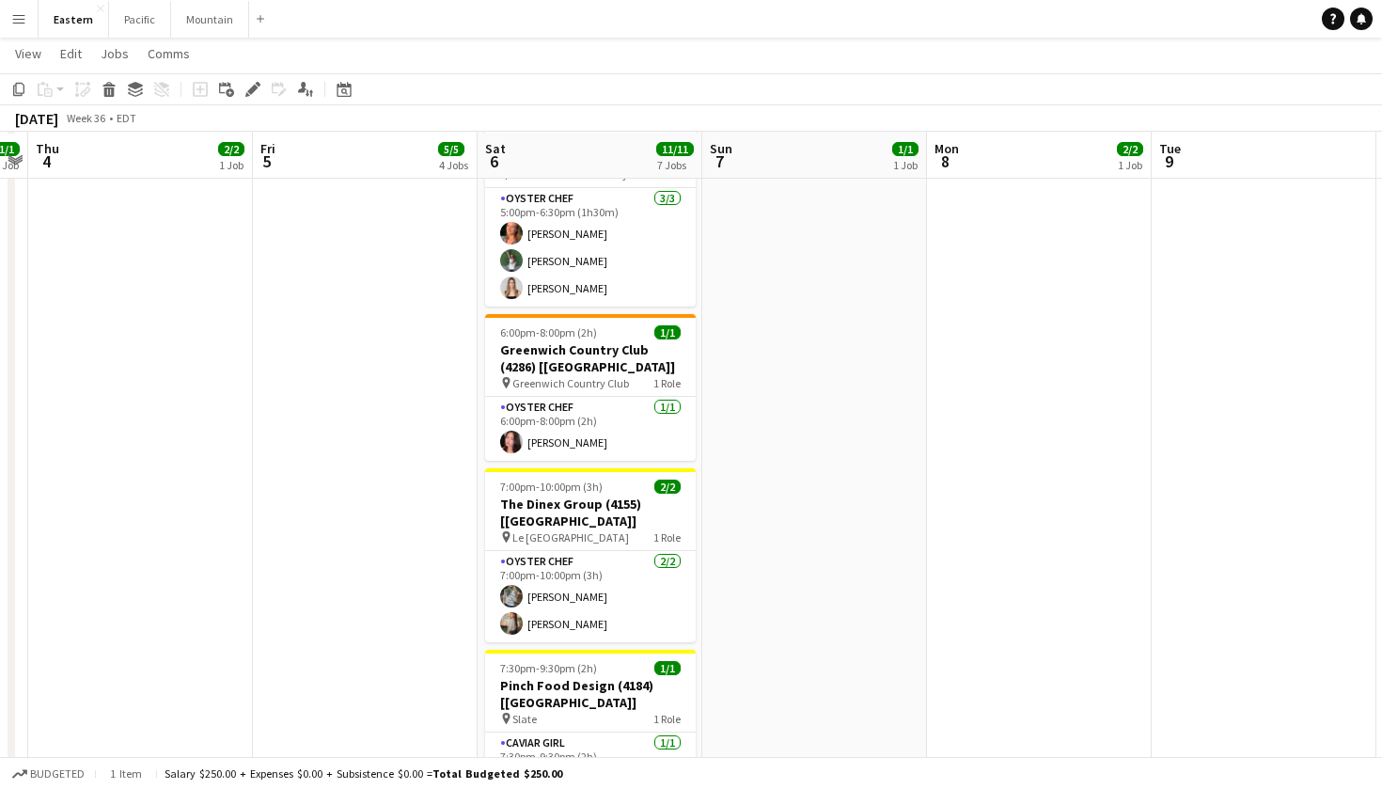
scroll to position [1101, 0]
